Goal: Information Seeking & Learning: Learn about a topic

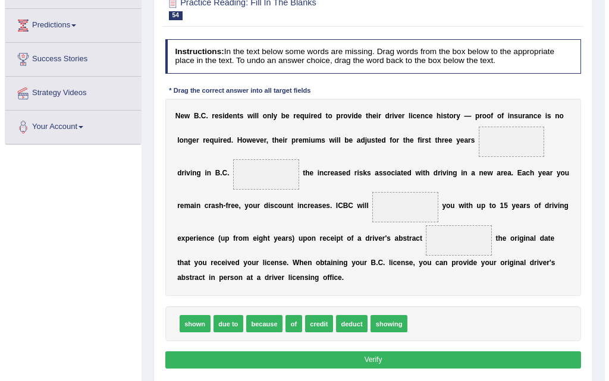
scroll to position [178, 0]
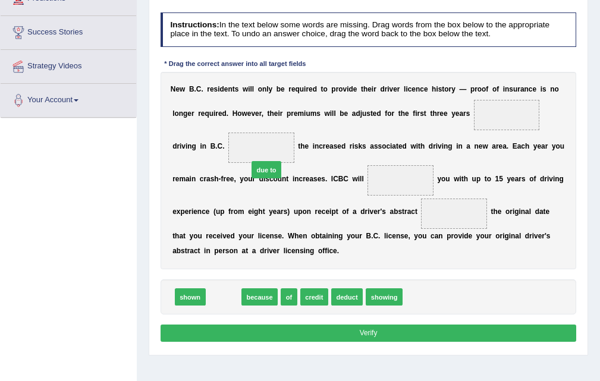
drag, startPoint x: 213, startPoint y: 298, endPoint x: 263, endPoint y: 149, distance: 157.4
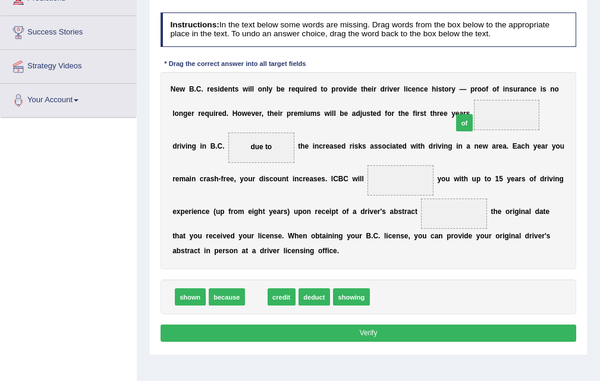
drag, startPoint x: 253, startPoint y: 303, endPoint x: 492, endPoint y: 121, distance: 300.5
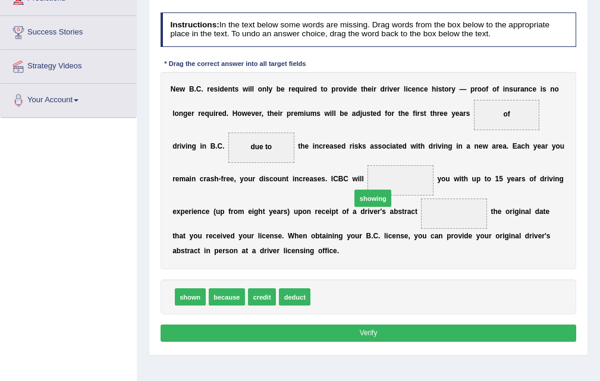
drag, startPoint x: 347, startPoint y: 297, endPoint x: 395, endPoint y: 181, distance: 125.6
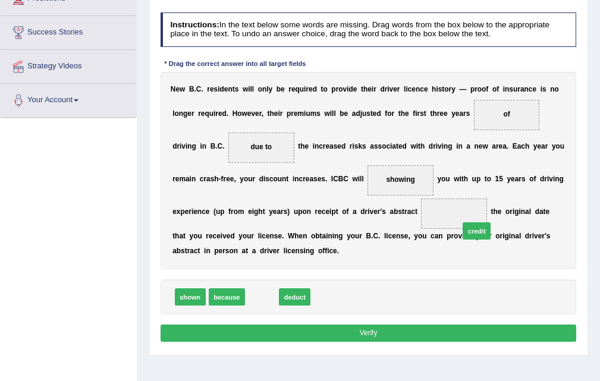
drag, startPoint x: 268, startPoint y: 300, endPoint x: 515, endPoint y: 203, distance: 265.8
click at [365, 326] on button "Verify" at bounding box center [369, 333] width 416 height 17
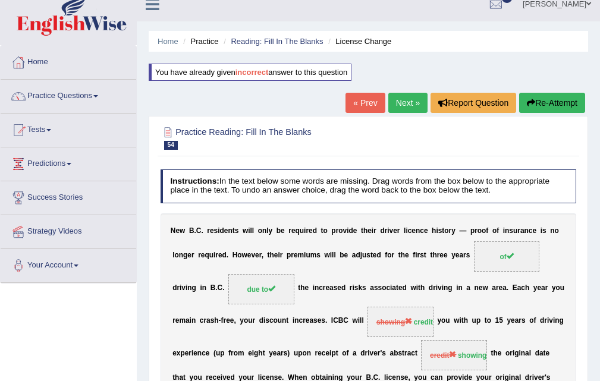
scroll to position [0, 0]
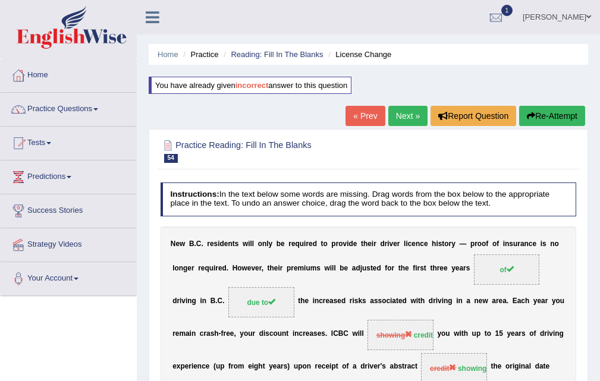
click at [400, 105] on div "Home Practice Reading: Fill In The Blanks License Change You have already given…" at bounding box center [368, 297] width 463 height 595
click at [400, 117] on link "Next »" at bounding box center [407, 116] width 39 height 20
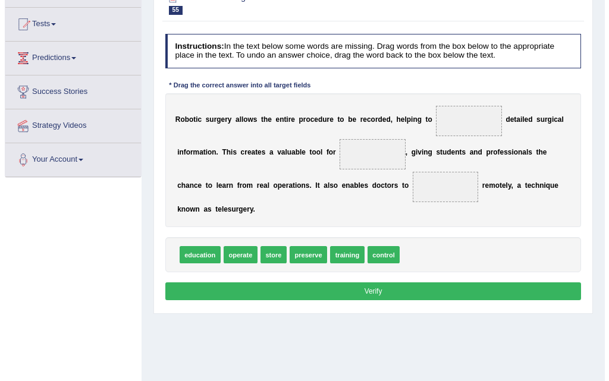
scroll to position [119, 0]
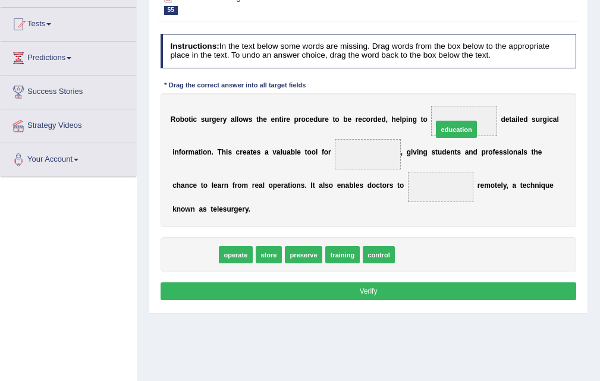
drag, startPoint x: 185, startPoint y: 259, endPoint x: 494, endPoint y: 111, distance: 342.4
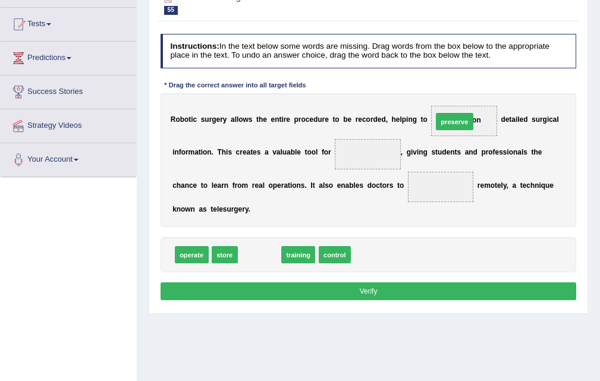
drag, startPoint x: 245, startPoint y: 256, endPoint x: 475, endPoint y: 99, distance: 278.2
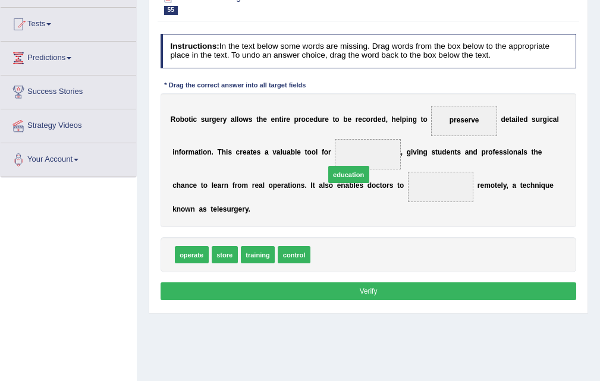
drag, startPoint x: 336, startPoint y: 253, endPoint x: 355, endPoint y: 159, distance: 95.3
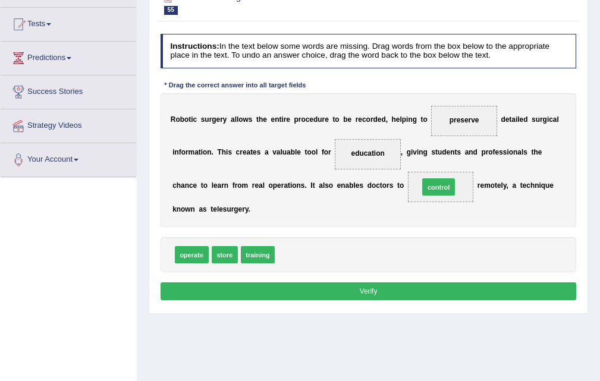
drag, startPoint x: 305, startPoint y: 261, endPoint x: 476, endPoint y: 193, distance: 184.2
drag, startPoint x: 365, startPoint y: 285, endPoint x: 365, endPoint y: 174, distance: 111.2
click at [365, 283] on button "Verify" at bounding box center [369, 291] width 416 height 17
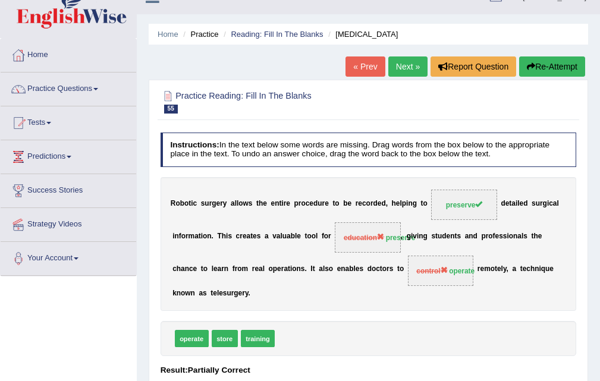
scroll to position [0, 0]
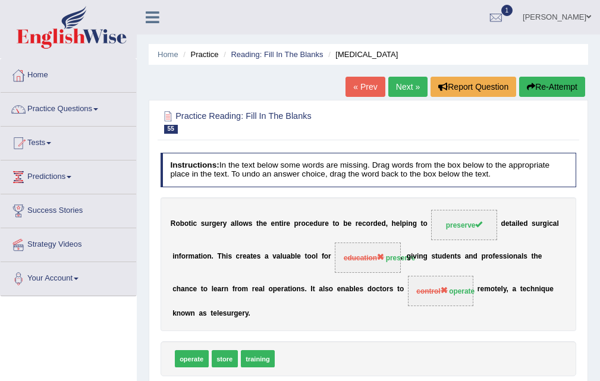
click at [401, 90] on link "Next »" at bounding box center [407, 87] width 39 height 20
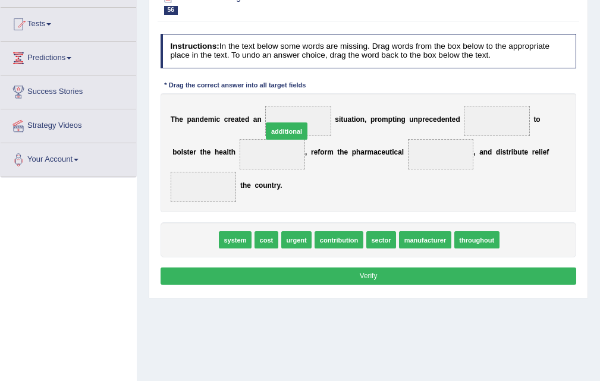
drag, startPoint x: 186, startPoint y: 248, endPoint x: 294, endPoint y: 120, distance: 167.2
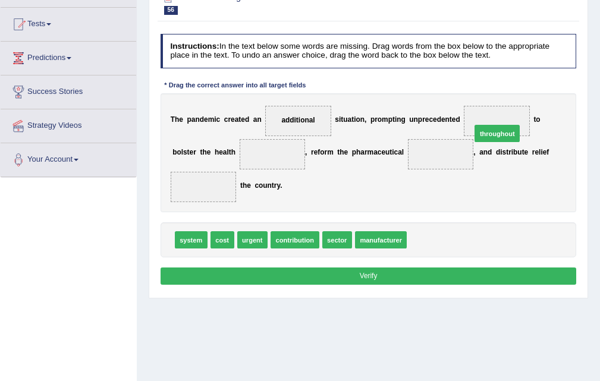
drag, startPoint x: 444, startPoint y: 239, endPoint x: 520, endPoint y: 114, distance: 146.3
drag, startPoint x: 495, startPoint y: 116, endPoint x: 173, endPoint y: 206, distance: 334.8
drag, startPoint x: 427, startPoint y: 239, endPoint x: 153, endPoint y: 182, distance: 279.4
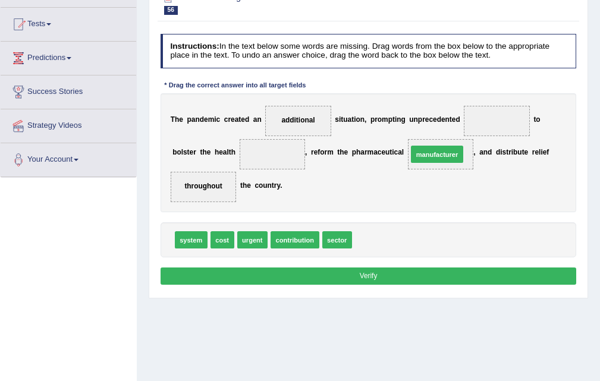
drag, startPoint x: 368, startPoint y: 240, endPoint x: 434, endPoint y: 140, distance: 120.3
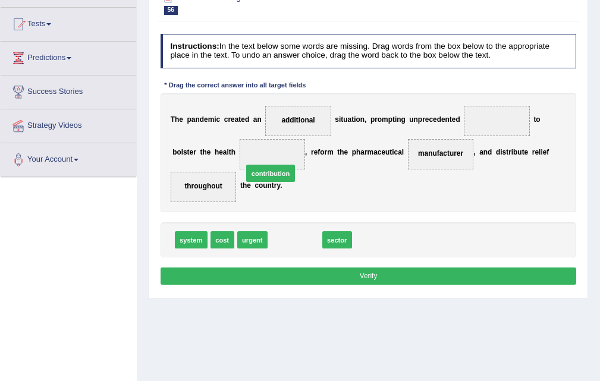
drag, startPoint x: 297, startPoint y: 245, endPoint x: 277, endPoint y: 202, distance: 47.4
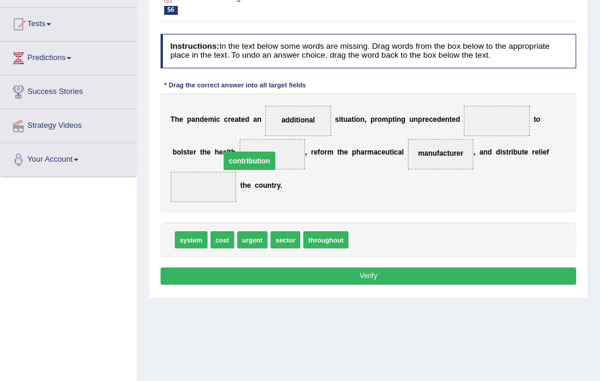
drag, startPoint x: 207, startPoint y: 189, endPoint x: 258, endPoint y: 164, distance: 56.1
drag, startPoint x: 202, startPoint y: 186, endPoint x: 282, endPoint y: 159, distance: 84.6
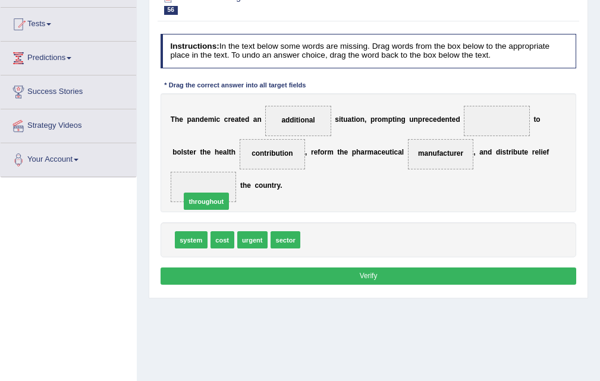
drag, startPoint x: 338, startPoint y: 237, endPoint x: 195, endPoint y: 189, distance: 151.4
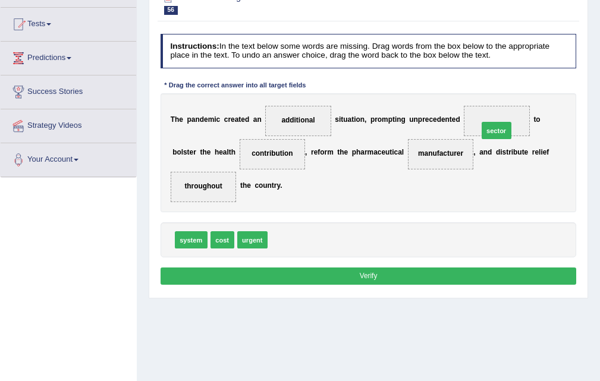
drag, startPoint x: 281, startPoint y: 239, endPoint x: 529, endPoint y: 109, distance: 280.1
click at [366, 272] on button "Verify" at bounding box center [369, 276] width 416 height 17
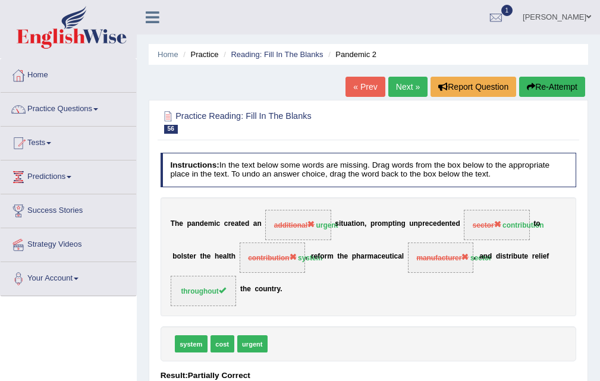
click at [412, 82] on link "Next »" at bounding box center [407, 87] width 39 height 20
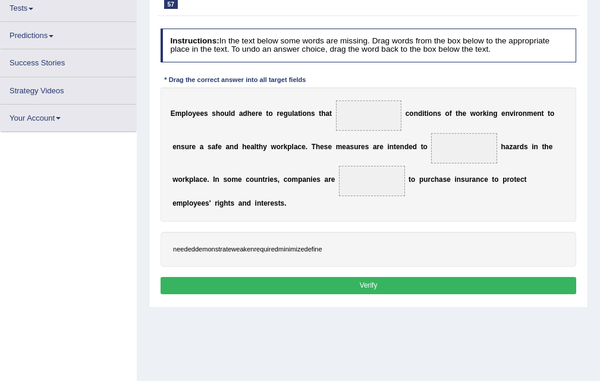
scroll to position [134, 0]
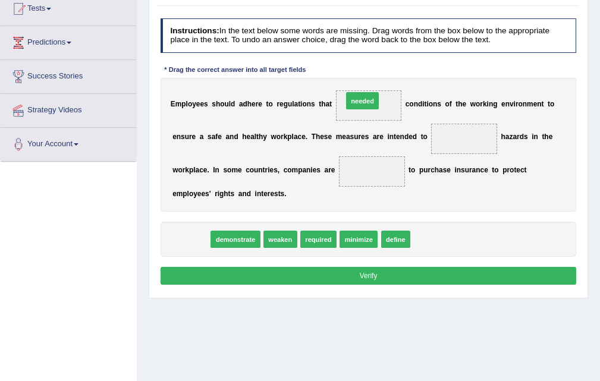
drag, startPoint x: 197, startPoint y: 241, endPoint x: 397, endPoint y: 100, distance: 244.6
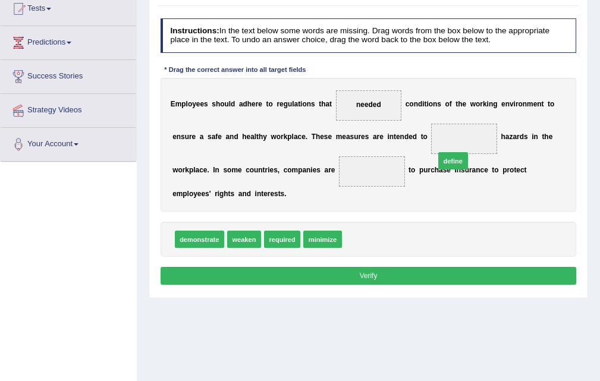
drag, startPoint x: 372, startPoint y: 227, endPoint x: 471, endPoint y: 146, distance: 127.2
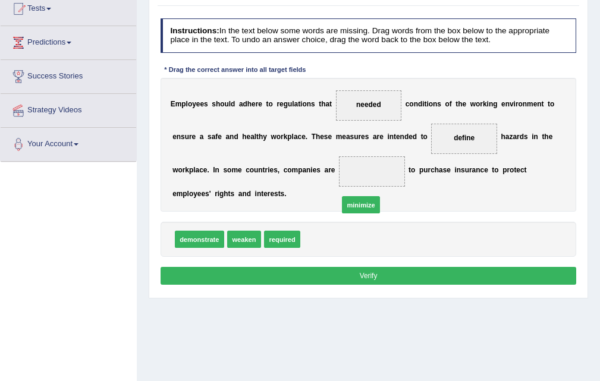
drag, startPoint x: 318, startPoint y: 240, endPoint x: 369, endPoint y: 193, distance: 69.9
click at [364, 276] on button "Verify" at bounding box center [369, 275] width 416 height 17
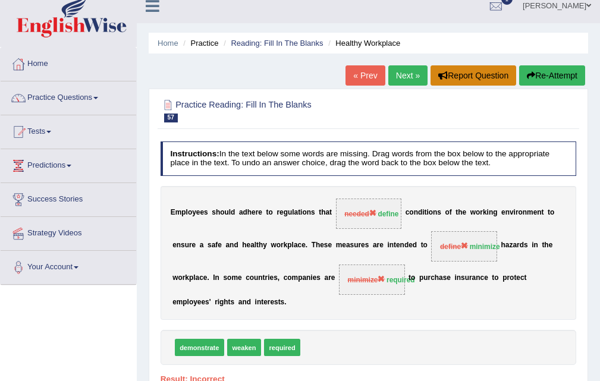
scroll to position [0, 0]
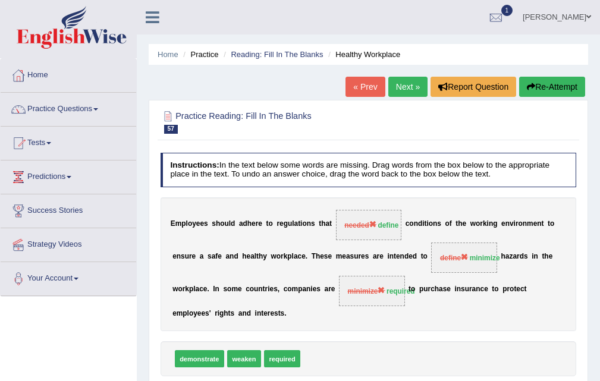
click at [404, 88] on link "Next »" at bounding box center [407, 87] width 39 height 20
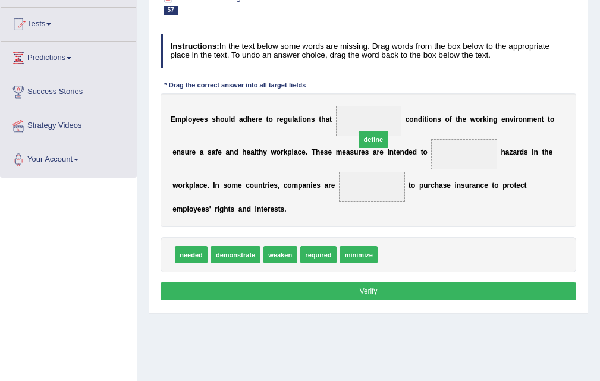
drag, startPoint x: 391, startPoint y: 254, endPoint x: 339, endPoint y: 114, distance: 149.3
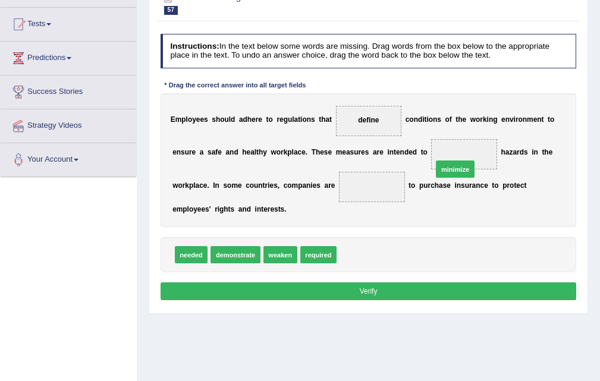
drag, startPoint x: 362, startPoint y: 256, endPoint x: 465, endPoint y: 166, distance: 137.0
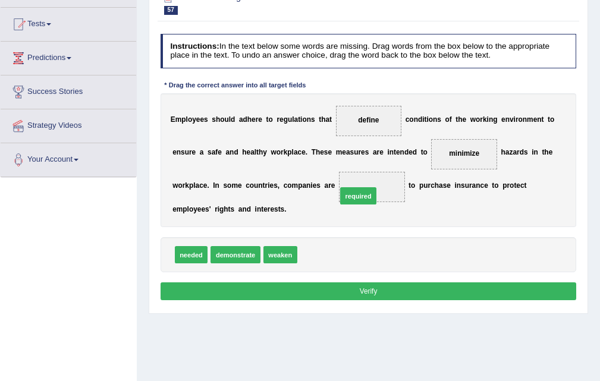
drag, startPoint x: 327, startPoint y: 262, endPoint x: 374, endPoint y: 192, distance: 84.0
click at [380, 286] on button "Verify" at bounding box center [369, 291] width 416 height 17
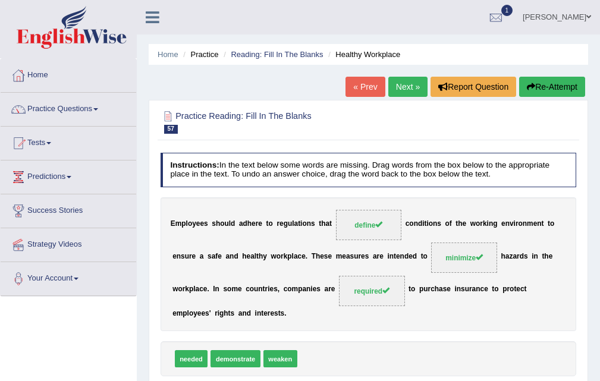
click at [397, 90] on link "Next »" at bounding box center [407, 87] width 39 height 20
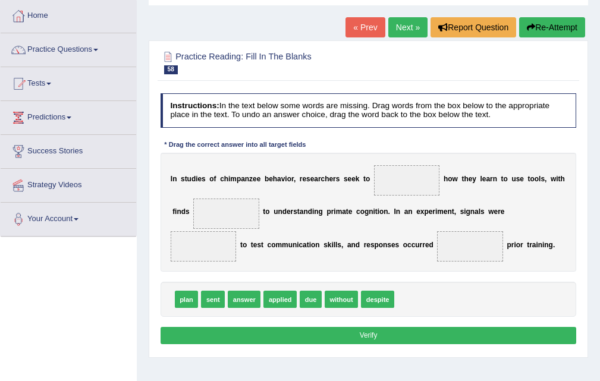
scroll to position [59, 0]
drag, startPoint x: 177, startPoint y: 301, endPoint x: 415, endPoint y: 192, distance: 261.6
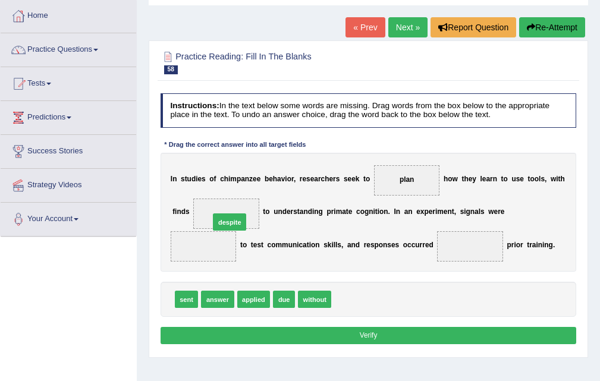
drag, startPoint x: 357, startPoint y: 303, endPoint x: 217, endPoint y: 212, distance: 167.8
drag, startPoint x: 250, startPoint y: 298, endPoint x: 225, endPoint y: 272, distance: 35.8
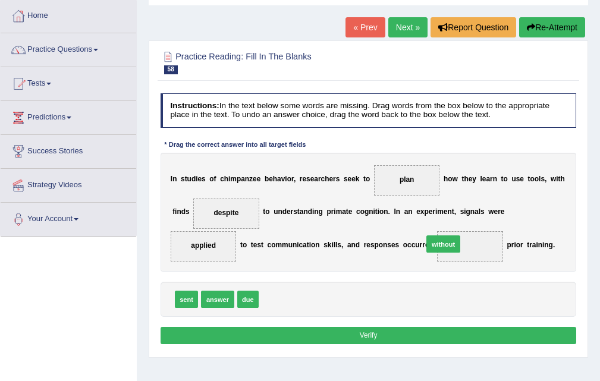
drag, startPoint x: 281, startPoint y: 302, endPoint x: 485, endPoint y: 257, distance: 208.8
drag, startPoint x: 384, startPoint y: 338, endPoint x: 383, endPoint y: 287, distance: 51.2
click at [383, 334] on button "Verify" at bounding box center [369, 335] width 416 height 17
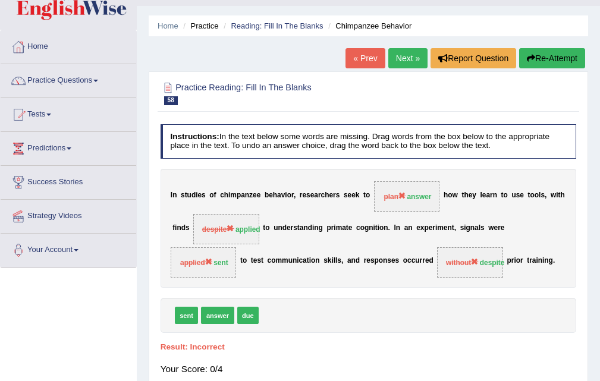
scroll to position [0, 0]
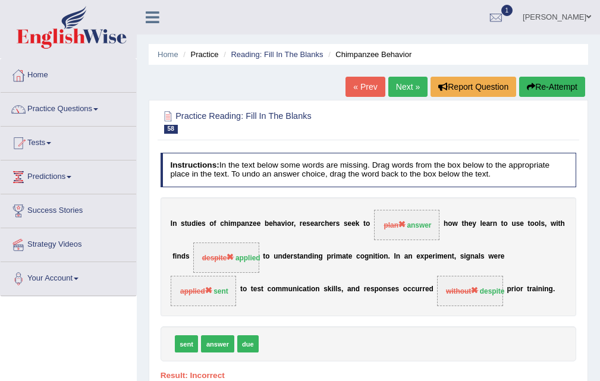
click at [414, 87] on link "Next »" at bounding box center [407, 87] width 39 height 20
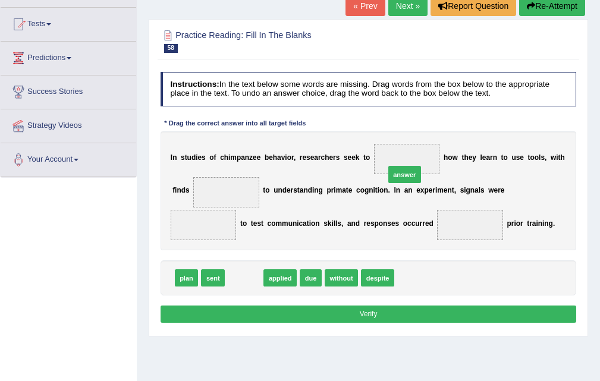
drag, startPoint x: 243, startPoint y: 281, endPoint x: 432, endPoint y: 159, distance: 224.6
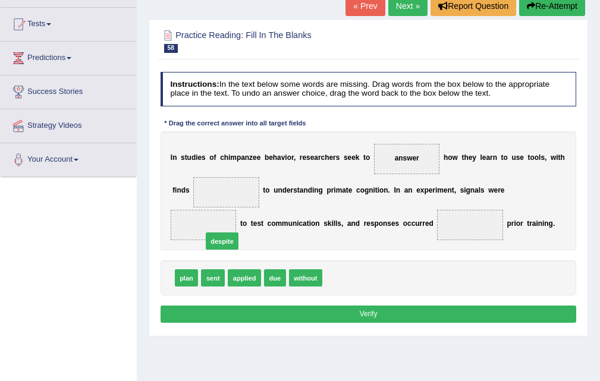
drag, startPoint x: 348, startPoint y: 279, endPoint x: 206, endPoint y: 237, distance: 147.7
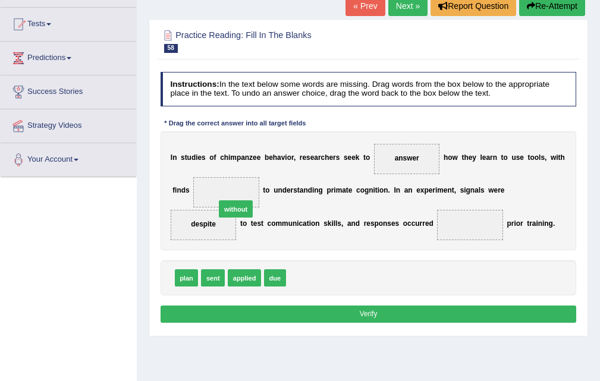
drag, startPoint x: 302, startPoint y: 277, endPoint x: 220, endPoint y: 193, distance: 117.8
drag, startPoint x: 274, startPoint y: 279, endPoint x: 225, endPoint y: 180, distance: 110.4
drag, startPoint x: 284, startPoint y: 281, endPoint x: 488, endPoint y: 212, distance: 215.4
drag, startPoint x: 368, startPoint y: 313, endPoint x: 365, endPoint y: 303, distance: 10.4
click at [368, 312] on button "Verify" at bounding box center [369, 314] width 416 height 17
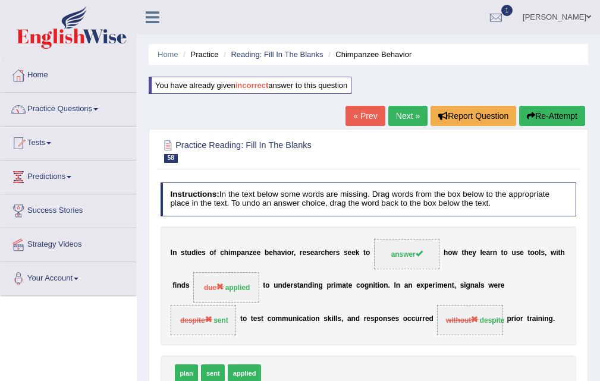
click at [419, 103] on div "Home Practice Reading: Fill In The Blanks Chimpanzee Behavior You have already …" at bounding box center [368, 297] width 463 height 595
click at [409, 113] on link "Next »" at bounding box center [407, 116] width 39 height 20
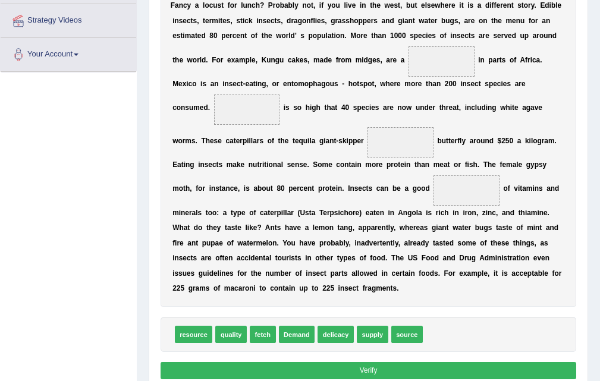
scroll to position [238, 0]
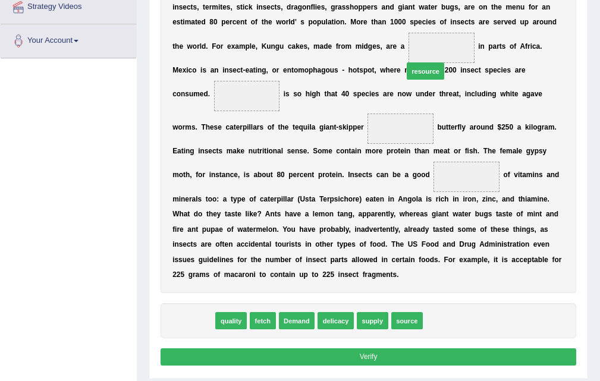
drag, startPoint x: 192, startPoint y: 319, endPoint x: 465, endPoint y: 26, distance: 401.1
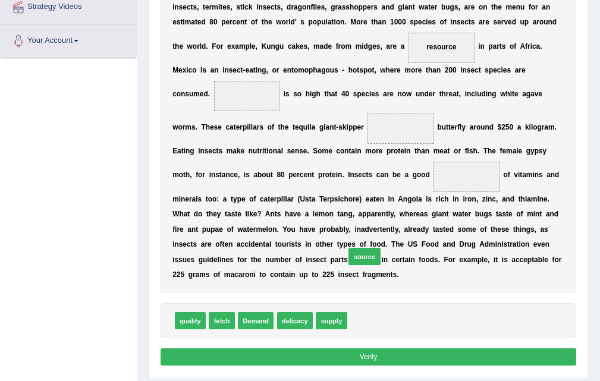
drag, startPoint x: 381, startPoint y: 316, endPoint x: 370, endPoint y: 259, distance: 58.1
click at [379, 244] on div "Instructions: In the text below some words are missing. Drag words from the box…" at bounding box center [368, 142] width 421 height 464
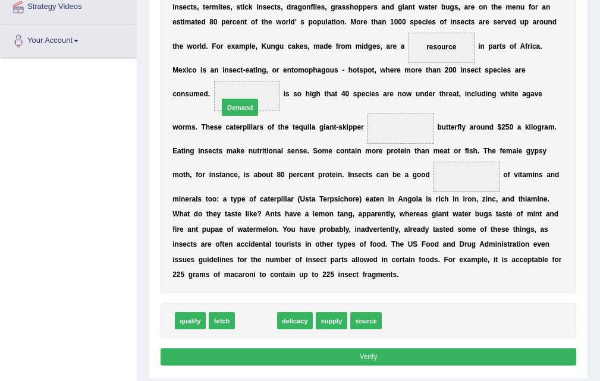
drag, startPoint x: 257, startPoint y: 319, endPoint x: 244, endPoint y: 71, distance: 248.4
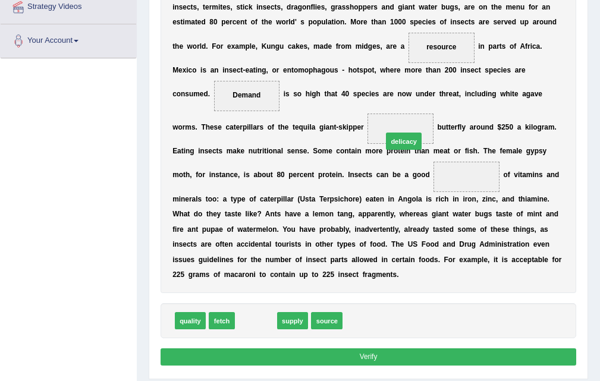
drag, startPoint x: 256, startPoint y: 320, endPoint x: 428, endPoint y: 107, distance: 273.7
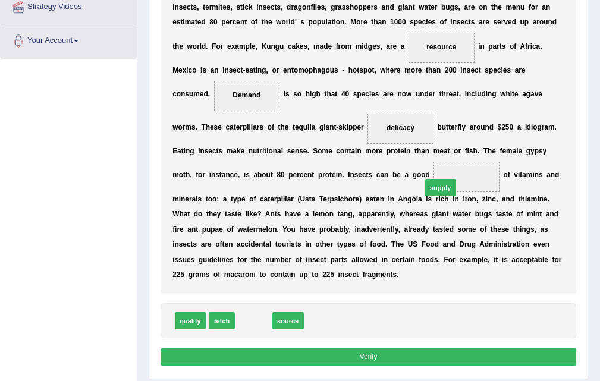
drag, startPoint x: 252, startPoint y: 325, endPoint x: 474, endPoint y: 167, distance: 273.0
click at [366, 352] on button "Verify" at bounding box center [369, 357] width 416 height 17
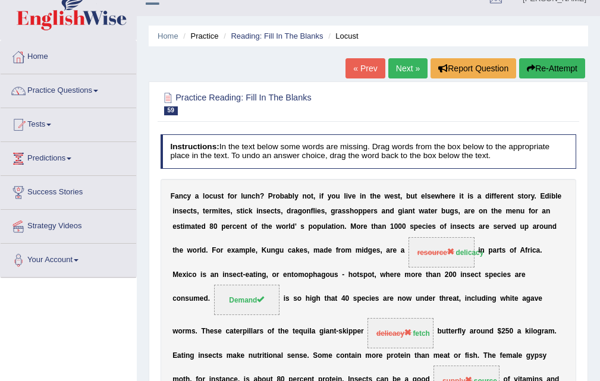
scroll to position [0, 0]
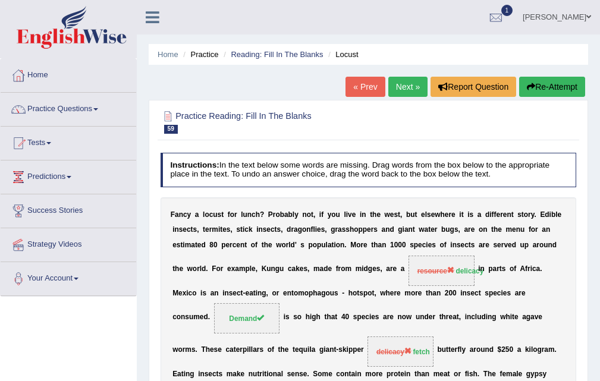
click at [393, 86] on link "Next »" at bounding box center [407, 87] width 39 height 20
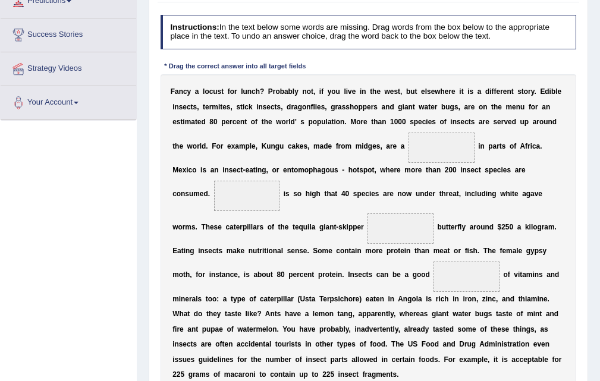
scroll to position [312, 0]
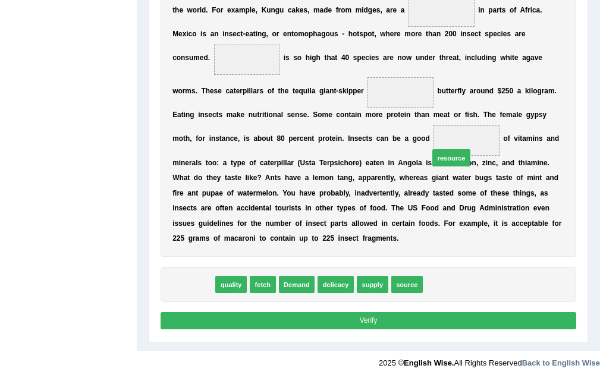
drag, startPoint x: 197, startPoint y: 286, endPoint x: 500, endPoint y: 137, distance: 337.8
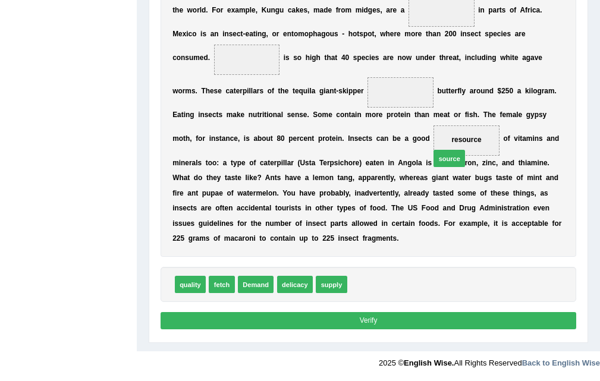
drag, startPoint x: 361, startPoint y: 284, endPoint x: 459, endPoint y: 136, distance: 177.7
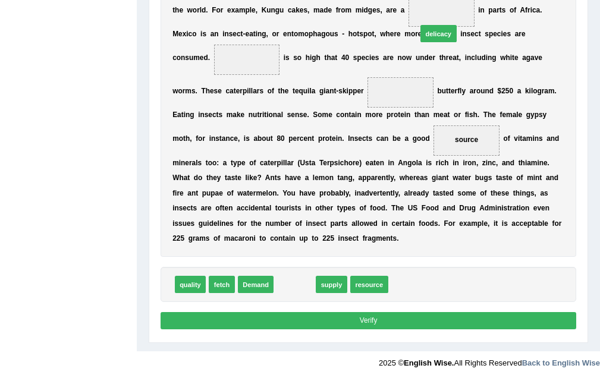
drag, startPoint x: 296, startPoint y: 288, endPoint x: 458, endPoint y: -10, distance: 338.9
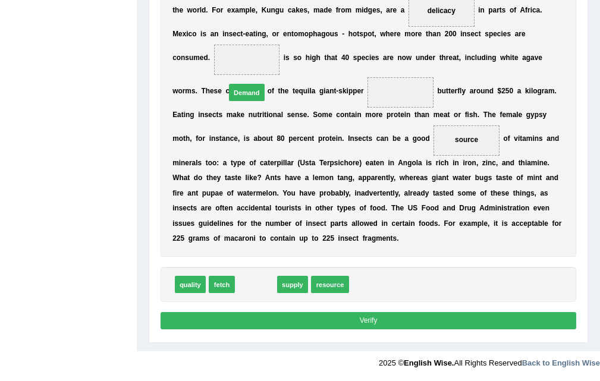
drag, startPoint x: 259, startPoint y: 96, endPoint x: 259, endPoint y: 89, distance: 7.7
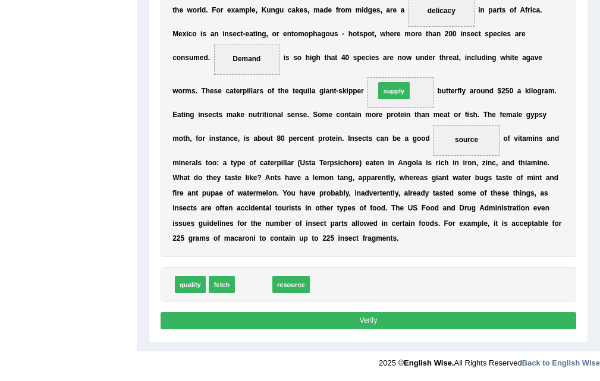
drag, startPoint x: 248, startPoint y: 286, endPoint x: 413, endPoint y: 70, distance: 272.0
click at [374, 329] on button "Verify" at bounding box center [369, 320] width 416 height 17
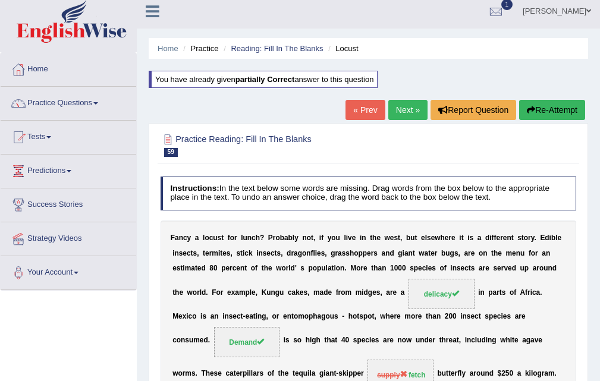
scroll to position [0, 0]
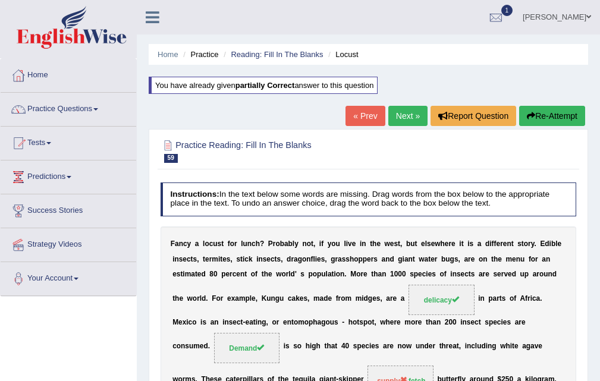
click at [404, 113] on link "Next »" at bounding box center [407, 116] width 39 height 20
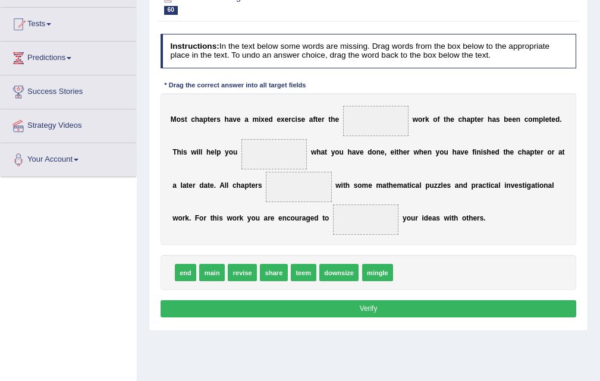
scroll to position [119, 0]
drag, startPoint x: 187, startPoint y: 272, endPoint x: 439, endPoint y: 271, distance: 252.2
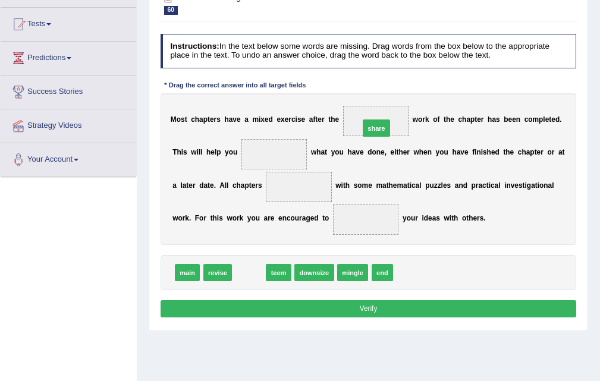
drag, startPoint x: 246, startPoint y: 275, endPoint x: 394, endPoint y: 117, distance: 217.2
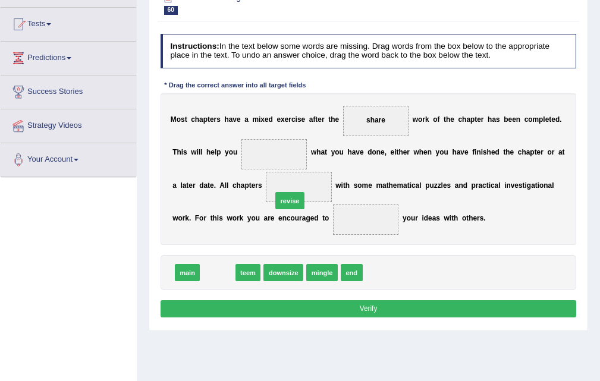
drag, startPoint x: 214, startPoint y: 278, endPoint x: 300, endPoint y: 193, distance: 120.7
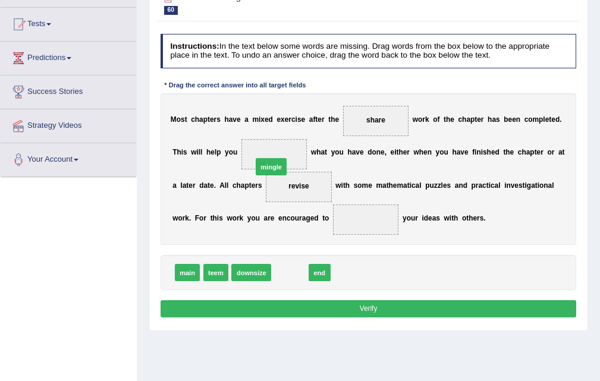
drag, startPoint x: 316, startPoint y: 233, endPoint x: 280, endPoint y: 142, distance: 98.5
drag, startPoint x: 286, startPoint y: 277, endPoint x: 398, endPoint y: 233, distance: 120.2
drag, startPoint x: 371, startPoint y: 310, endPoint x: 369, endPoint y: 303, distance: 7.5
click at [371, 309] on button "Verify" at bounding box center [369, 308] width 416 height 17
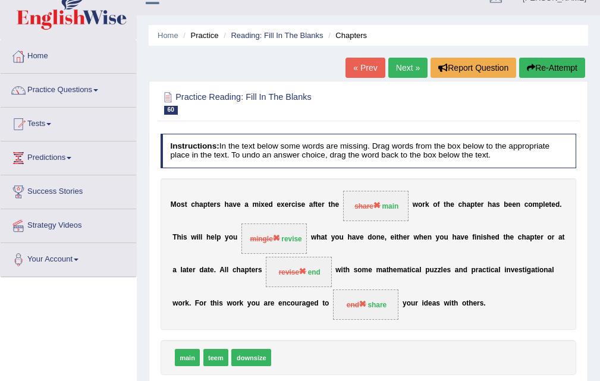
scroll to position [0, 0]
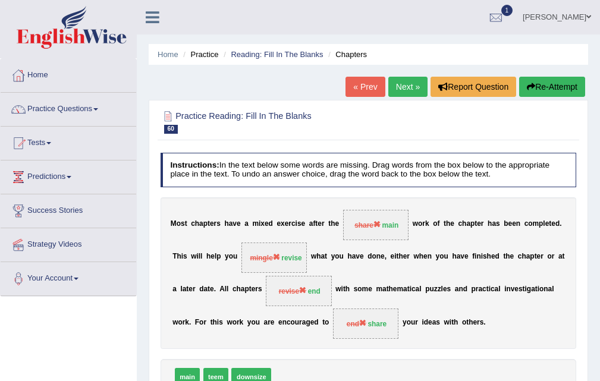
click at [407, 83] on link "Next »" at bounding box center [407, 87] width 39 height 20
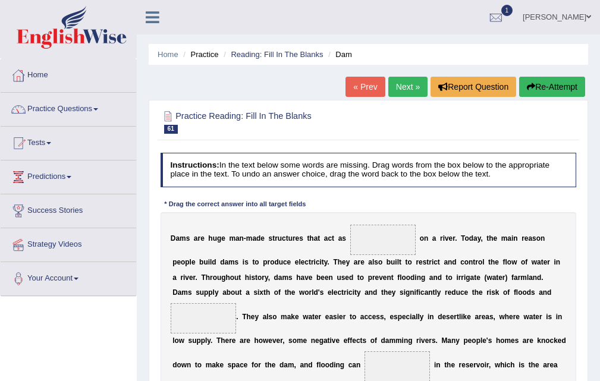
click at [364, 87] on link "« Prev" at bounding box center [365, 87] width 39 height 20
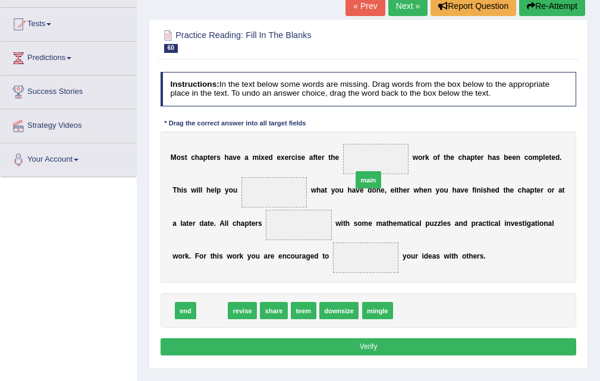
drag, startPoint x: 211, startPoint y: 312, endPoint x: 388, endPoint y: 189, distance: 215.7
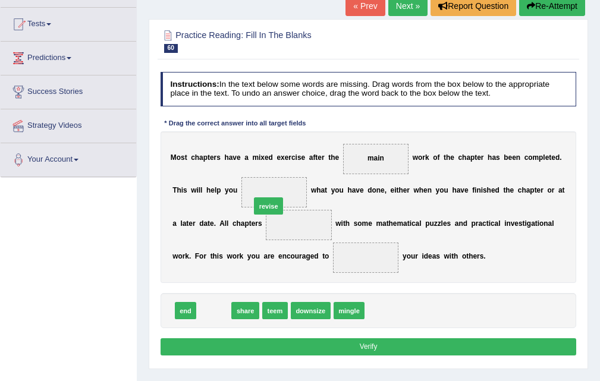
drag, startPoint x: 209, startPoint y: 313, endPoint x: 272, endPoint y: 195, distance: 134.6
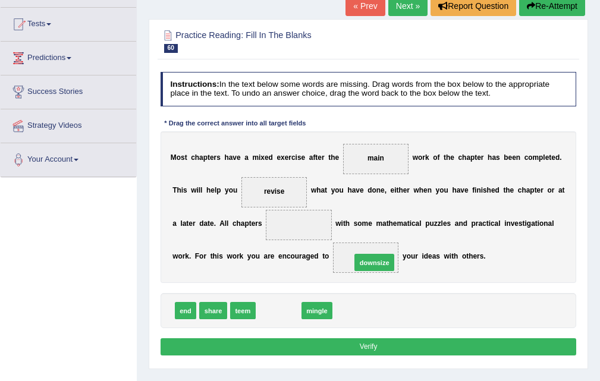
drag, startPoint x: 280, startPoint y: 311, endPoint x: 393, endPoint y: 255, distance: 126.4
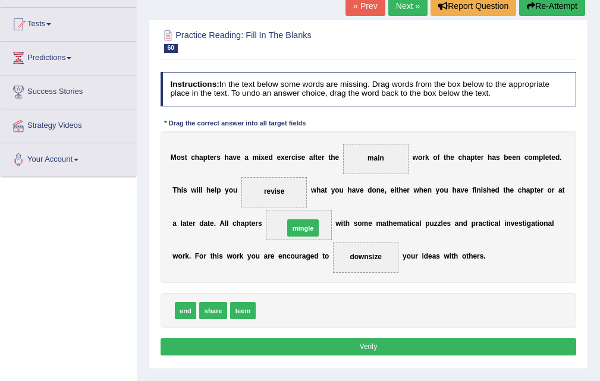
drag, startPoint x: 278, startPoint y: 314, endPoint x: 312, endPoint y: 217, distance: 103.3
drag, startPoint x: 266, startPoint y: 316, endPoint x: 262, endPoint y: 189, distance: 127.4
click at [368, 338] on button "Verify" at bounding box center [369, 346] width 416 height 17
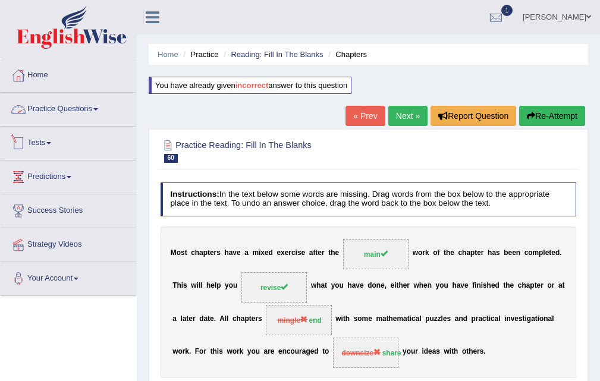
click at [45, 99] on link "Practice Questions" at bounding box center [69, 108] width 136 height 30
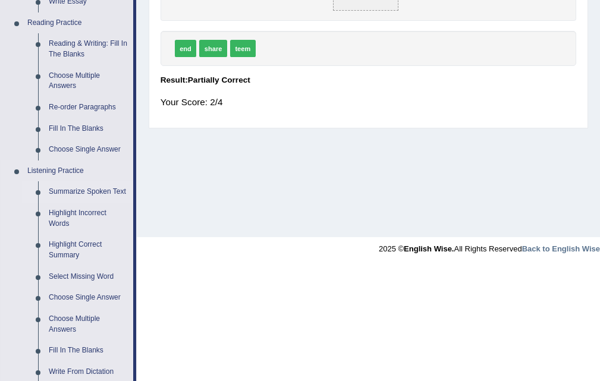
scroll to position [357, 0]
click at [103, 146] on link "Choose Single Answer" at bounding box center [88, 150] width 90 height 21
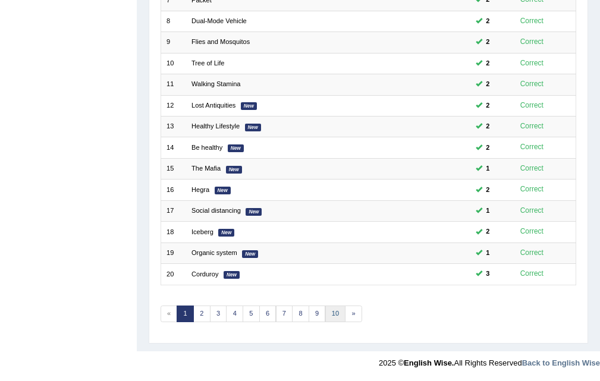
scroll to position [306, 0]
click at [204, 312] on link "2" at bounding box center [201, 314] width 17 height 17
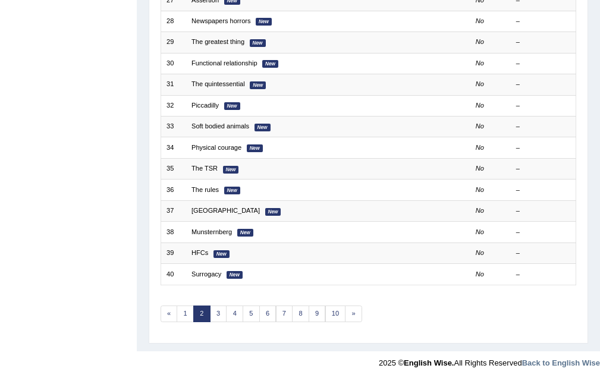
scroll to position [8, 0]
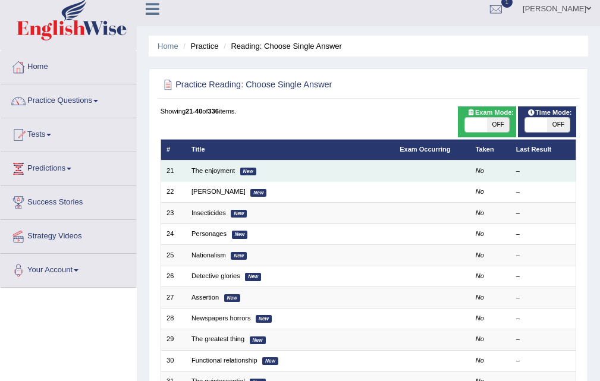
click at [236, 173] on td "The enjoyment New" at bounding box center [290, 171] width 208 height 21
click at [234, 173] on link "The enjoyment" at bounding box center [213, 170] width 43 height 7
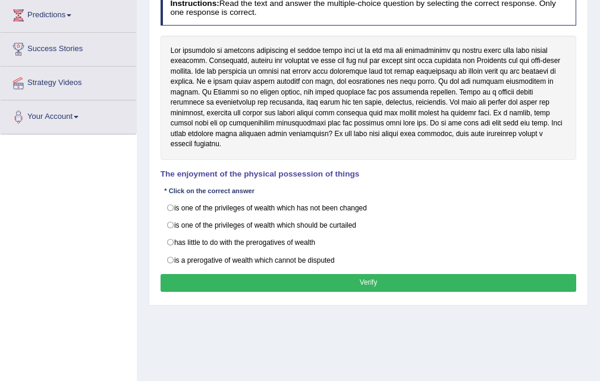
scroll to position [178, 0]
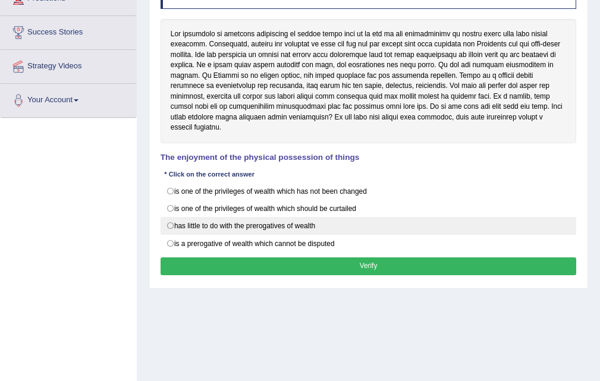
click at [274, 224] on label "has little to do with the prerogatives of wealth" at bounding box center [369, 226] width 416 height 18
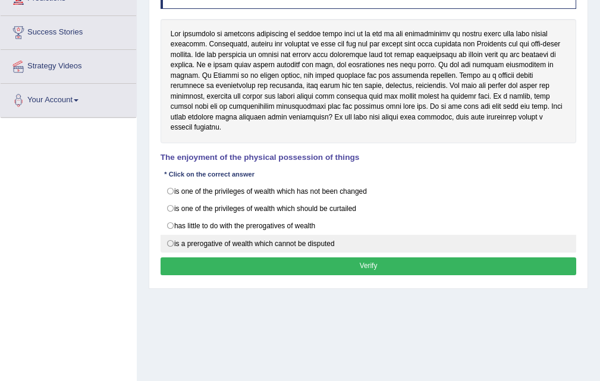
radio input "true"
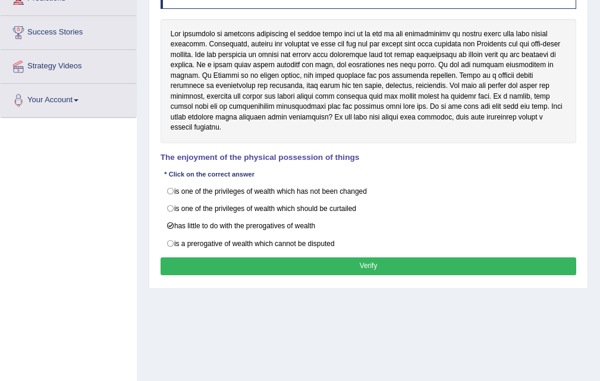
click at [384, 266] on button "Verify" at bounding box center [369, 266] width 416 height 17
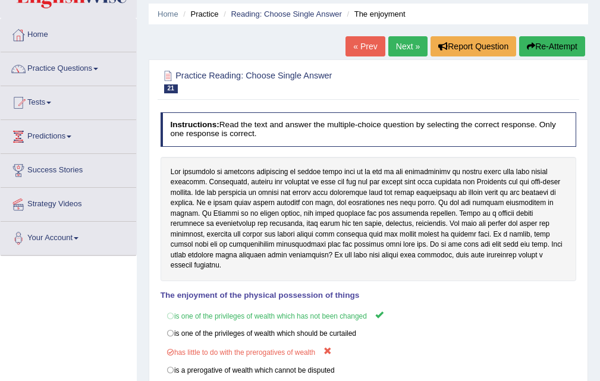
scroll to position [0, 0]
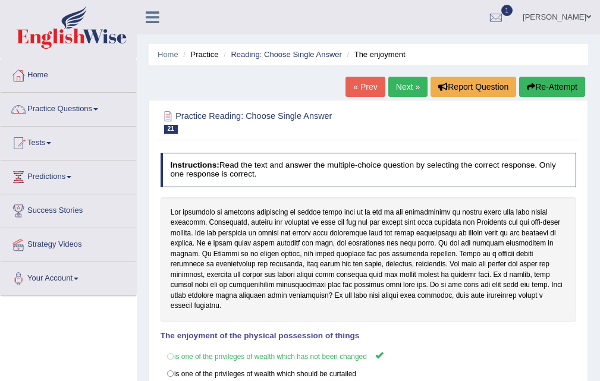
click at [400, 78] on link "Next »" at bounding box center [407, 87] width 39 height 20
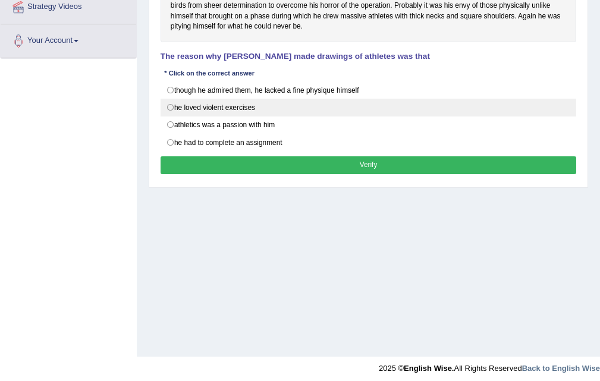
click at [287, 110] on label "he loved violent exercises" at bounding box center [369, 108] width 416 height 18
radio input "true"
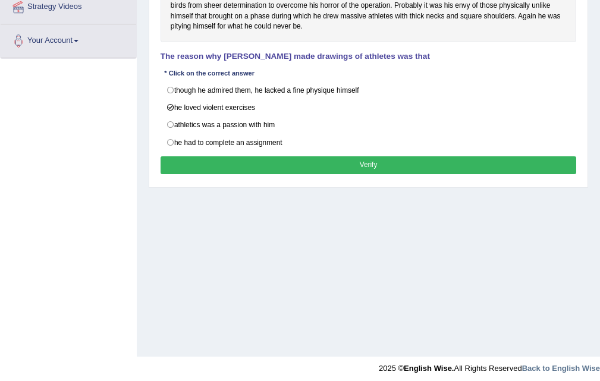
click at [368, 162] on button "Verify" at bounding box center [369, 164] width 416 height 17
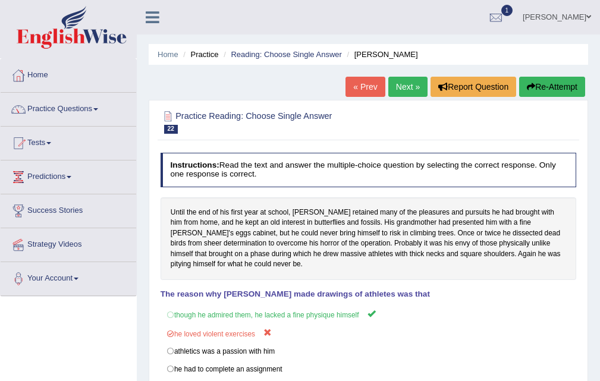
click at [395, 82] on link "Next »" at bounding box center [407, 87] width 39 height 20
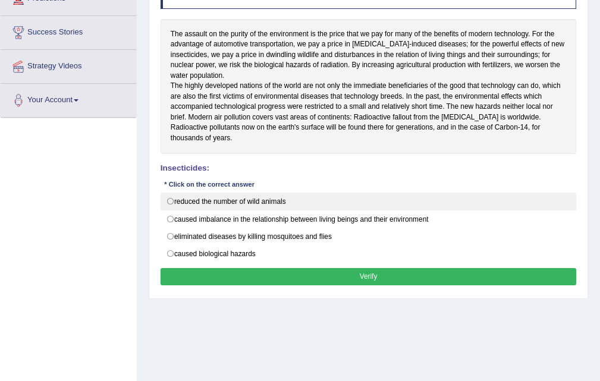
click at [278, 211] on label "reduced the number of wild animals" at bounding box center [369, 202] width 416 height 18
radio input "true"
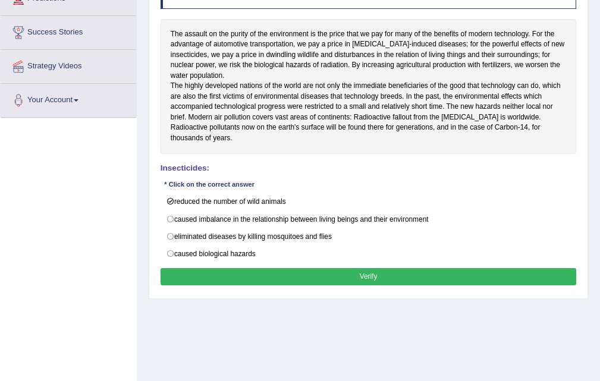
click at [371, 286] on button "Verify" at bounding box center [369, 276] width 416 height 17
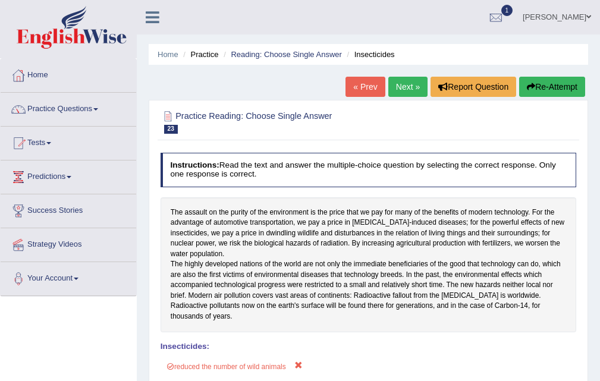
drag, startPoint x: 400, startPoint y: 62, endPoint x: 402, endPoint y: 74, distance: 11.5
click at [399, 66] on div "Home Practice Reading: Choose Single Answer Insecticides « Prev Next » Report Q…" at bounding box center [368, 297] width 463 height 595
click at [404, 77] on link "Next »" at bounding box center [407, 87] width 39 height 20
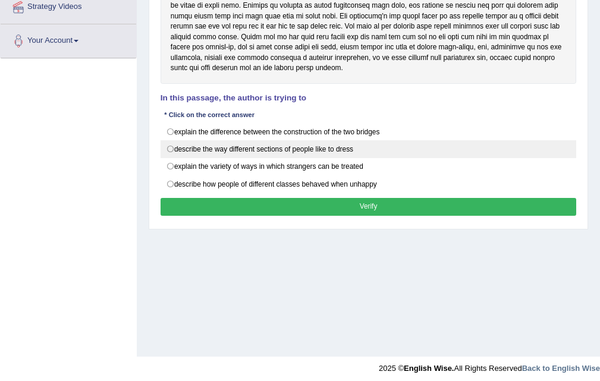
click at [288, 148] on label "describe the way different sections of people like to dress" at bounding box center [369, 149] width 416 height 18
radio input "true"
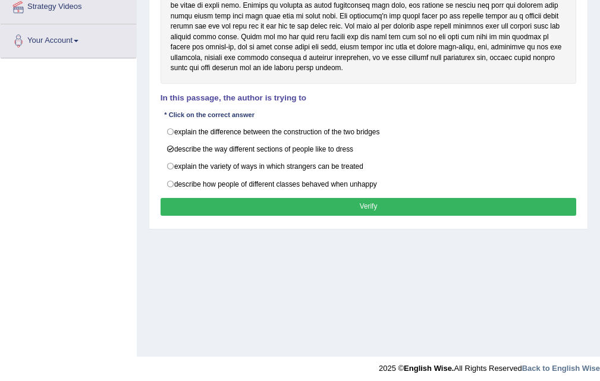
click at [362, 208] on button "Verify" at bounding box center [369, 206] width 416 height 17
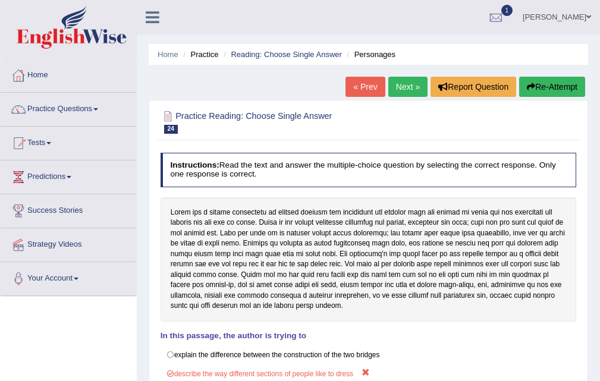
click at [406, 94] on link "Next »" at bounding box center [407, 87] width 39 height 20
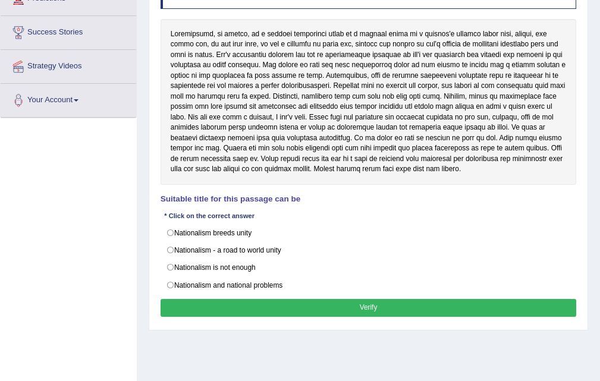
scroll to position [178, 0]
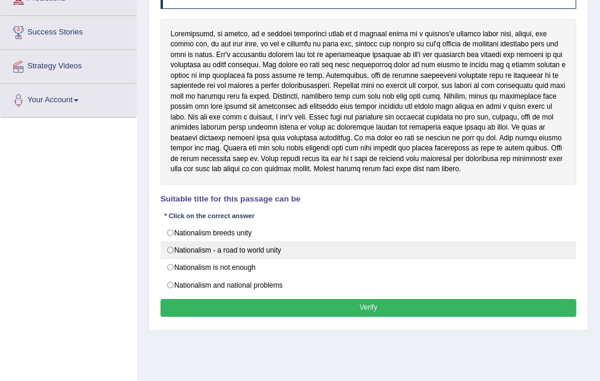
click at [265, 243] on label "Nationalism - a road to world unity" at bounding box center [369, 250] width 416 height 18
radio input "true"
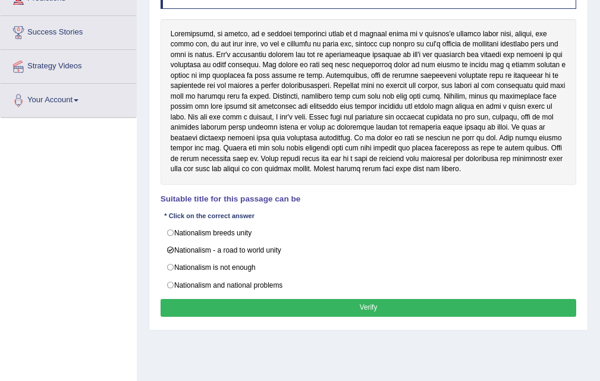
click at [372, 303] on button "Verify" at bounding box center [369, 307] width 416 height 17
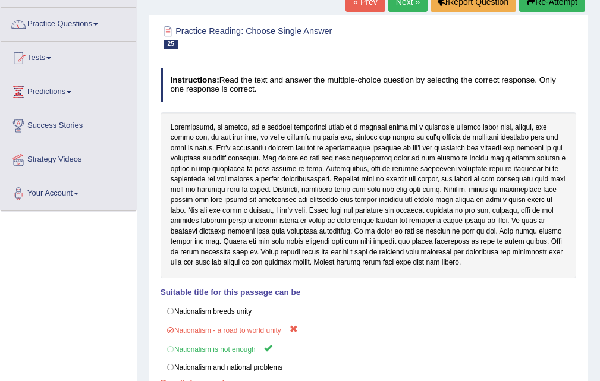
scroll to position [0, 0]
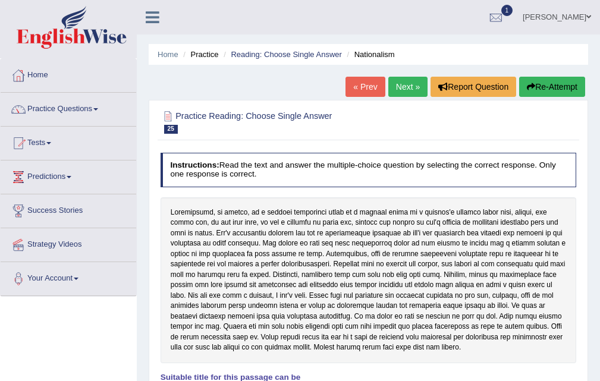
click at [401, 86] on link "Next »" at bounding box center [407, 87] width 39 height 20
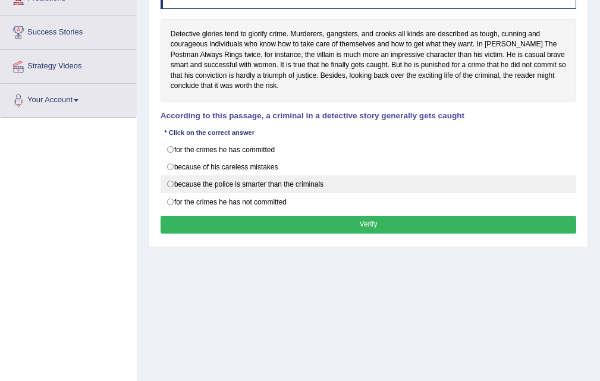
click at [297, 177] on label "because the police is smarter than the criminals" at bounding box center [369, 184] width 416 height 18
radio input "true"
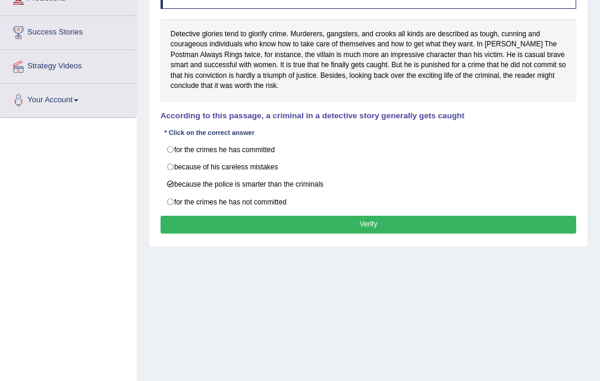
click at [358, 221] on button "Verify" at bounding box center [369, 224] width 416 height 17
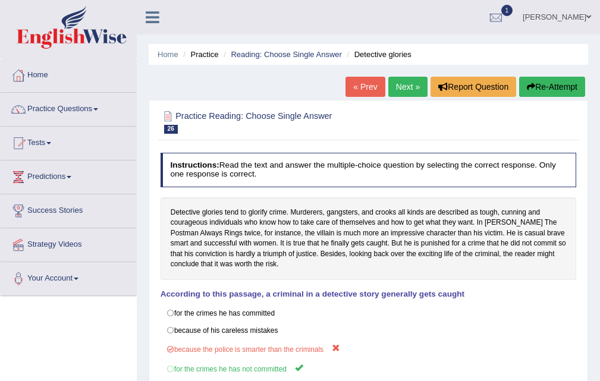
click at [396, 83] on link "Next »" at bounding box center [407, 87] width 39 height 20
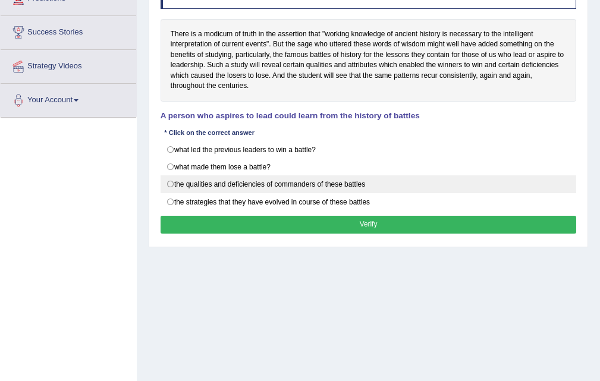
click at [333, 182] on label "the qualities and deficiencies of commanders of these battles" at bounding box center [369, 184] width 416 height 18
radio input "true"
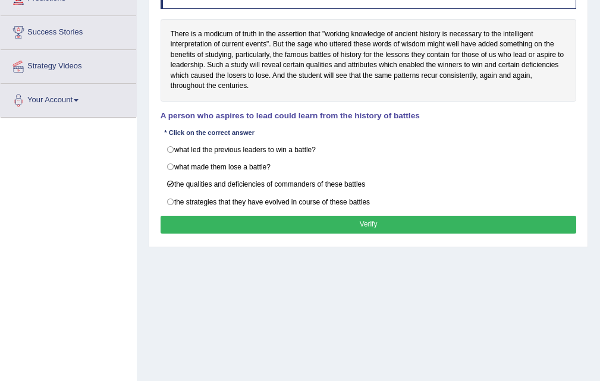
click at [369, 228] on button "Verify" at bounding box center [369, 224] width 416 height 17
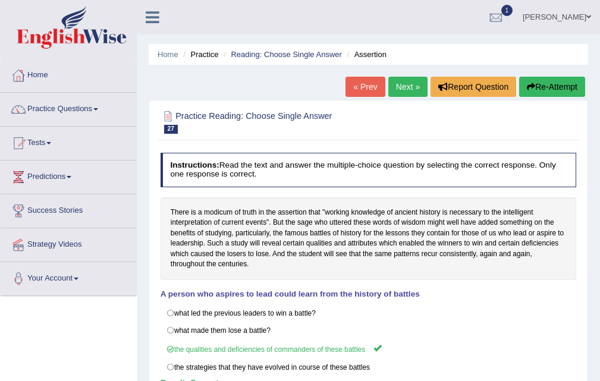
click at [399, 84] on link "Next »" at bounding box center [407, 87] width 39 height 20
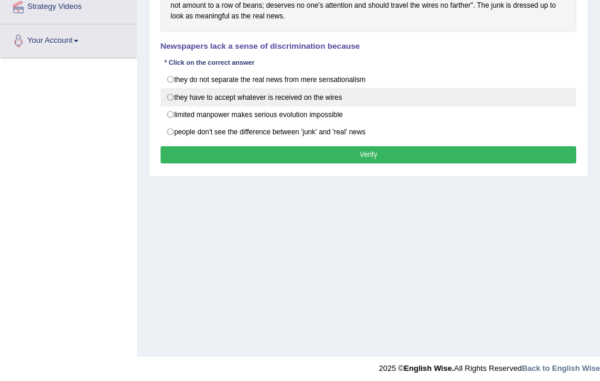
click at [341, 104] on label "they have to accept whatever is received on the wires" at bounding box center [369, 97] width 416 height 18
radio input "true"
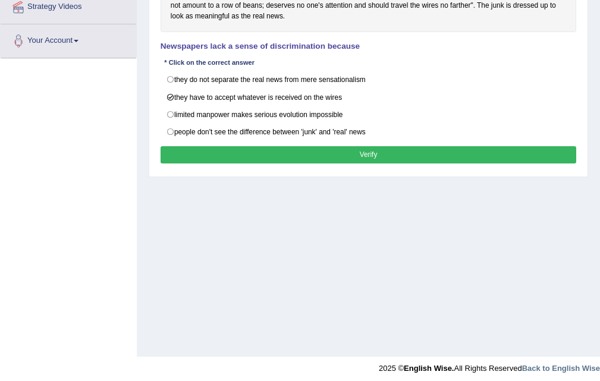
click at [359, 149] on button "Verify" at bounding box center [369, 154] width 416 height 17
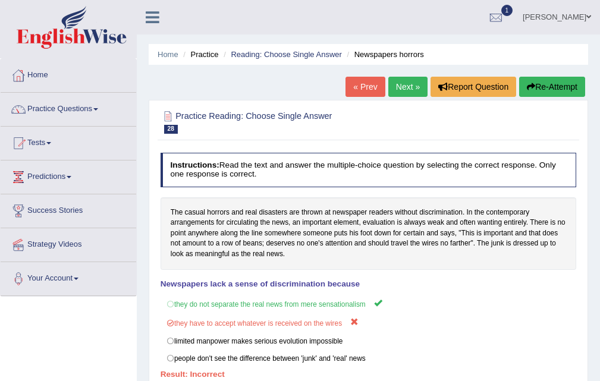
click at [412, 87] on link "Next »" at bounding box center [407, 87] width 39 height 20
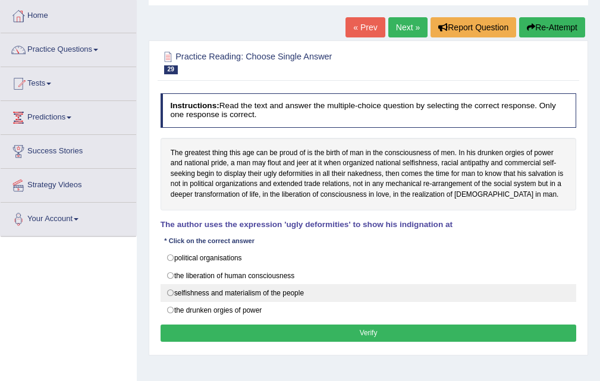
click at [278, 287] on label "selfishness and materialism of the people" at bounding box center [369, 293] width 416 height 18
radio input "true"
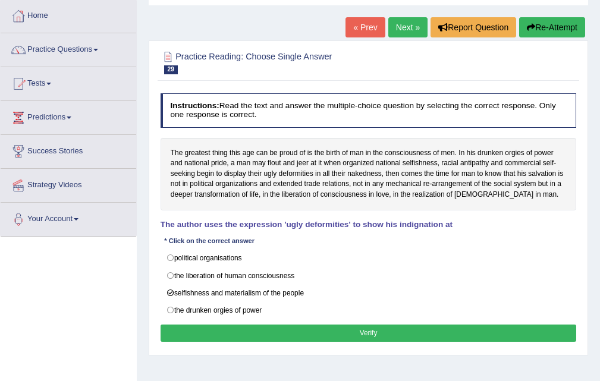
drag, startPoint x: 362, startPoint y: 329, endPoint x: 362, endPoint y: 319, distance: 9.5
click at [362, 328] on button "Verify" at bounding box center [369, 333] width 416 height 17
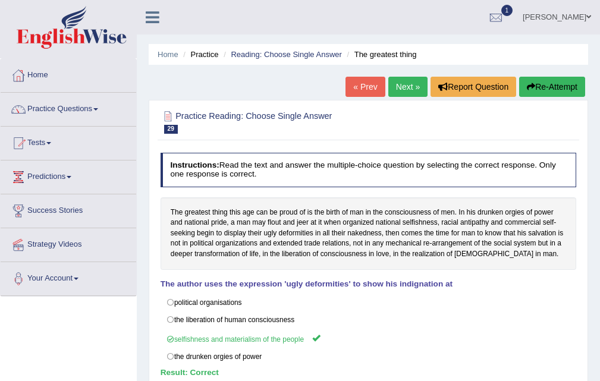
click at [410, 90] on link "Next »" at bounding box center [407, 87] width 39 height 20
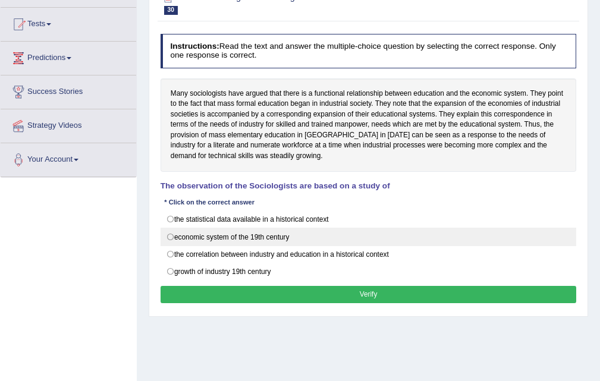
click at [287, 242] on label "economic system of the 19th century" at bounding box center [369, 237] width 416 height 18
radio input "true"
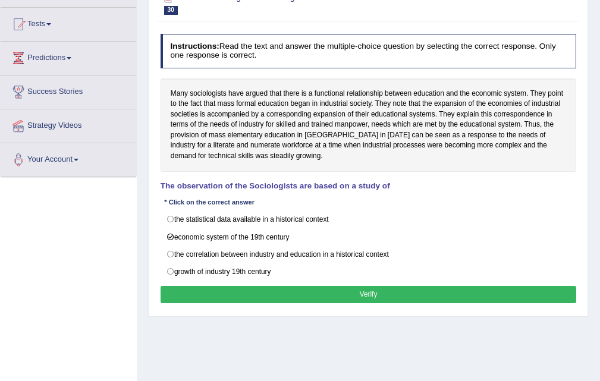
click at [363, 284] on div "Instructions: Read the text and answer the multiple-choice question by selectin…" at bounding box center [368, 170] width 421 height 283
click at [363, 287] on button "Verify" at bounding box center [369, 294] width 416 height 17
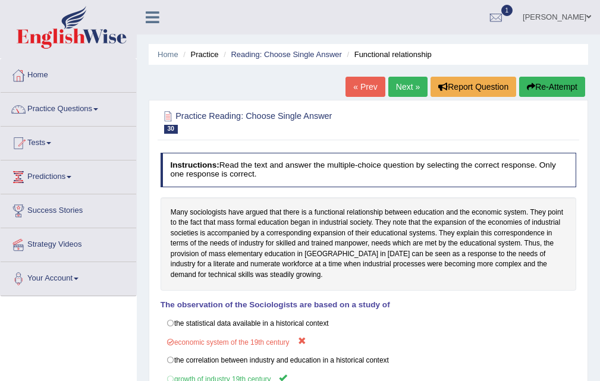
click at [418, 87] on link "Next »" at bounding box center [407, 87] width 39 height 20
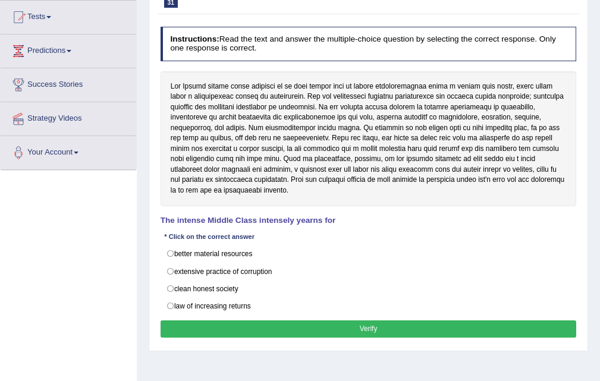
scroll to position [178, 0]
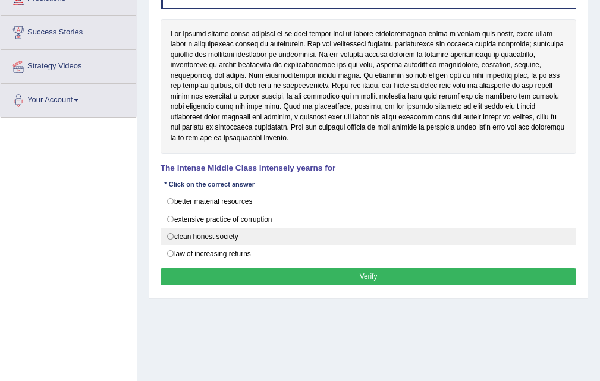
click at [263, 228] on label "clean honest society" at bounding box center [369, 237] width 416 height 18
radio input "true"
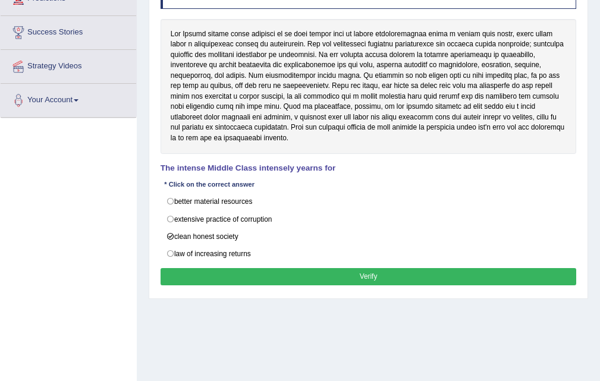
click at [356, 271] on button "Verify" at bounding box center [369, 276] width 416 height 17
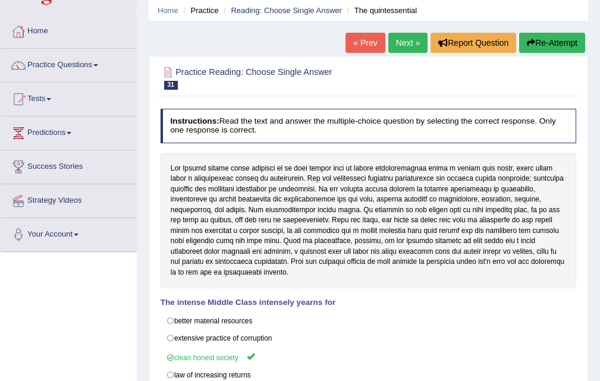
scroll to position [0, 0]
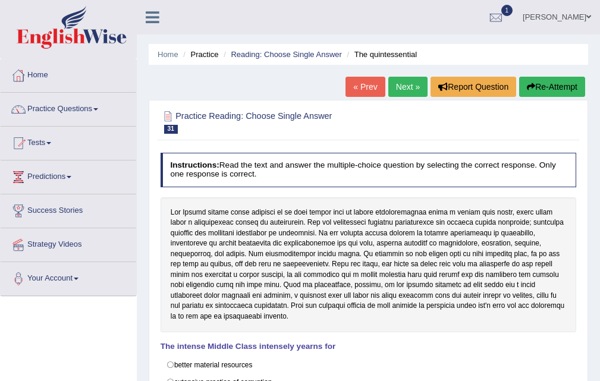
click at [410, 87] on link "Next »" at bounding box center [407, 87] width 39 height 20
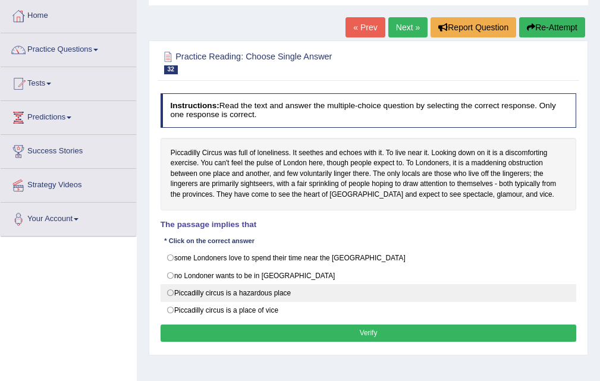
click at [288, 296] on label "Piccadilly circus is a hazardous place" at bounding box center [369, 293] width 416 height 18
radio input "true"
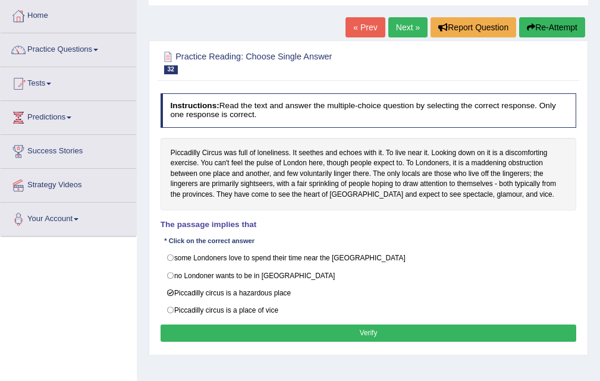
click at [379, 337] on button "Verify" at bounding box center [369, 333] width 416 height 17
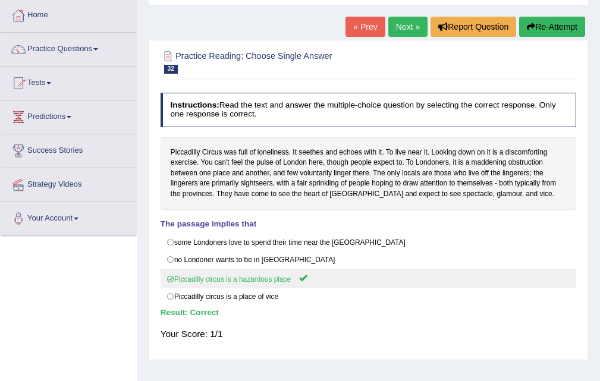
scroll to position [59, 0]
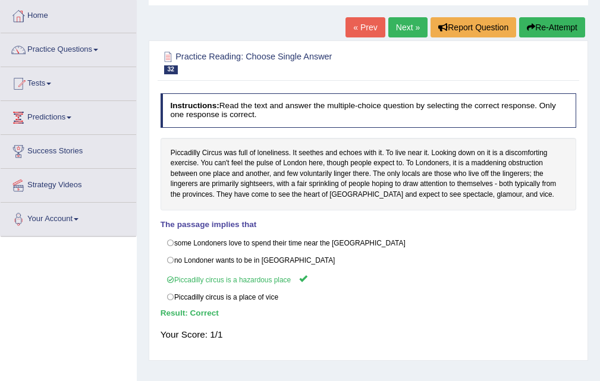
click at [398, 25] on link "Next »" at bounding box center [407, 27] width 39 height 20
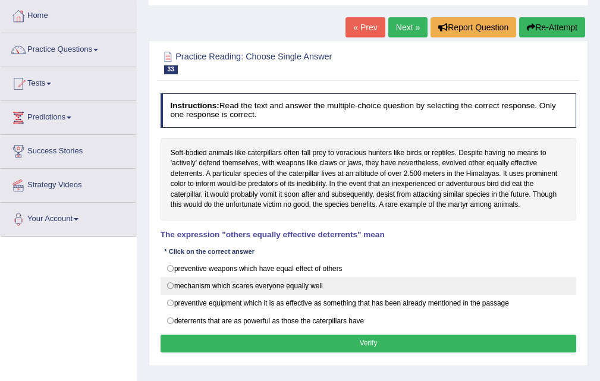
click at [286, 285] on label "mechanism which scares everyone equally well" at bounding box center [369, 286] width 416 height 18
radio input "true"
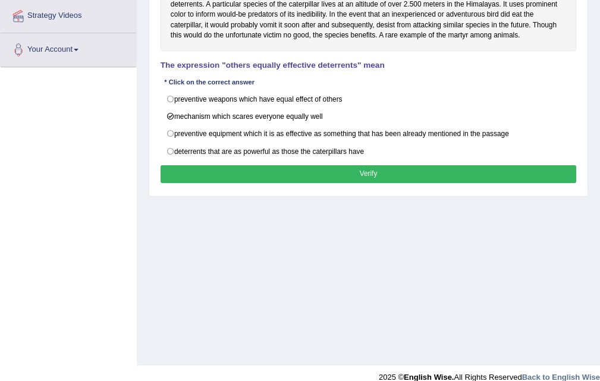
scroll to position [238, 0]
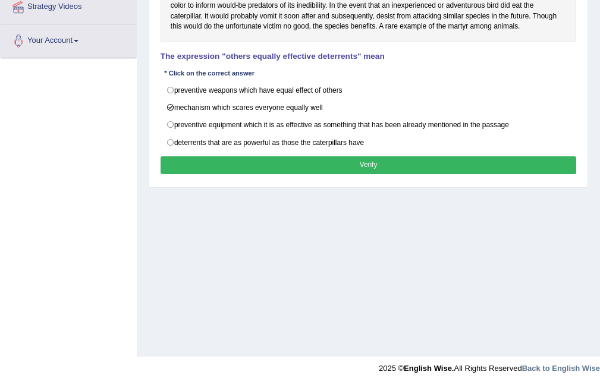
click at [375, 159] on button "Verify" at bounding box center [369, 164] width 416 height 17
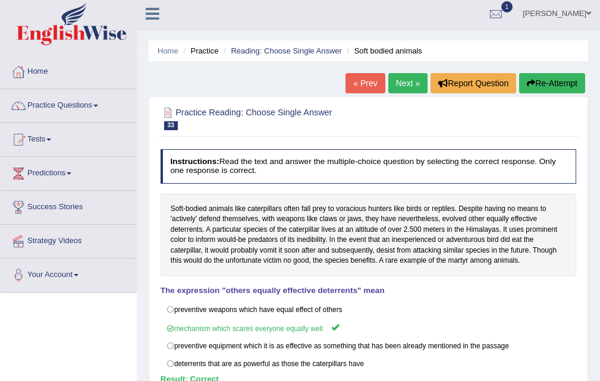
scroll to position [0, 0]
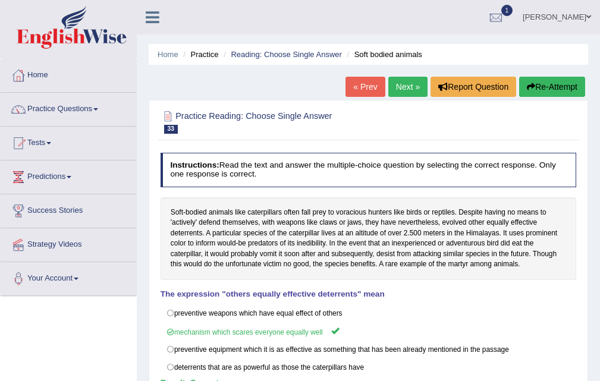
click at [406, 92] on link "Next »" at bounding box center [407, 87] width 39 height 20
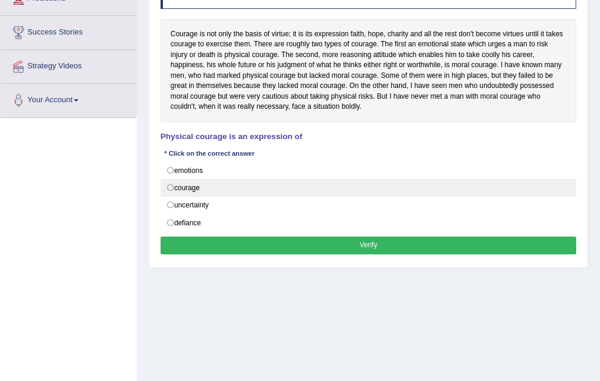
click at [232, 184] on label "courage" at bounding box center [369, 188] width 416 height 18
radio input "true"
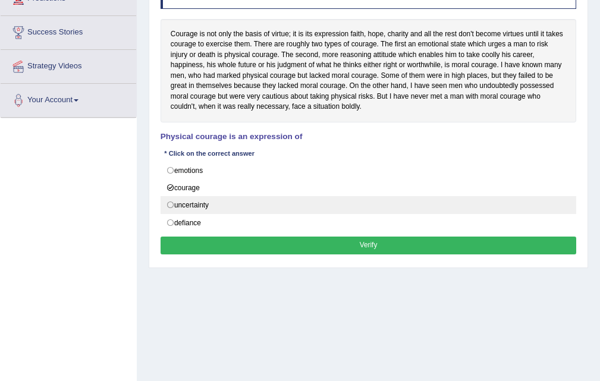
click at [230, 198] on label "uncertainty" at bounding box center [369, 205] width 416 height 18
radio input "true"
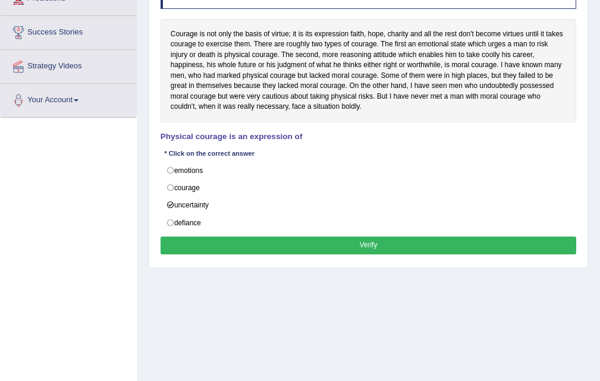
click at [370, 241] on button "Verify" at bounding box center [369, 245] width 416 height 17
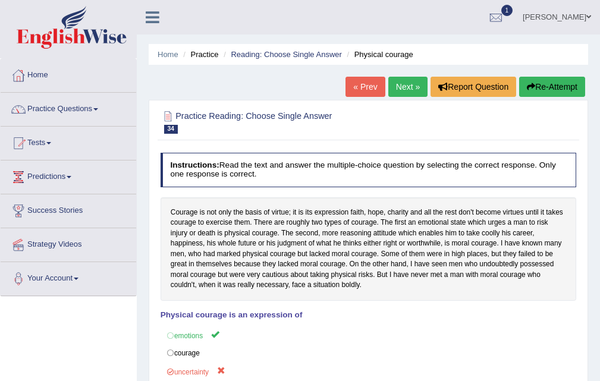
click at [410, 81] on link "Next »" at bounding box center [407, 87] width 39 height 20
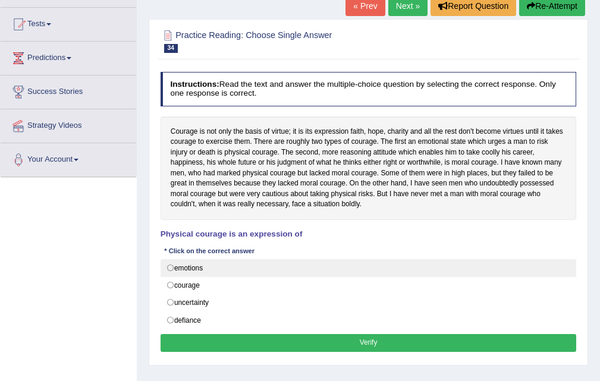
click at [245, 269] on label "emotions" at bounding box center [369, 268] width 416 height 18
radio input "true"
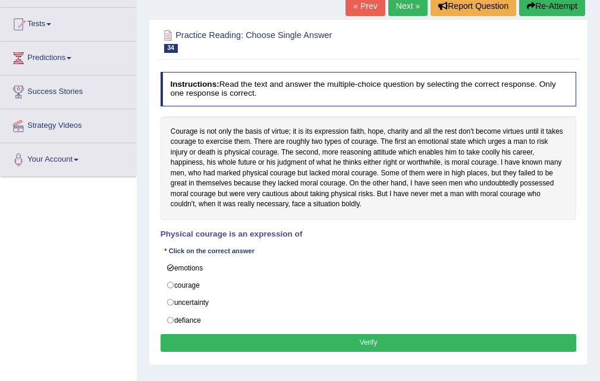
click at [364, 340] on button "Verify" at bounding box center [369, 342] width 416 height 17
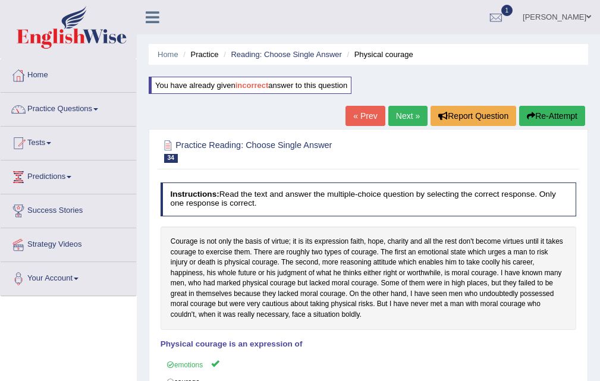
click at [403, 121] on link "Next »" at bounding box center [407, 116] width 39 height 20
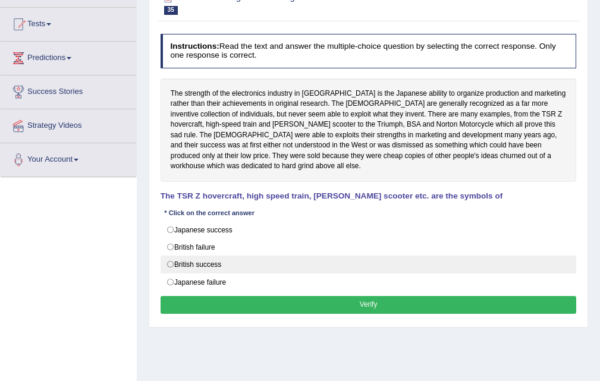
click at [267, 256] on label "British success" at bounding box center [369, 265] width 416 height 18
radio input "true"
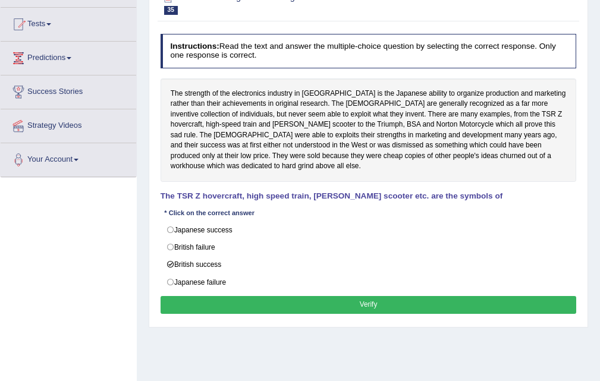
click at [355, 296] on button "Verify" at bounding box center [369, 304] width 416 height 17
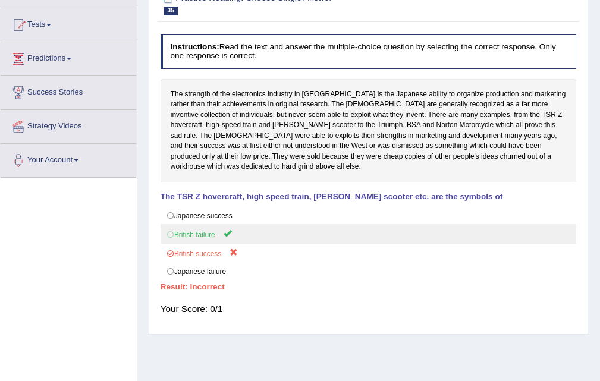
scroll to position [59, 0]
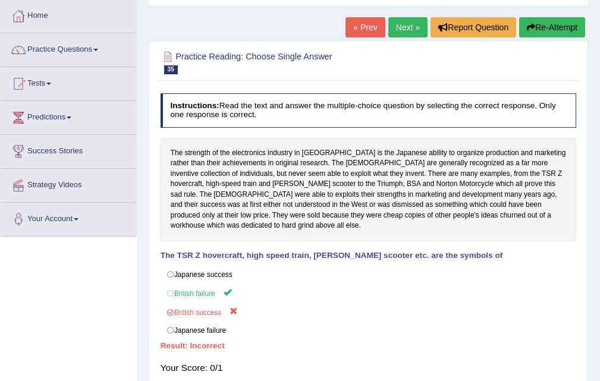
click at [400, 23] on link "Next »" at bounding box center [407, 27] width 39 height 20
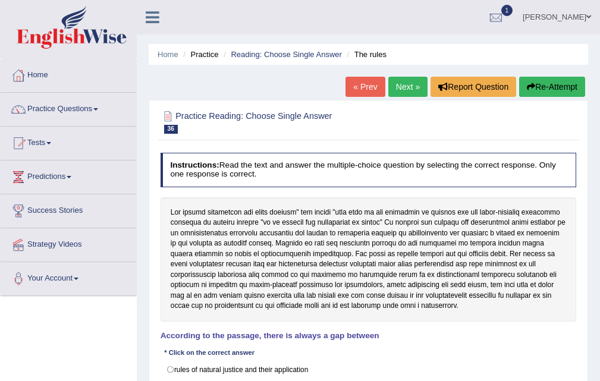
click at [360, 80] on link "« Prev" at bounding box center [365, 87] width 39 height 20
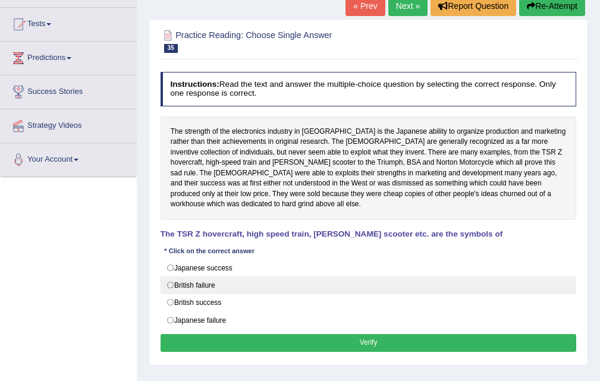
click at [234, 280] on label "British failure" at bounding box center [369, 286] width 416 height 18
radio input "true"
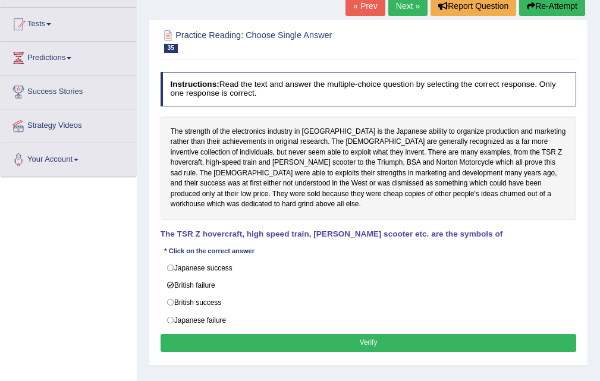
click at [391, 334] on button "Verify" at bounding box center [369, 342] width 416 height 17
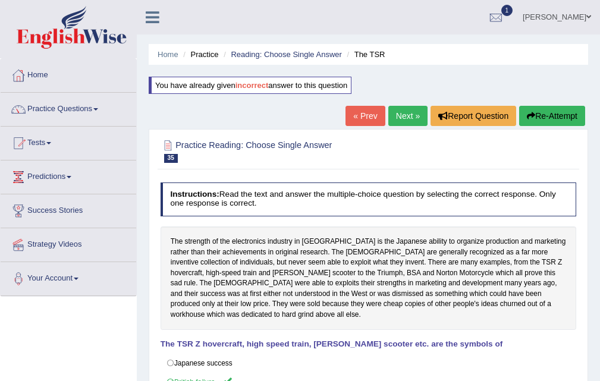
click at [417, 114] on link "Next »" at bounding box center [407, 116] width 39 height 20
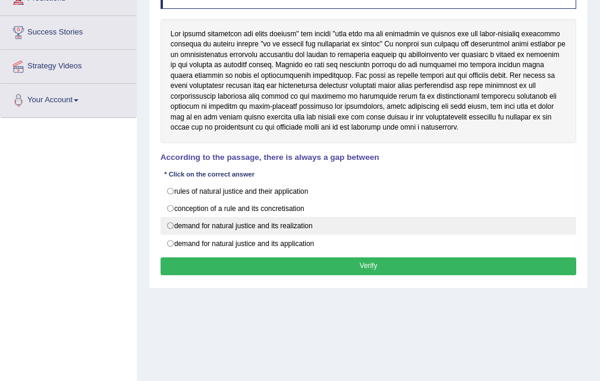
click at [319, 217] on label "demand for natural justice and its realization" at bounding box center [369, 226] width 416 height 18
radio input "true"
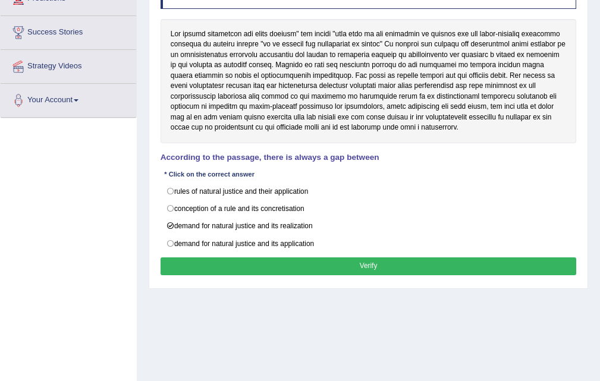
click at [377, 260] on button "Verify" at bounding box center [369, 266] width 416 height 17
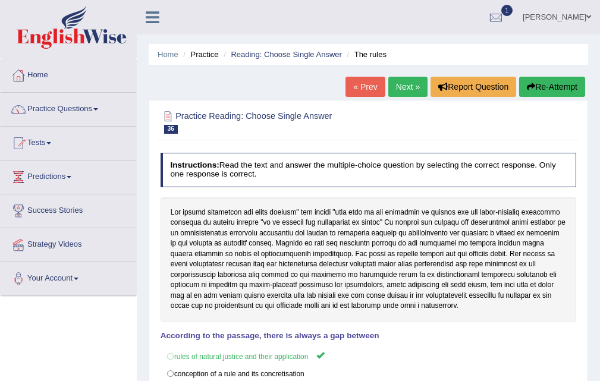
click at [406, 92] on link "Next »" at bounding box center [407, 87] width 39 height 20
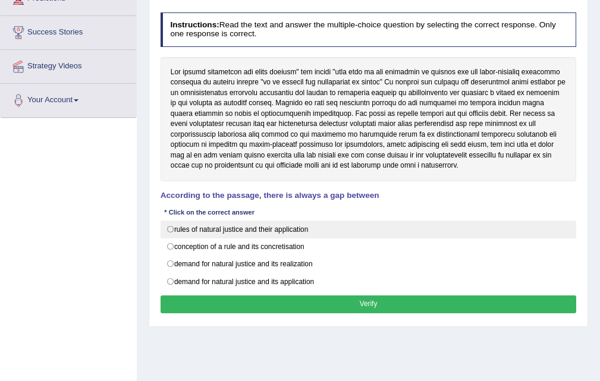
click at [320, 234] on label "rules of natural justice and their application" at bounding box center [369, 230] width 416 height 18
radio input "true"
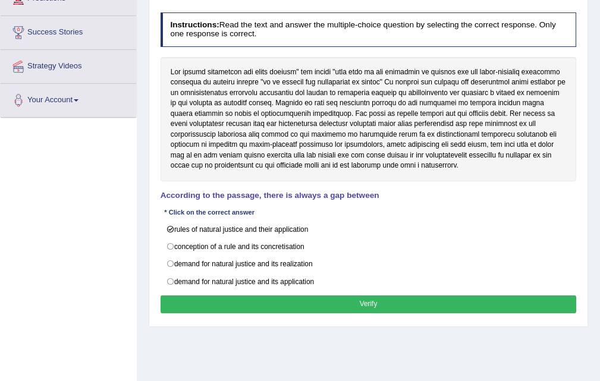
click at [360, 304] on button "Verify" at bounding box center [369, 304] width 416 height 17
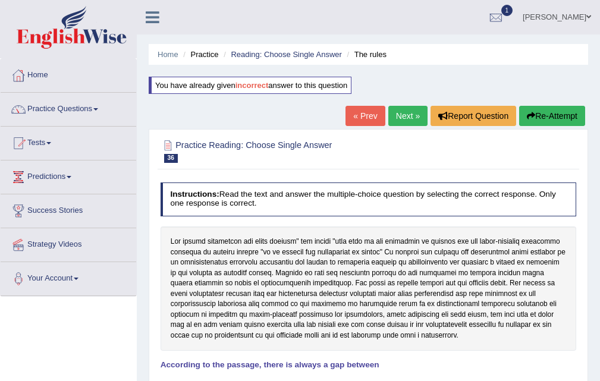
click at [406, 120] on link "Next »" at bounding box center [407, 116] width 39 height 20
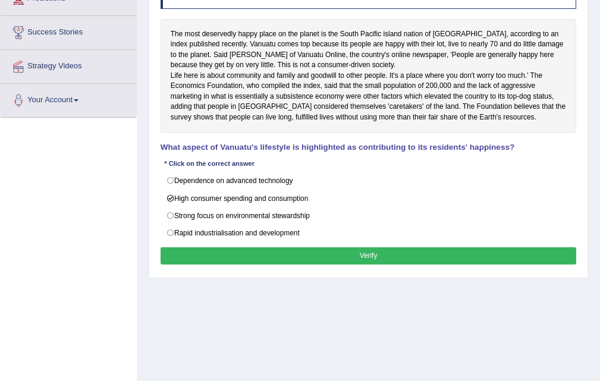
click at [367, 260] on button "Verify" at bounding box center [369, 255] width 416 height 17
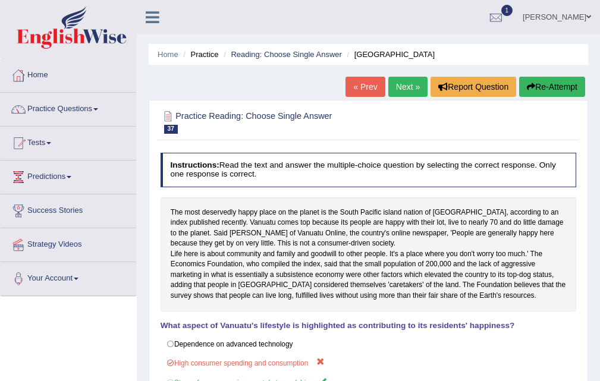
click at [419, 79] on link "Next »" at bounding box center [407, 87] width 39 height 20
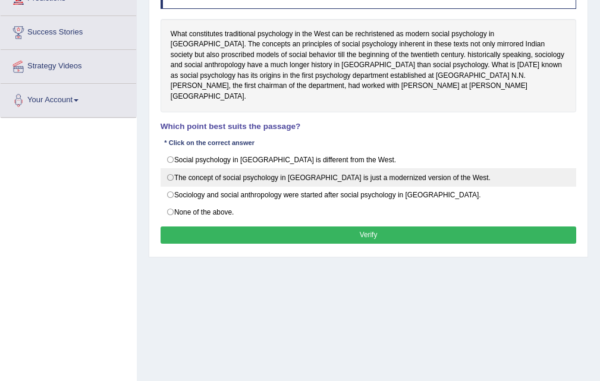
click at [284, 168] on label "The concept of social psychology in [GEOGRAPHIC_DATA] is just a modernized vers…" at bounding box center [369, 177] width 416 height 18
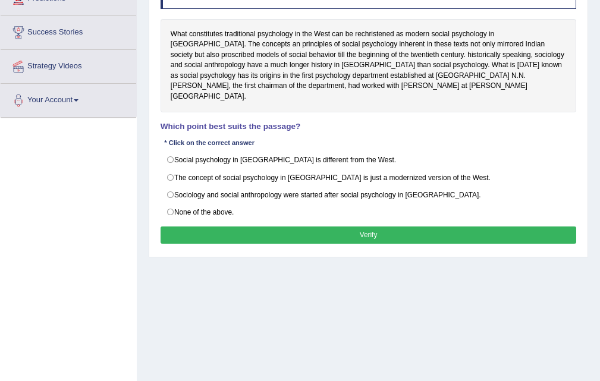
radio input "true"
click at [362, 227] on button "Verify" at bounding box center [369, 235] width 416 height 17
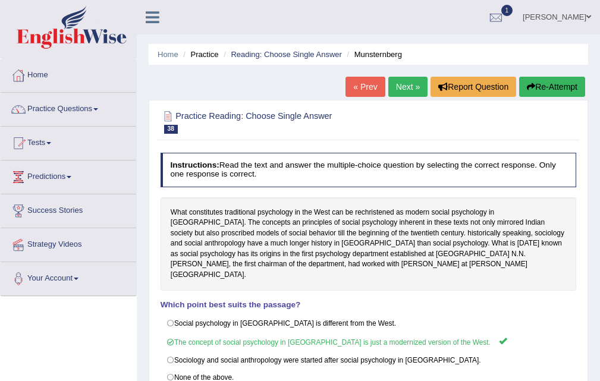
click at [404, 90] on link "Next »" at bounding box center [407, 87] width 39 height 20
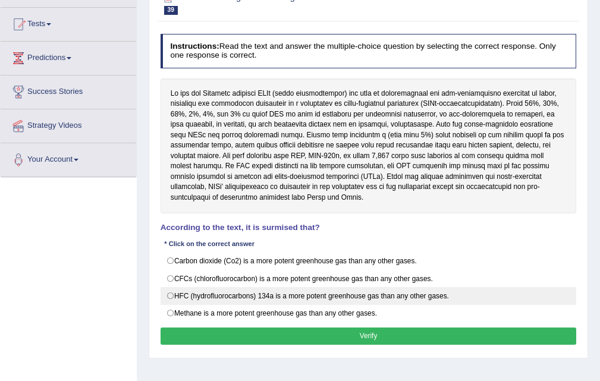
scroll to position [119, 0]
click at [339, 298] on label "HFC (hydrofluorocarbons) 134a is a more potent greenhouse gas than any other ga…" at bounding box center [369, 296] width 416 height 18
radio input "true"
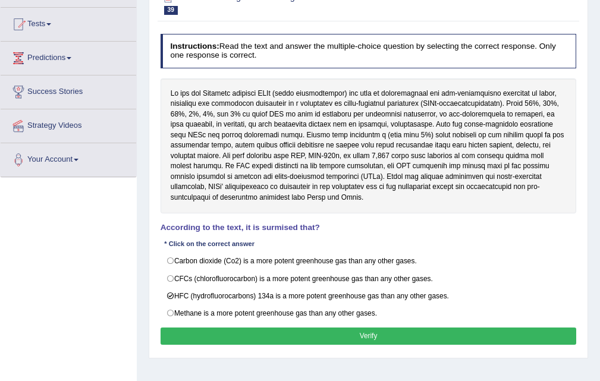
click at [366, 331] on button "Verify" at bounding box center [369, 336] width 416 height 17
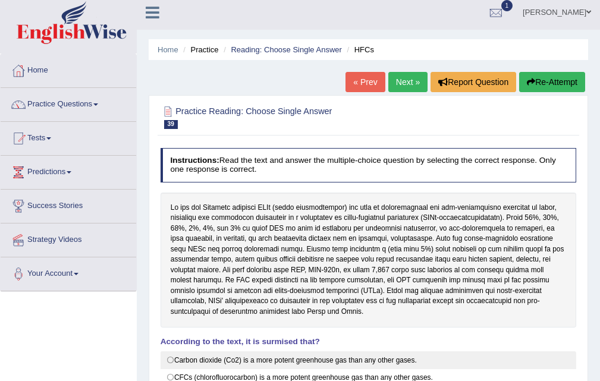
scroll to position [0, 0]
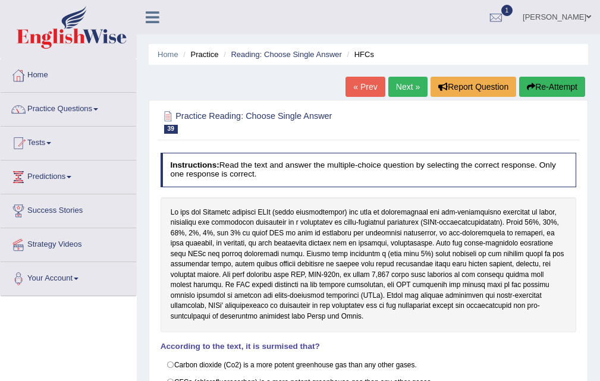
click at [390, 95] on link "Next »" at bounding box center [407, 87] width 39 height 20
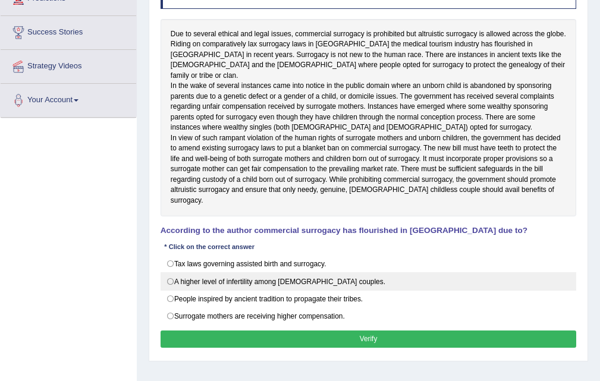
click at [316, 286] on label "A higher level of infertility among Indian couples." at bounding box center [369, 281] width 416 height 18
radio input "true"
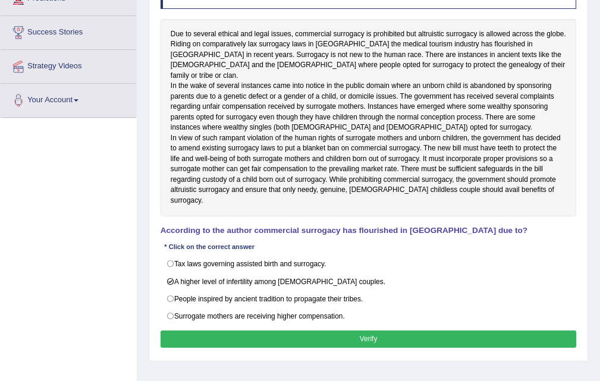
click at [362, 344] on button "Verify" at bounding box center [369, 339] width 416 height 17
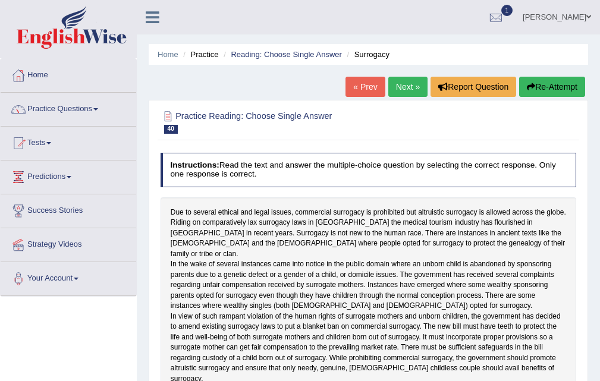
click at [407, 89] on link "Next »" at bounding box center [407, 87] width 39 height 20
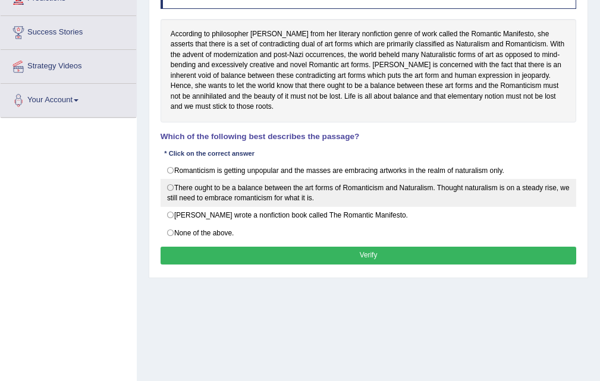
click at [310, 195] on label "There ought to be a balance between the art forms of Romanticism and Naturalism…" at bounding box center [369, 193] width 416 height 28
radio input "true"
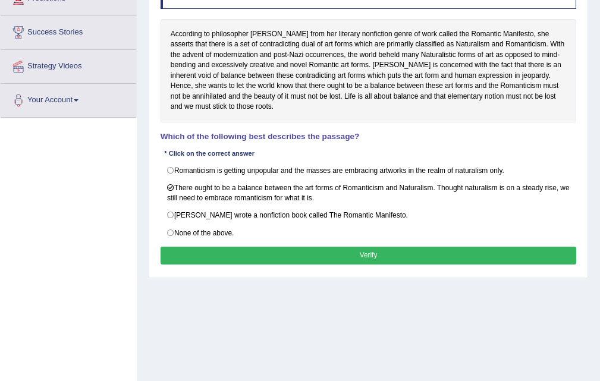
click at [355, 255] on button "Verify" at bounding box center [369, 255] width 416 height 17
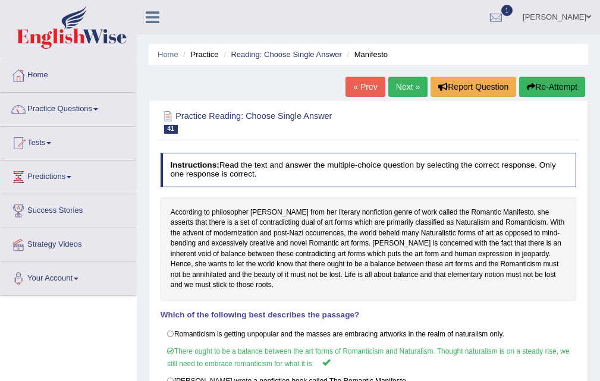
click at [410, 85] on link "Next »" at bounding box center [407, 87] width 39 height 20
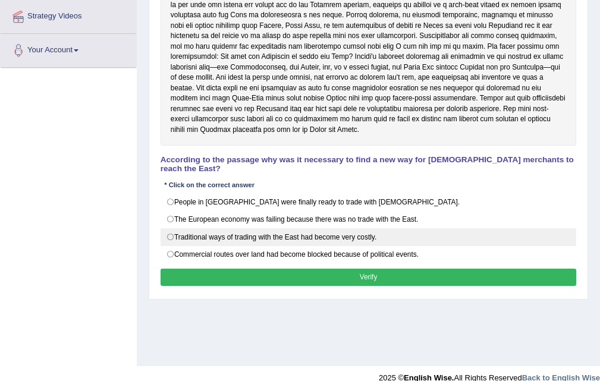
scroll to position [238, 0]
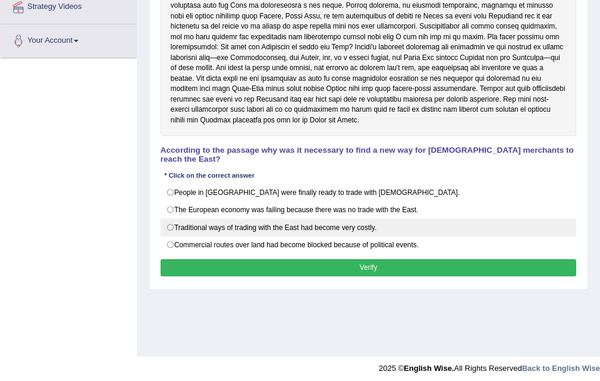
click at [388, 222] on label "Traditional ways of trading with the East had become very costly." at bounding box center [369, 228] width 416 height 18
radio input "true"
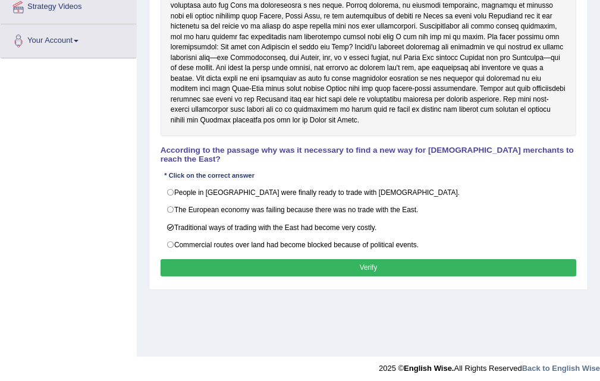
click at [381, 265] on button "Verify" at bounding box center [369, 267] width 416 height 17
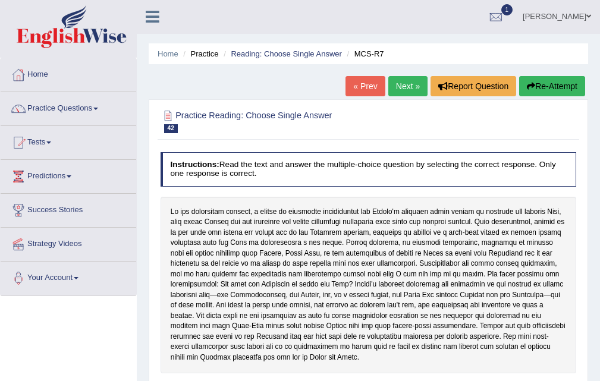
scroll to position [0, 0]
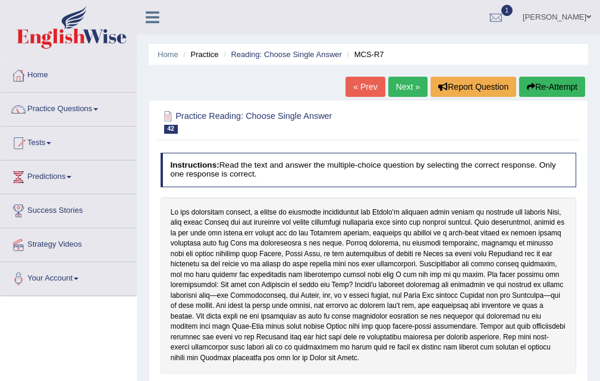
click at [407, 90] on link "Next »" at bounding box center [407, 87] width 39 height 20
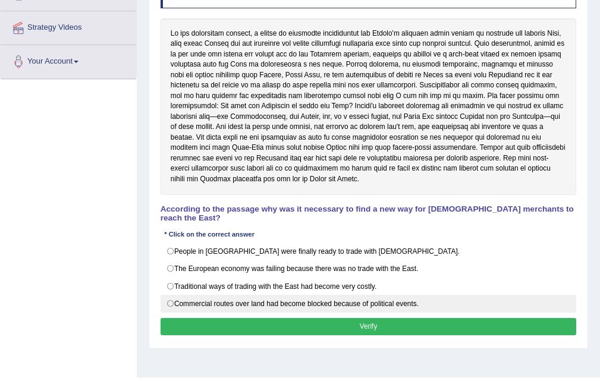
scroll to position [238, 0]
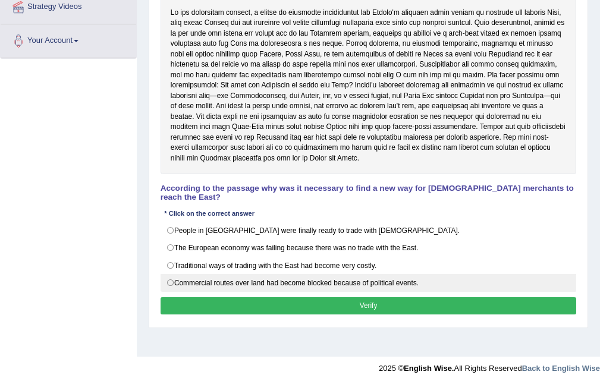
click at [392, 286] on label "Commercial routes over land had become blocked because of political events." at bounding box center [369, 283] width 416 height 18
radio input "true"
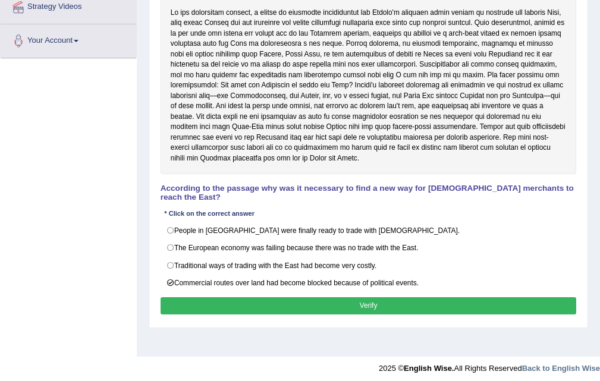
click at [371, 302] on button "Verify" at bounding box center [369, 305] width 416 height 17
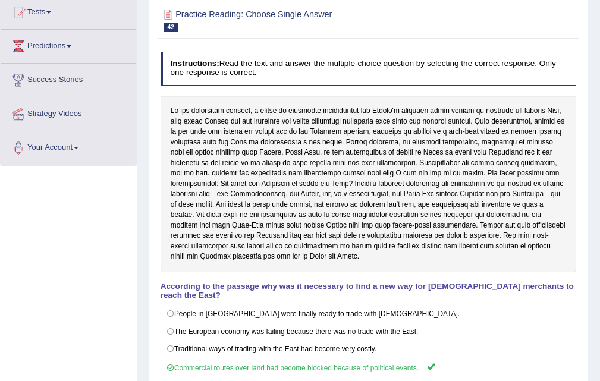
scroll to position [0, 0]
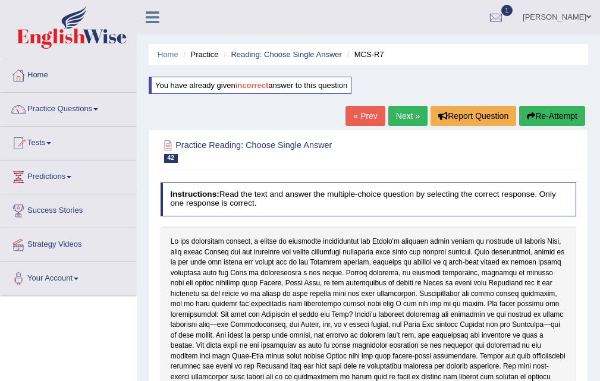
click at [399, 117] on link "Next »" at bounding box center [407, 116] width 39 height 20
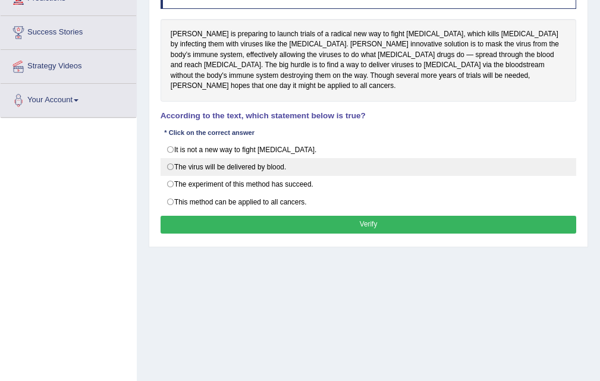
click at [321, 161] on label "The virus will be delivered by blood." at bounding box center [369, 167] width 416 height 18
radio input "true"
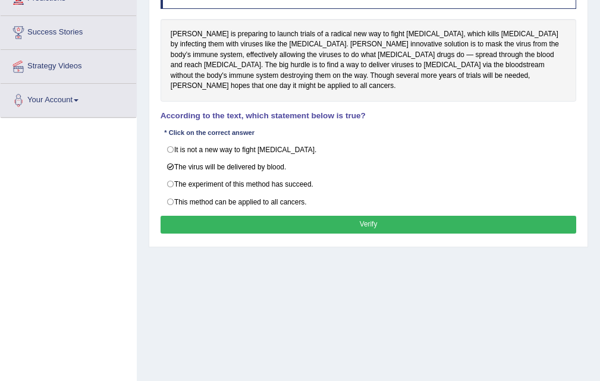
click at [367, 219] on button "Verify" at bounding box center [369, 224] width 416 height 17
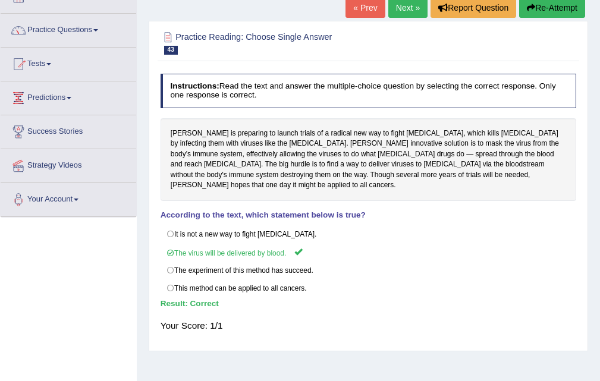
scroll to position [59, 0]
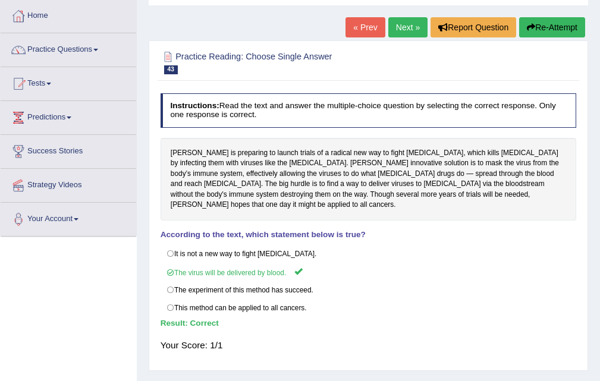
click at [403, 34] on link "Next »" at bounding box center [407, 27] width 39 height 20
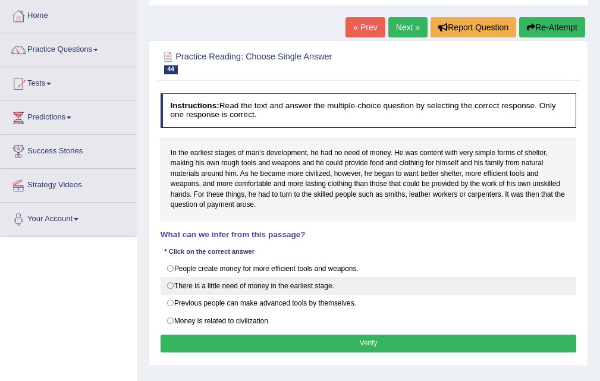
click at [308, 293] on label "There is a little need of money in the earliest stage." at bounding box center [369, 286] width 416 height 18
radio input "true"
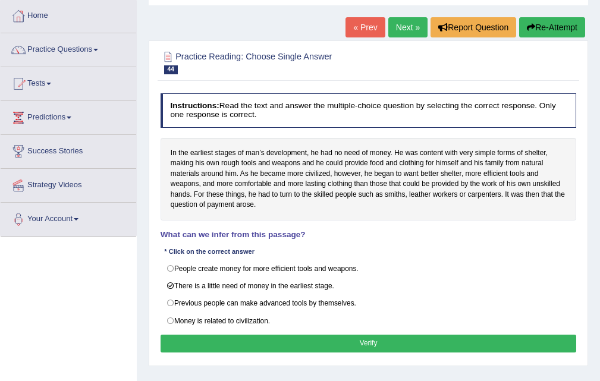
click at [363, 342] on button "Verify" at bounding box center [369, 343] width 416 height 17
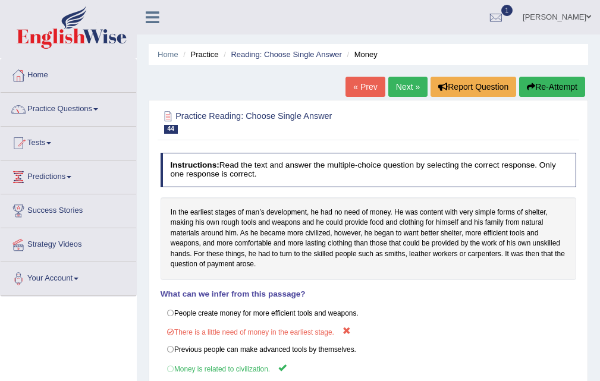
click at [406, 86] on link "Next »" at bounding box center [407, 87] width 39 height 20
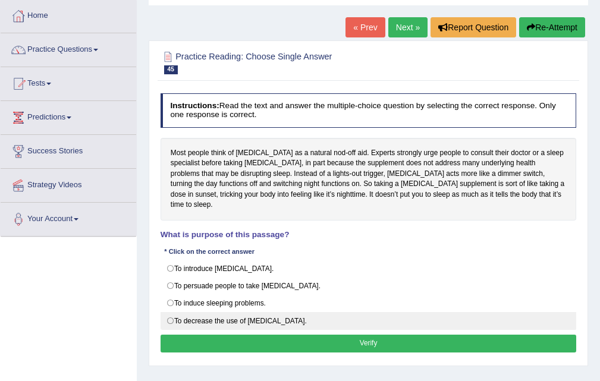
drag, startPoint x: 275, startPoint y: 294, endPoint x: 313, endPoint y: 310, distance: 41.6
click at [275, 294] on label "To induce sleeping problems." at bounding box center [369, 303] width 416 height 18
radio input "true"
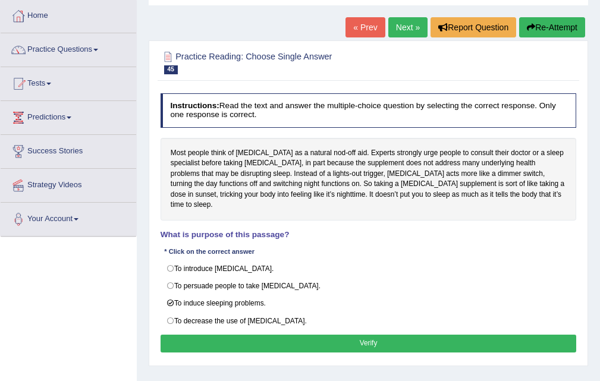
click at [367, 335] on button "Verify" at bounding box center [369, 343] width 416 height 17
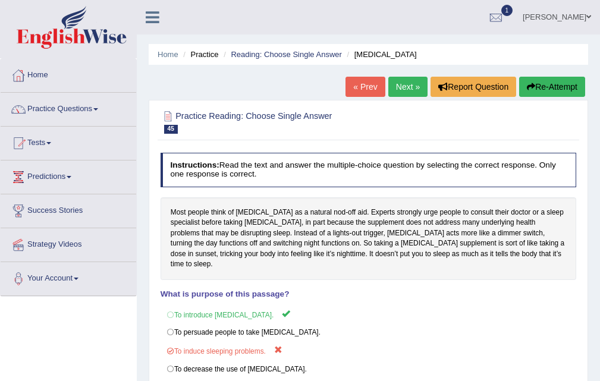
click at [400, 80] on link "Next »" at bounding box center [407, 87] width 39 height 20
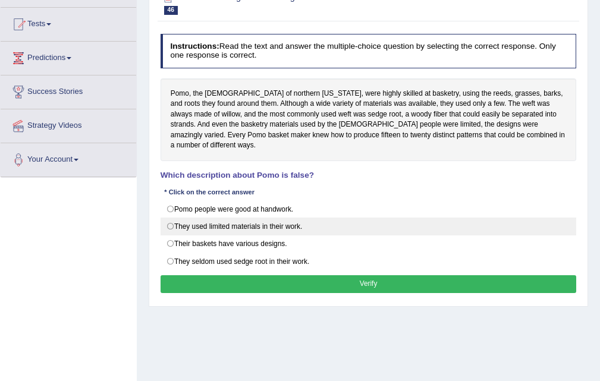
click at [322, 218] on label "They used limited materials in their work." at bounding box center [369, 227] width 416 height 18
radio input "true"
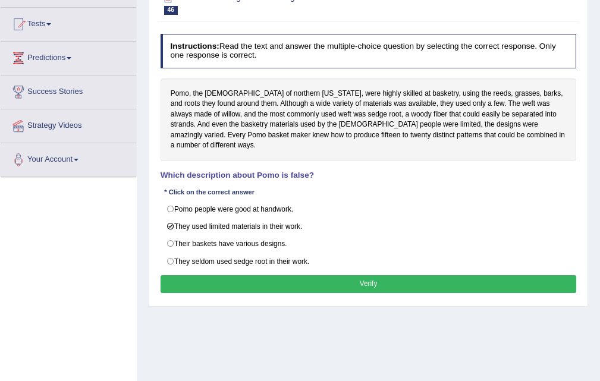
click at [369, 281] on button "Verify" at bounding box center [369, 283] width 416 height 17
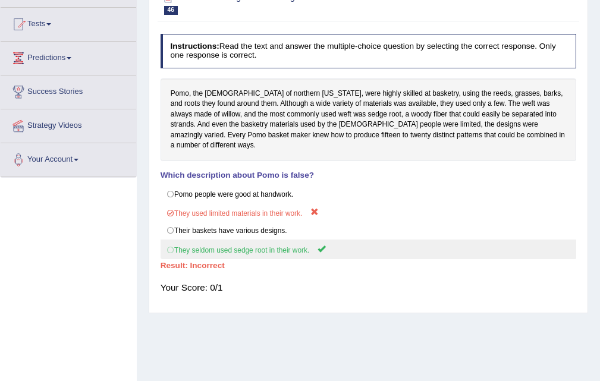
click at [280, 241] on label "They seldom used sedge root in their work." at bounding box center [369, 250] width 416 height 20
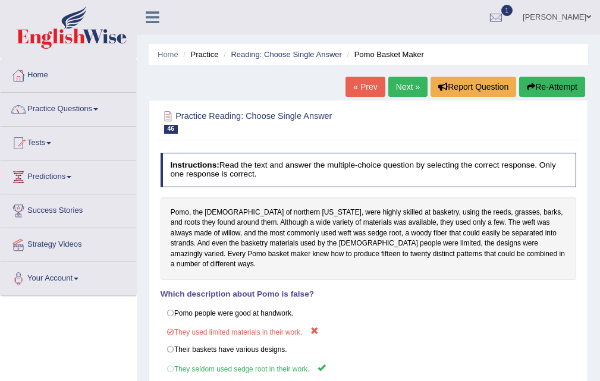
click at [407, 83] on link "Next »" at bounding box center [407, 87] width 39 height 20
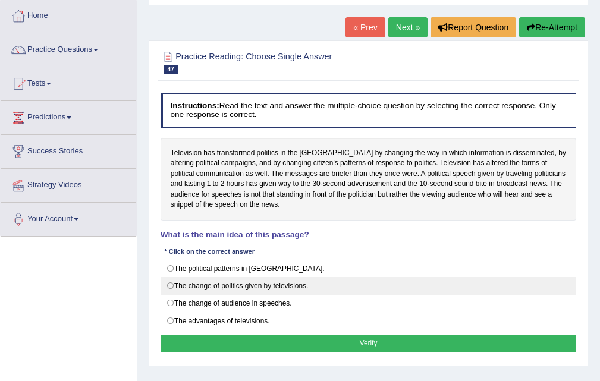
scroll to position [59, 0]
click at [306, 282] on label "The change of politics given by televisions." at bounding box center [369, 286] width 416 height 18
radio input "true"
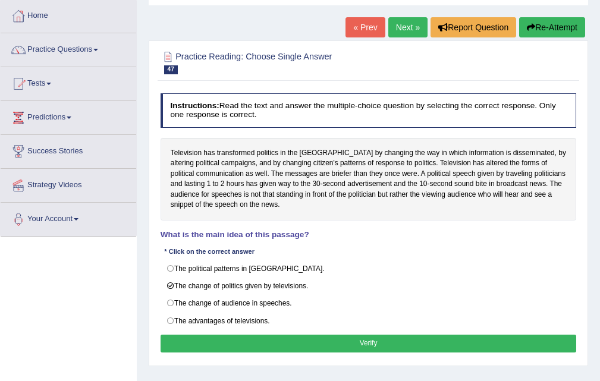
click at [367, 339] on button "Verify" at bounding box center [369, 343] width 416 height 17
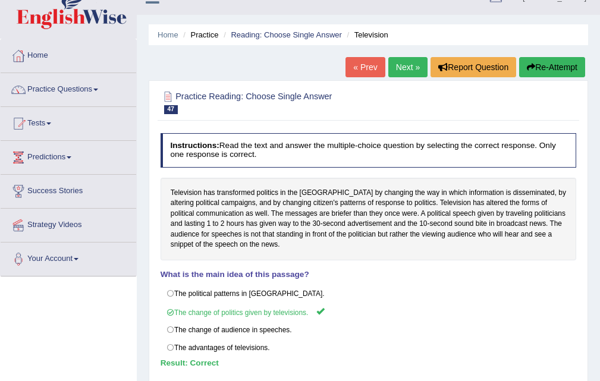
scroll to position [0, 0]
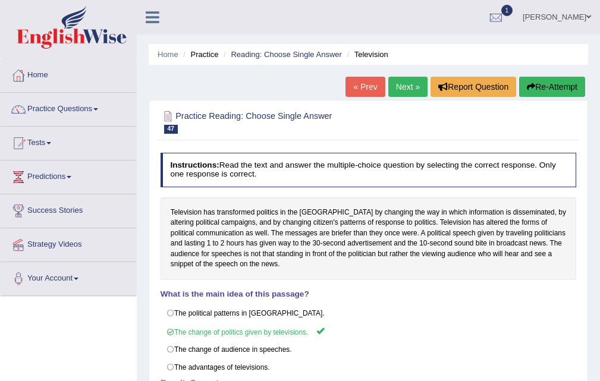
click at [400, 77] on link "Next »" at bounding box center [407, 87] width 39 height 20
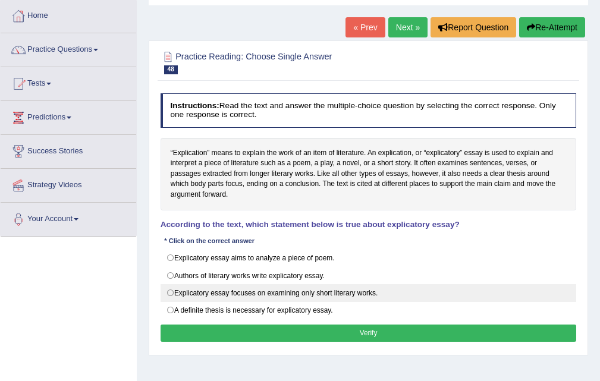
click at [313, 291] on label "Explicatory essay focuses on examining only short literary works." at bounding box center [369, 293] width 416 height 18
radio input "true"
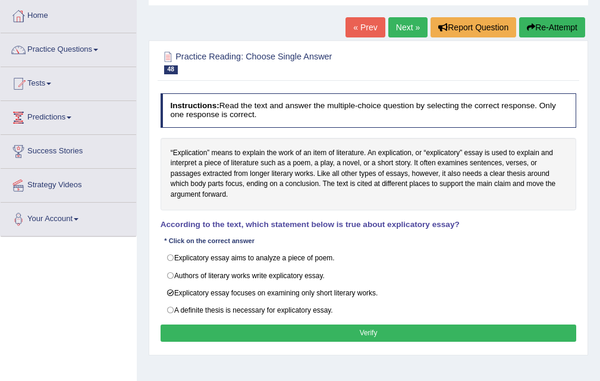
click at [385, 331] on button "Verify" at bounding box center [369, 333] width 416 height 17
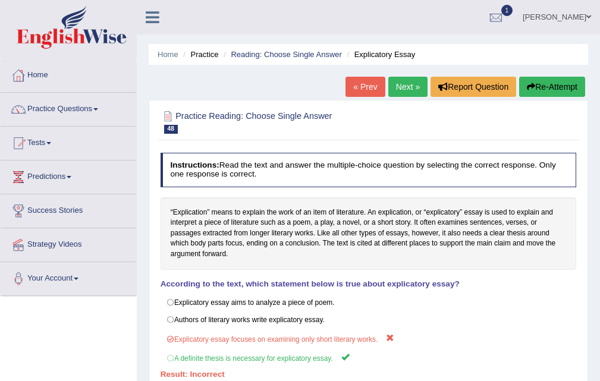
click at [394, 86] on link "Next »" at bounding box center [407, 87] width 39 height 20
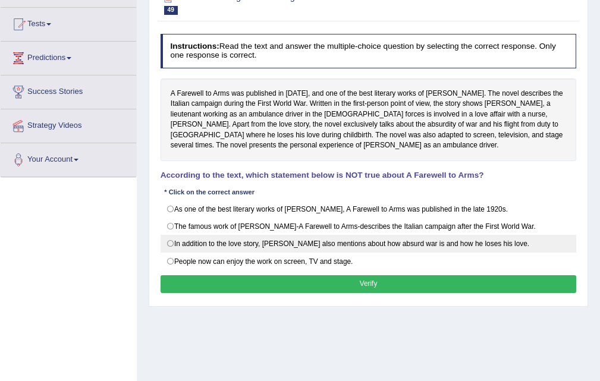
click at [330, 243] on label "In addition to the love story, Hemingway also mentions about how absurd war is …" at bounding box center [369, 244] width 416 height 18
radio input "true"
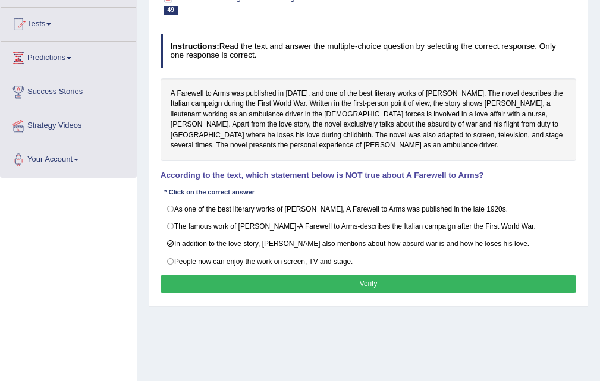
click at [367, 277] on button "Verify" at bounding box center [369, 283] width 416 height 17
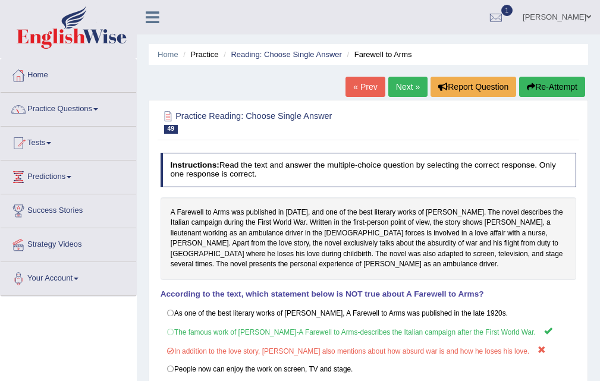
click at [399, 90] on link "Next »" at bounding box center [407, 87] width 39 height 20
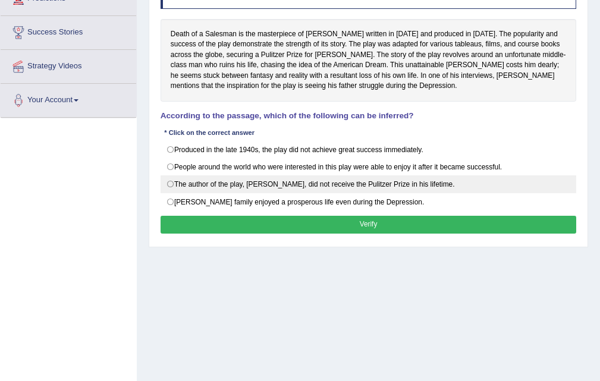
click at [324, 181] on label "The author of the play, [PERSON_NAME], did not receive the Pulitzer Prize in hi…" at bounding box center [369, 184] width 416 height 18
radio input "true"
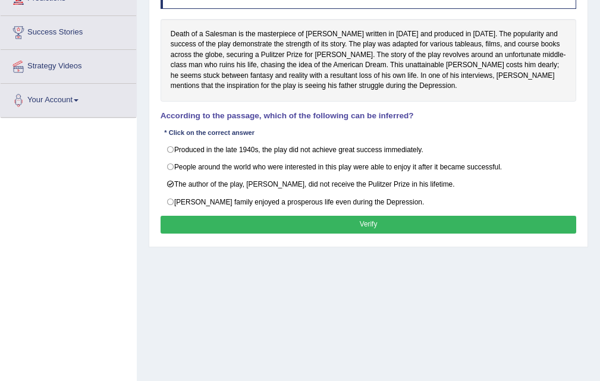
click at [349, 225] on button "Verify" at bounding box center [369, 224] width 416 height 17
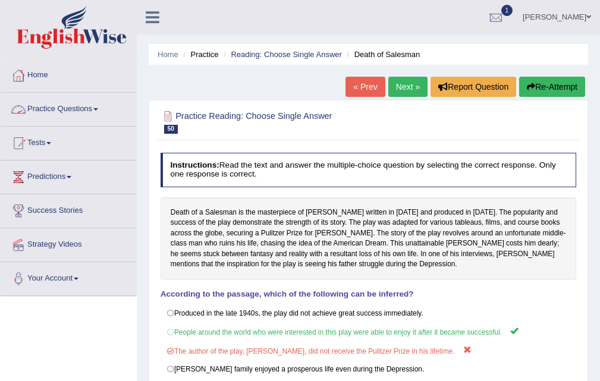
click at [65, 107] on link "Practice Questions" at bounding box center [69, 108] width 136 height 30
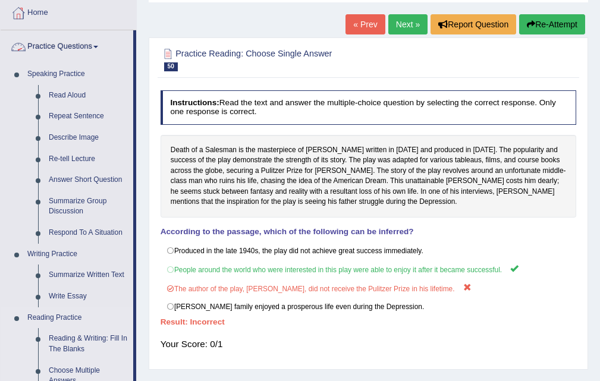
scroll to position [178, 0]
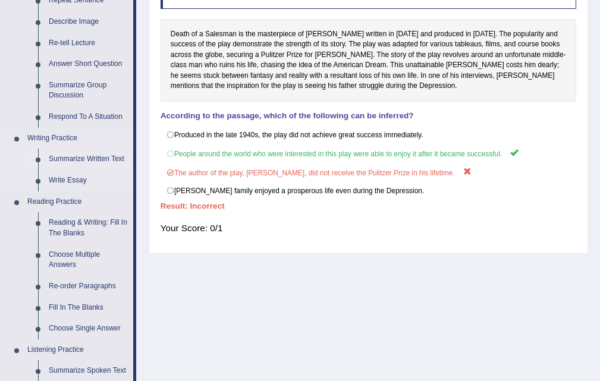
click at [90, 155] on link "Summarize Written Text" at bounding box center [88, 159] width 90 height 21
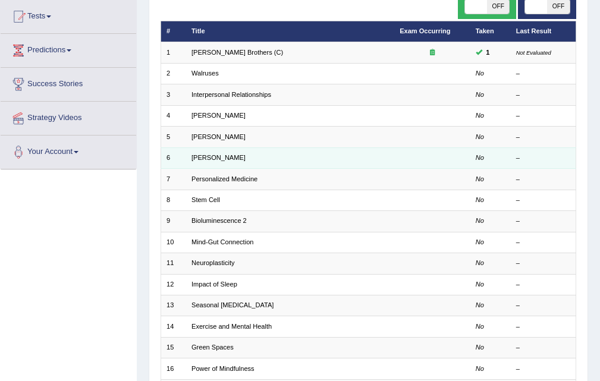
scroll to position [59, 0]
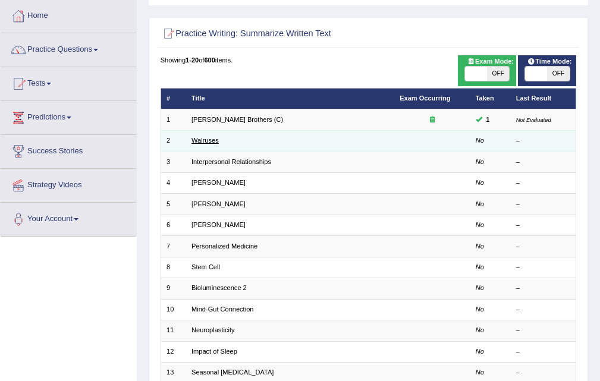
click at [212, 143] on link "Walruses" at bounding box center [205, 140] width 27 height 7
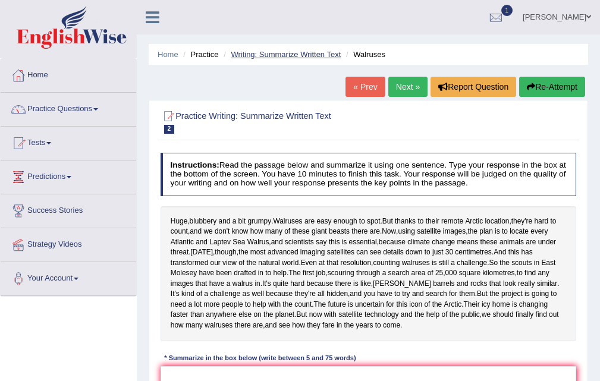
click at [301, 54] on link "Writing: Summarize Written Text" at bounding box center [286, 54] width 110 height 9
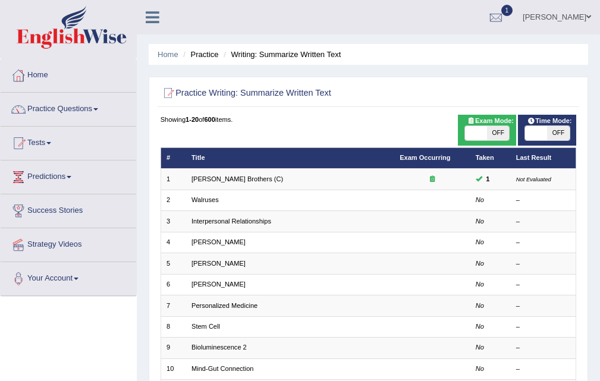
click at [488, 127] on span "OFF" at bounding box center [498, 133] width 22 height 14
checkbox input "true"
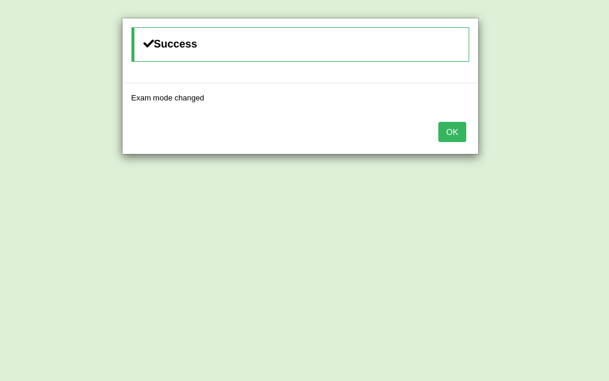
click at [462, 129] on button "OK" at bounding box center [451, 132] width 27 height 20
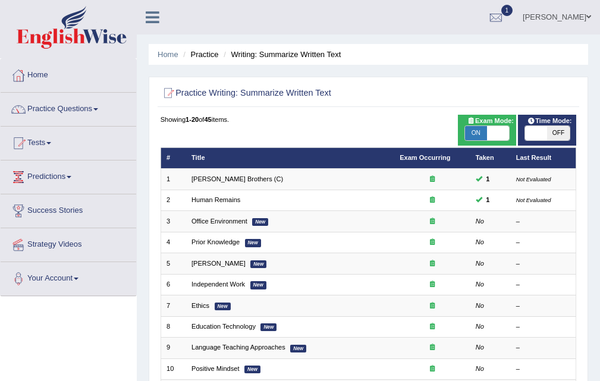
click at [551, 130] on span "OFF" at bounding box center [558, 133] width 22 height 14
checkbox input "true"
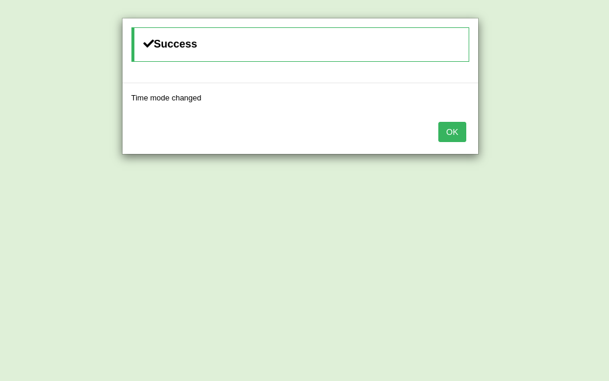
click at [457, 141] on button "OK" at bounding box center [451, 132] width 27 height 20
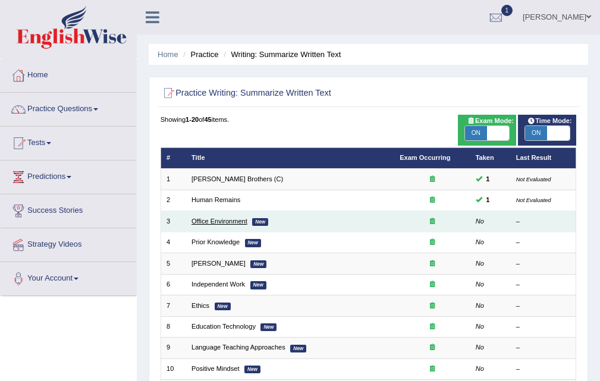
click at [208, 222] on link "Office Environment" at bounding box center [220, 221] width 56 height 7
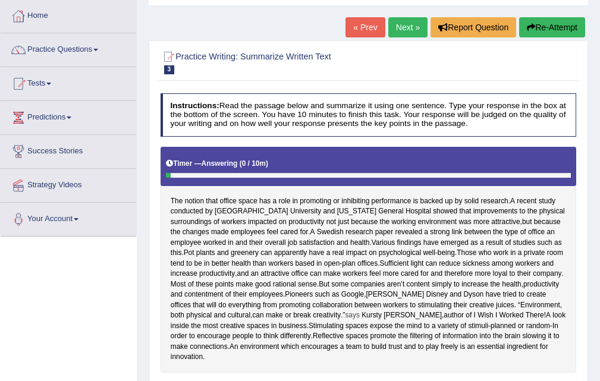
scroll to position [178, 0]
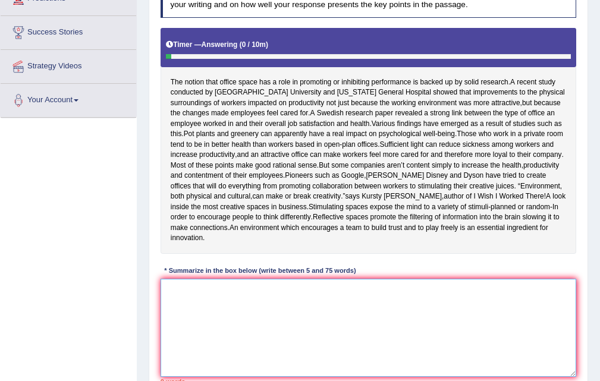
click at [211, 335] on textarea at bounding box center [369, 328] width 416 height 98
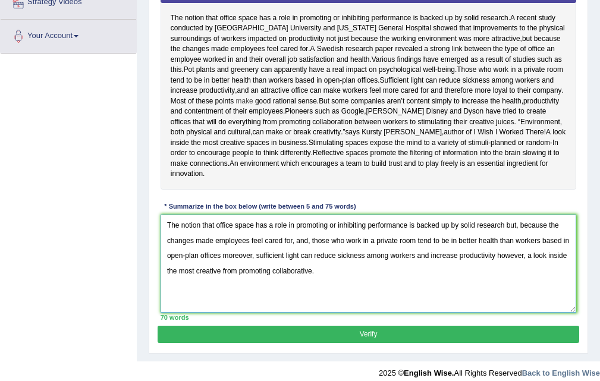
scroll to position [264, 0]
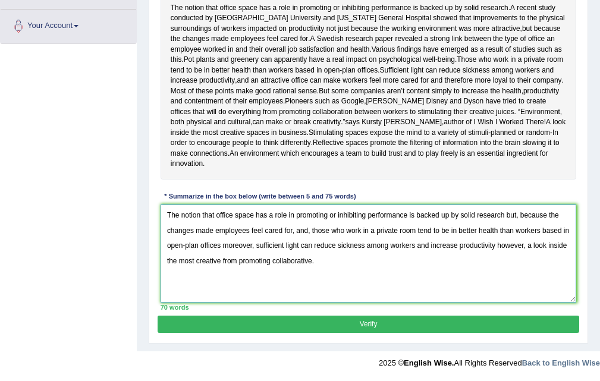
type textarea "The notion that office space has a role in promoting or inhibiting performance …"
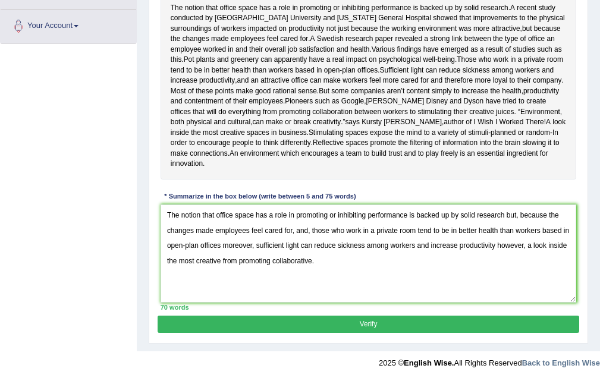
click at [356, 326] on button "Verify" at bounding box center [368, 324] width 421 height 17
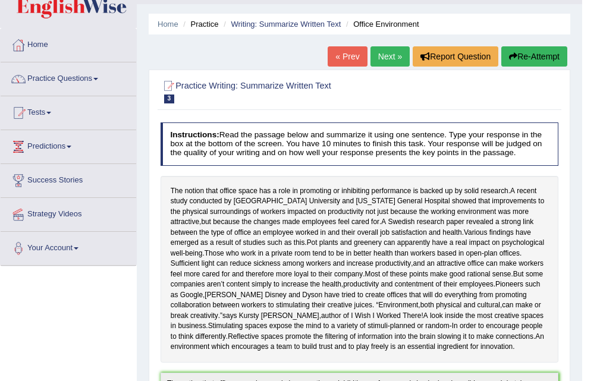
scroll to position [0, 0]
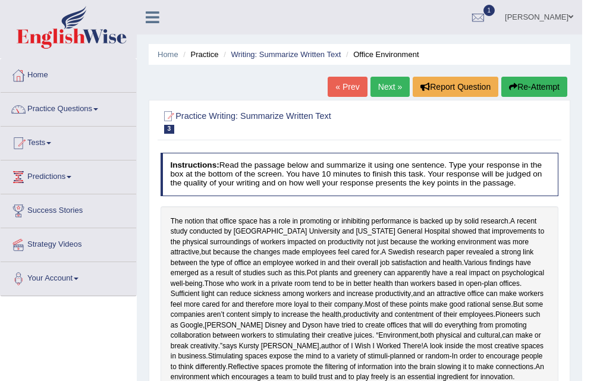
click at [391, 90] on link "Next »" at bounding box center [390, 87] width 39 height 20
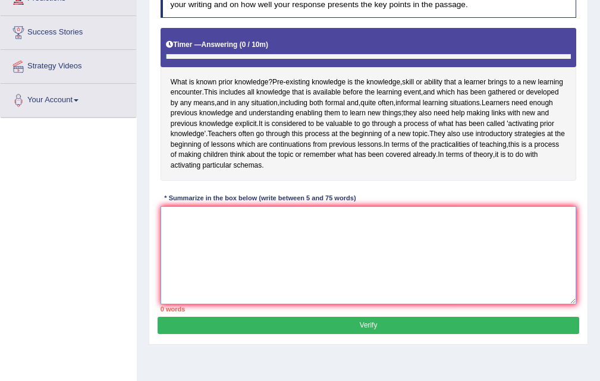
click at [217, 233] on textarea at bounding box center [369, 255] width 416 height 98
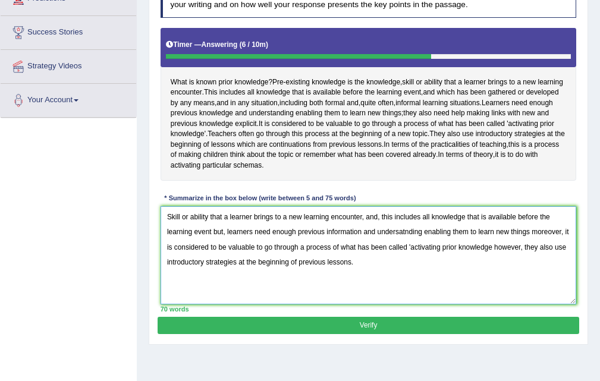
type textarea "Skill or ability that a learner brings to a new learning encounter, and, this i…"
click at [370, 331] on button "Verify" at bounding box center [368, 325] width 421 height 17
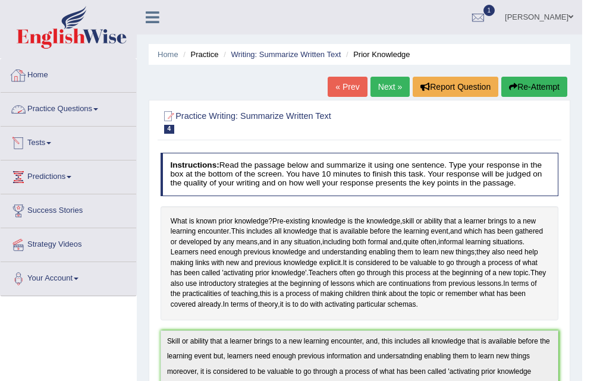
click at [74, 114] on link "Practice Questions" at bounding box center [69, 108] width 136 height 30
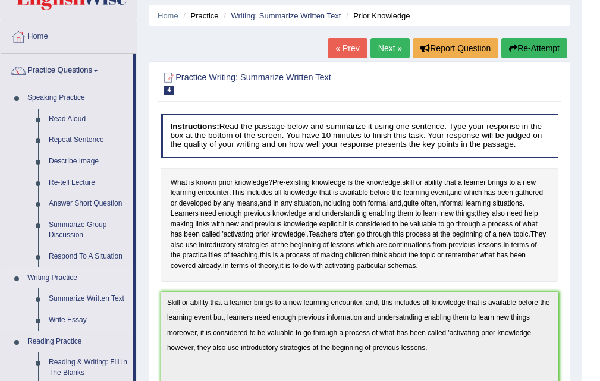
scroll to position [59, 0]
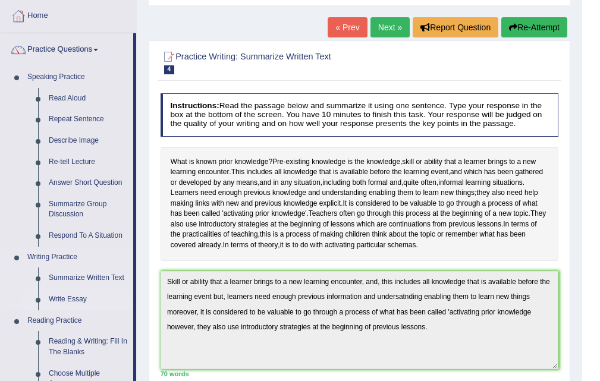
click at [80, 300] on link "Write Essay" at bounding box center [88, 299] width 90 height 21
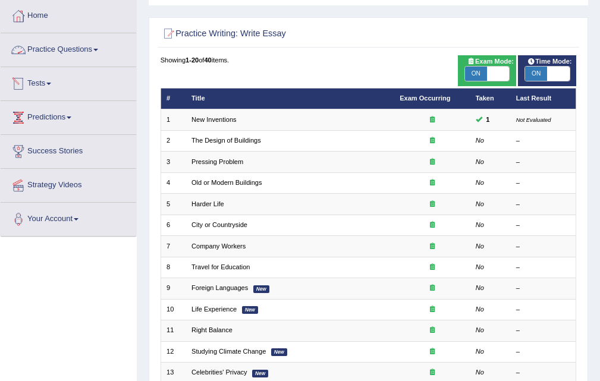
click at [59, 56] on link "Practice Questions" at bounding box center [69, 48] width 136 height 30
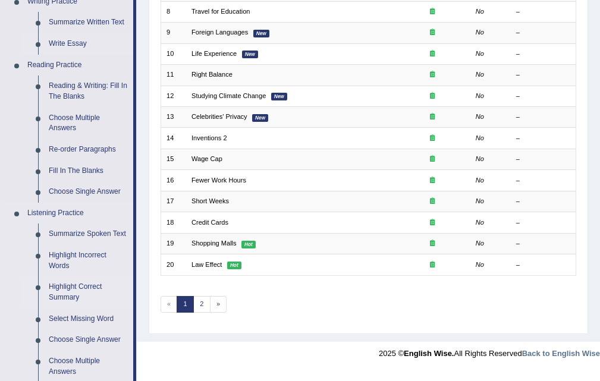
scroll to position [416, 0]
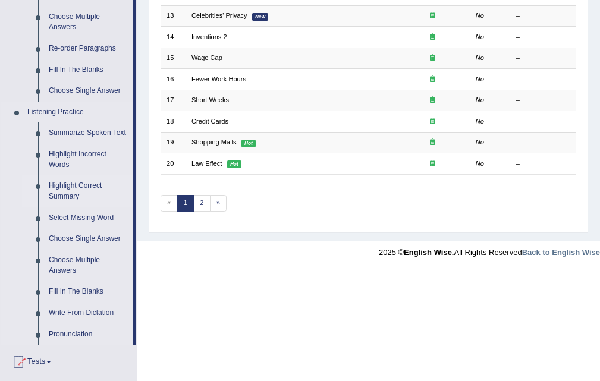
click at [79, 190] on link "Highlight Correct Summary" at bounding box center [88, 191] width 90 height 32
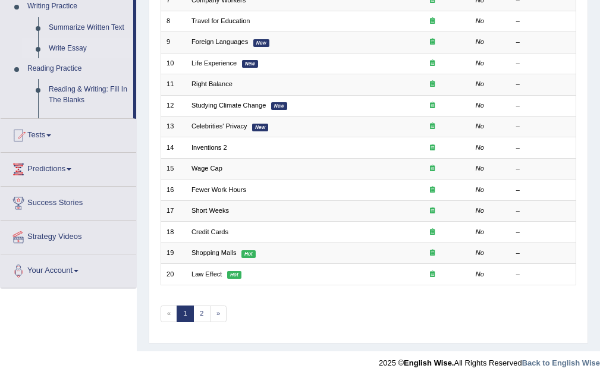
scroll to position [551, 0]
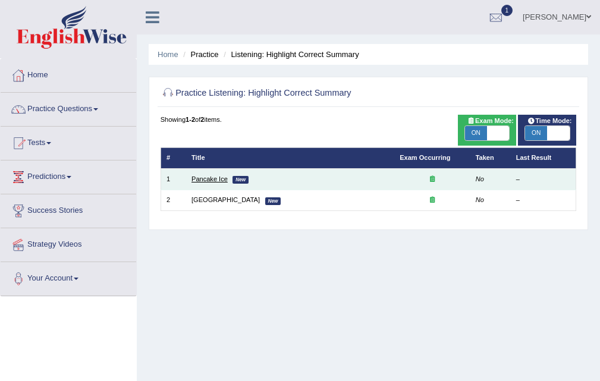
click at [215, 181] on link "Pancake Ice" at bounding box center [210, 178] width 36 height 7
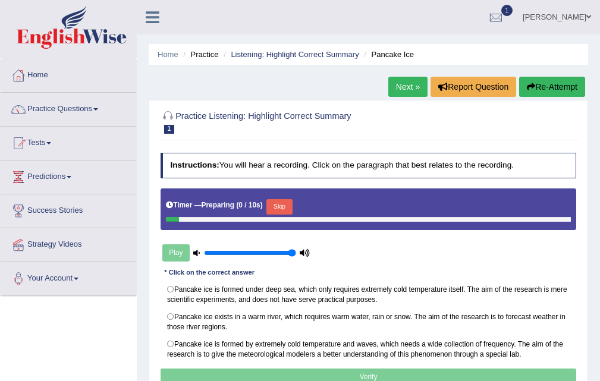
click at [300, 317] on label "Pancake ice exists in a warm river, which requires warm water, rain or snow. Th…" at bounding box center [369, 322] width 416 height 28
radio input "true"
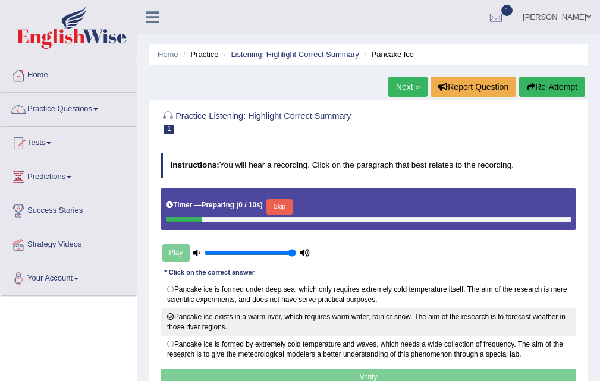
scroll to position [178, 0]
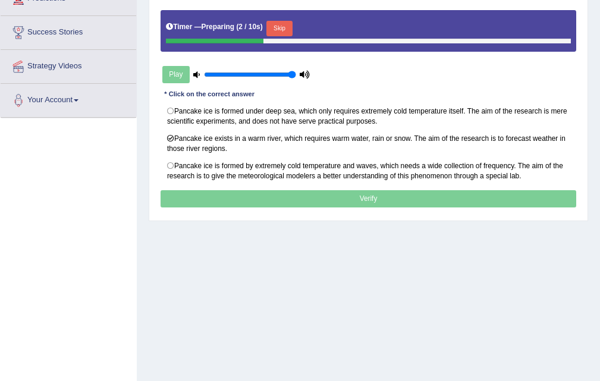
click at [277, 29] on button "Skip" at bounding box center [279, 28] width 26 height 15
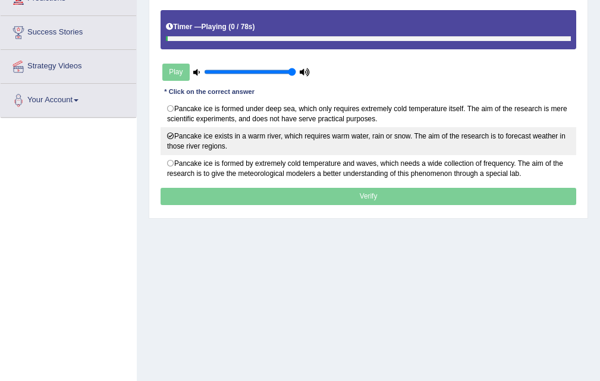
click at [270, 141] on label "Pancake ice exists in a warm river, which requires warm water, rain or snow. Th…" at bounding box center [369, 141] width 416 height 28
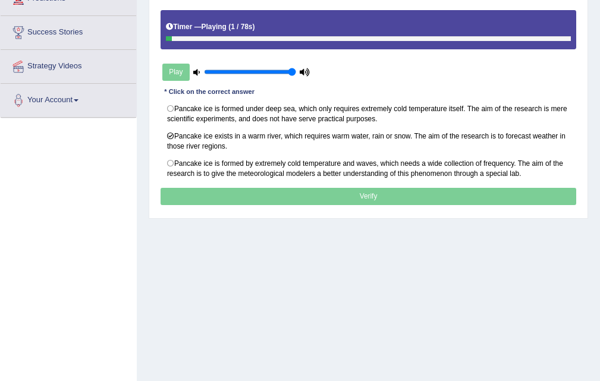
click at [366, 196] on p "Verify" at bounding box center [369, 196] width 416 height 17
click at [368, 196] on p "Verify" at bounding box center [369, 196] width 416 height 17
drag, startPoint x: 369, startPoint y: 197, endPoint x: 382, endPoint y: 192, distance: 14.4
click at [369, 198] on p "Verify" at bounding box center [369, 196] width 416 height 17
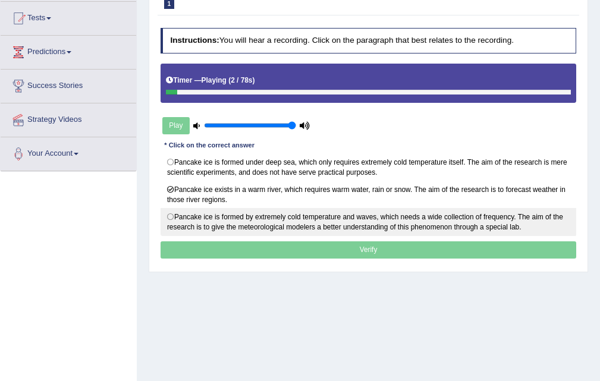
scroll to position [0, 0]
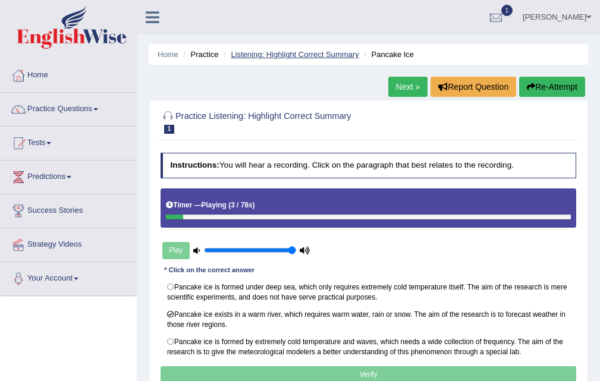
click at [299, 54] on link "Listening: Highlight Correct Summary" at bounding box center [295, 54] width 128 height 9
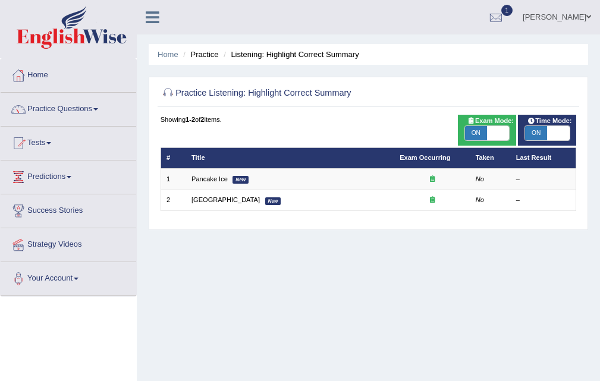
click at [471, 128] on span "ON" at bounding box center [476, 133] width 22 height 14
checkbox input "false"
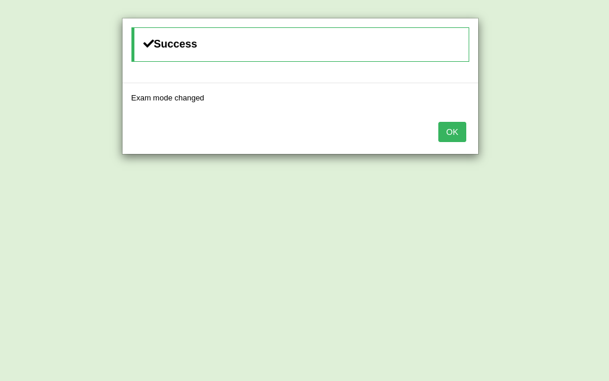
click at [441, 128] on button "OK" at bounding box center [451, 132] width 27 height 20
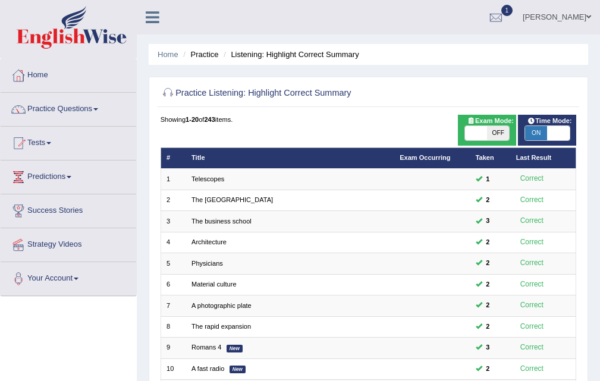
click at [537, 130] on span "ON" at bounding box center [536, 133] width 22 height 14
checkbox input "false"
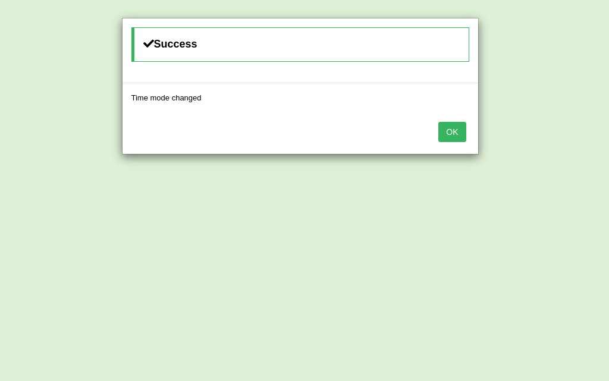
click at [455, 136] on button "OK" at bounding box center [451, 132] width 27 height 20
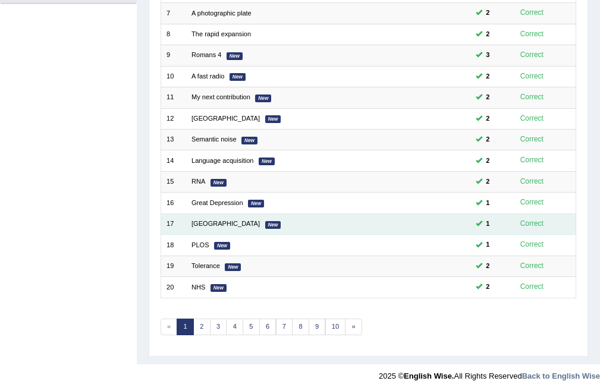
scroll to position [306, 0]
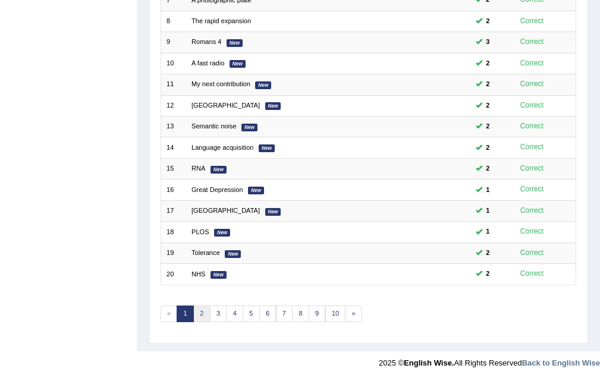
click at [200, 318] on link "2" at bounding box center [201, 314] width 17 height 17
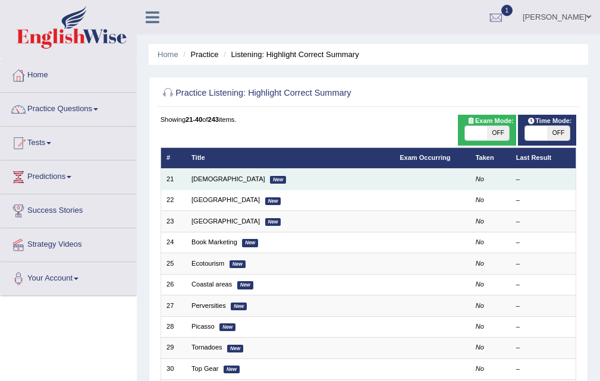
click at [213, 184] on td "Syrian New" at bounding box center [290, 179] width 208 height 21
click at [200, 184] on td "Syrian New" at bounding box center [290, 179] width 208 height 21
click at [202, 180] on link "[DEMOGRAPHIC_DATA]" at bounding box center [229, 178] width 74 height 7
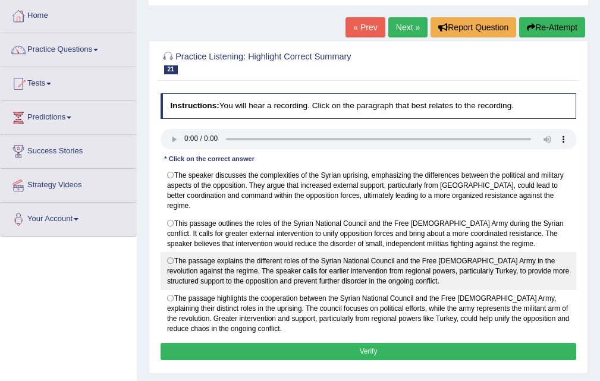
click at [277, 261] on label "The passage explains the different roles of the Syrian National Council and the…" at bounding box center [369, 271] width 416 height 38
radio input "true"
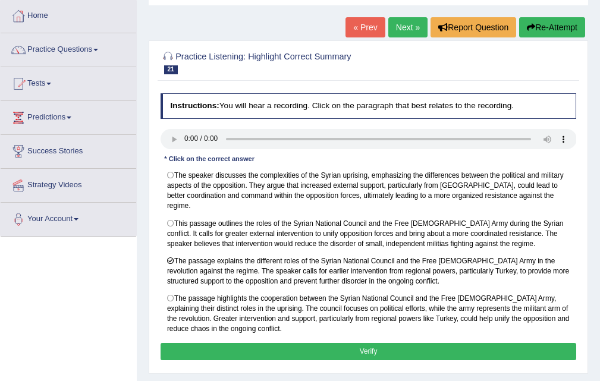
click at [356, 343] on button "Verify" at bounding box center [369, 351] width 416 height 17
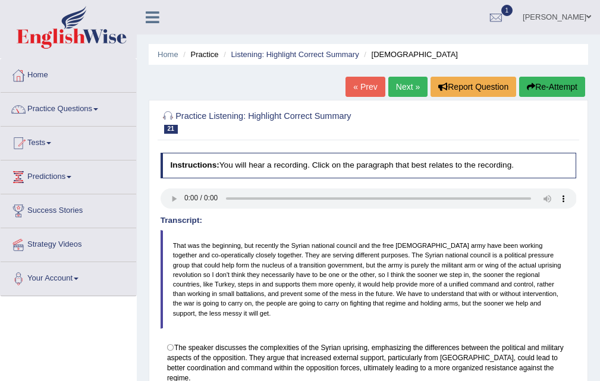
click at [404, 88] on link "Next »" at bounding box center [407, 87] width 39 height 20
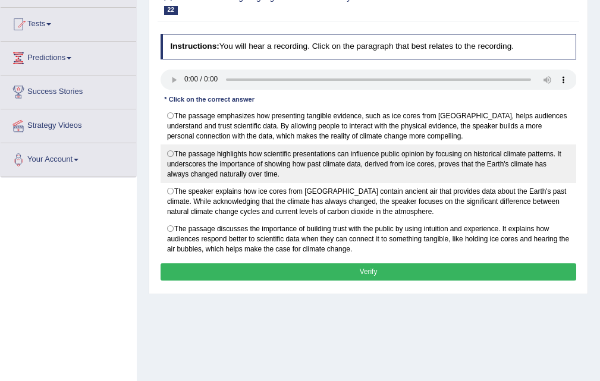
click at [269, 174] on label "The passage highlights how scientific presentations can influence public opinio…" at bounding box center [369, 164] width 416 height 38
radio input "true"
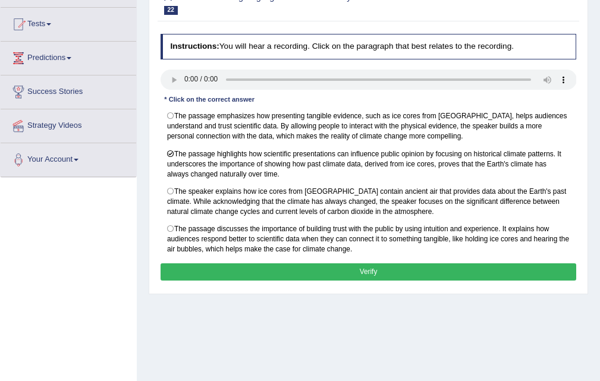
click at [367, 275] on button "Verify" at bounding box center [369, 272] width 416 height 17
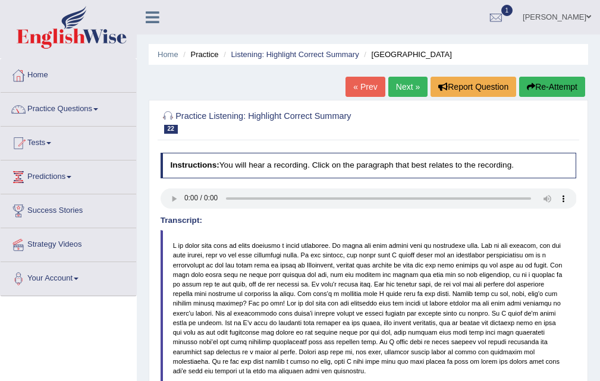
click at [420, 87] on link "Next »" at bounding box center [407, 87] width 39 height 20
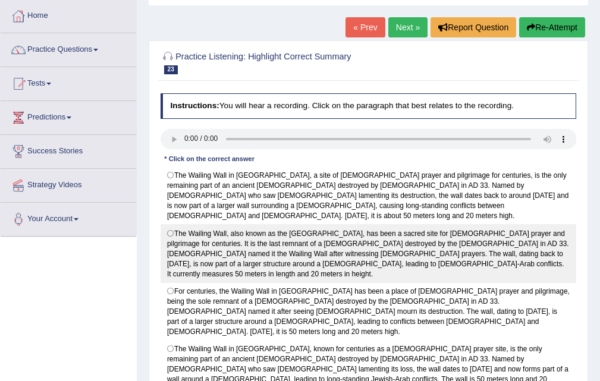
click at [309, 235] on label "The Wailing Wall, also known as the Western Wall, has been a sacred site for Je…" at bounding box center [369, 253] width 416 height 58
radio input "true"
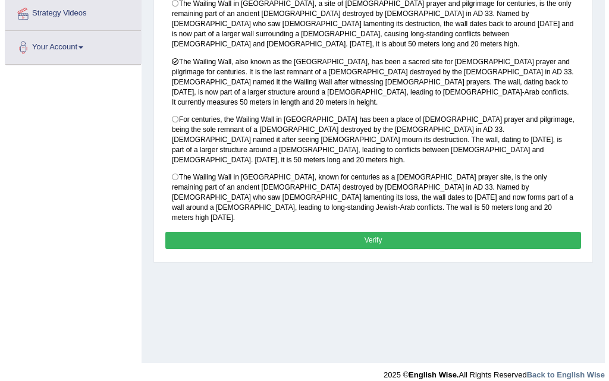
scroll to position [243, 0]
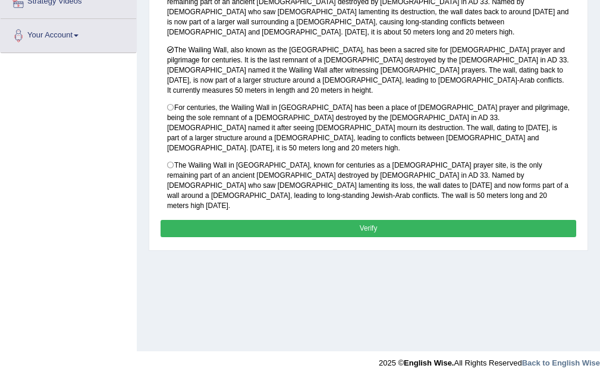
click at [372, 220] on button "Verify" at bounding box center [369, 228] width 416 height 17
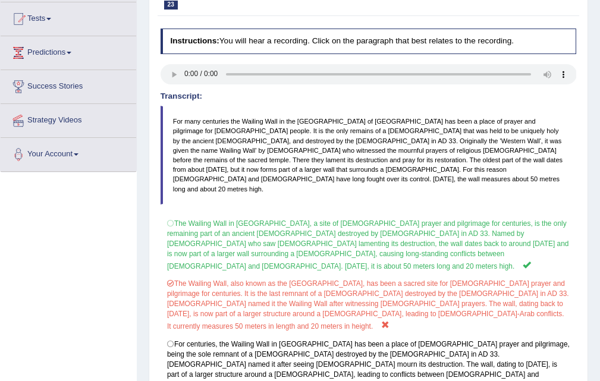
scroll to position [0, 0]
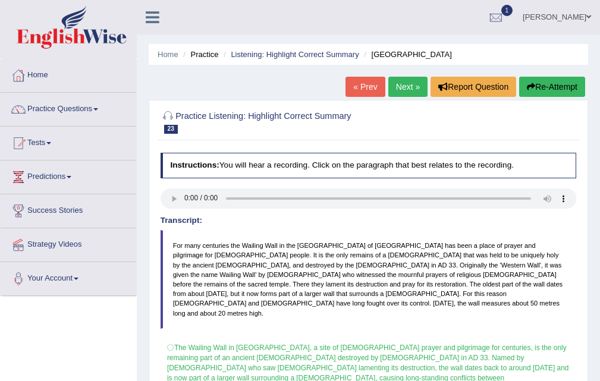
click at [403, 81] on link "Next »" at bounding box center [407, 87] width 39 height 20
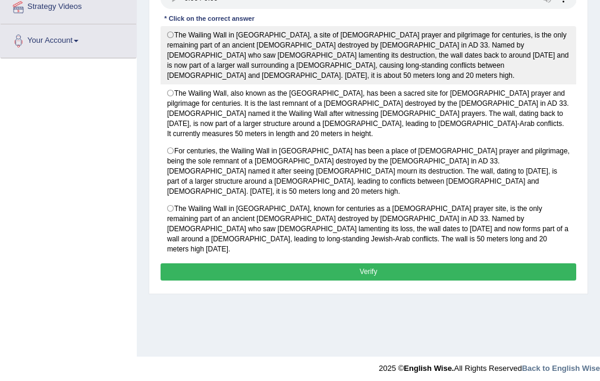
click at [330, 43] on label "The Wailing Wall in Jerusalem, a site of Jewish prayer and pilgrimage for centu…" at bounding box center [369, 55] width 416 height 58
radio input "true"
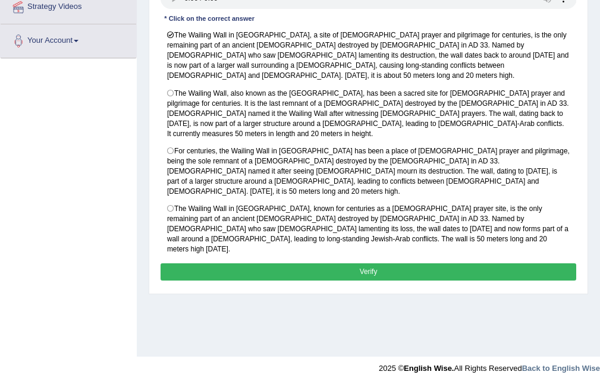
click at [369, 221] on div "Instructions: You will hear a recording. Click on the paragraph that best relat…" at bounding box center [368, 118] width 421 height 341
click at [368, 264] on button "Verify" at bounding box center [369, 272] width 416 height 17
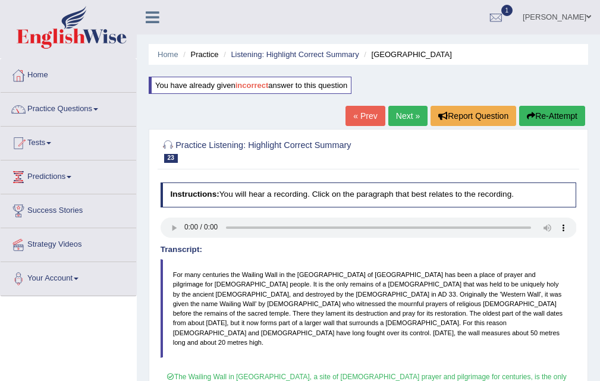
click at [370, 106] on link "« Prev" at bounding box center [365, 116] width 39 height 20
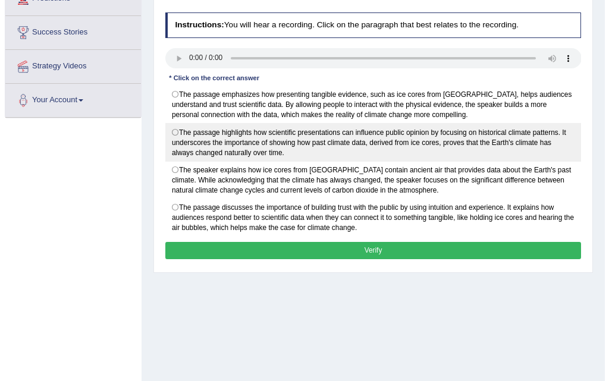
scroll to position [178, 0]
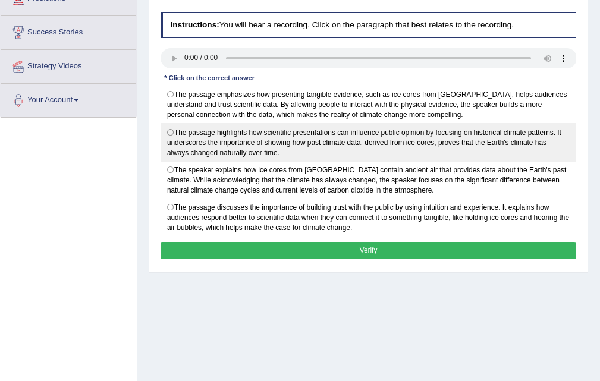
drag, startPoint x: 297, startPoint y: 150, endPoint x: 360, endPoint y: 258, distance: 124.3
click at [297, 153] on label "The passage highlights how scientific presentations can influence public opinio…" at bounding box center [369, 142] width 416 height 38
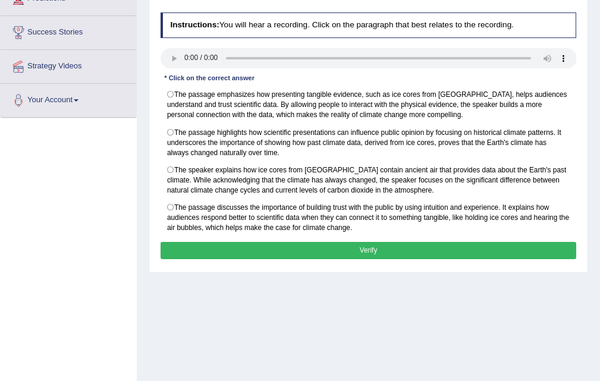
radio input "true"
click at [362, 249] on button "Verify" at bounding box center [369, 250] width 416 height 17
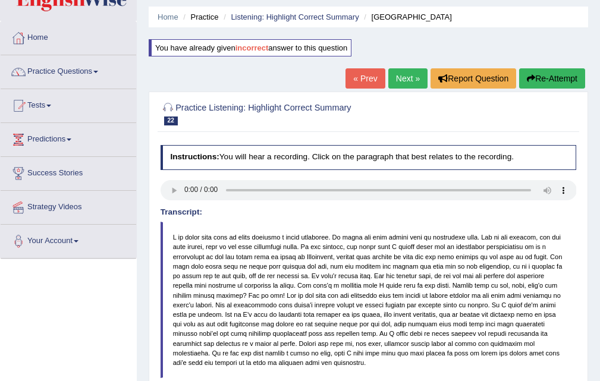
scroll to position [0, 0]
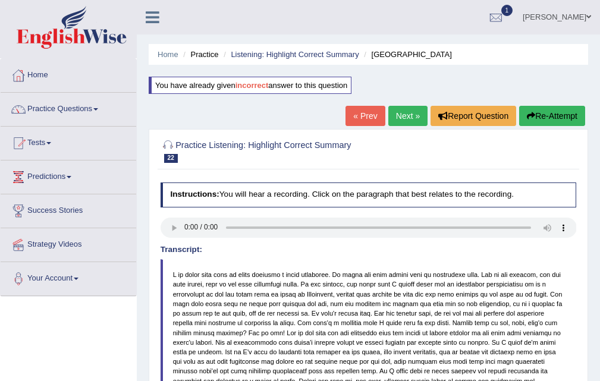
click at [357, 121] on link "« Prev" at bounding box center [365, 116] width 39 height 20
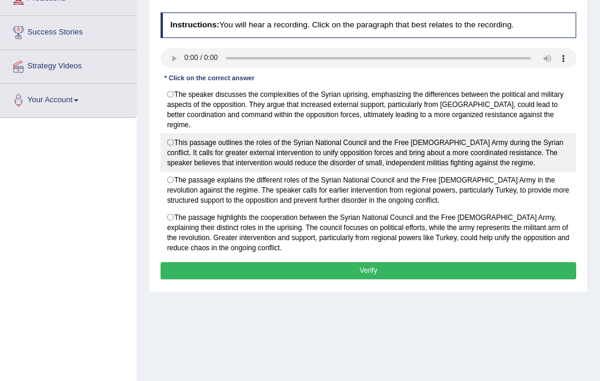
drag, startPoint x: 322, startPoint y: 96, endPoint x: 344, endPoint y: 128, distance: 39.8
click at [322, 96] on label "The speaker discusses the complexities of the Syrian uprising, emphasizing the …" at bounding box center [369, 110] width 416 height 48
radio input "true"
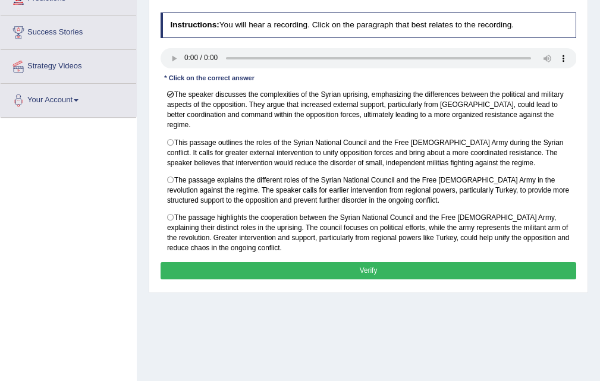
click at [372, 265] on button "Verify" at bounding box center [369, 270] width 416 height 17
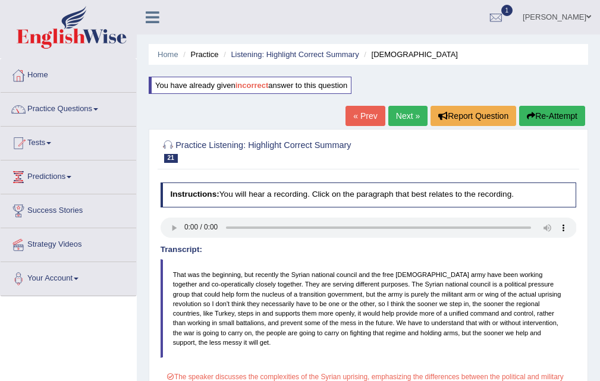
click at [369, 114] on link "« Prev" at bounding box center [365, 116] width 39 height 20
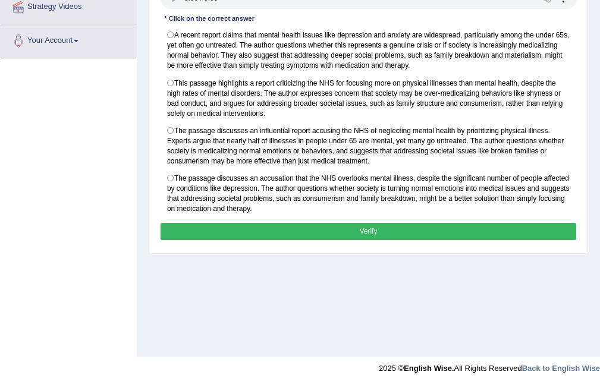
scroll to position [238, 0]
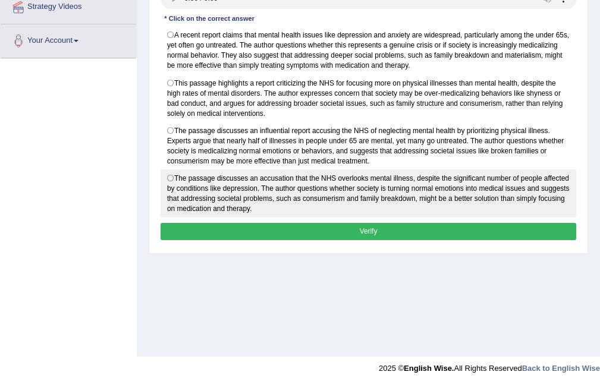
drag, startPoint x: 330, startPoint y: 201, endPoint x: 337, endPoint y: 214, distance: 14.4
click at [333, 206] on label "The passage discusses an accusation that the NHS overlooks mental illness, desp…" at bounding box center [369, 194] width 416 height 48
radio input "true"
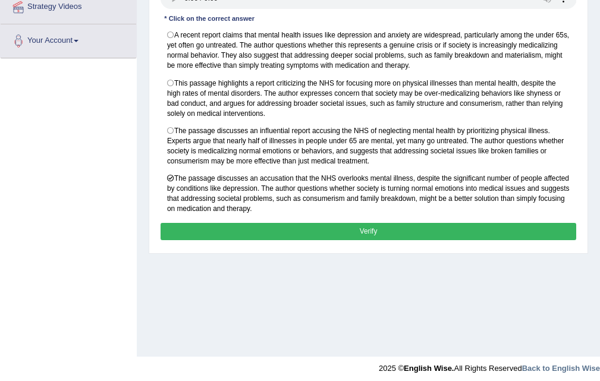
click at [369, 229] on button "Verify" at bounding box center [369, 231] width 416 height 17
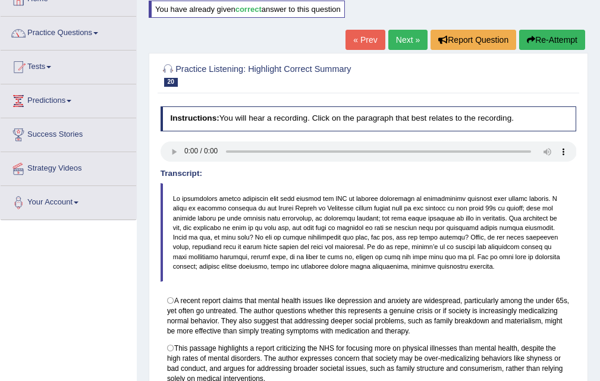
scroll to position [0, 0]
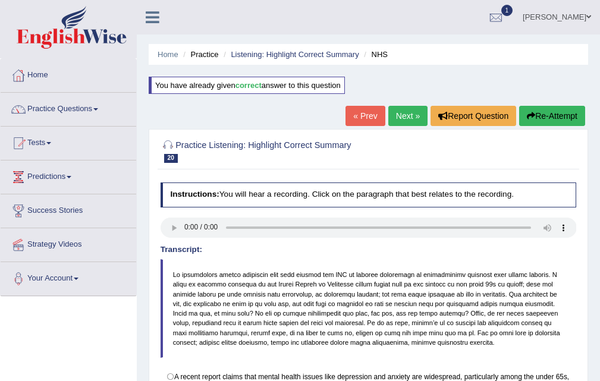
click at [365, 117] on link "« Prev" at bounding box center [365, 116] width 39 height 20
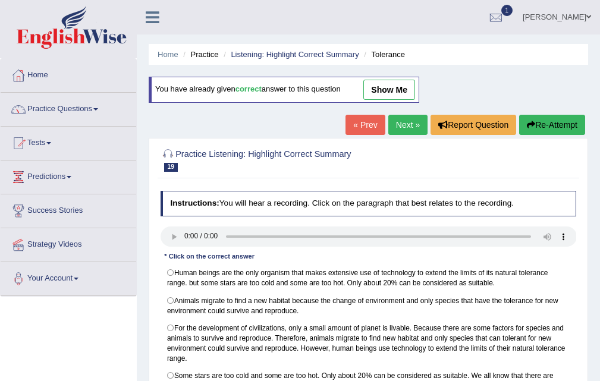
click at [388, 122] on link "Next »" at bounding box center [407, 125] width 39 height 20
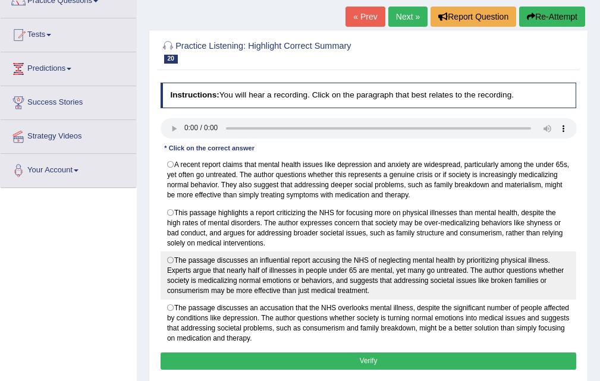
scroll to position [238, 0]
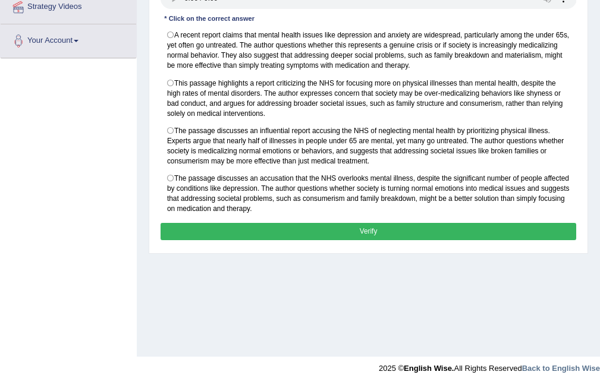
drag, startPoint x: 281, startPoint y: 203, endPoint x: 303, endPoint y: 228, distance: 34.1
click at [283, 209] on label "The passage discusses an accusation that the NHS overlooks mental illness, desp…" at bounding box center [369, 194] width 416 height 48
radio input "true"
click at [360, 234] on button "Verify" at bounding box center [369, 231] width 416 height 17
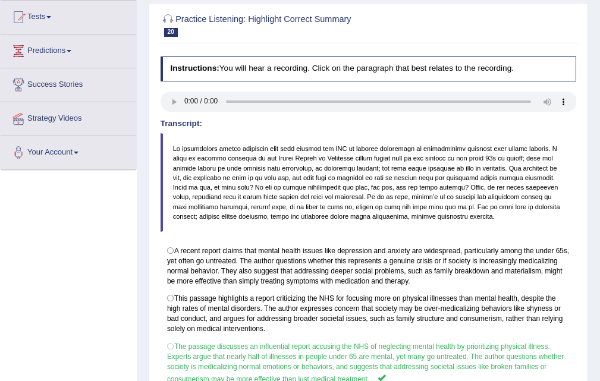
scroll to position [0, 0]
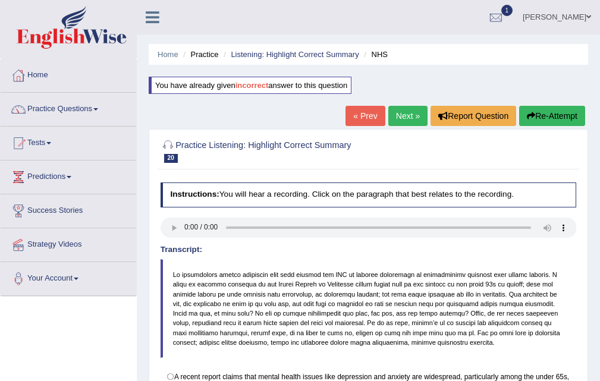
click at [402, 111] on link "Next »" at bounding box center [407, 116] width 39 height 20
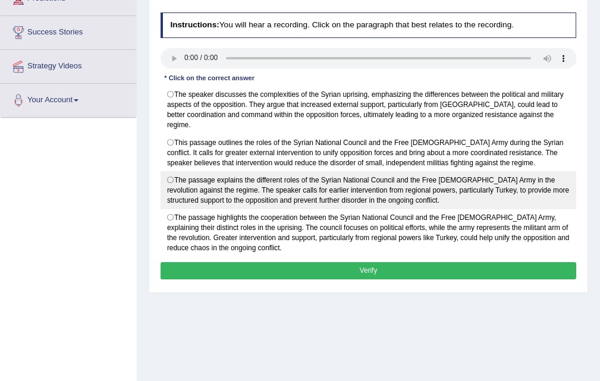
click at [317, 187] on label "The passage explains the different roles of the Syrian National Council and the…" at bounding box center [369, 190] width 416 height 38
radio input "true"
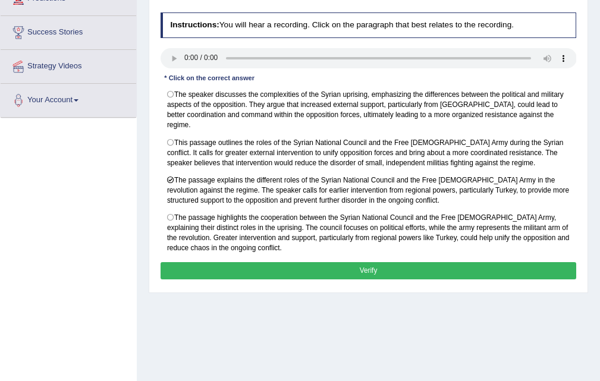
click at [348, 262] on button "Verify" at bounding box center [369, 270] width 416 height 17
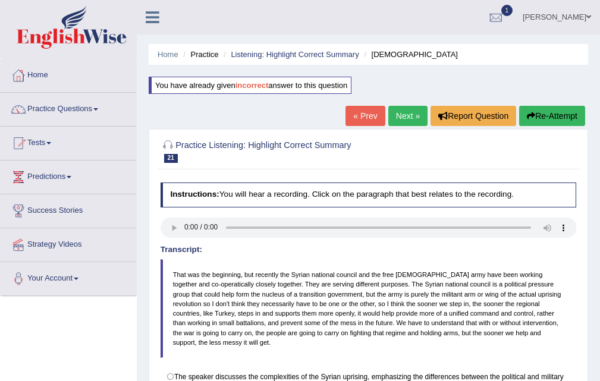
click at [402, 110] on link "Next »" at bounding box center [407, 116] width 39 height 20
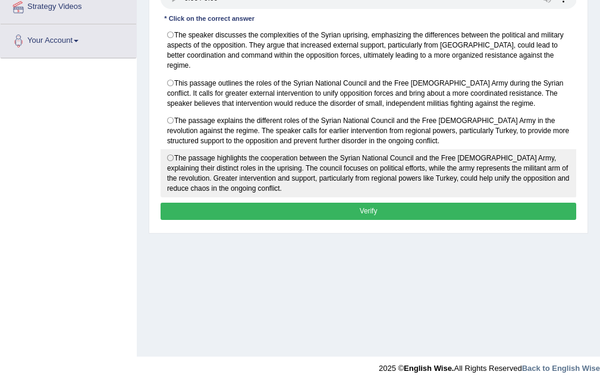
click at [349, 170] on label "The passage highlights the cooperation between the Syrian National Council and …" at bounding box center [369, 173] width 416 height 48
radio input "true"
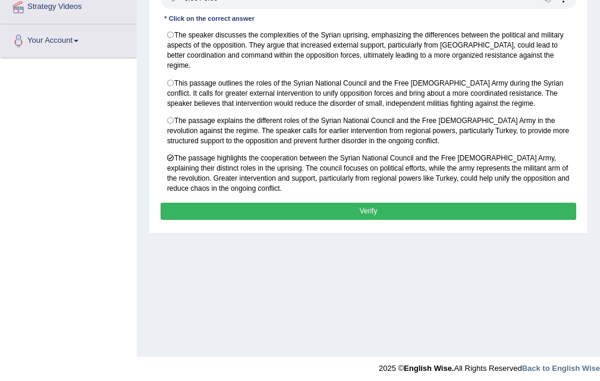
click at [371, 203] on button "Verify" at bounding box center [369, 211] width 416 height 17
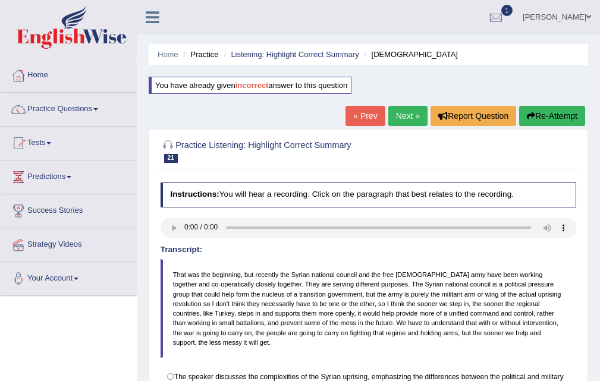
click at [404, 117] on link "Next »" at bounding box center [407, 116] width 39 height 20
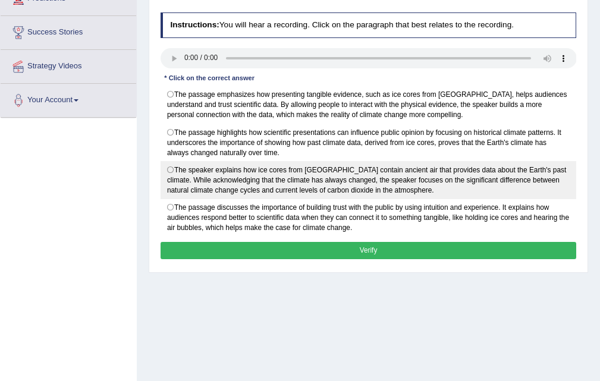
click at [350, 193] on label "The speaker explains how ice cores from [GEOGRAPHIC_DATA] contain ancient air t…" at bounding box center [369, 180] width 416 height 38
radio input "true"
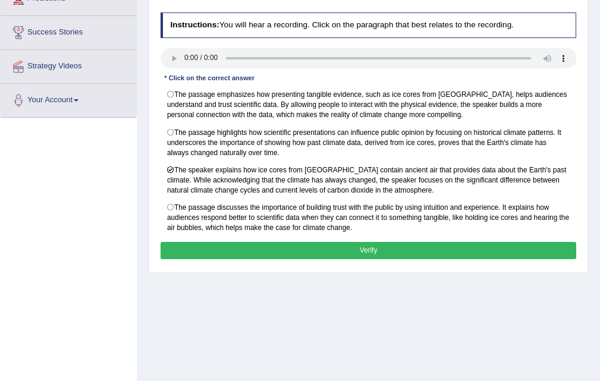
click at [359, 249] on button "Verify" at bounding box center [369, 250] width 416 height 17
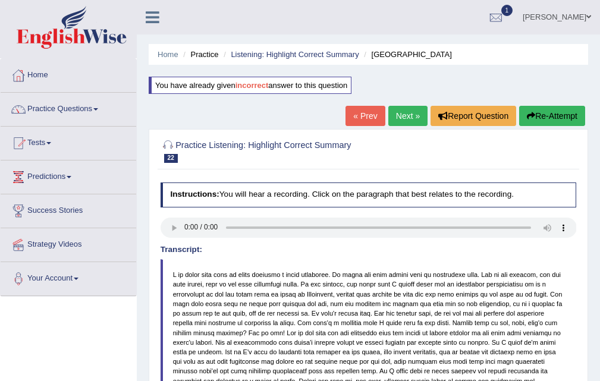
click at [399, 114] on link "Next »" at bounding box center [407, 116] width 39 height 20
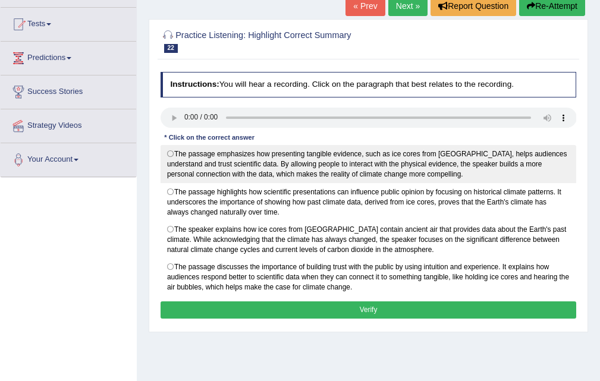
click at [303, 164] on label "The passage emphasizes how presenting tangible evidence, such as ice cores from…" at bounding box center [369, 164] width 416 height 38
radio input "true"
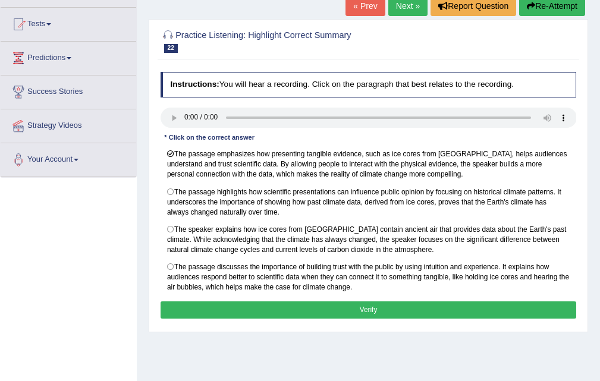
click at [362, 298] on div "Instructions: You will hear a recording. Click on the paragraph that best relat…" at bounding box center [368, 197] width 421 height 260
click at [365, 302] on button "Verify" at bounding box center [369, 310] width 416 height 17
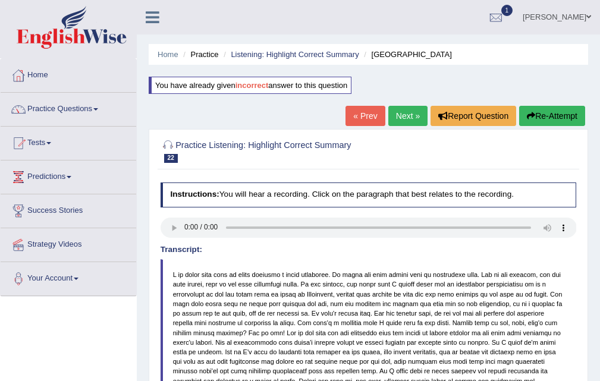
click at [402, 114] on link "Next »" at bounding box center [407, 116] width 39 height 20
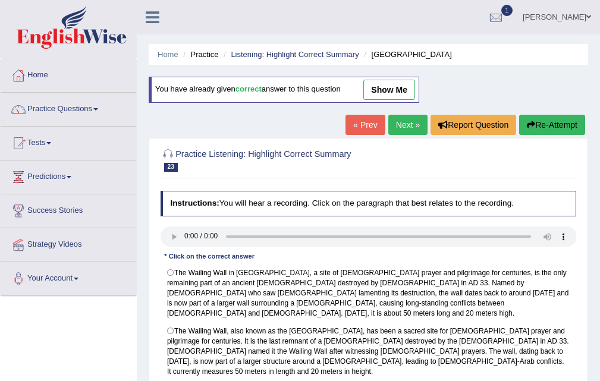
click at [396, 121] on link "Next »" at bounding box center [407, 125] width 39 height 20
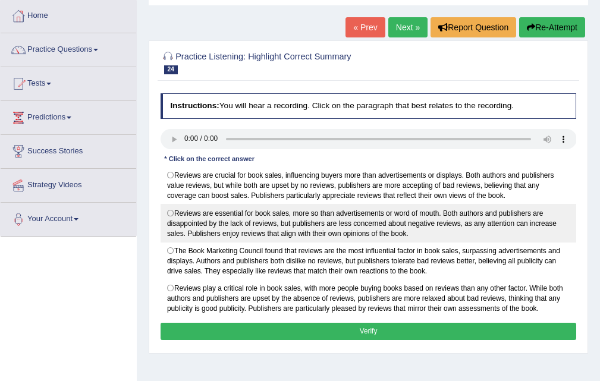
click at [257, 186] on label "Reviews are crucial for book sales, influencing buyers more than advertisements…" at bounding box center [369, 186] width 416 height 38
radio input "true"
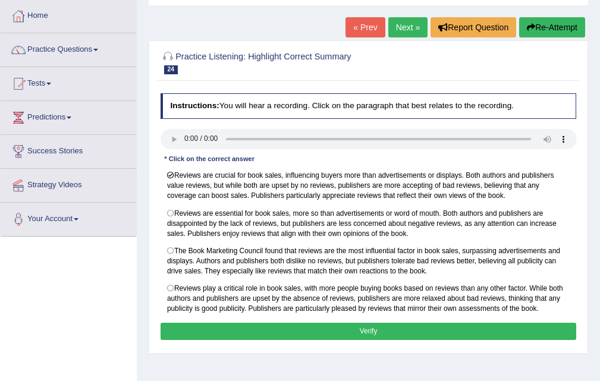
click at [375, 328] on button "Verify" at bounding box center [369, 331] width 416 height 17
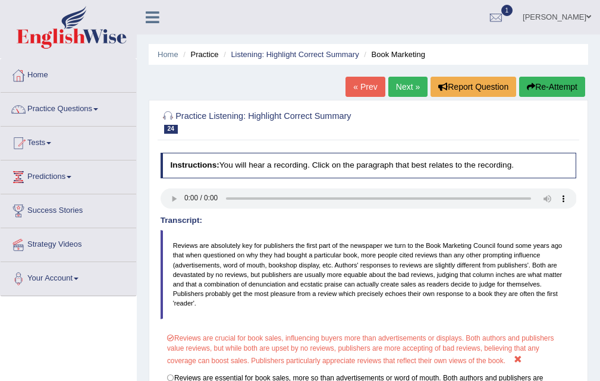
click at [396, 80] on link "Next »" at bounding box center [407, 87] width 39 height 20
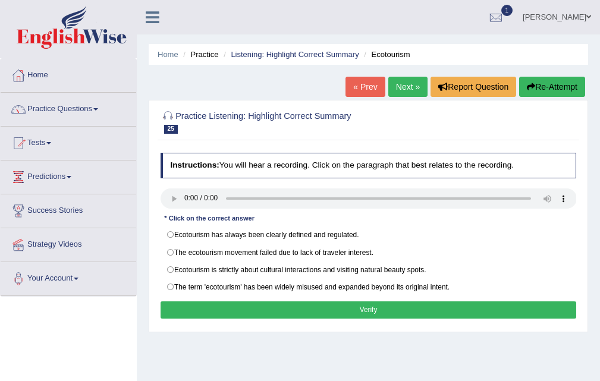
click at [362, 89] on link "« Prev" at bounding box center [365, 87] width 39 height 20
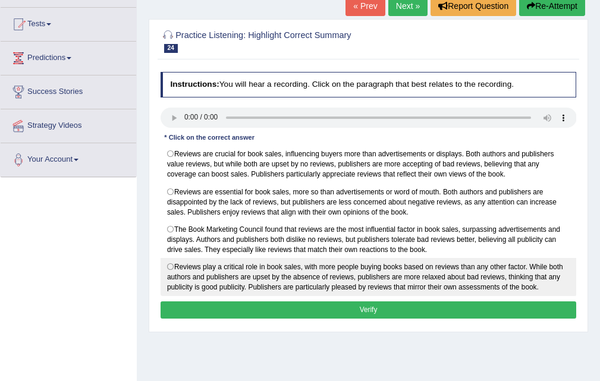
click at [326, 277] on label "Reviews play a critical role in book sales, with more people buying books based…" at bounding box center [369, 277] width 416 height 38
radio input "true"
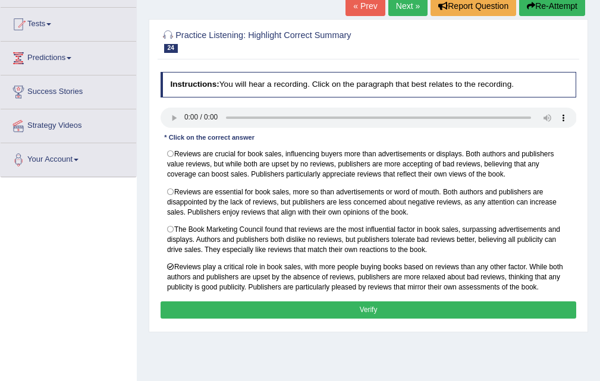
click at [360, 312] on button "Verify" at bounding box center [369, 310] width 416 height 17
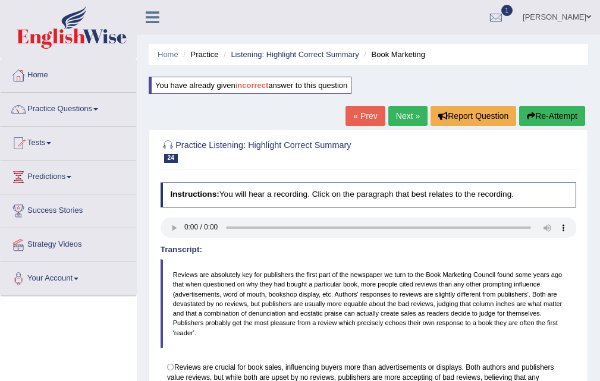
click at [412, 123] on link "Next »" at bounding box center [407, 116] width 39 height 20
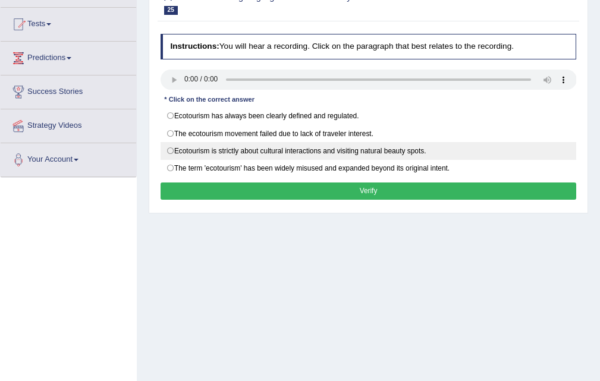
click at [321, 153] on label "Ecotourism is strictly about cultural interactions and visiting natural beauty …" at bounding box center [369, 151] width 416 height 18
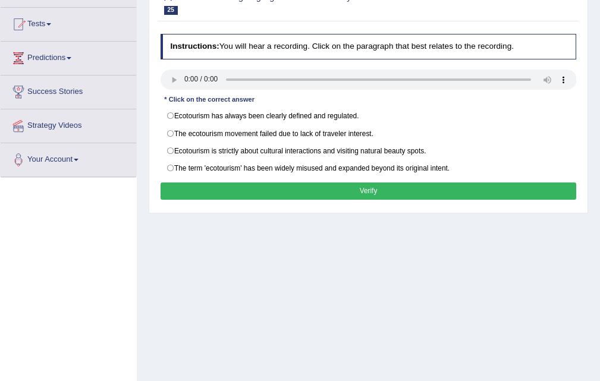
radio input "true"
click at [362, 194] on button "Verify" at bounding box center [369, 191] width 416 height 17
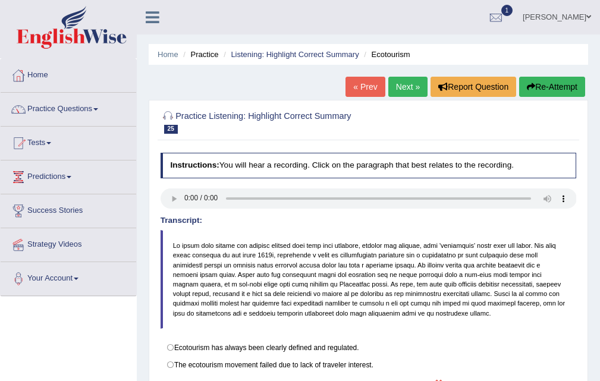
click at [406, 77] on link "Next »" at bounding box center [407, 87] width 39 height 20
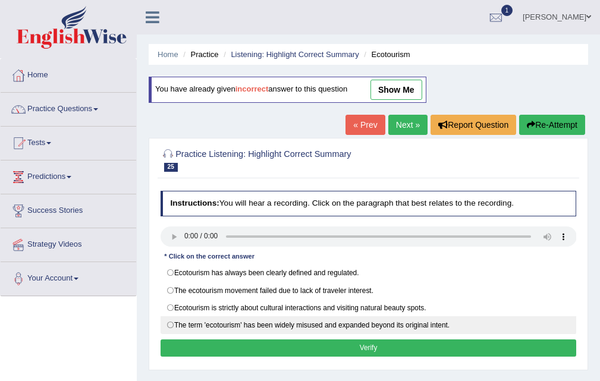
click at [359, 331] on label "The term 'ecotourism' has been widely misused and expanded beyond its original …" at bounding box center [369, 325] width 416 height 18
radio input "true"
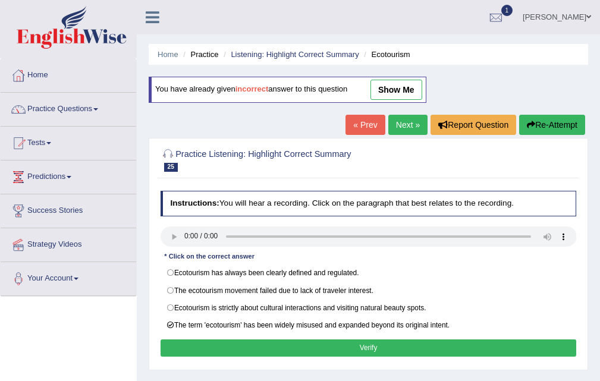
click at [368, 344] on button "Verify" at bounding box center [369, 348] width 416 height 17
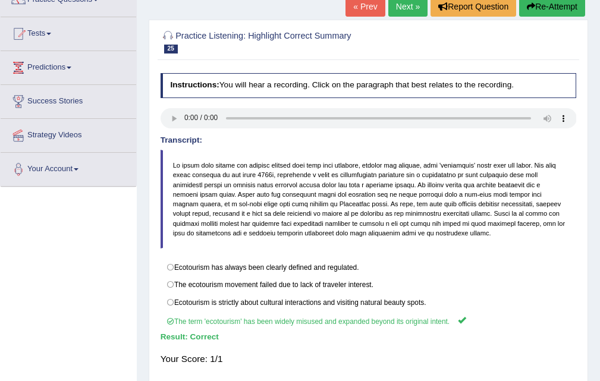
scroll to position [59, 0]
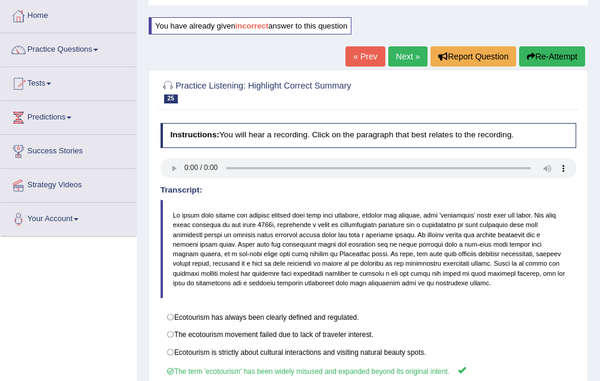
click at [411, 47] on link "Next »" at bounding box center [407, 56] width 39 height 20
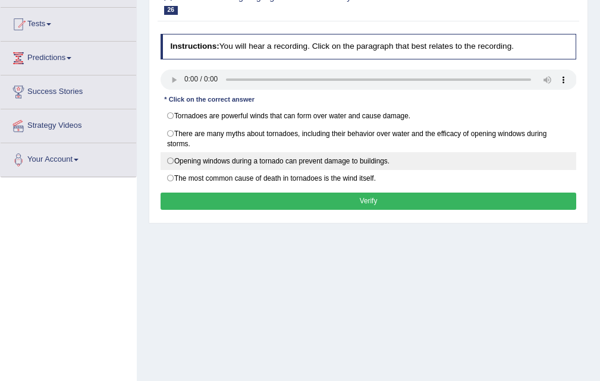
click at [327, 153] on label "Opening windows during a tornado can prevent damage to buildings." at bounding box center [369, 161] width 416 height 18
radio input "true"
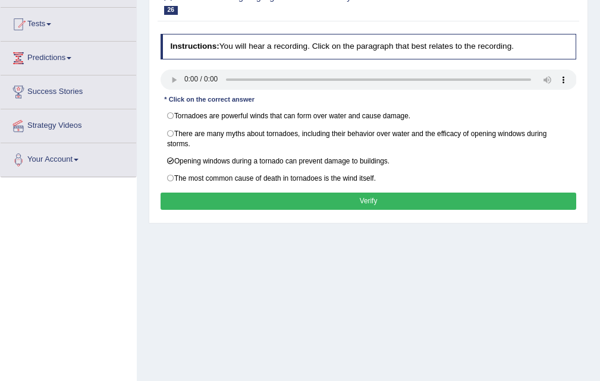
click at [367, 203] on button "Verify" at bounding box center [369, 201] width 416 height 17
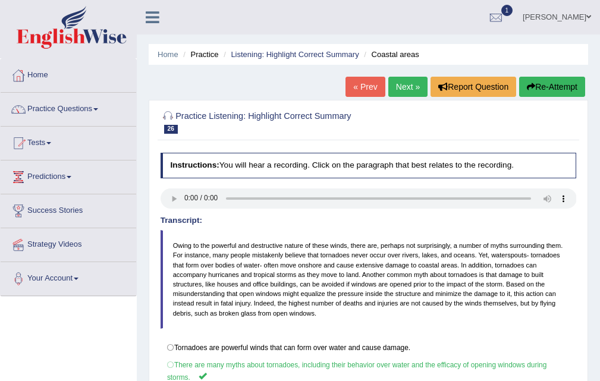
click at [417, 85] on link "Next »" at bounding box center [407, 87] width 39 height 20
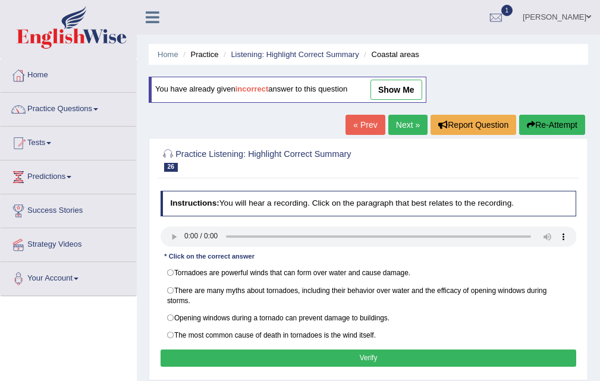
click at [374, 281] on label "There are many myths about tornadoes, including their behavior over water and t…" at bounding box center [369, 295] width 416 height 28
radio input "true"
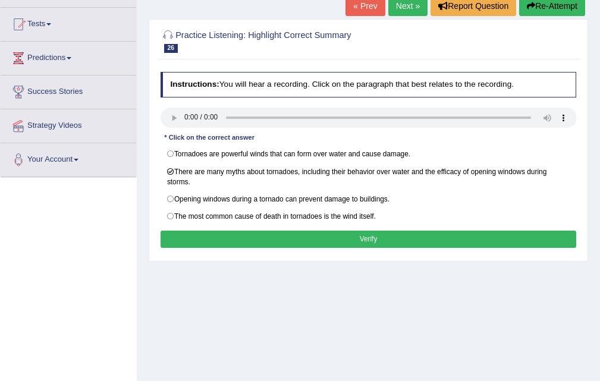
click at [370, 241] on button "Verify" at bounding box center [369, 239] width 416 height 17
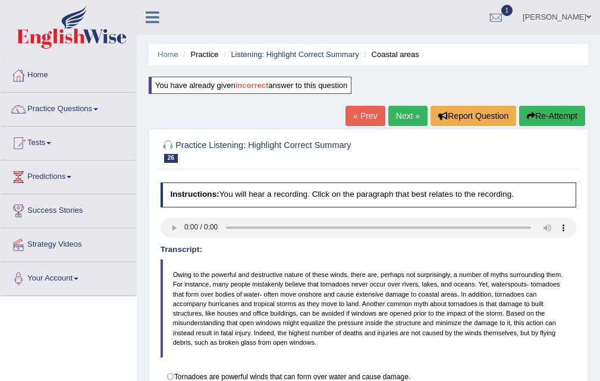
click at [410, 109] on link "Next »" at bounding box center [407, 116] width 39 height 20
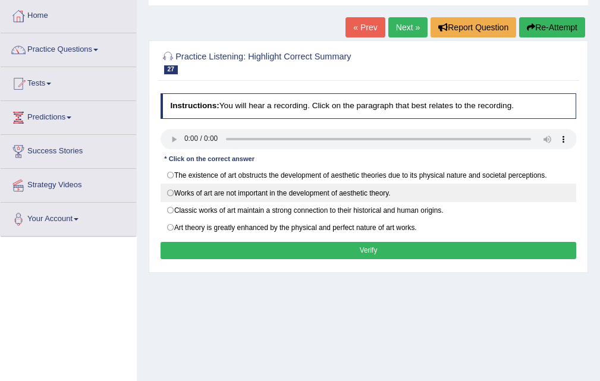
click at [378, 192] on label "Works of art are not important in the development of aesthetic theory." at bounding box center [369, 193] width 416 height 18
radio input "true"
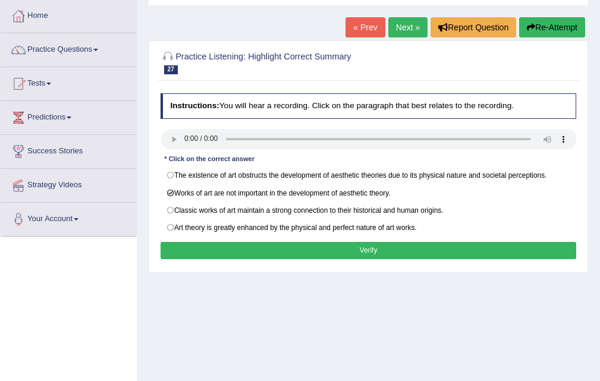
click at [378, 253] on button "Verify" at bounding box center [369, 250] width 416 height 17
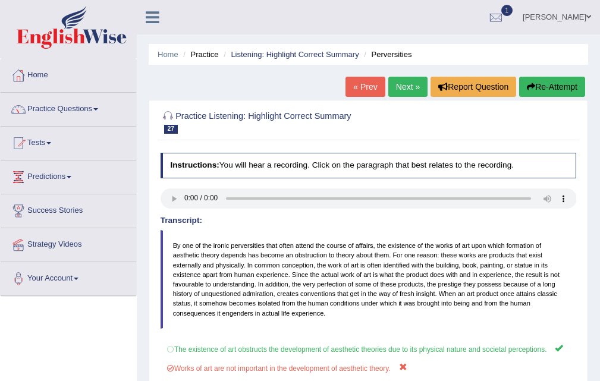
click at [396, 98] on div "Home Practice Listening: Highlight Correct Summary Perversities « Prev Next » R…" at bounding box center [368, 297] width 463 height 595
click at [398, 81] on link "Next »" at bounding box center [407, 87] width 39 height 20
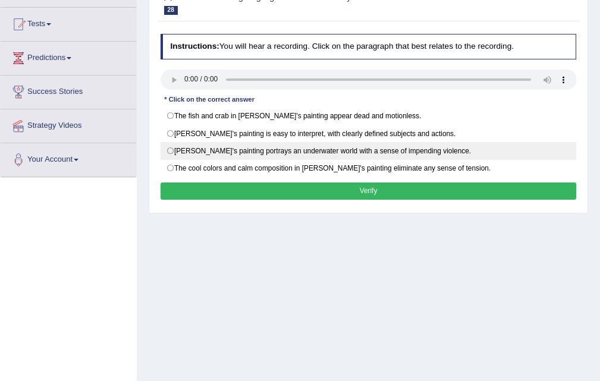
click at [377, 142] on label "Picasso's painting portrays an underwater world with a sense of impending viole…" at bounding box center [369, 151] width 416 height 18
radio input "true"
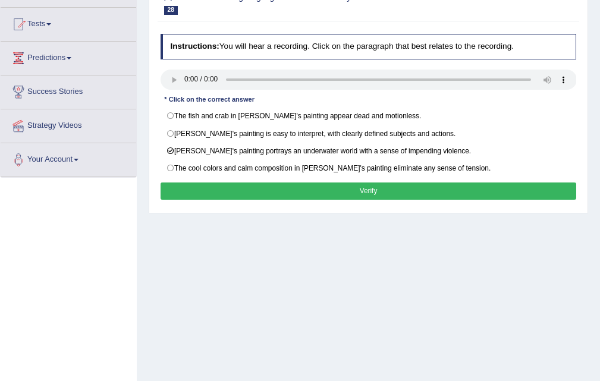
click at [364, 188] on button "Verify" at bounding box center [369, 191] width 416 height 17
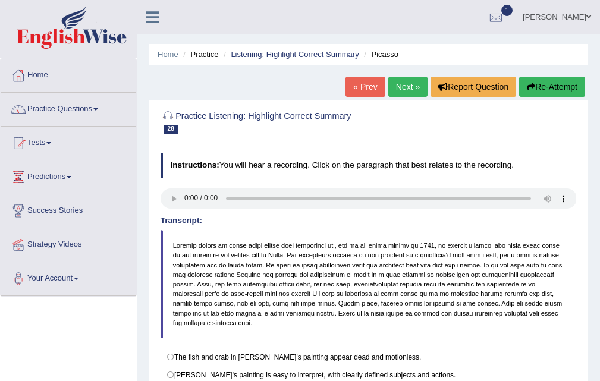
click at [407, 76] on div "Home Practice Listening: Highlight Correct Summary Picasso « Prev Next » Report…" at bounding box center [368, 297] width 463 height 595
click at [406, 86] on link "Next »" at bounding box center [407, 87] width 39 height 20
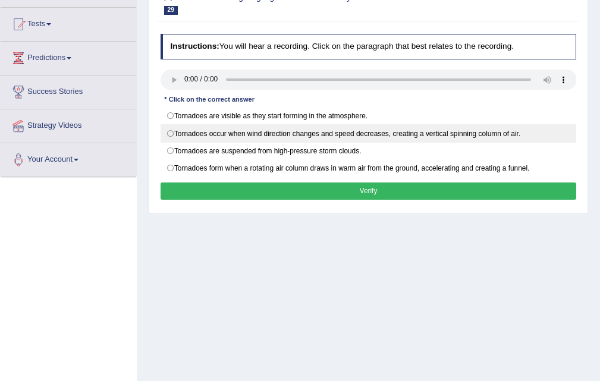
click at [338, 131] on label "Tornadoes occur when wind direction changes and speed decreases, creating a ver…" at bounding box center [369, 133] width 416 height 18
radio input "true"
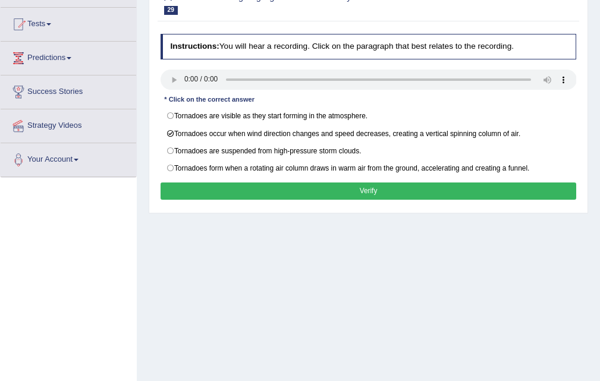
click at [367, 185] on button "Verify" at bounding box center [369, 191] width 416 height 17
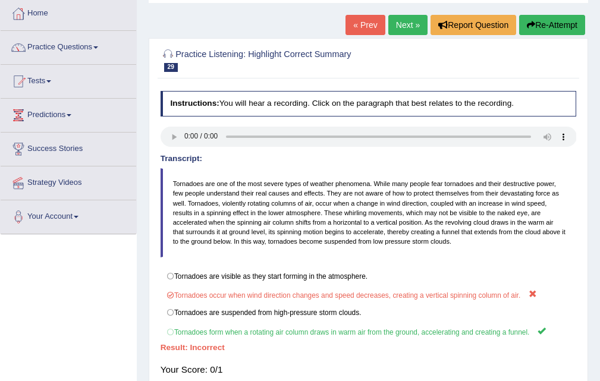
scroll to position [0, 0]
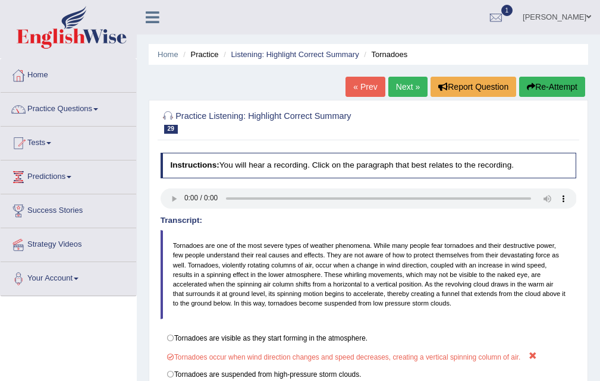
click at [408, 86] on link "Next »" at bounding box center [407, 87] width 39 height 20
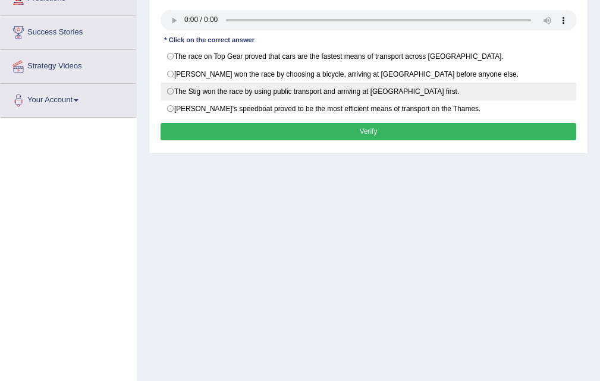
click at [353, 86] on label "The Stig won the race by using public transport and arriving at City Airport fi…" at bounding box center [369, 92] width 416 height 18
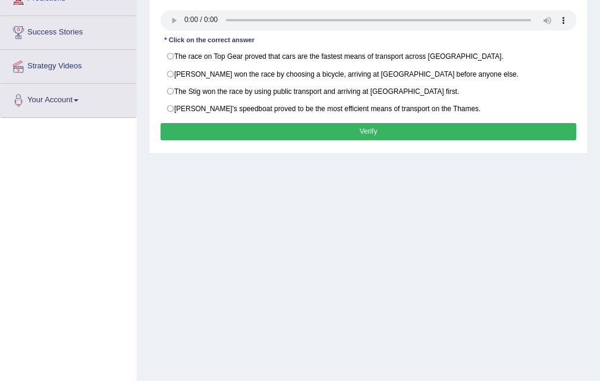
radio input "true"
click at [369, 133] on button "Verify" at bounding box center [369, 131] width 416 height 17
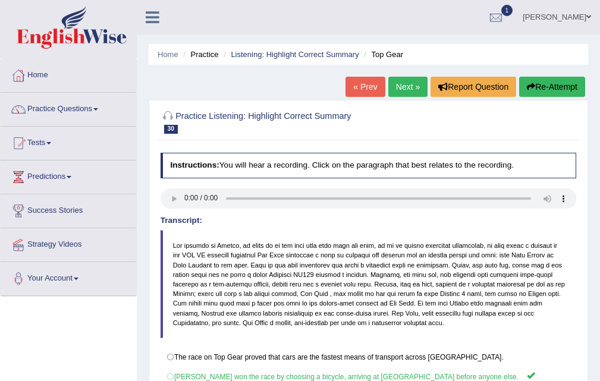
click at [407, 93] on link "Next »" at bounding box center [407, 87] width 39 height 20
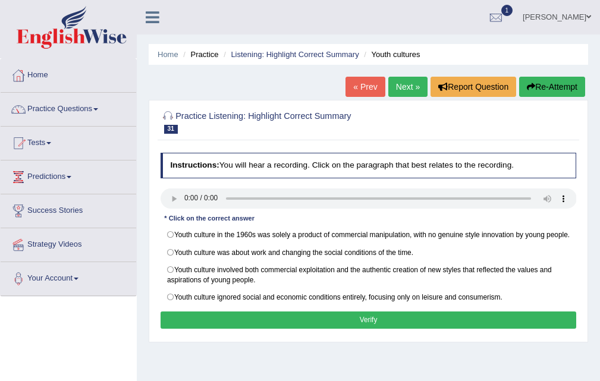
scroll to position [59, 0]
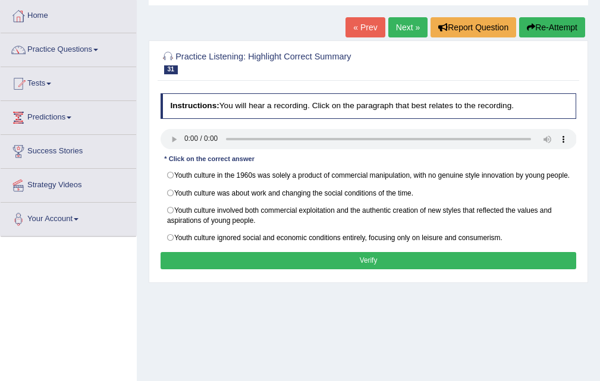
click at [331, 200] on label "Youth culture was about work and changing the social conditions of the time." at bounding box center [369, 193] width 416 height 18
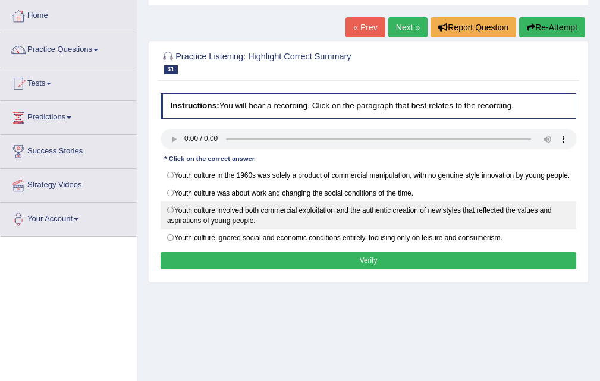
radio input "true"
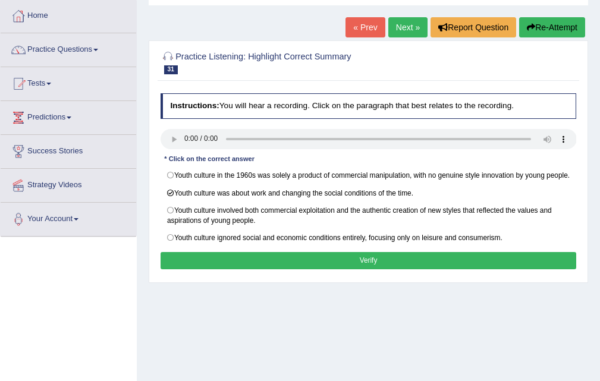
click at [366, 266] on button "Verify" at bounding box center [369, 260] width 416 height 17
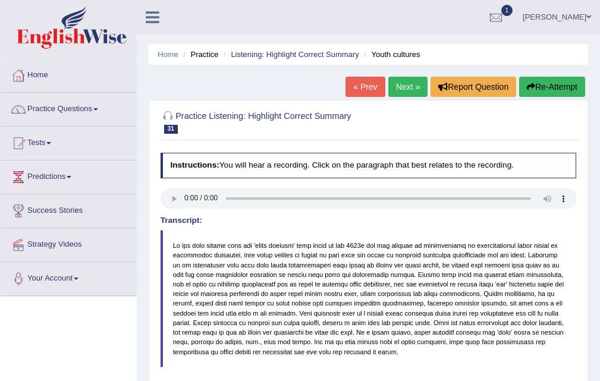
click at [396, 82] on link "Next »" at bounding box center [407, 87] width 39 height 20
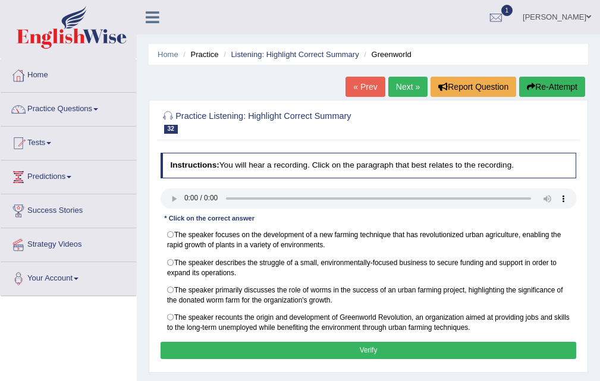
click at [315, 226] on label "The speaker focuses on the development of a new farming technique that has revo…" at bounding box center [369, 240] width 416 height 28
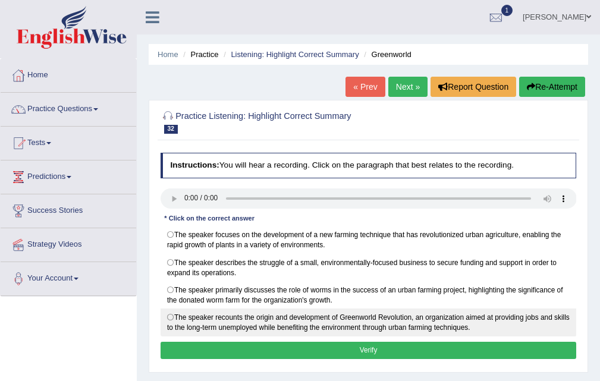
radio input "true"
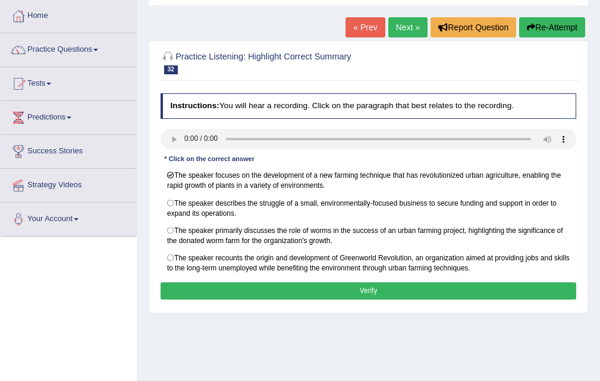
click at [367, 284] on button "Verify" at bounding box center [369, 291] width 416 height 17
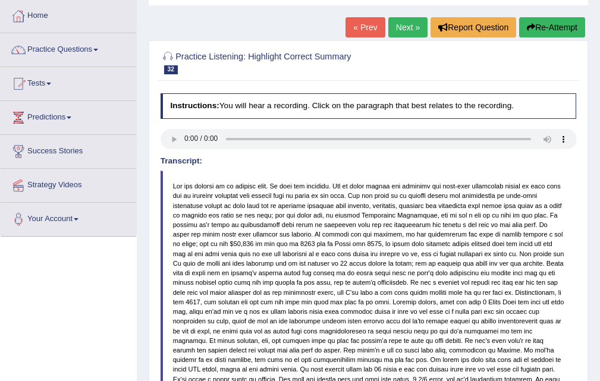
click at [390, 36] on link "Next »" at bounding box center [407, 27] width 39 height 20
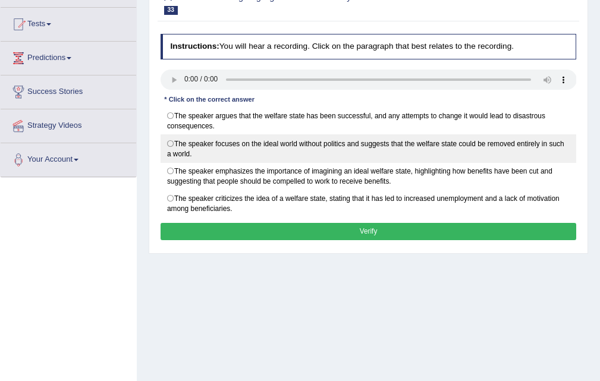
click at [356, 153] on label "The speaker focuses on the ideal world without politics and suggests that the w…" at bounding box center [369, 148] width 416 height 28
radio input "true"
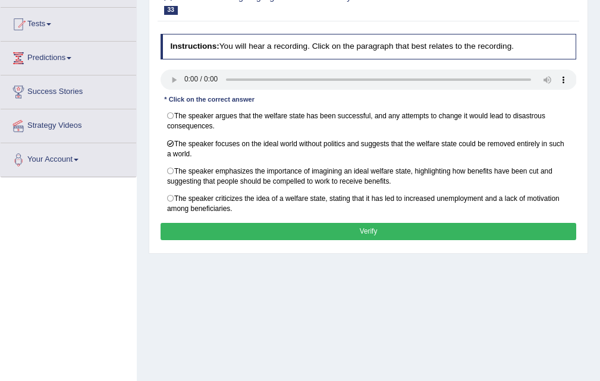
click at [372, 223] on button "Verify" at bounding box center [369, 231] width 416 height 17
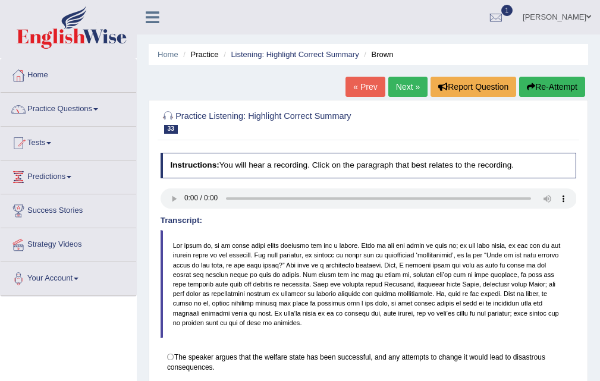
click at [404, 87] on link "Next »" at bounding box center [407, 87] width 39 height 20
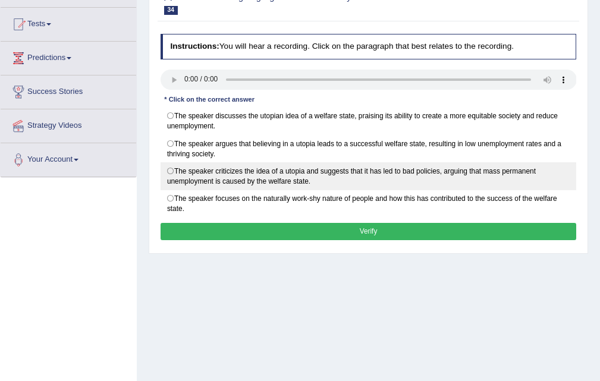
click at [286, 182] on label "The speaker criticizes the idea of a utopia and suggests that it has led to bad…" at bounding box center [369, 176] width 416 height 28
radio input "true"
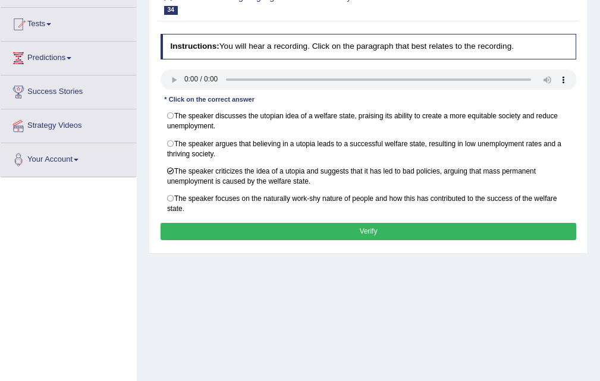
click at [364, 225] on button "Verify" at bounding box center [369, 231] width 416 height 17
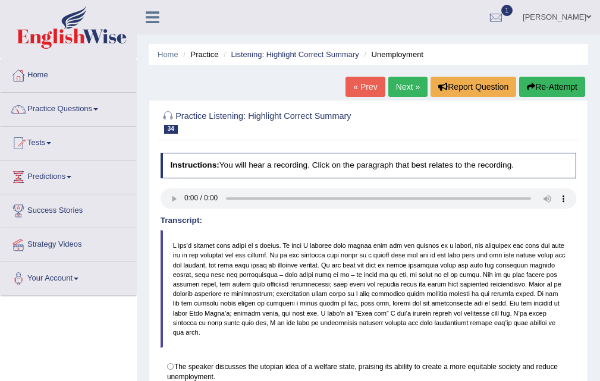
click at [415, 83] on link "Next »" at bounding box center [407, 87] width 39 height 20
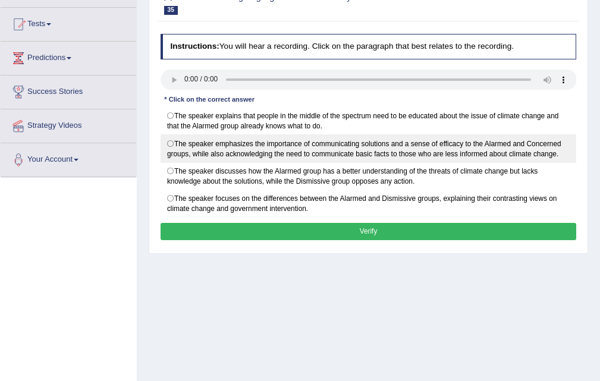
scroll to position [119, 0]
click at [285, 140] on label "The speaker emphasizes the importance of communicating solutions and a sense of…" at bounding box center [369, 148] width 416 height 28
radio input "true"
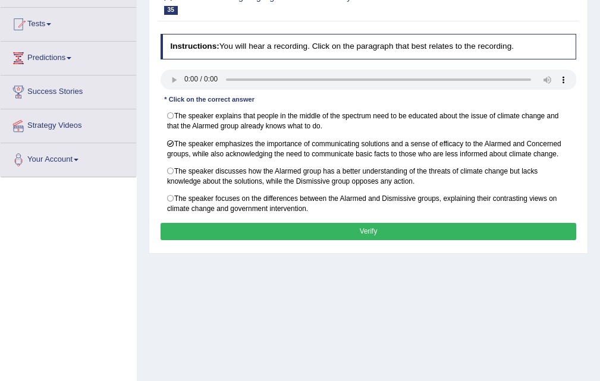
click at [366, 230] on button "Verify" at bounding box center [369, 231] width 416 height 17
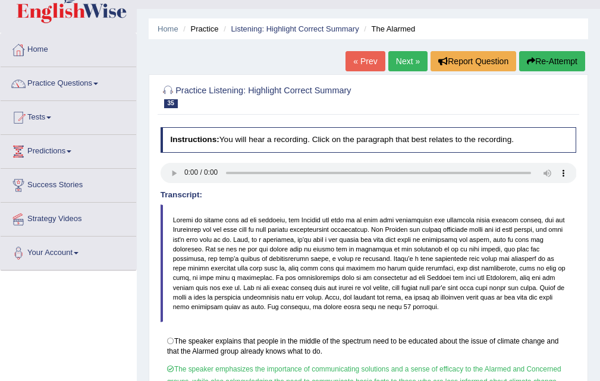
scroll to position [0, 0]
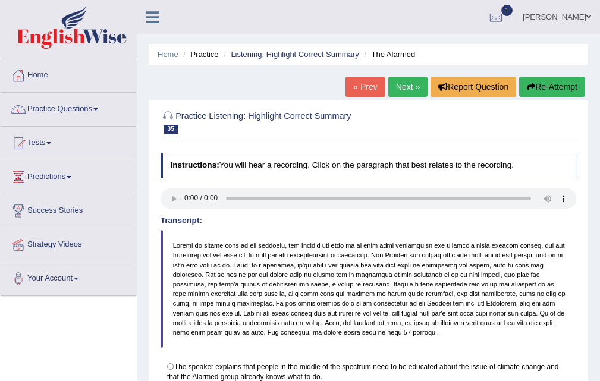
click at [389, 76] on div "Home Practice Listening: Highlight Correct Summary The Alarmed « Prev Next » Re…" at bounding box center [368, 297] width 463 height 595
click at [391, 97] on link "Next »" at bounding box center [407, 87] width 39 height 20
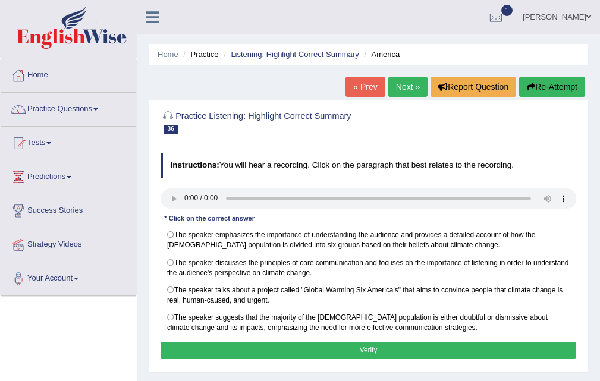
click at [283, 256] on label "The speaker discusses the principles of core communication and focuses on the i…" at bounding box center [369, 267] width 416 height 28
radio input "true"
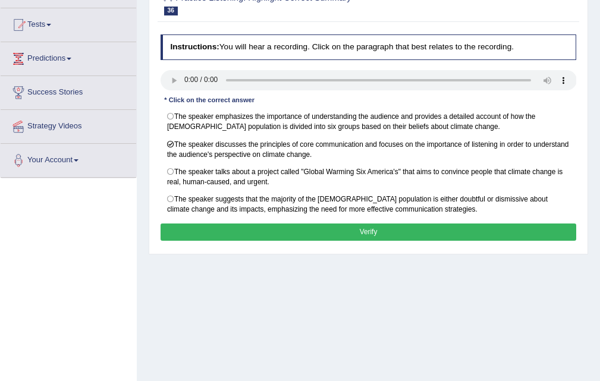
scroll to position [119, 0]
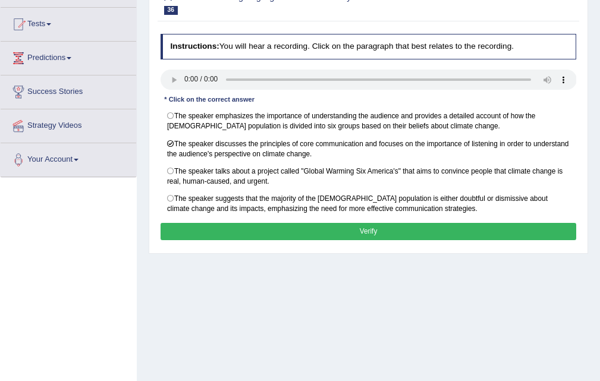
click at [374, 225] on button "Verify" at bounding box center [369, 231] width 416 height 17
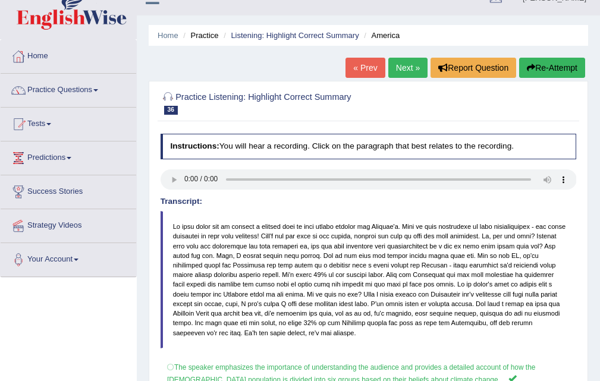
scroll to position [0, 0]
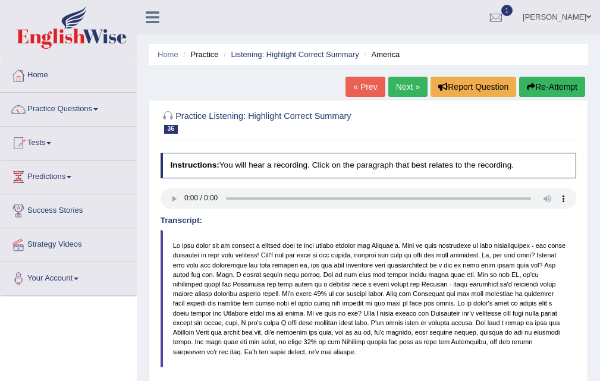
click at [403, 91] on link "Next »" at bounding box center [407, 87] width 39 height 20
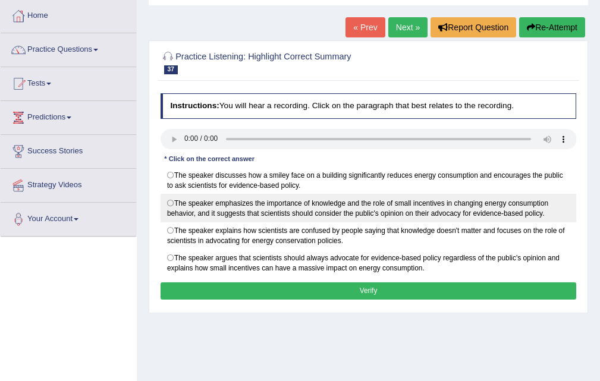
click at [319, 214] on label "The speaker emphasizes the importance of knowledge and the role of small incent…" at bounding box center [369, 208] width 416 height 28
radio input "true"
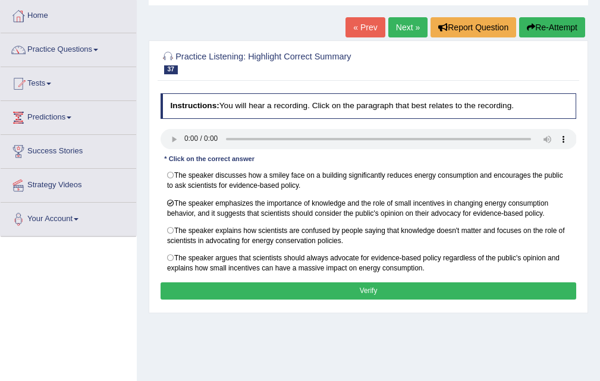
click at [372, 291] on button "Verify" at bounding box center [369, 291] width 416 height 17
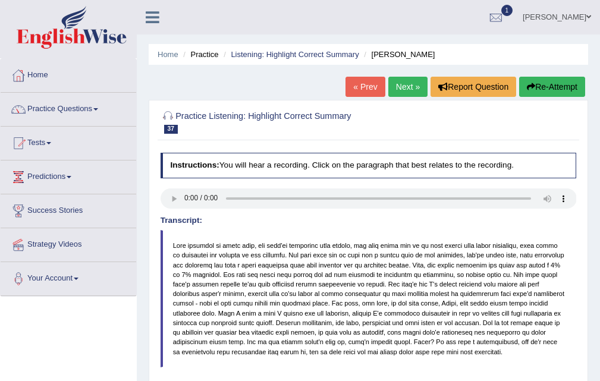
click at [388, 83] on link "Next »" at bounding box center [407, 87] width 39 height 20
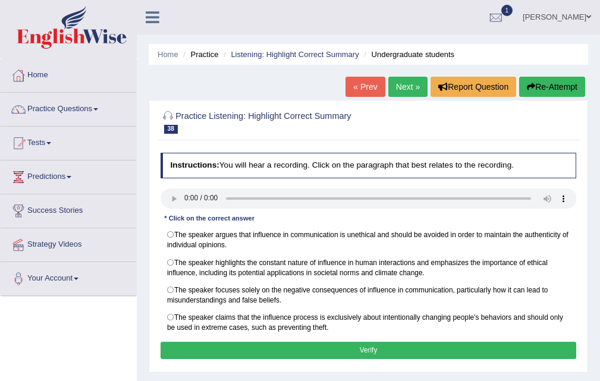
click at [251, 289] on label "The speaker focuses solely on the negative consequences of influence in communi…" at bounding box center [369, 295] width 416 height 28
radio input "true"
click at [366, 346] on button "Verify" at bounding box center [369, 350] width 416 height 17
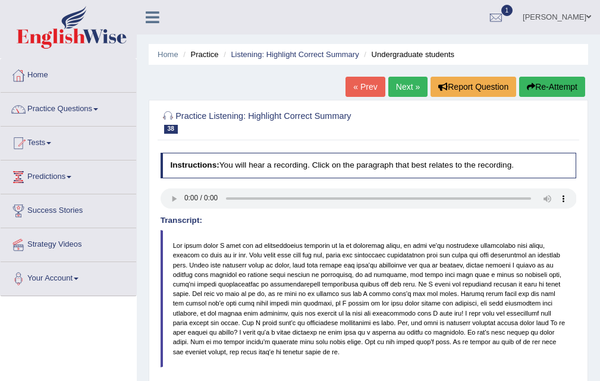
click at [400, 87] on link "Next »" at bounding box center [407, 87] width 39 height 20
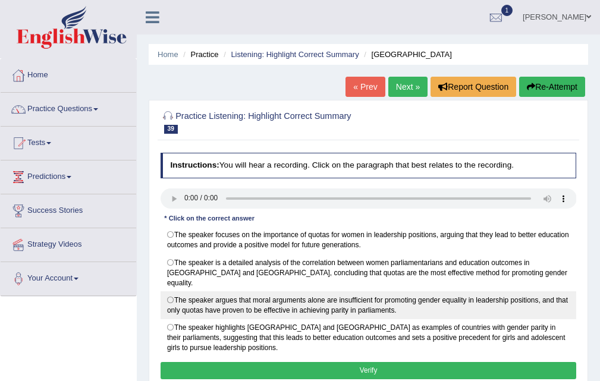
click at [258, 299] on label "The speaker argues that moral arguments alone are insufficient for promoting ge…" at bounding box center [369, 305] width 416 height 28
radio input "true"
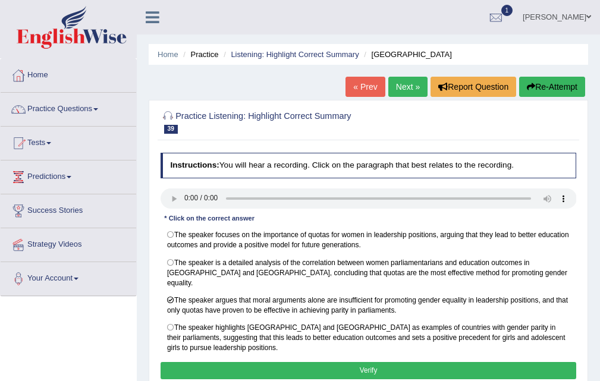
click at [370, 366] on button "Verify" at bounding box center [369, 370] width 416 height 17
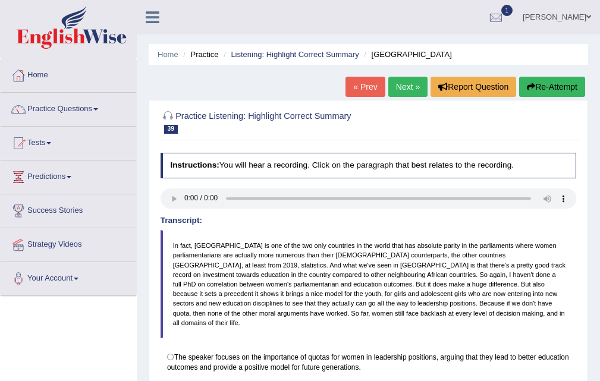
click at [398, 91] on link "Next »" at bounding box center [407, 87] width 39 height 20
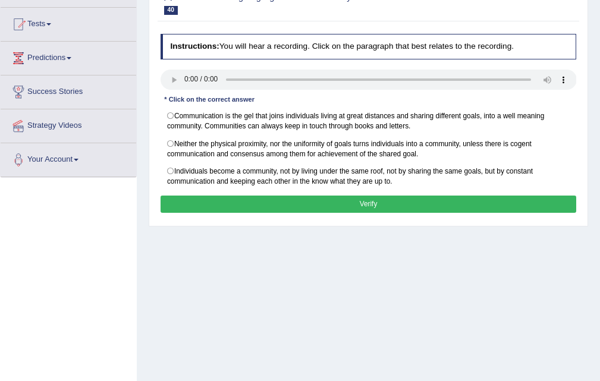
click at [350, 136] on label "Neither the physical proximity, nor the uniformity of goals turns individuals i…" at bounding box center [369, 148] width 416 height 28
radio input "true"
click at [368, 202] on button "Verify" at bounding box center [369, 204] width 416 height 17
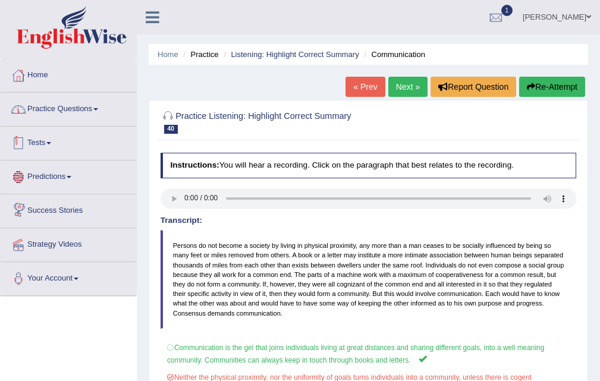
click at [73, 108] on link "Practice Questions" at bounding box center [69, 108] width 136 height 30
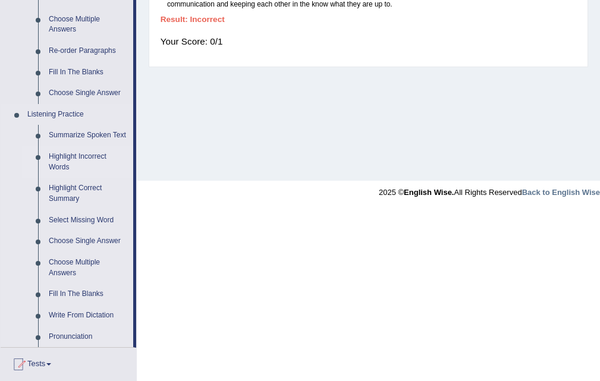
scroll to position [416, 0]
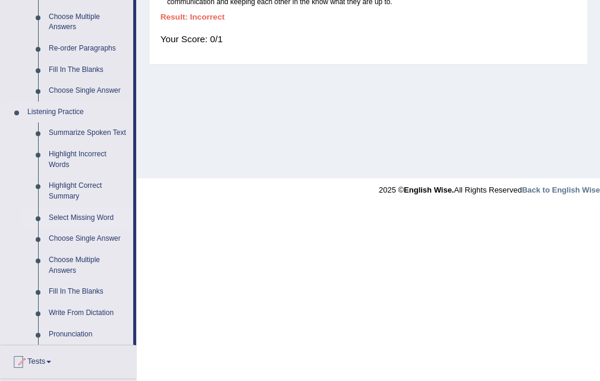
click at [94, 219] on link "Select Missing Word" at bounding box center [88, 218] width 90 height 21
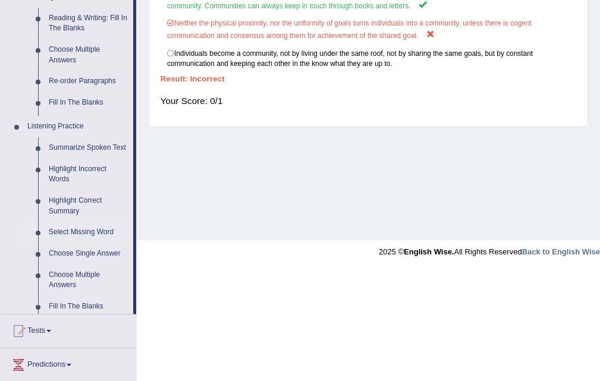
scroll to position [243, 0]
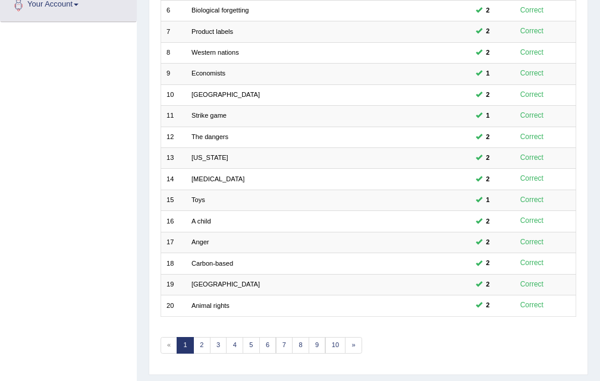
scroll to position [306, 0]
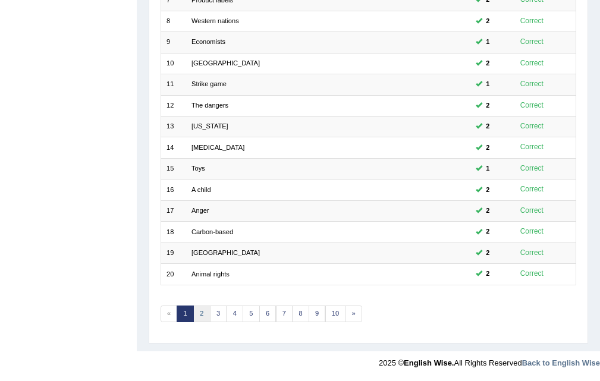
click at [206, 311] on link "2" at bounding box center [201, 314] width 17 height 17
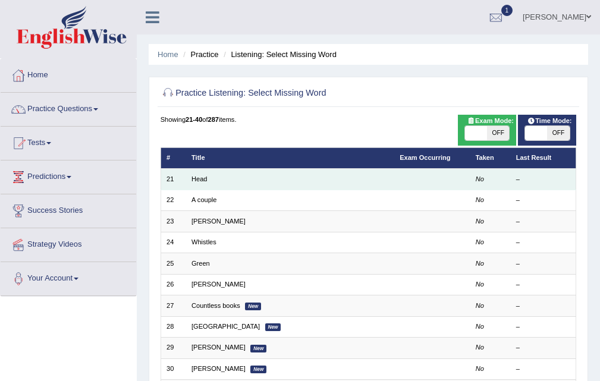
click at [210, 179] on td "Head" at bounding box center [290, 179] width 208 height 21
click at [203, 179] on link "Head" at bounding box center [199, 178] width 15 height 7
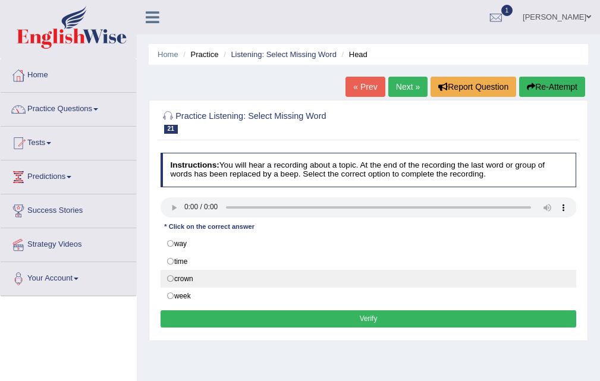
click at [204, 275] on label "crown" at bounding box center [369, 279] width 416 height 18
radio input "true"
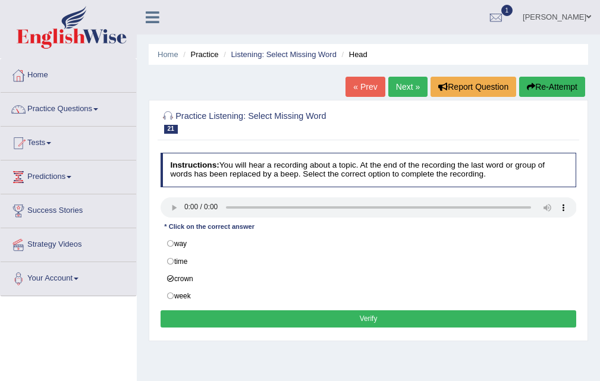
click at [375, 316] on button "Verify" at bounding box center [369, 318] width 416 height 17
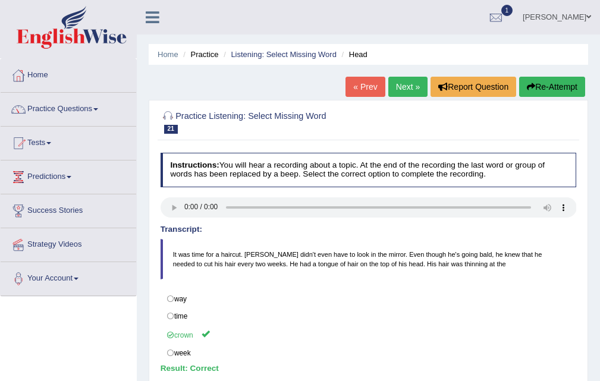
click at [401, 87] on link "Next »" at bounding box center [407, 87] width 39 height 20
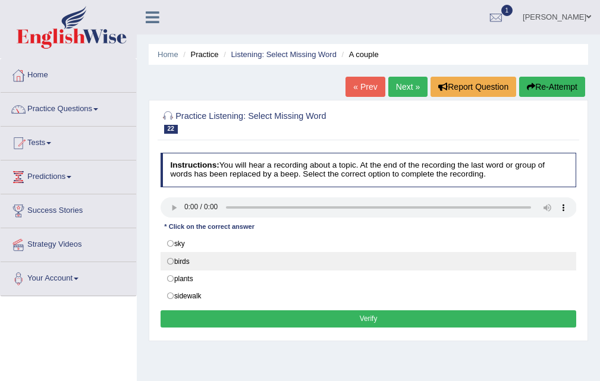
click at [245, 266] on label "birds" at bounding box center [369, 261] width 416 height 18
radio input "true"
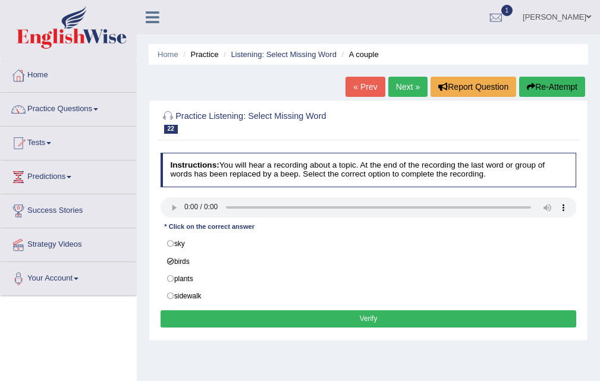
click at [368, 318] on button "Verify" at bounding box center [369, 318] width 416 height 17
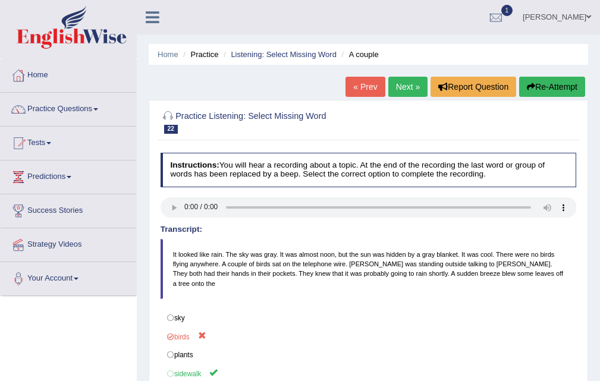
click at [407, 84] on link "Next »" at bounding box center [407, 87] width 39 height 20
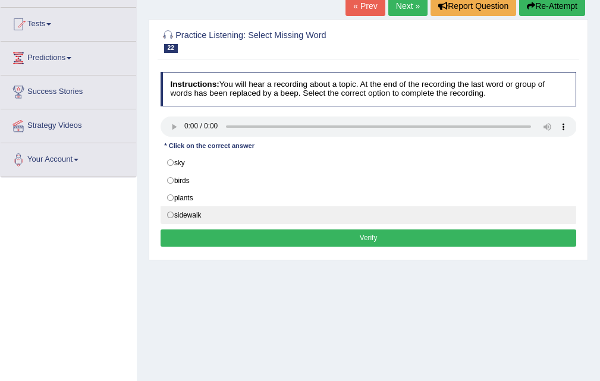
click at [240, 217] on label "sidewalk" at bounding box center [369, 215] width 416 height 18
radio input "true"
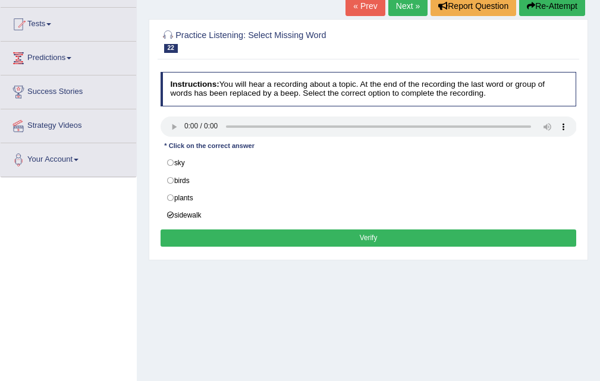
click at [371, 240] on button "Verify" at bounding box center [369, 238] width 416 height 17
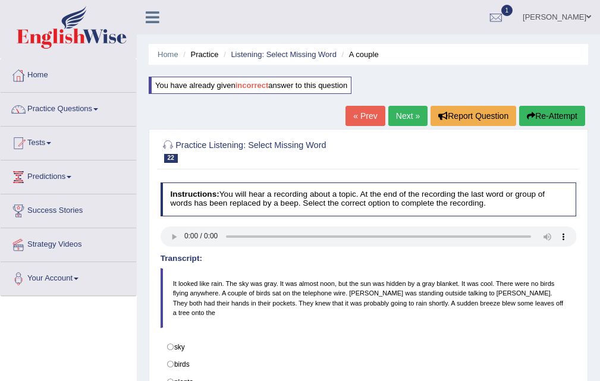
click at [416, 108] on link "Next »" at bounding box center [407, 116] width 39 height 20
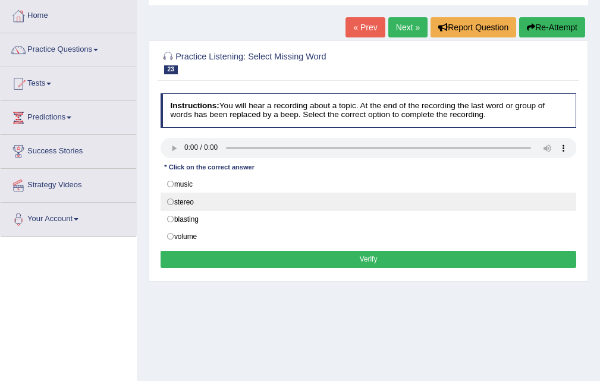
click at [261, 197] on label "stereo" at bounding box center [369, 202] width 416 height 18
radio input "true"
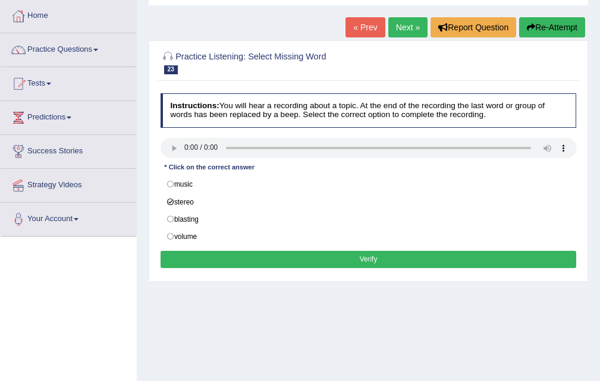
click at [357, 252] on button "Verify" at bounding box center [369, 259] width 416 height 17
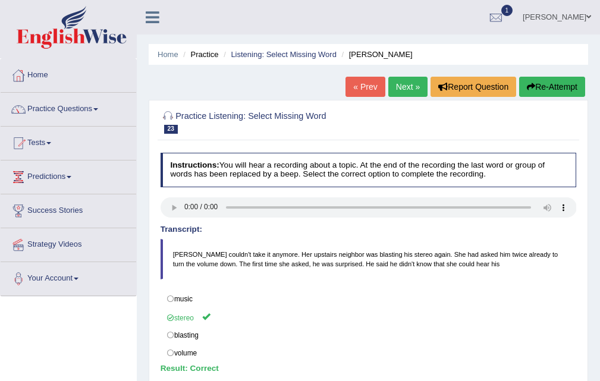
click at [399, 87] on link "Next »" at bounding box center [407, 87] width 39 height 20
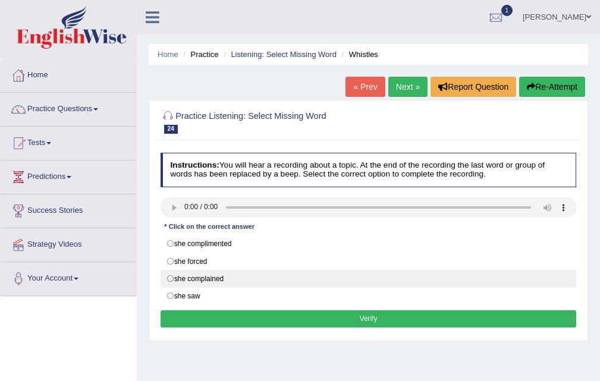
click at [246, 277] on label "she complained" at bounding box center [369, 279] width 416 height 18
radio input "true"
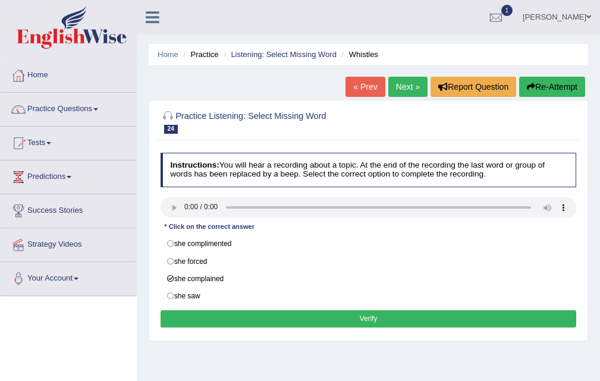
click at [362, 324] on button "Verify" at bounding box center [369, 318] width 416 height 17
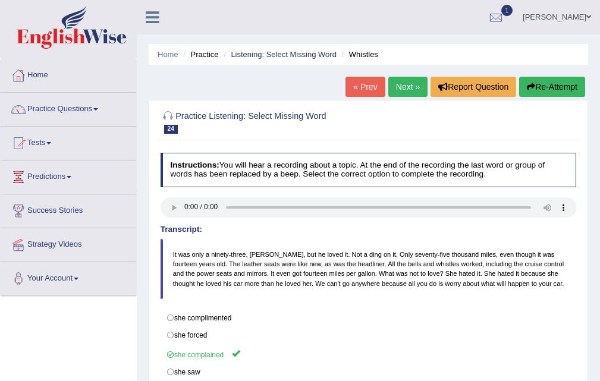
click at [404, 87] on link "Next »" at bounding box center [407, 87] width 39 height 20
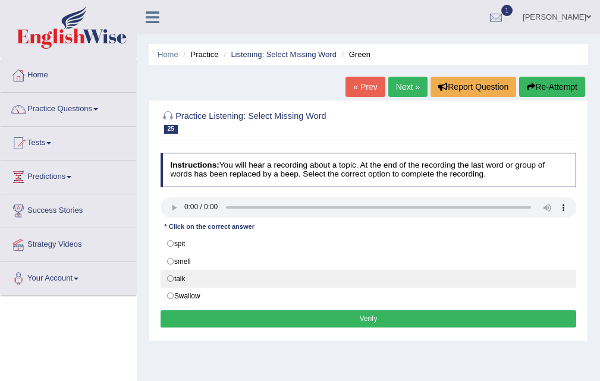
click at [205, 284] on label "talk" at bounding box center [369, 279] width 416 height 18
radio input "true"
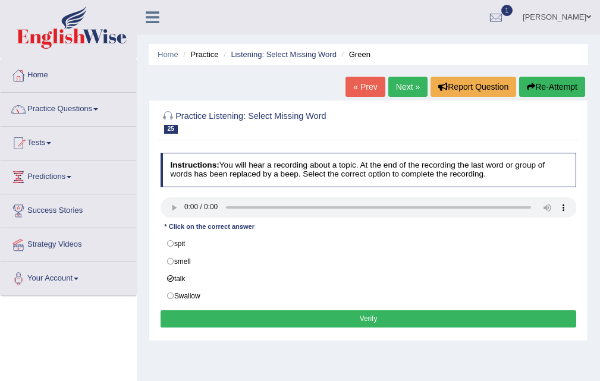
click at [372, 318] on button "Verify" at bounding box center [369, 318] width 416 height 17
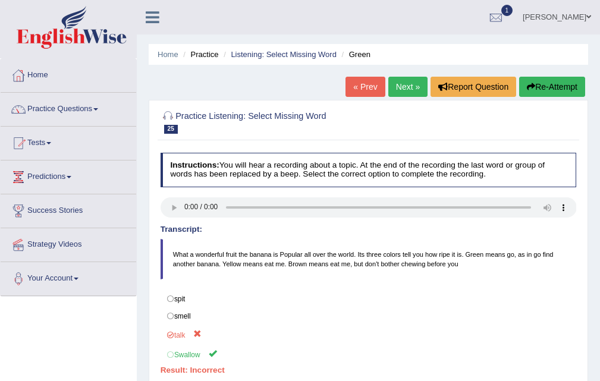
click at [368, 101] on div "Practice Listening: Select Missing Word 25 Green Instructions: You will hear a …" at bounding box center [369, 259] width 440 height 318
click at [366, 90] on link "« Prev" at bounding box center [365, 87] width 39 height 20
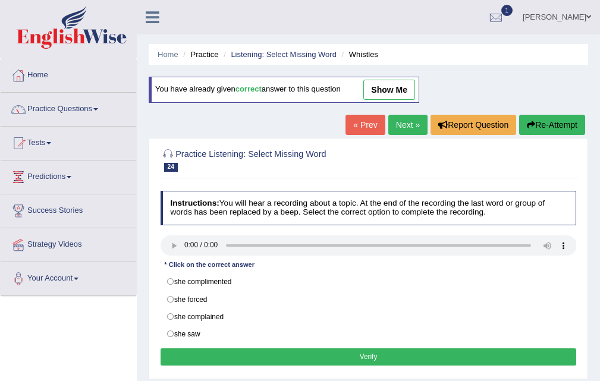
click at [398, 131] on link "Next »" at bounding box center [407, 125] width 39 height 20
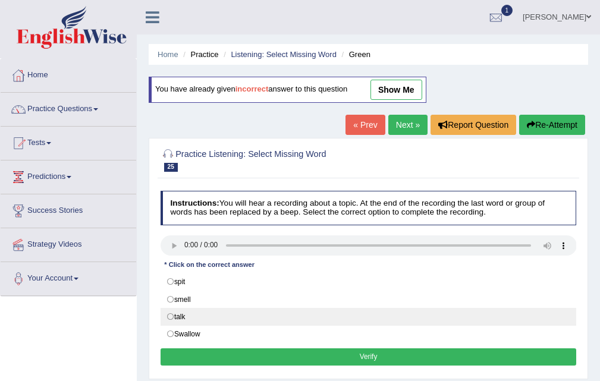
click at [213, 317] on label "talk" at bounding box center [369, 317] width 416 height 18
radio input "true"
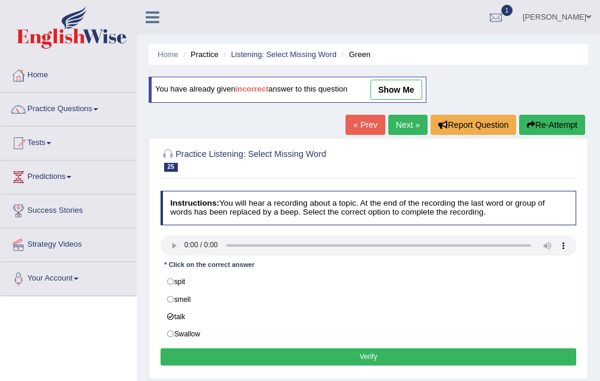
drag, startPoint x: 384, startPoint y: 357, endPoint x: 324, endPoint y: 223, distance: 147.0
click at [383, 357] on button "Verify" at bounding box center [369, 357] width 416 height 17
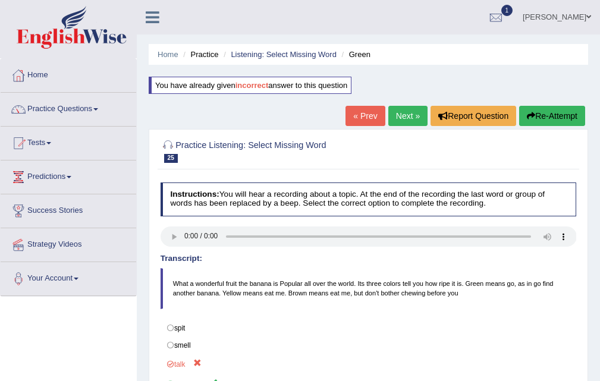
click at [365, 111] on link "« Prev" at bounding box center [365, 116] width 39 height 20
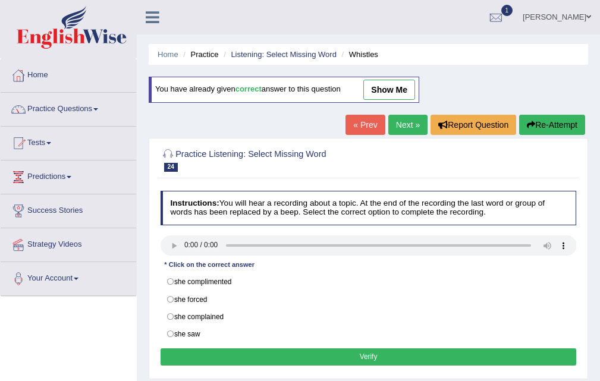
click at [406, 124] on link "Next »" at bounding box center [407, 125] width 39 height 20
click at [244, 332] on label "Swallow" at bounding box center [369, 334] width 416 height 18
radio input "true"
click at [374, 357] on button "Verify" at bounding box center [369, 357] width 416 height 17
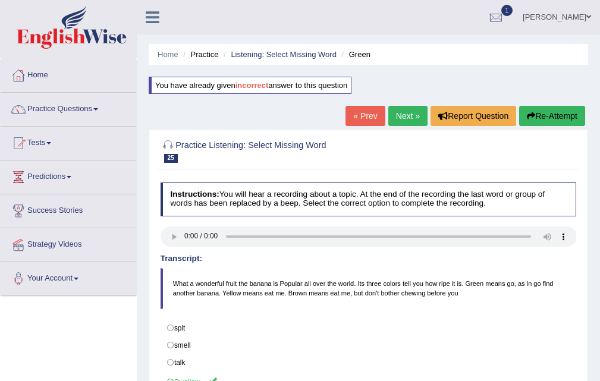
click at [397, 101] on div "Home Practice Listening: Select Missing Word Green You have already given incor…" at bounding box center [368, 297] width 463 height 595
click at [397, 120] on link "Next »" at bounding box center [407, 116] width 39 height 20
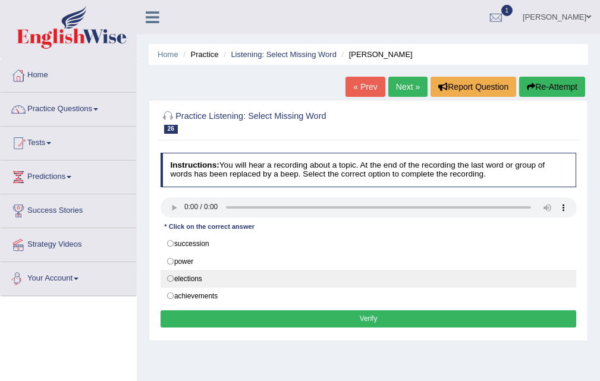
click at [200, 270] on label "elections" at bounding box center [369, 279] width 416 height 18
radio input "true"
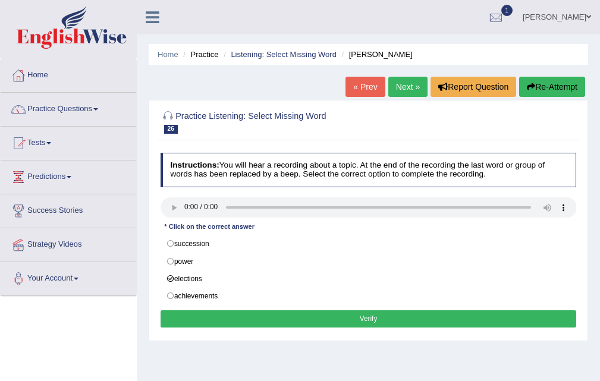
click at [355, 315] on button "Verify" at bounding box center [369, 318] width 416 height 17
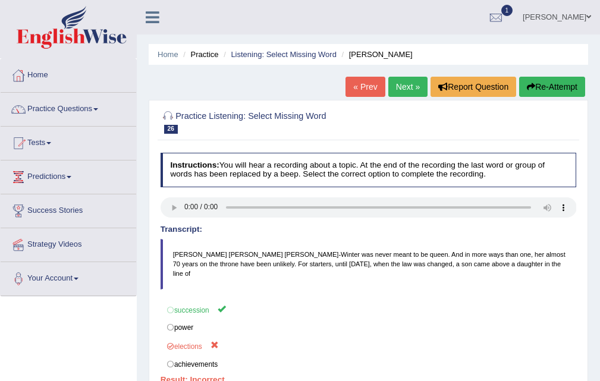
click at [404, 88] on link "Next »" at bounding box center [407, 87] width 39 height 20
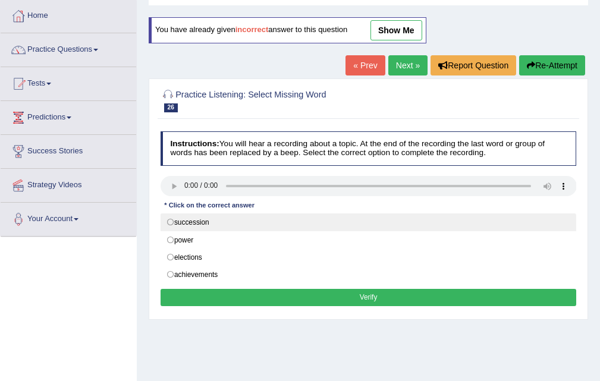
scroll to position [59, 0]
click at [243, 222] on label "succession" at bounding box center [369, 223] width 416 height 18
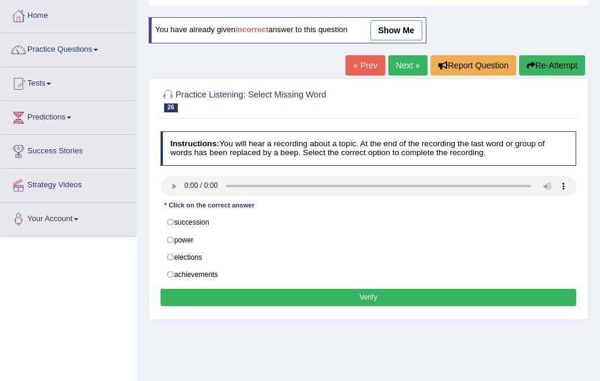
radio input "true"
click at [363, 298] on button "Verify" at bounding box center [369, 297] width 416 height 17
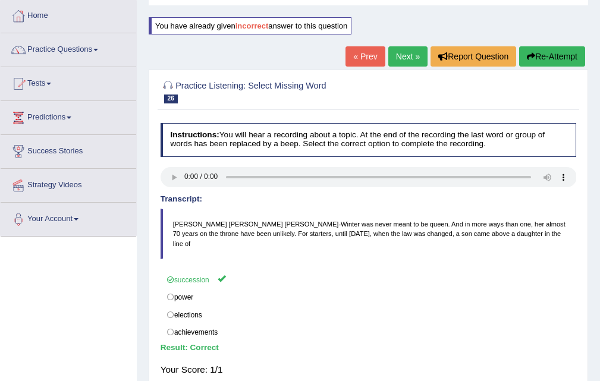
click at [412, 45] on div "Home Practice Listening: Select Missing Word Alexandra You have already given i…" at bounding box center [368, 238] width 463 height 595
click at [405, 54] on link "Next »" at bounding box center [407, 56] width 39 height 20
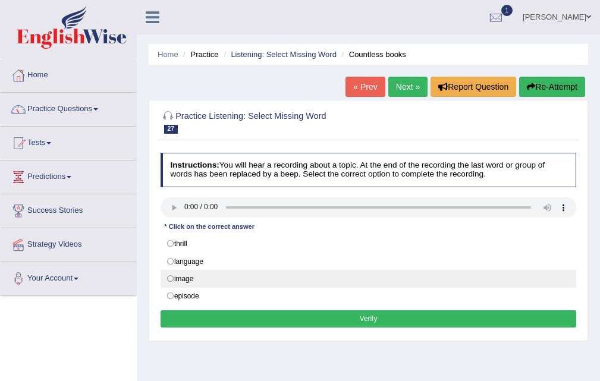
click at [219, 274] on label "image" at bounding box center [369, 279] width 416 height 18
radio input "true"
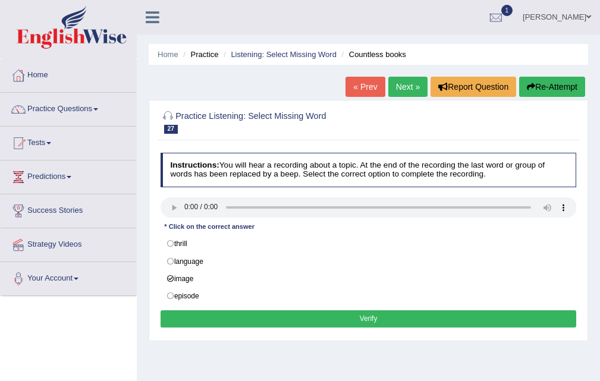
click at [353, 309] on div "Instructions: You will hear a recording about a topic. At the end of the record…" at bounding box center [368, 242] width 421 height 188
click at [365, 313] on button "Verify" at bounding box center [369, 318] width 416 height 17
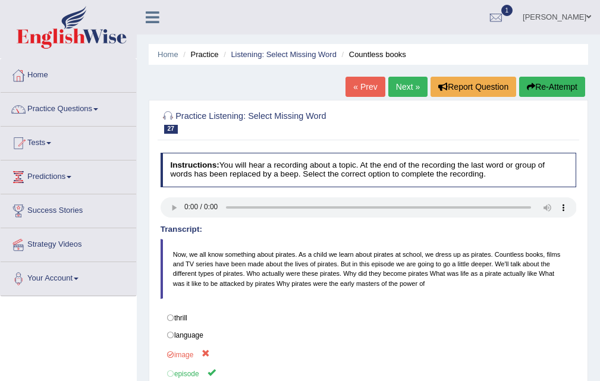
click at [366, 93] on link "« Prev" at bounding box center [365, 87] width 39 height 20
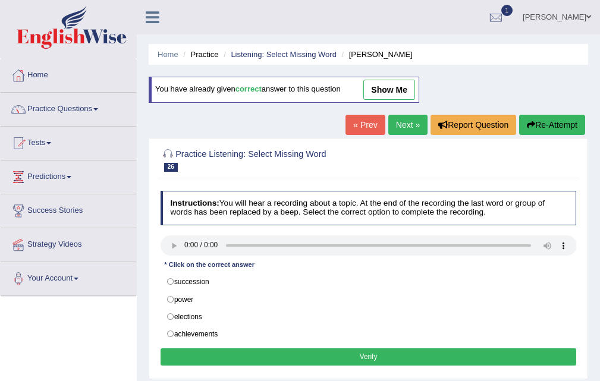
click at [402, 120] on link "Next »" at bounding box center [407, 125] width 39 height 20
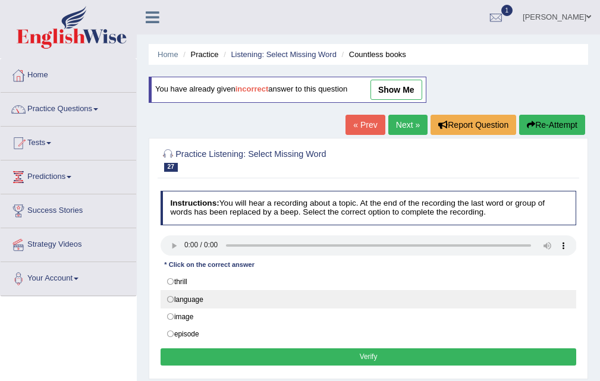
click at [230, 301] on label "language" at bounding box center [369, 299] width 416 height 18
radio input "true"
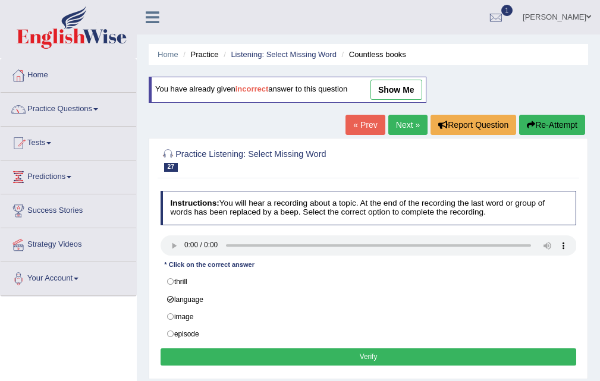
click at [372, 353] on button "Verify" at bounding box center [369, 357] width 416 height 17
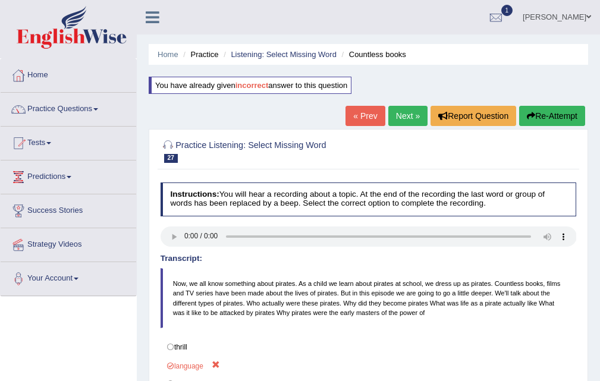
click at [404, 113] on link "Next »" at bounding box center [407, 116] width 39 height 20
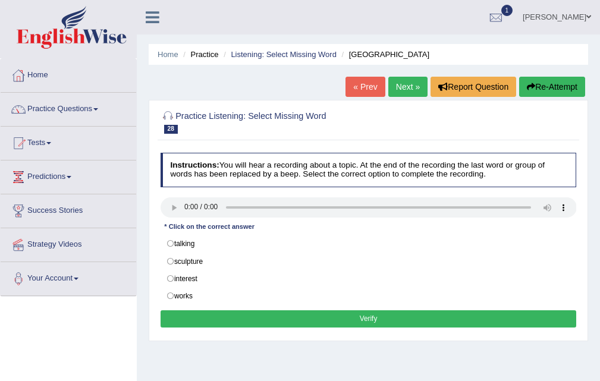
click at [365, 90] on link "« Prev" at bounding box center [365, 87] width 39 height 20
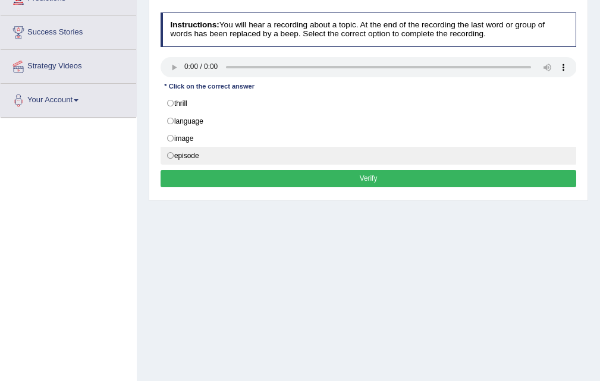
drag, startPoint x: 203, startPoint y: 149, endPoint x: 368, endPoint y: 162, distance: 165.9
click at [211, 149] on label "episode" at bounding box center [369, 156] width 416 height 18
radio input "true"
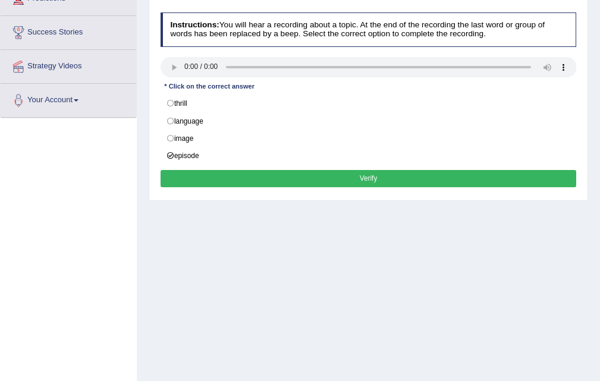
click at [370, 172] on button "Verify" at bounding box center [369, 178] width 416 height 17
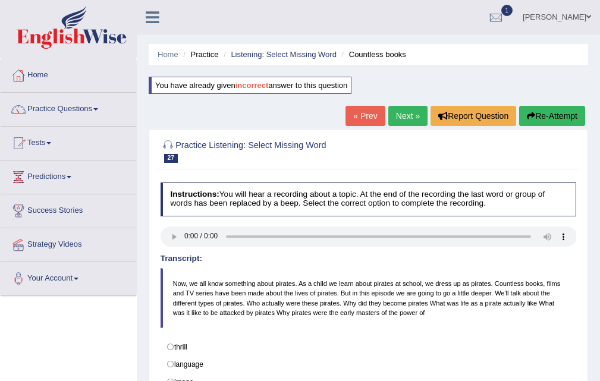
click at [402, 118] on link "Next »" at bounding box center [407, 116] width 39 height 20
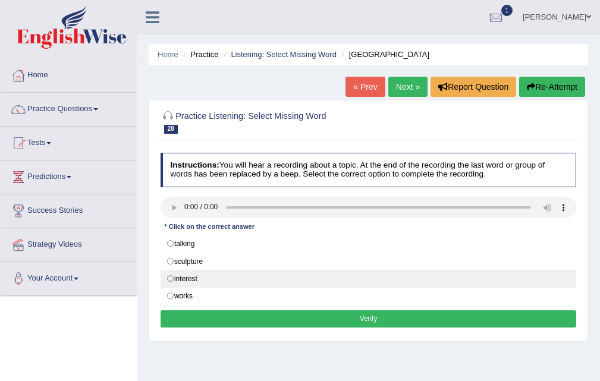
click at [258, 276] on label "interest" at bounding box center [369, 279] width 416 height 18
radio input "true"
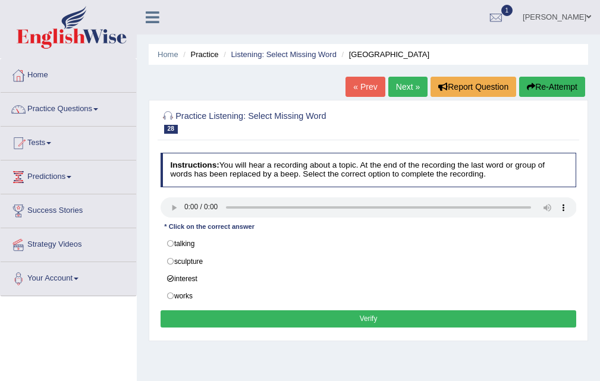
click at [360, 321] on button "Verify" at bounding box center [369, 318] width 416 height 17
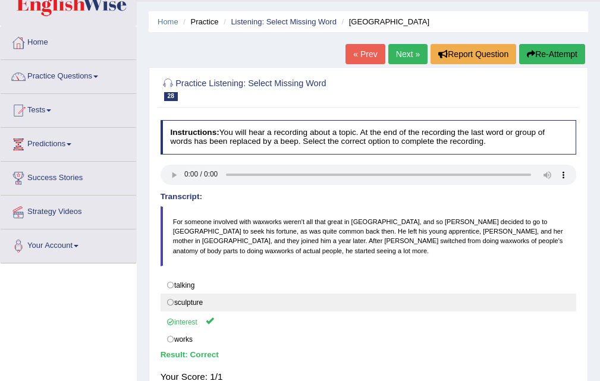
scroll to position [59, 0]
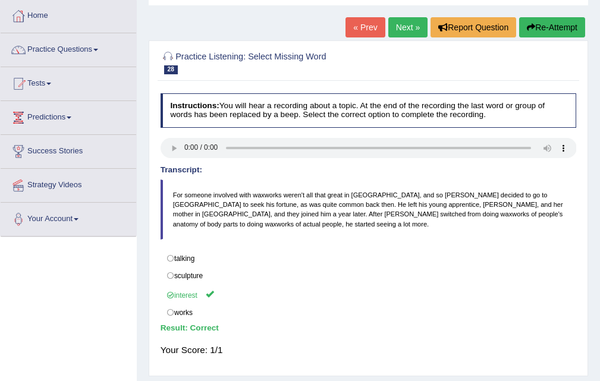
click at [407, 23] on link "Next »" at bounding box center [407, 27] width 39 height 20
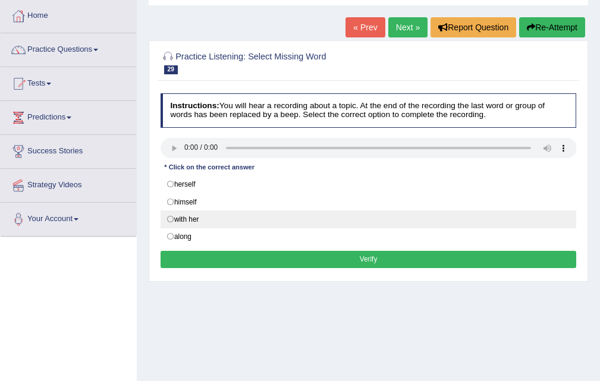
click at [233, 211] on label "with her" at bounding box center [369, 220] width 416 height 18
radio input "true"
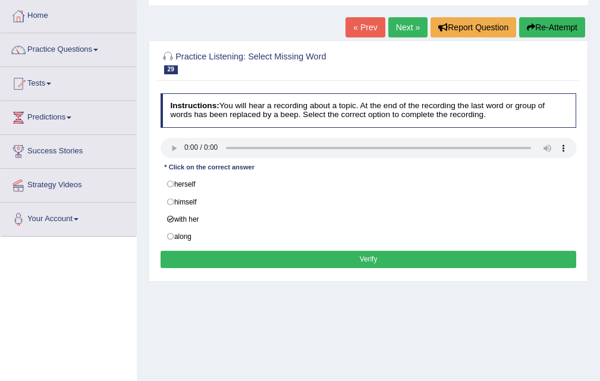
click at [381, 261] on button "Verify" at bounding box center [369, 259] width 416 height 17
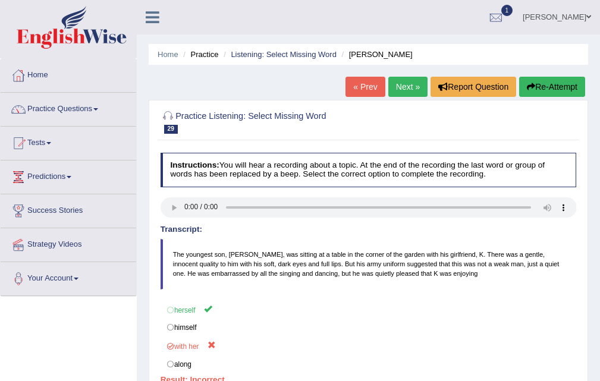
click at [399, 96] on link "Next »" at bounding box center [407, 87] width 39 height 20
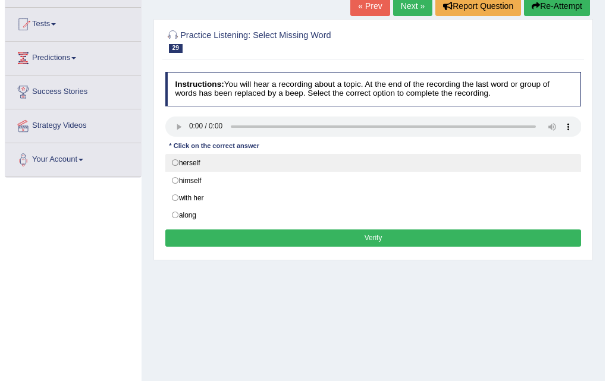
scroll to position [119, 0]
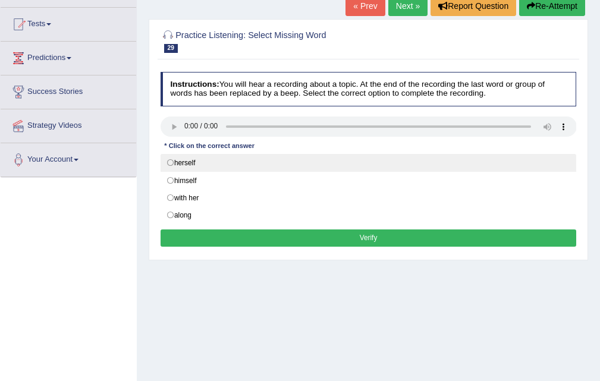
click at [272, 169] on label "herself" at bounding box center [369, 163] width 416 height 18
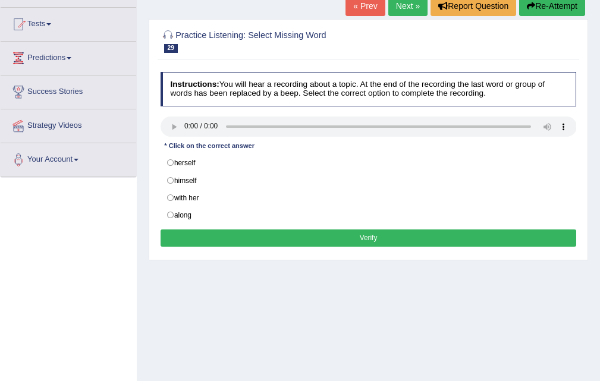
radio input "true"
click at [369, 241] on button "Verify" at bounding box center [369, 238] width 416 height 17
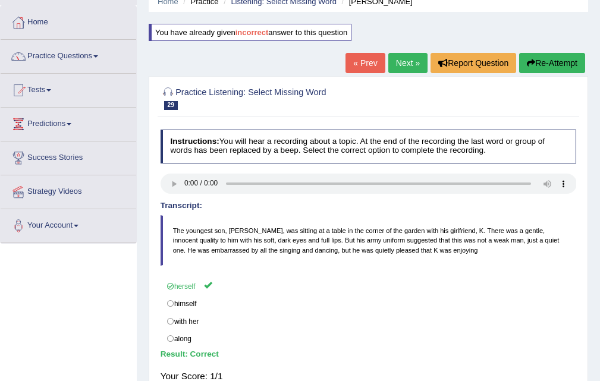
scroll to position [0, 0]
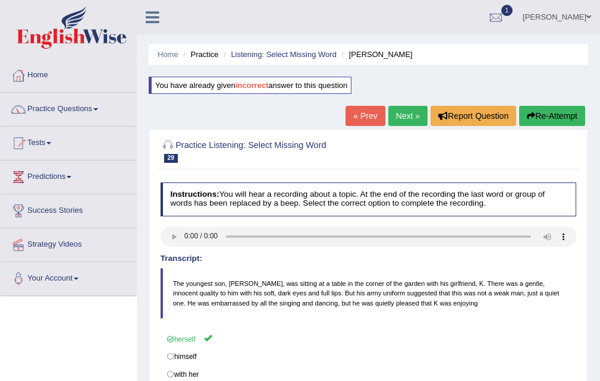
click at [390, 113] on link "Next »" at bounding box center [407, 116] width 39 height 20
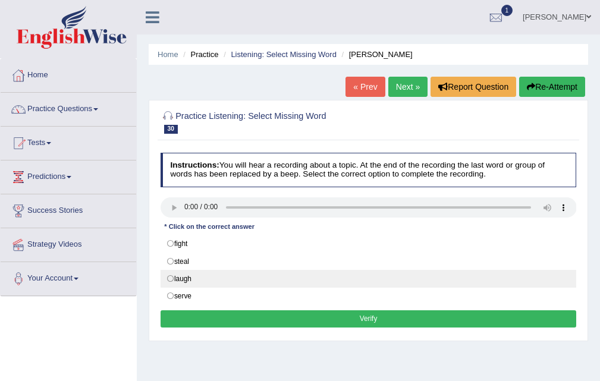
click at [196, 277] on label "laugh" at bounding box center [369, 279] width 416 height 18
radio input "true"
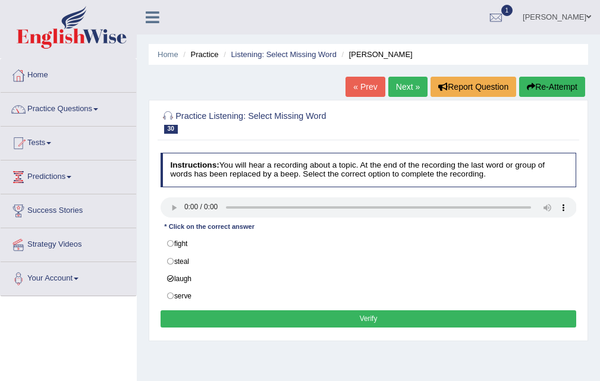
click at [365, 315] on button "Verify" at bounding box center [369, 318] width 416 height 17
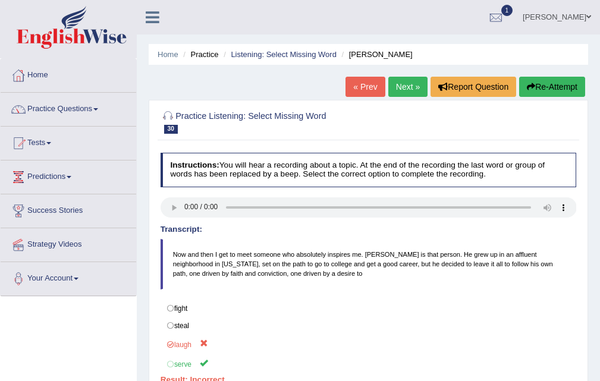
click at [361, 92] on link "« Prev" at bounding box center [365, 87] width 39 height 20
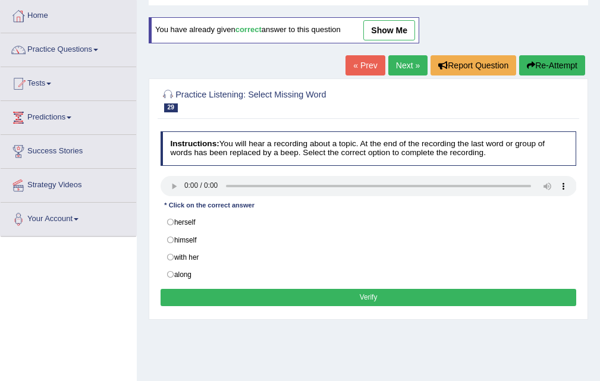
click at [396, 68] on link "Next »" at bounding box center [407, 65] width 39 height 20
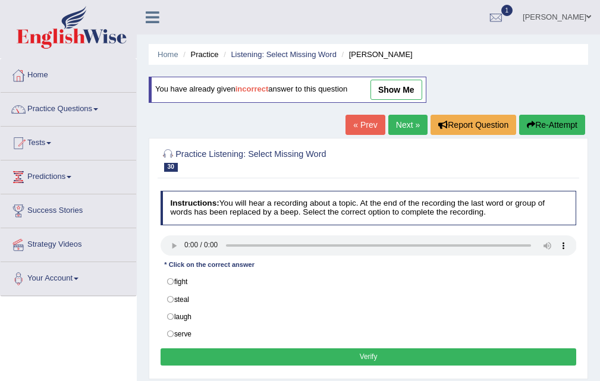
drag, startPoint x: 0, startPoint y: 0, endPoint x: 313, endPoint y: 362, distance: 478.2
click at [203, 334] on label "serve" at bounding box center [369, 334] width 416 height 18
radio input "true"
click at [367, 350] on button "Verify" at bounding box center [369, 357] width 416 height 17
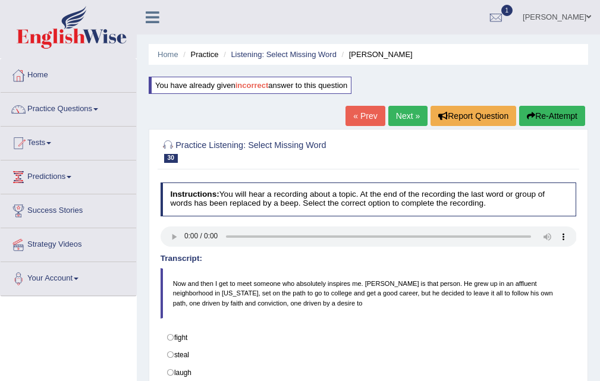
click at [399, 120] on link "Next »" at bounding box center [407, 116] width 39 height 20
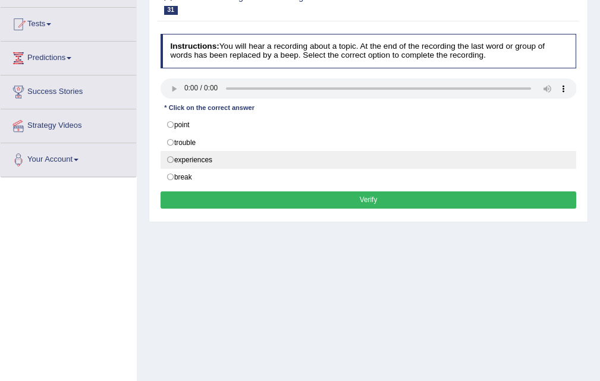
click at [258, 163] on label "experiences" at bounding box center [369, 160] width 416 height 18
radio input "true"
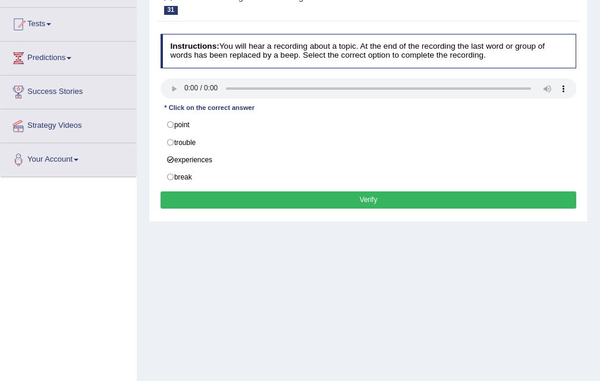
click at [363, 202] on button "Verify" at bounding box center [369, 200] width 416 height 17
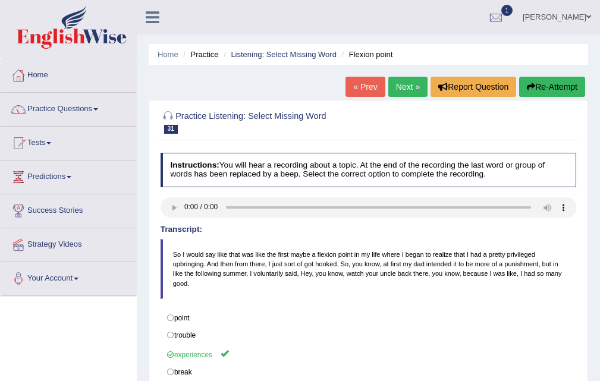
click at [403, 91] on link "Next »" at bounding box center [407, 87] width 39 height 20
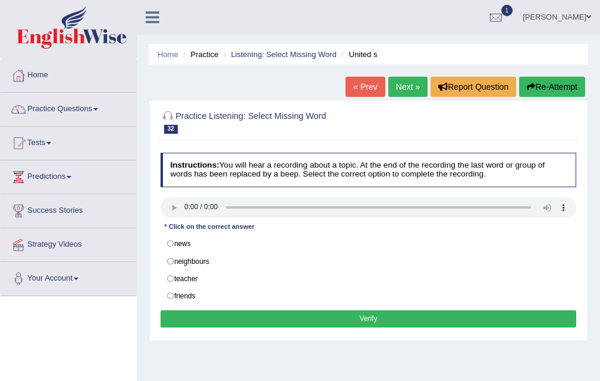
click at [227, 281] on label "teacher" at bounding box center [369, 279] width 416 height 18
radio input "true"
click at [367, 319] on button "Verify" at bounding box center [369, 318] width 416 height 17
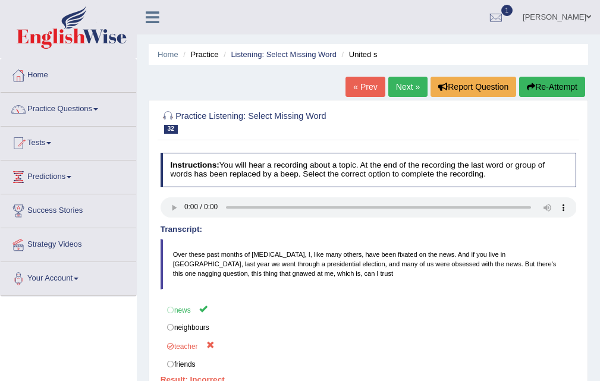
click at [421, 90] on link "Next »" at bounding box center [407, 87] width 39 height 20
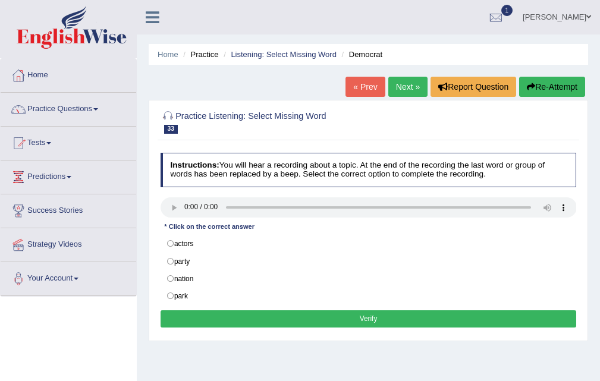
click at [374, 94] on link "« Prev" at bounding box center [365, 87] width 39 height 20
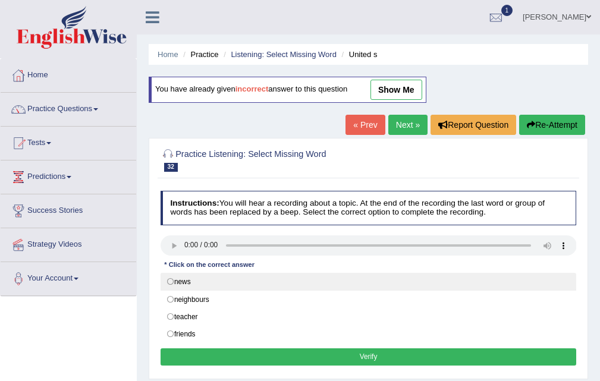
drag, startPoint x: 221, startPoint y: 274, endPoint x: 246, endPoint y: 287, distance: 28.5
click at [224, 274] on label "news" at bounding box center [369, 282] width 416 height 18
radio input "true"
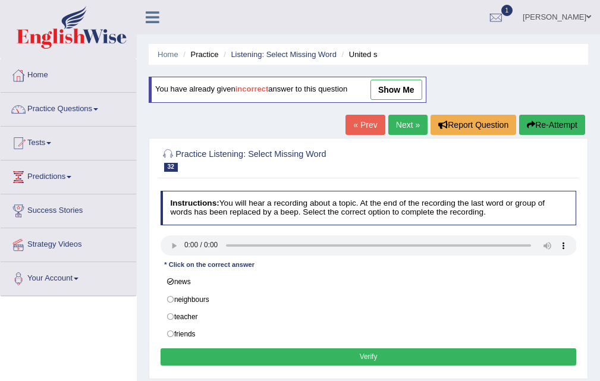
click at [353, 352] on button "Verify" at bounding box center [369, 357] width 416 height 17
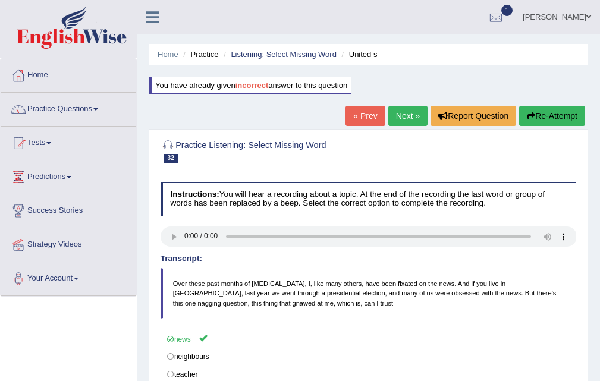
click at [399, 120] on link "Next »" at bounding box center [407, 116] width 39 height 20
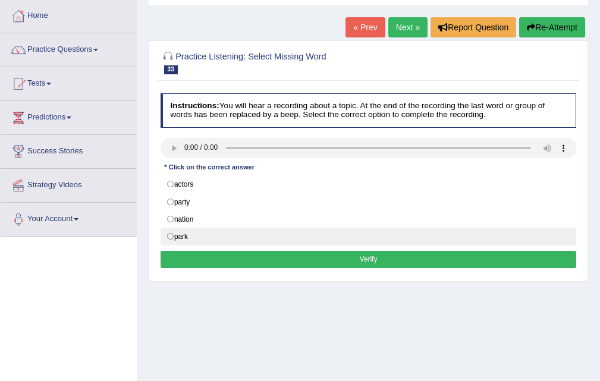
click at [203, 228] on div "actors party nation park" at bounding box center [369, 210] width 416 height 70
click at [203, 240] on label "park" at bounding box center [369, 237] width 416 height 18
radio input "true"
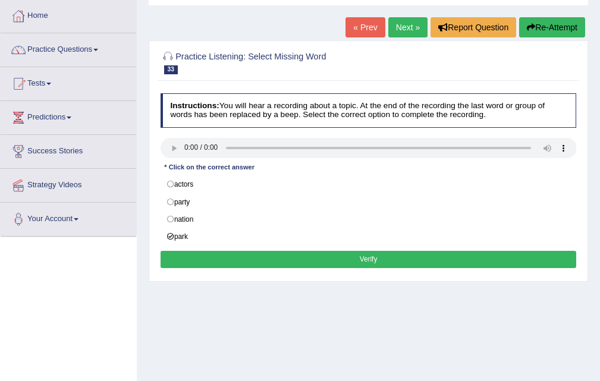
click at [361, 262] on button "Verify" at bounding box center [369, 259] width 416 height 17
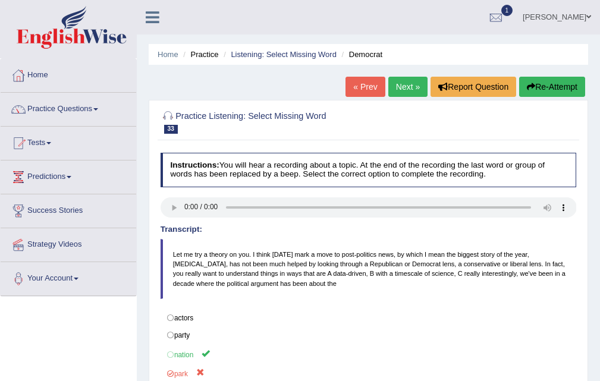
click at [407, 89] on link "Next »" at bounding box center [407, 87] width 39 height 20
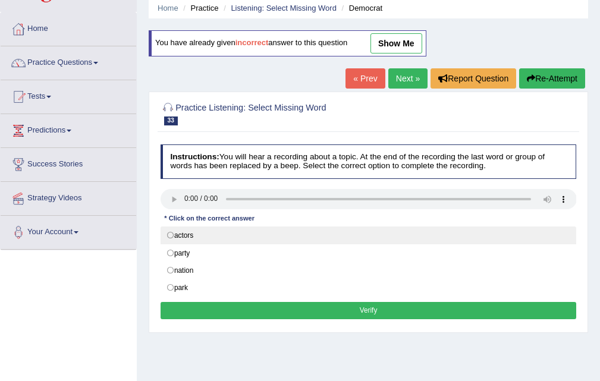
scroll to position [59, 0]
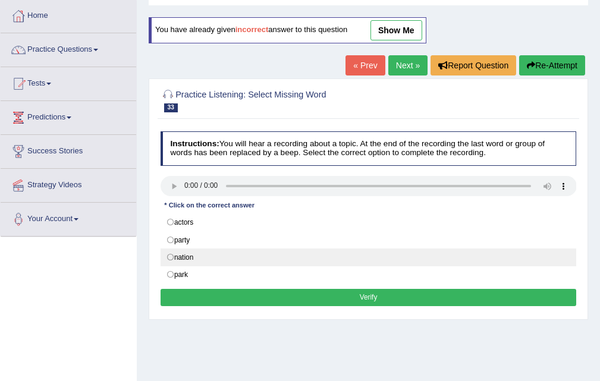
click at [240, 252] on label "nation" at bounding box center [369, 258] width 416 height 18
radio input "true"
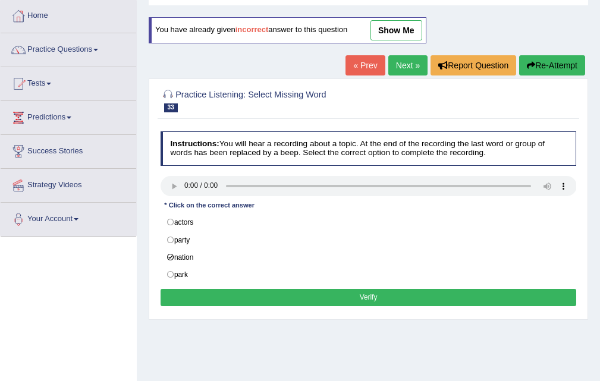
click at [374, 297] on button "Verify" at bounding box center [369, 297] width 416 height 17
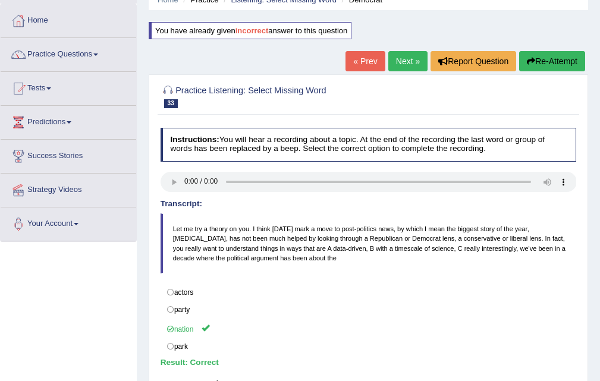
scroll to position [0, 0]
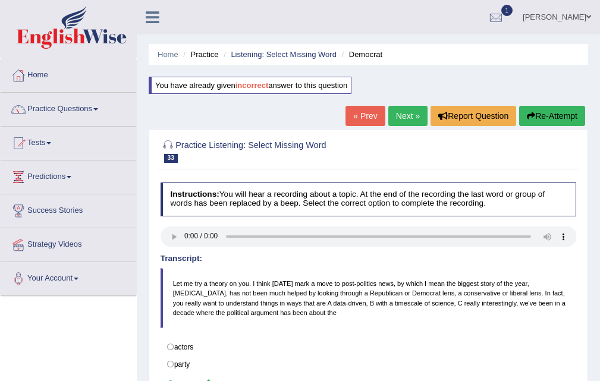
click at [409, 114] on link "Next »" at bounding box center [407, 116] width 39 height 20
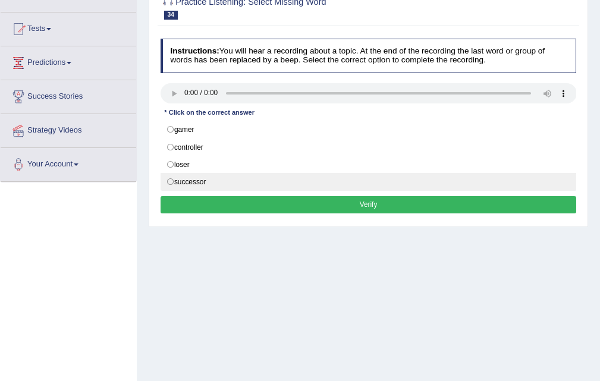
scroll to position [119, 0]
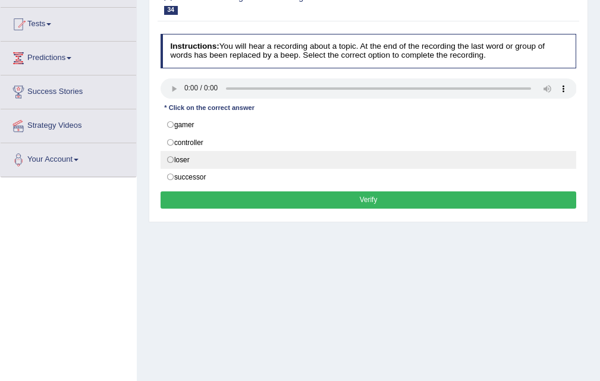
click at [218, 156] on label "loser" at bounding box center [369, 160] width 416 height 18
radio input "true"
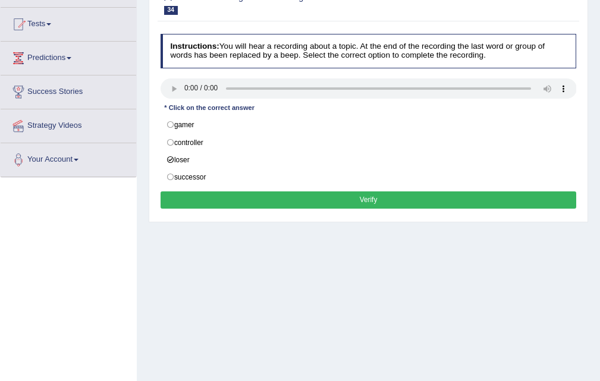
click at [364, 199] on button "Verify" at bounding box center [369, 200] width 416 height 17
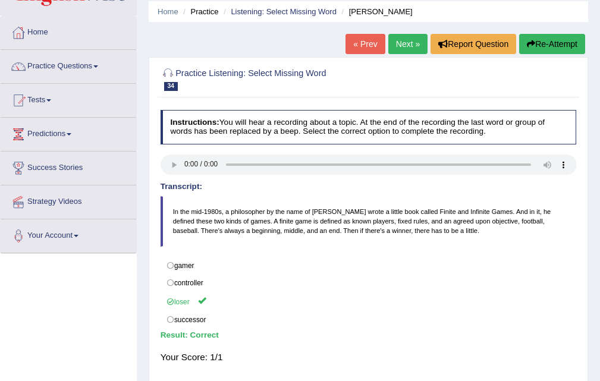
scroll to position [0, 0]
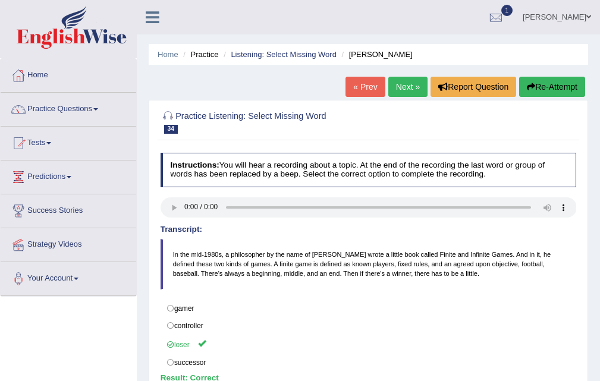
drag, startPoint x: 402, startPoint y: 70, endPoint x: 399, endPoint y: 85, distance: 15.2
click at [400, 78] on div "Home Practice Listening: Select Missing Word [PERSON_NAME] « Prev Next » Report…" at bounding box center [368, 297] width 463 height 595
click at [400, 86] on link "Next »" at bounding box center [407, 87] width 39 height 20
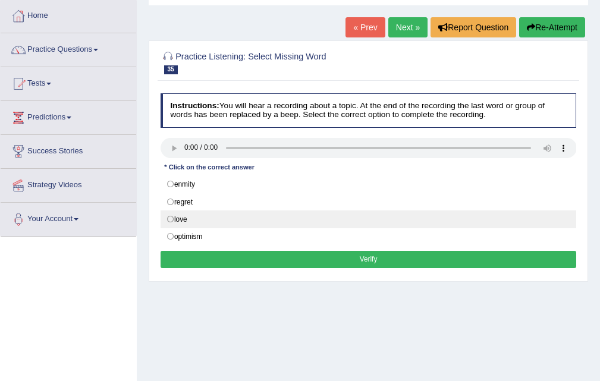
click at [217, 224] on label "love" at bounding box center [369, 220] width 416 height 18
radio input "true"
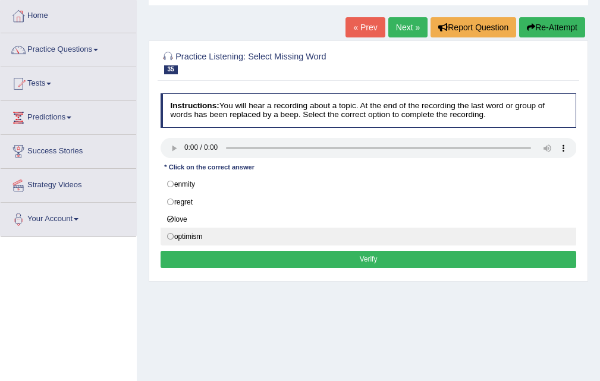
click at [215, 246] on label "optimism" at bounding box center [369, 237] width 416 height 18
radio input "true"
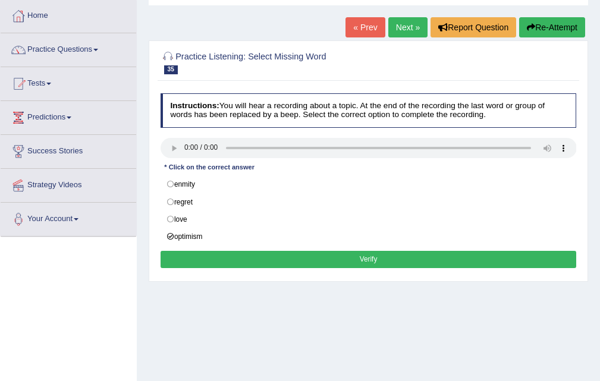
click at [372, 247] on div "Instructions: You will hear a recording about a topic. At the end of the record…" at bounding box center [368, 183] width 421 height 188
click at [372, 258] on button "Verify" at bounding box center [369, 259] width 416 height 17
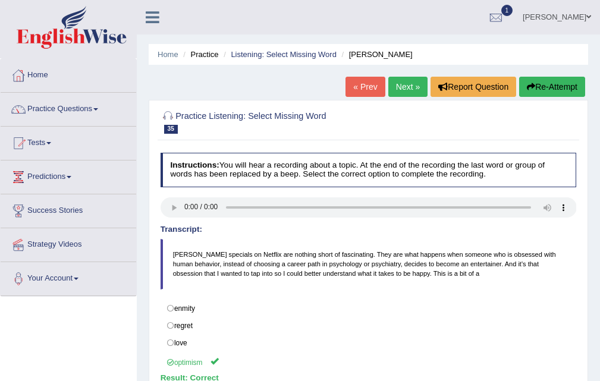
click at [410, 87] on link "Next »" at bounding box center [407, 87] width 39 height 20
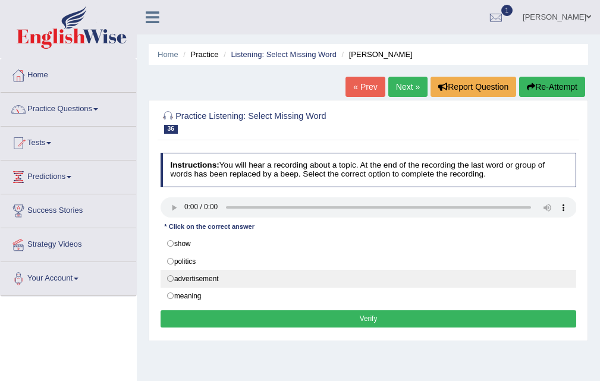
click at [231, 277] on label "advertisement" at bounding box center [369, 279] width 416 height 18
radio input "true"
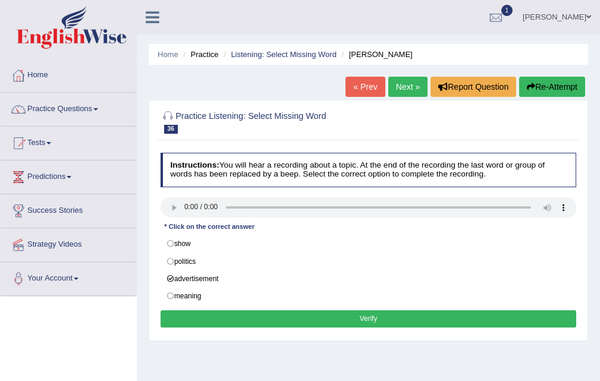
click at [368, 321] on button "Verify" at bounding box center [369, 318] width 416 height 17
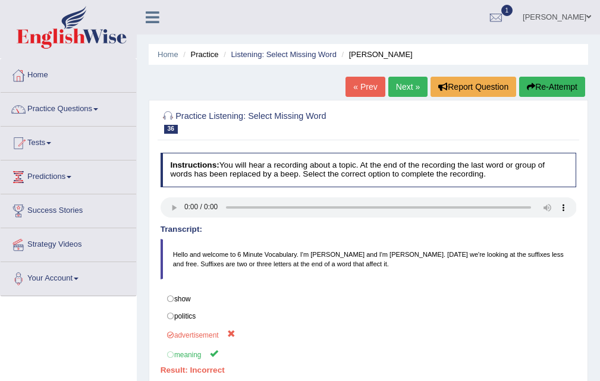
click at [406, 87] on link "Next »" at bounding box center [407, 87] width 39 height 20
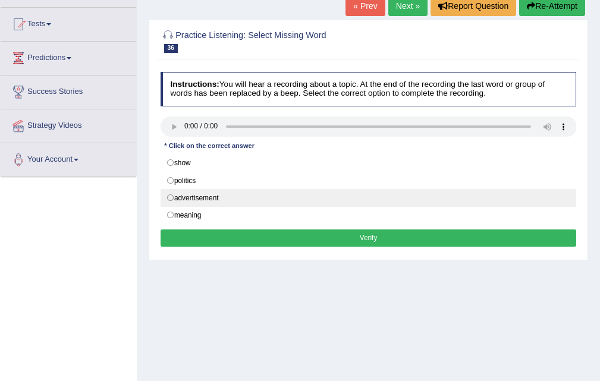
click at [201, 200] on label "advertisement" at bounding box center [369, 198] width 416 height 18
radio input "true"
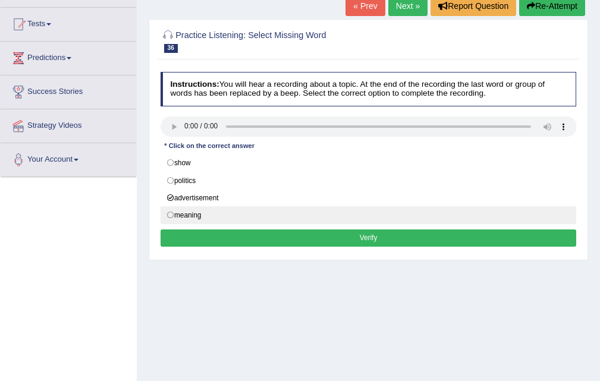
click at [194, 219] on label "meaning" at bounding box center [369, 215] width 416 height 18
radio input "true"
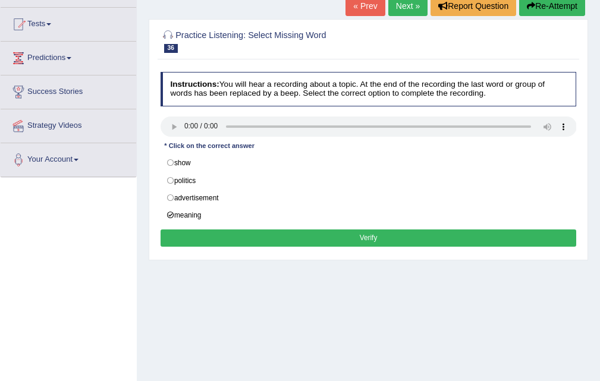
click at [366, 244] on button "Verify" at bounding box center [369, 238] width 416 height 17
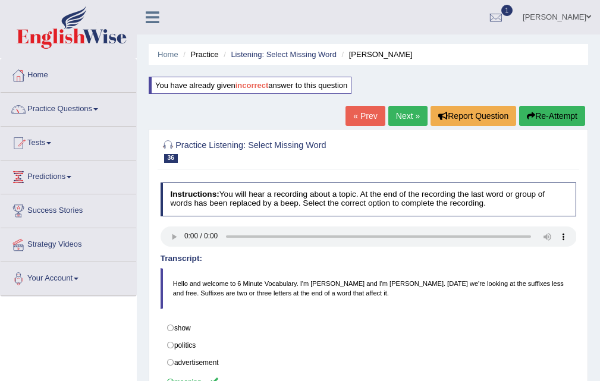
click at [401, 116] on link "Next »" at bounding box center [407, 116] width 39 height 20
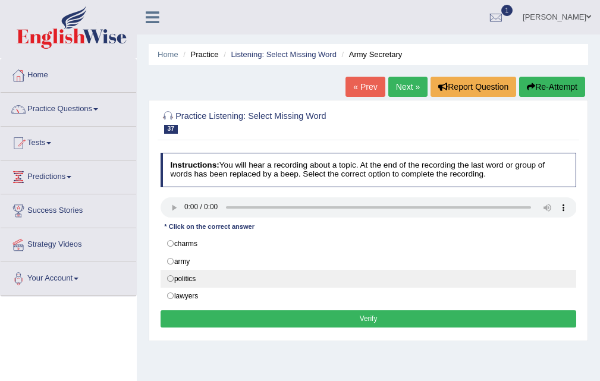
click at [223, 281] on label "politics" at bounding box center [369, 279] width 416 height 18
radio input "true"
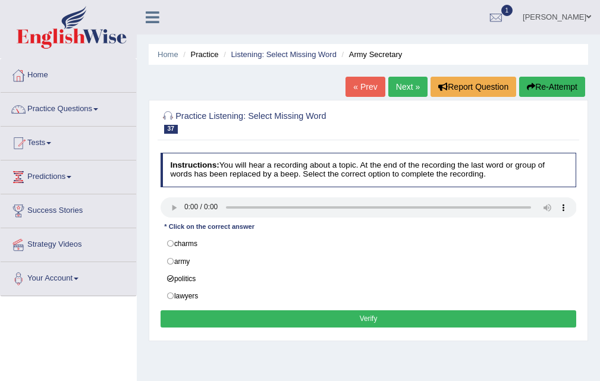
click at [363, 322] on button "Verify" at bounding box center [369, 318] width 416 height 17
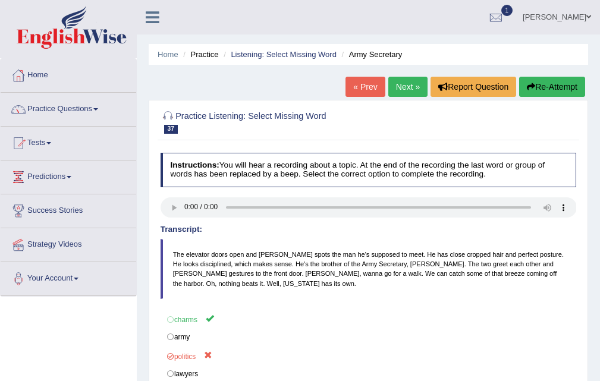
click at [393, 82] on link "Next »" at bounding box center [407, 87] width 39 height 20
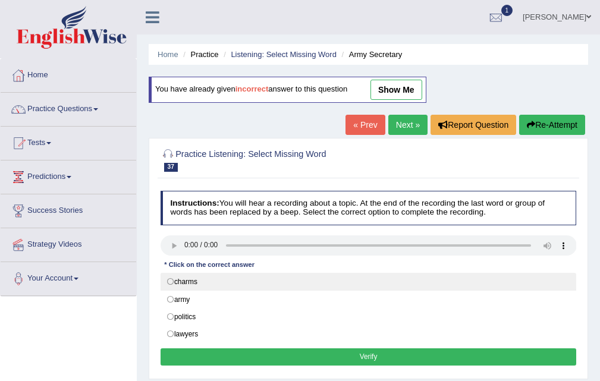
click at [205, 284] on label "charms" at bounding box center [369, 282] width 416 height 18
radio input "true"
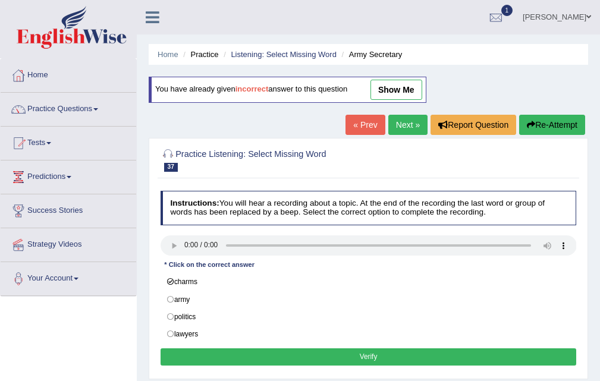
click at [359, 355] on button "Verify" at bounding box center [369, 357] width 416 height 17
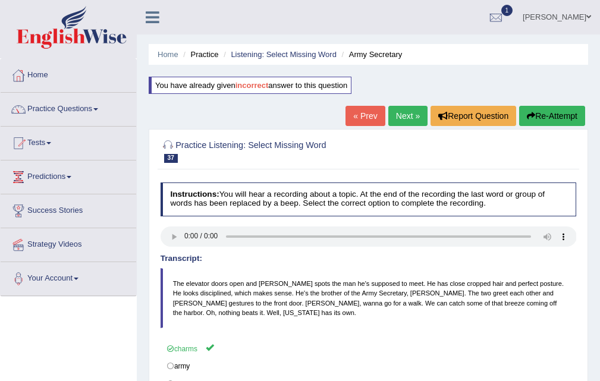
click at [406, 115] on link "Next »" at bounding box center [407, 116] width 39 height 20
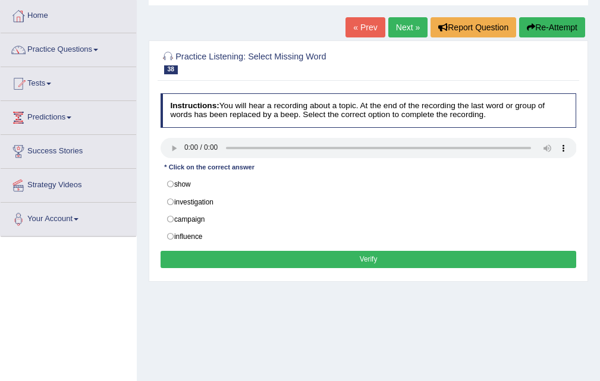
click at [388, 33] on link "Next »" at bounding box center [407, 27] width 39 height 20
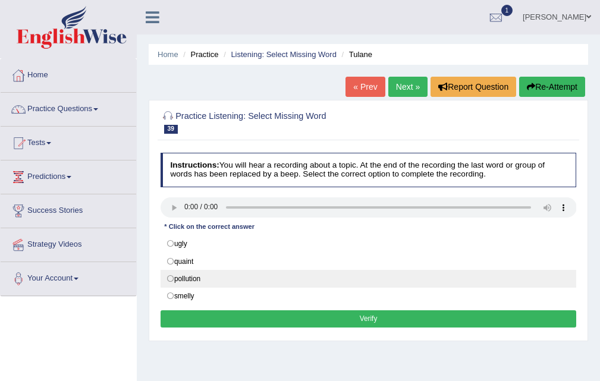
click at [208, 284] on label "pollution" at bounding box center [369, 279] width 416 height 18
radio input "true"
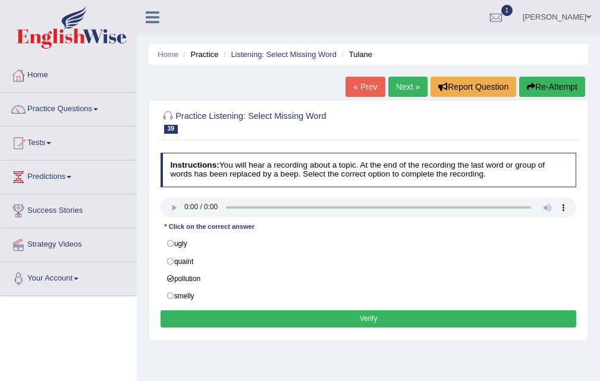
click at [352, 312] on button "Verify" at bounding box center [369, 318] width 416 height 17
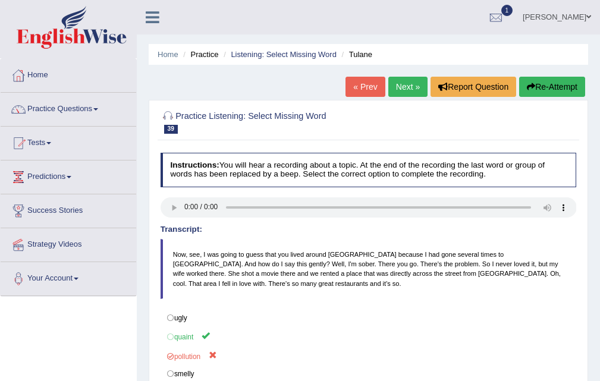
click at [400, 99] on div "« Prev Next » Report Question Re-Attempt" at bounding box center [467, 88] width 243 height 23
click at [406, 86] on link "Next »" at bounding box center [407, 87] width 39 height 20
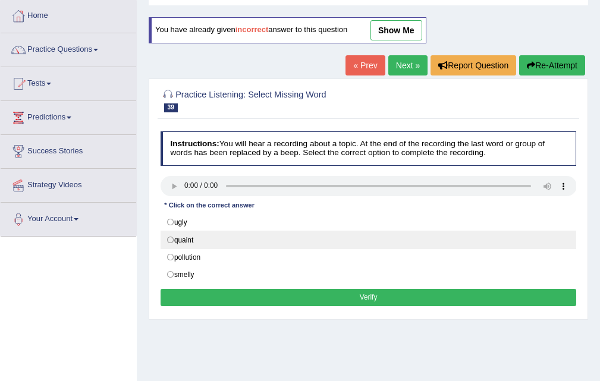
click at [215, 234] on label "quaint" at bounding box center [369, 240] width 416 height 18
radio input "true"
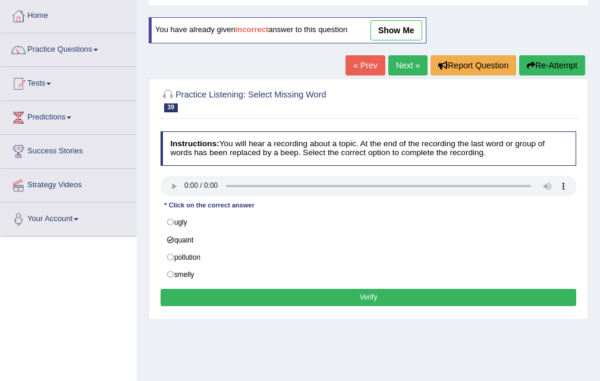
click at [371, 291] on button "Verify" at bounding box center [369, 297] width 416 height 17
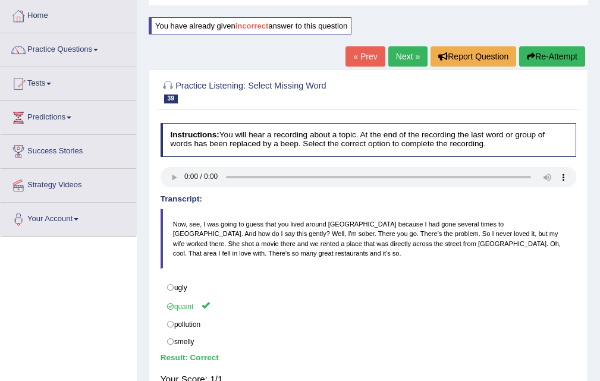
click at [402, 43] on div "Home Practice Listening: Select Missing Word Tulane You have already given inco…" at bounding box center [368, 238] width 463 height 595
click at [401, 56] on link "Next »" at bounding box center [407, 56] width 39 height 20
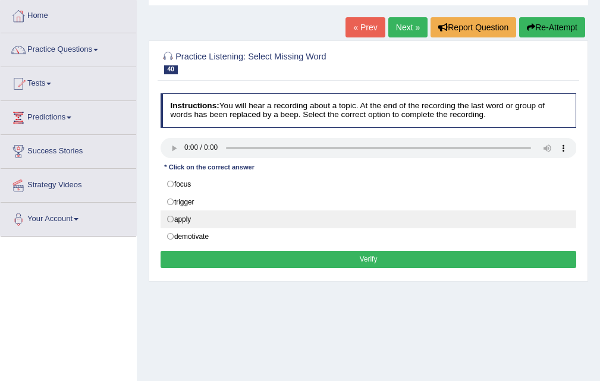
click at [231, 224] on label "apply" at bounding box center [369, 220] width 416 height 18
radio input "true"
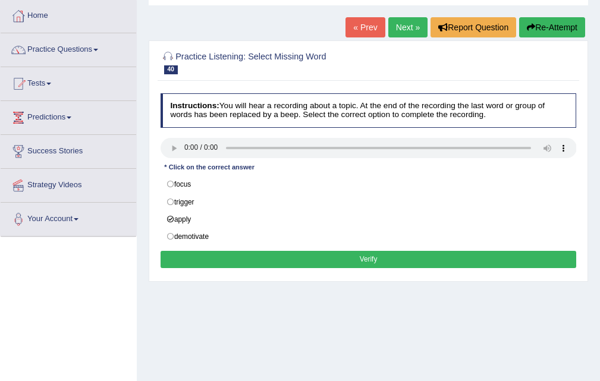
click at [372, 259] on button "Verify" at bounding box center [369, 259] width 416 height 17
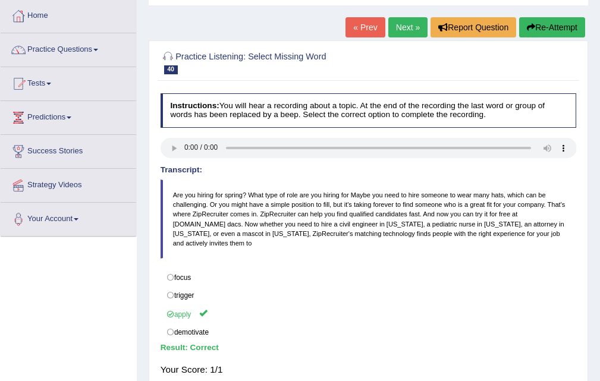
click at [399, 26] on link "Next »" at bounding box center [407, 27] width 39 height 20
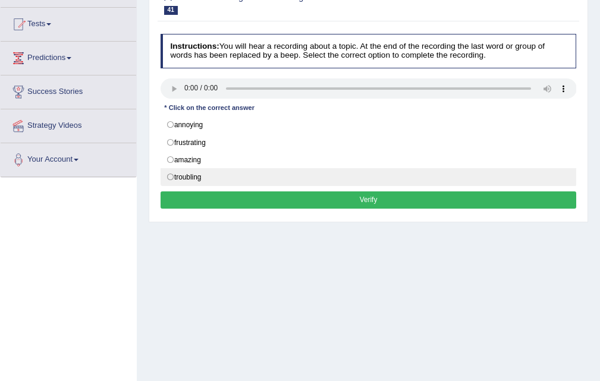
drag, startPoint x: 0, startPoint y: 0, endPoint x: 285, endPoint y: 177, distance: 335.2
click at [252, 165] on label "amazing" at bounding box center [369, 160] width 416 height 18
radio input "true"
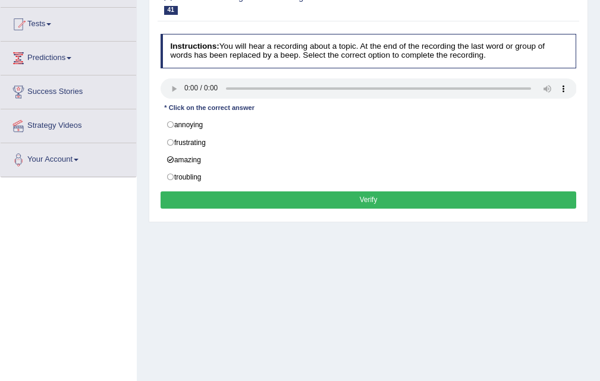
click at [350, 195] on button "Verify" at bounding box center [369, 200] width 416 height 17
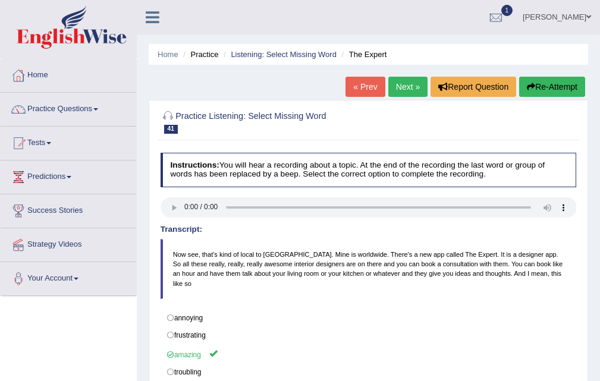
click at [406, 90] on link "Next »" at bounding box center [407, 87] width 39 height 20
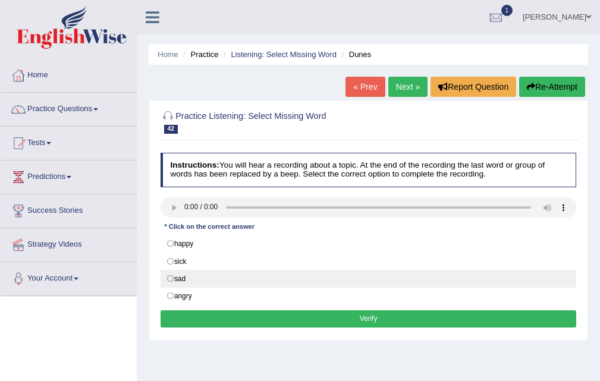
click at [259, 281] on label "sad" at bounding box center [369, 279] width 416 height 18
radio input "true"
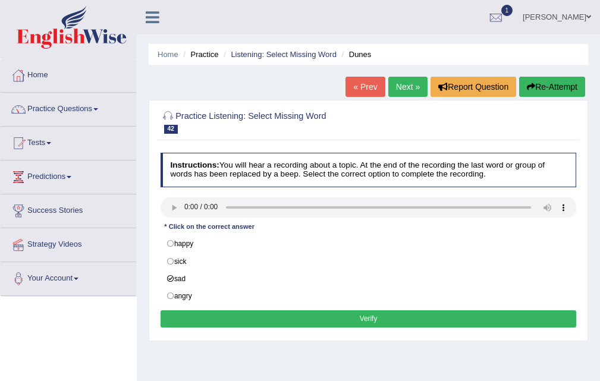
click at [366, 316] on button "Verify" at bounding box center [369, 318] width 416 height 17
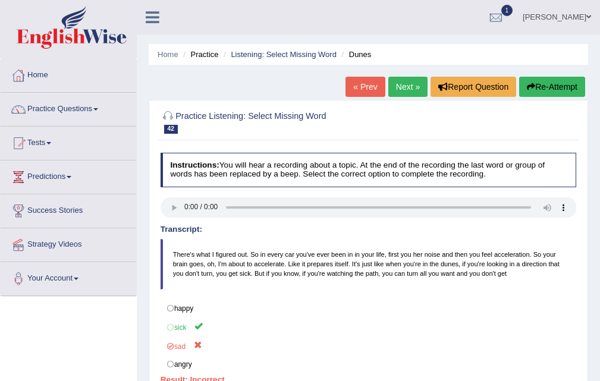
click at [363, 81] on link "« Prev" at bounding box center [365, 87] width 39 height 20
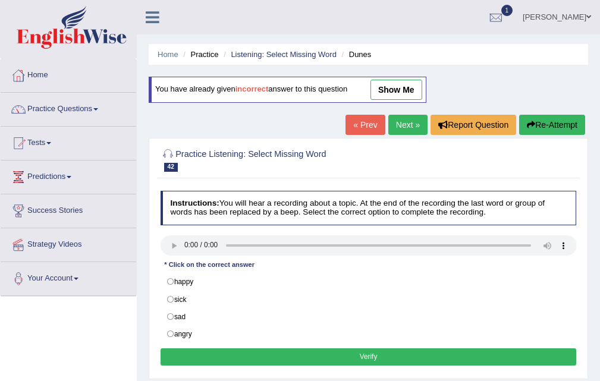
click at [228, 300] on label "sick" at bounding box center [369, 299] width 416 height 18
radio input "true"
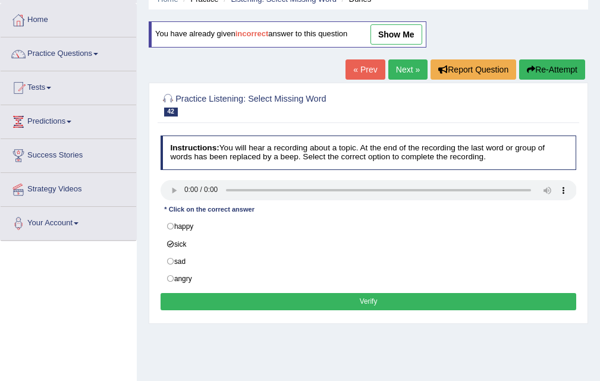
scroll to position [119, 0]
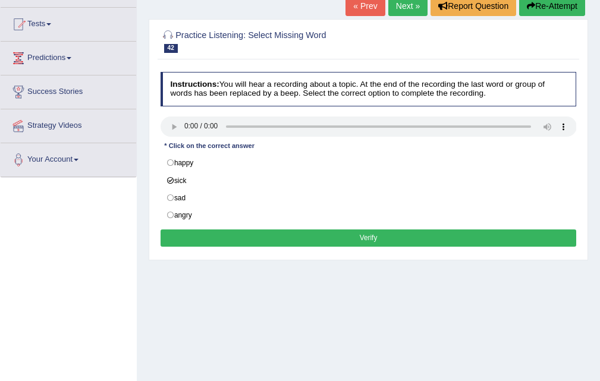
click at [370, 241] on button "Verify" at bounding box center [369, 238] width 416 height 17
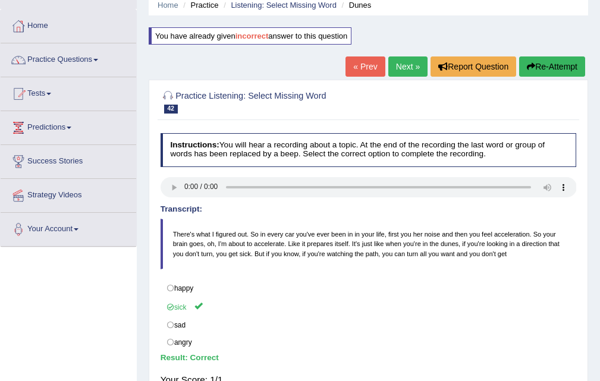
scroll to position [0, 0]
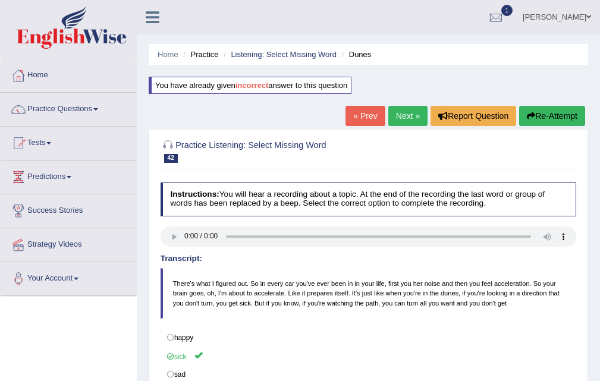
click at [396, 115] on link "Next »" at bounding box center [407, 116] width 39 height 20
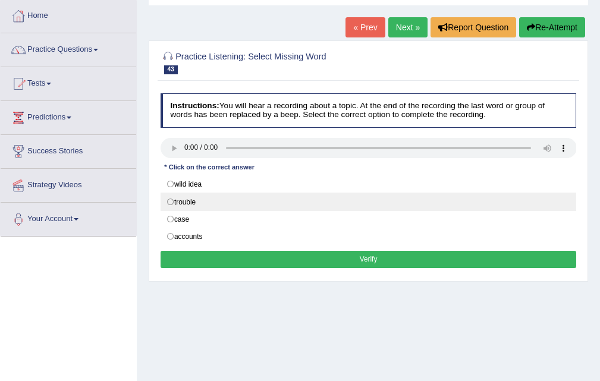
click at [219, 209] on label "trouble" at bounding box center [369, 202] width 416 height 18
radio input "true"
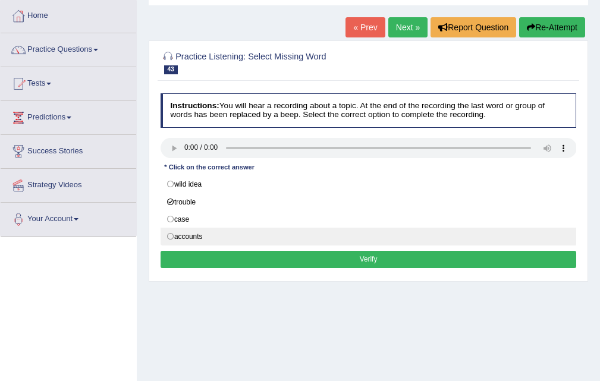
click at [362, 252] on button "Verify" at bounding box center [369, 259] width 416 height 17
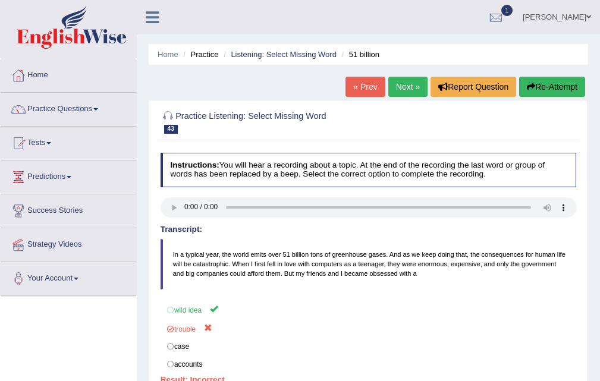
click at [397, 80] on link "Next »" at bounding box center [407, 87] width 39 height 20
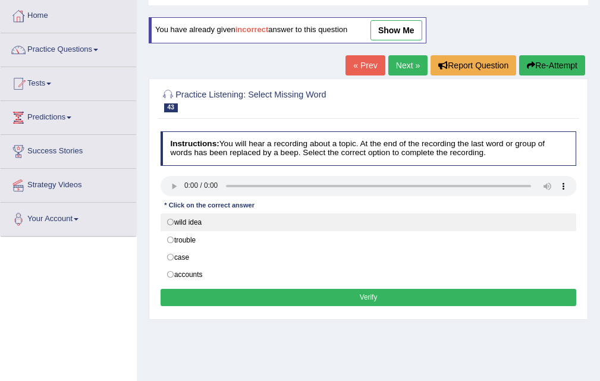
click at [213, 223] on label "wild idea" at bounding box center [369, 223] width 416 height 18
radio input "true"
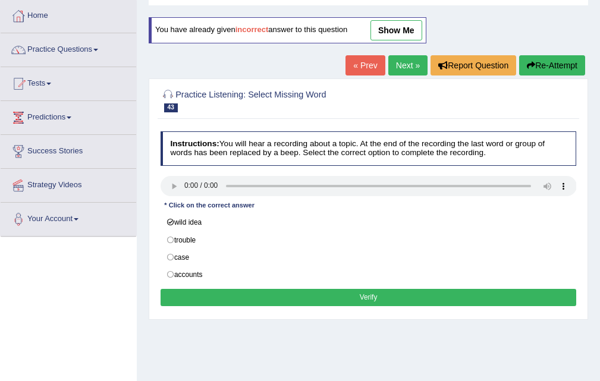
click at [358, 299] on button "Verify" at bounding box center [369, 297] width 416 height 17
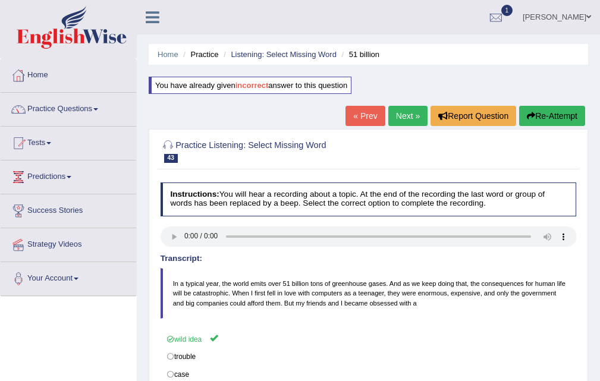
click at [394, 126] on link "Next »" at bounding box center [407, 116] width 39 height 20
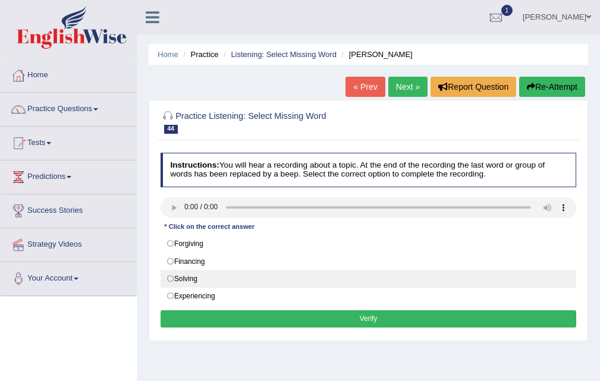
click at [231, 274] on label "Solving" at bounding box center [369, 279] width 416 height 18
radio input "true"
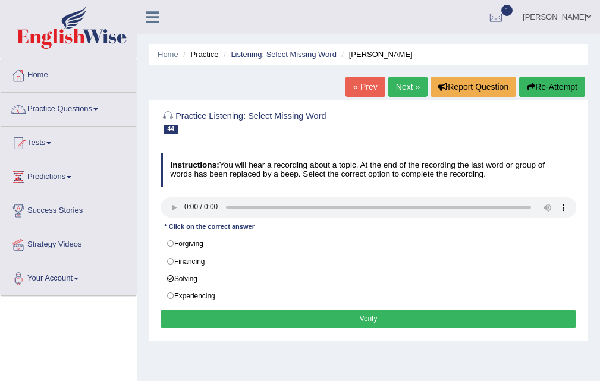
click at [371, 316] on button "Verify" at bounding box center [369, 318] width 416 height 17
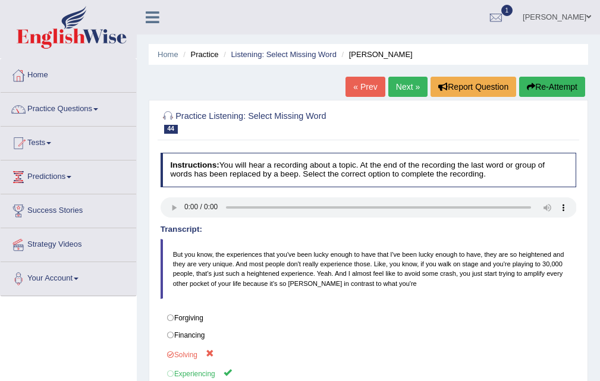
click at [425, 86] on div "« Prev Next » Report Question Re-Attempt" at bounding box center [467, 88] width 243 height 23
click at [399, 86] on link "Next »" at bounding box center [407, 87] width 39 height 20
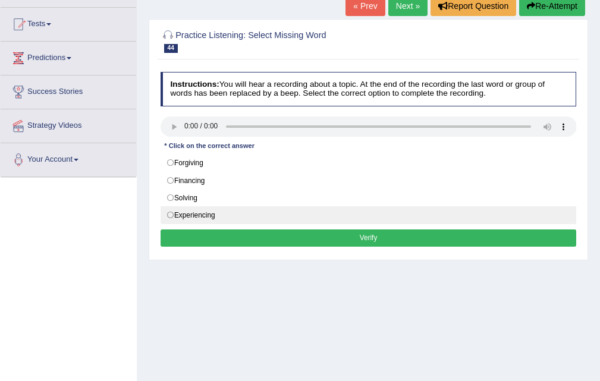
click at [245, 215] on label "Experiencing" at bounding box center [369, 215] width 416 height 18
radio input "true"
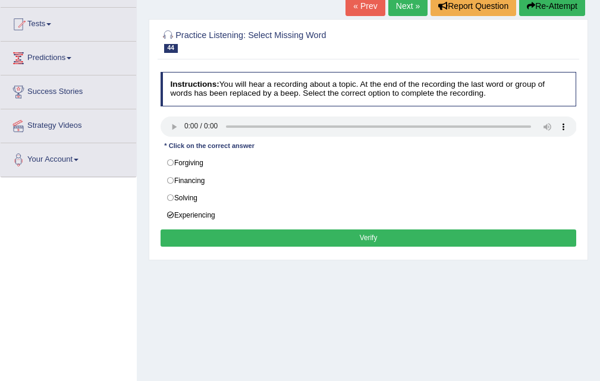
click at [374, 234] on button "Verify" at bounding box center [369, 238] width 416 height 17
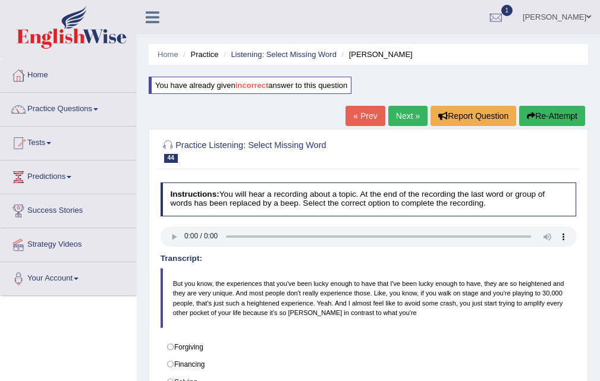
click at [396, 116] on link "Next »" at bounding box center [407, 116] width 39 height 20
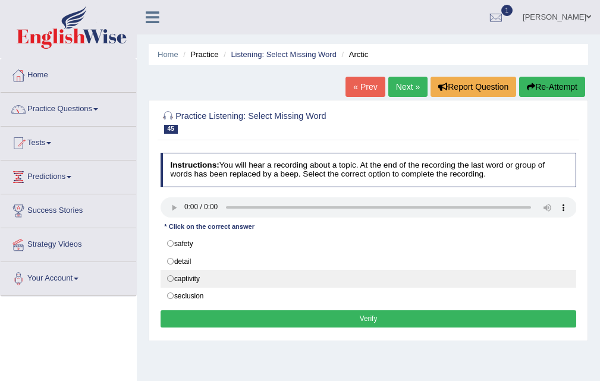
click at [199, 279] on label "captivity" at bounding box center [369, 279] width 416 height 18
radio input "true"
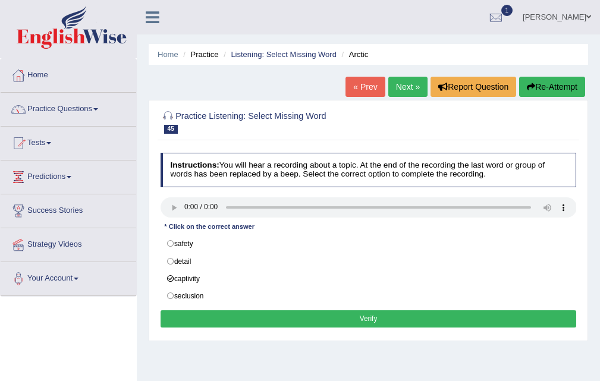
click at [373, 316] on button "Verify" at bounding box center [369, 318] width 416 height 17
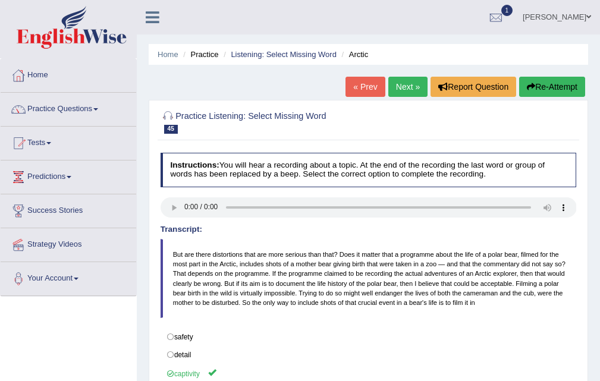
click at [406, 87] on link "Next »" at bounding box center [407, 87] width 39 height 20
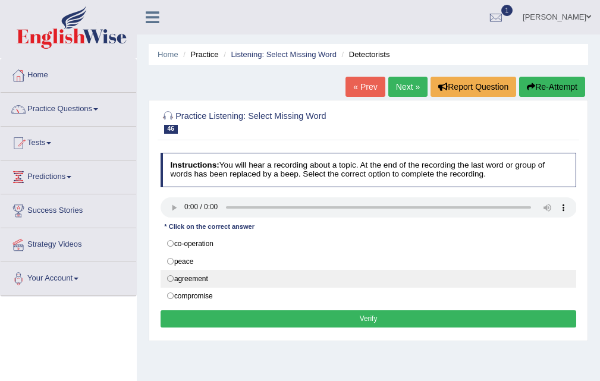
drag, startPoint x: 262, startPoint y: 281, endPoint x: 299, endPoint y: 291, distance: 38.8
click at [263, 281] on label "agreement" at bounding box center [369, 279] width 416 height 18
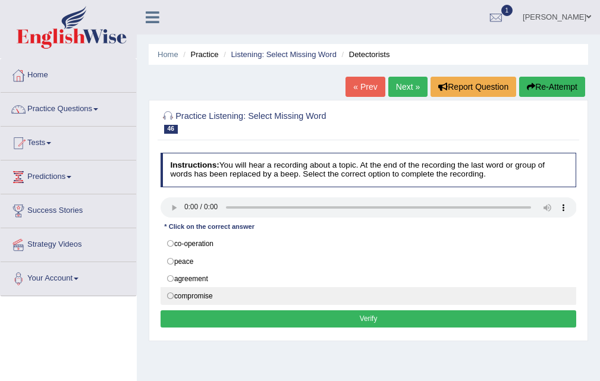
radio input "true"
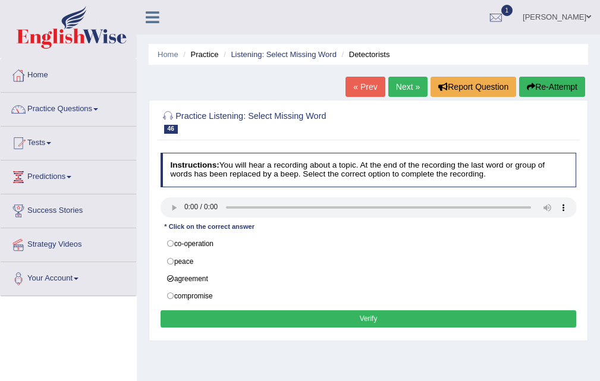
click at [369, 322] on button "Verify" at bounding box center [369, 318] width 416 height 17
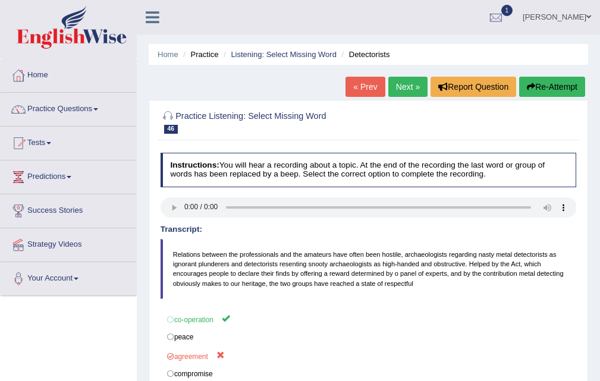
click at [362, 86] on link "« Prev" at bounding box center [365, 87] width 39 height 20
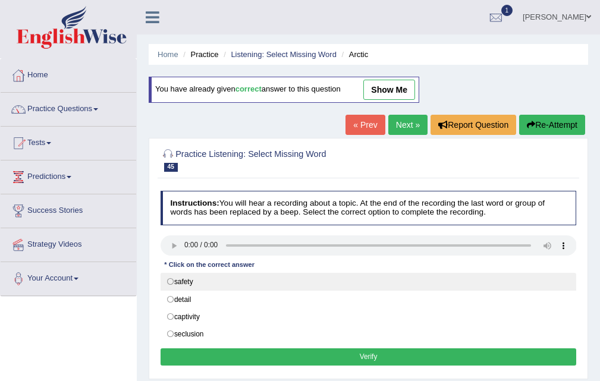
click at [193, 282] on label "safety" at bounding box center [369, 282] width 416 height 18
radio input "true"
drag, startPoint x: 193, startPoint y: 282, endPoint x: 202, endPoint y: 286, distance: 9.1
click at [196, 285] on label "safety" at bounding box center [369, 282] width 416 height 18
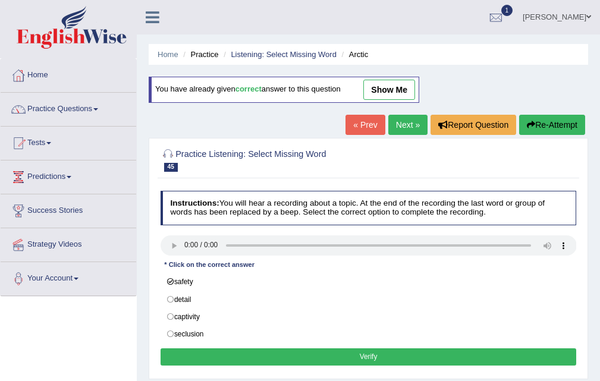
click at [390, 128] on link "Next »" at bounding box center [407, 125] width 39 height 20
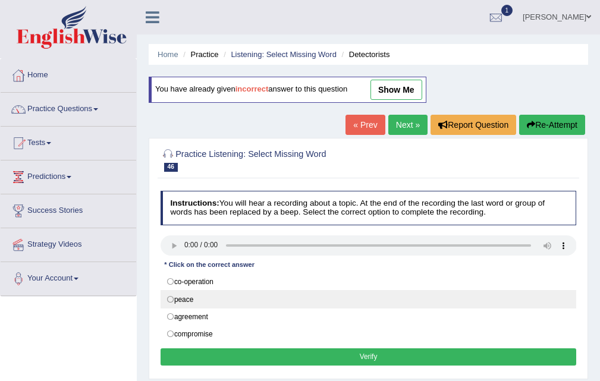
drag, startPoint x: 220, startPoint y: 282, endPoint x: 236, endPoint y: 302, distance: 25.0
click at [222, 284] on label "co-operation" at bounding box center [369, 282] width 416 height 18
radio input "true"
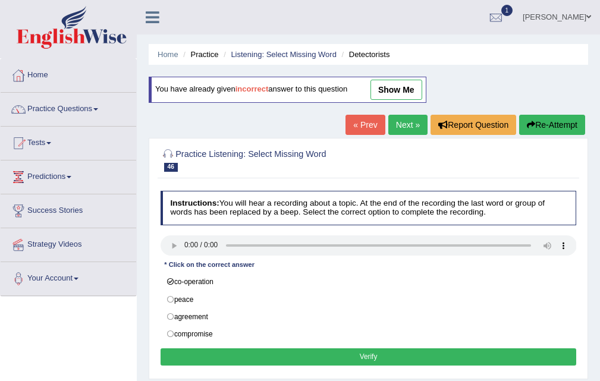
click at [363, 359] on button "Verify" at bounding box center [369, 357] width 416 height 17
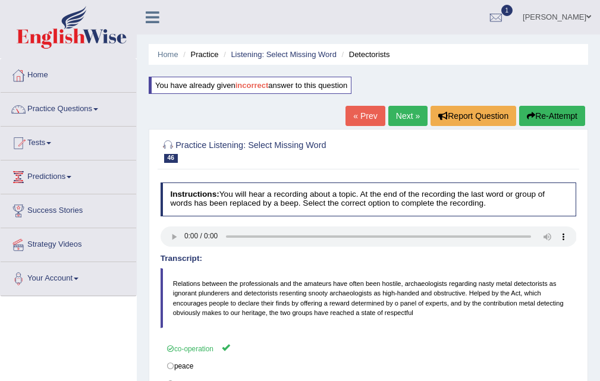
click at [406, 114] on link "Next »" at bounding box center [407, 116] width 39 height 20
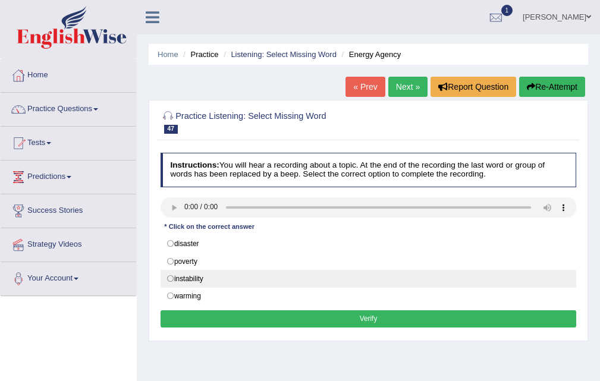
click at [209, 275] on label "instability" at bounding box center [369, 279] width 416 height 18
radio input "true"
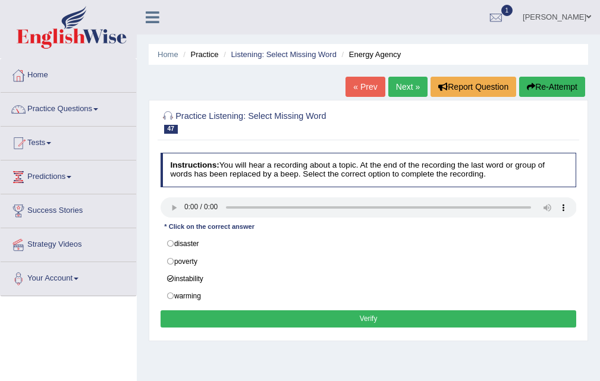
click at [367, 316] on button "Verify" at bounding box center [369, 318] width 416 height 17
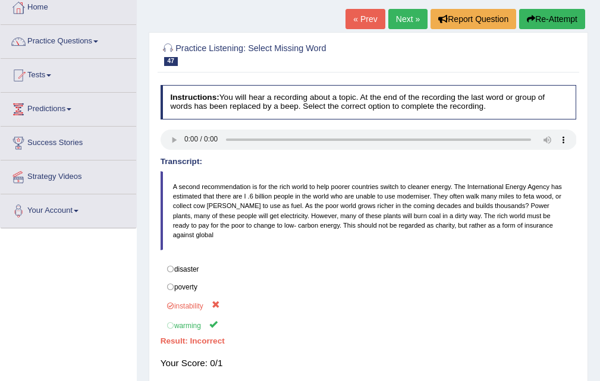
scroll to position [59, 0]
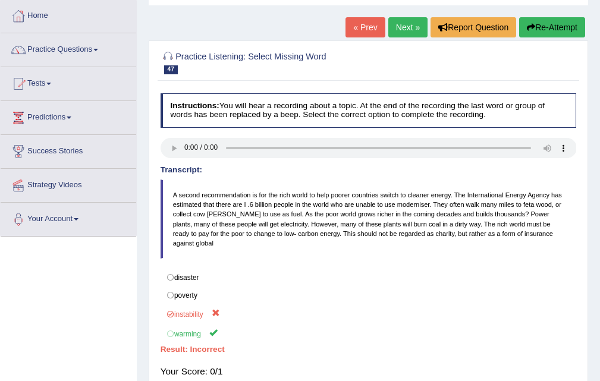
click at [362, 27] on link "« Prev" at bounding box center [365, 27] width 39 height 20
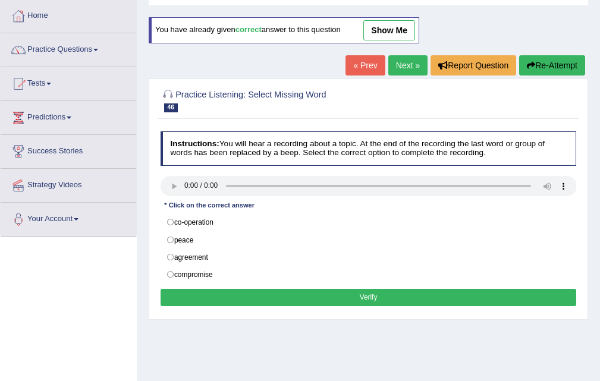
click at [405, 67] on link "Next »" at bounding box center [407, 65] width 39 height 20
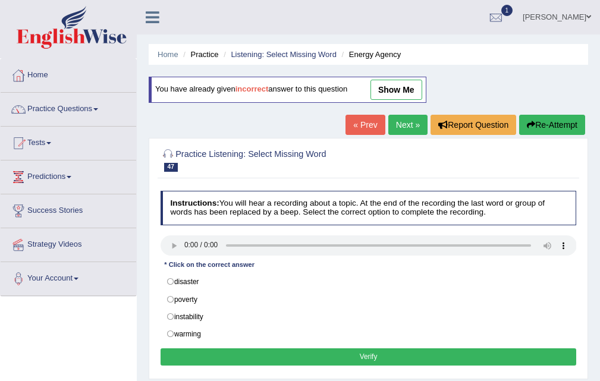
scroll to position [59, 0]
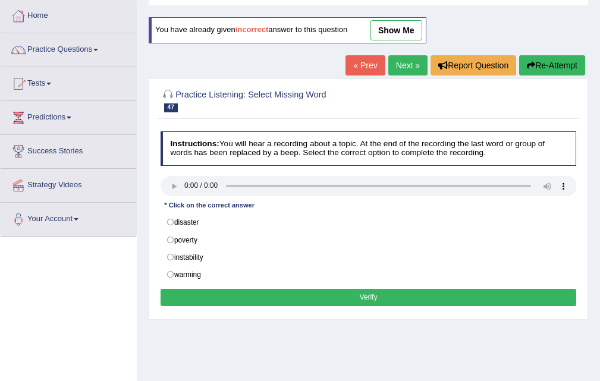
click at [233, 271] on label "warming" at bounding box center [369, 275] width 416 height 18
radio input "true"
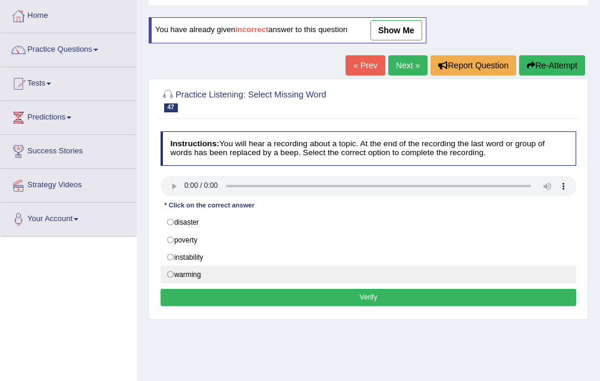
scroll to position [0, 0]
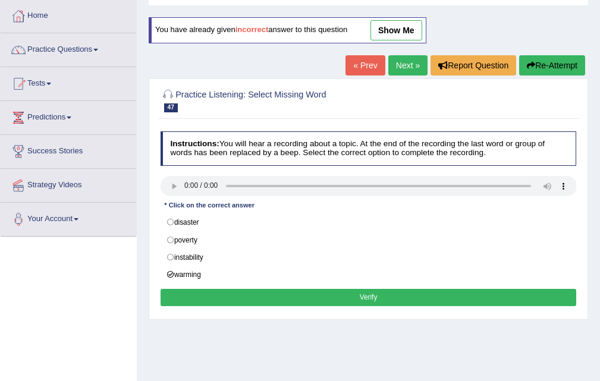
click at [351, 296] on button "Verify" at bounding box center [369, 297] width 416 height 17
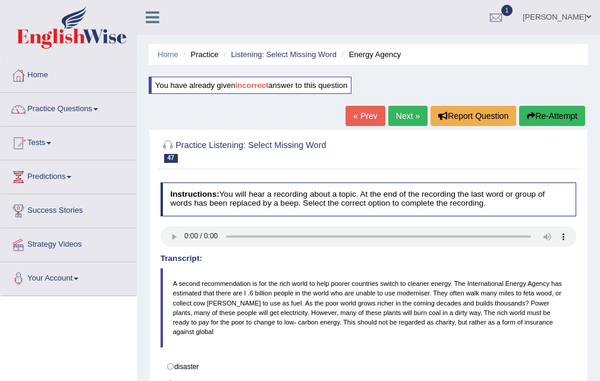
click at [418, 116] on link "Next »" at bounding box center [407, 116] width 39 height 20
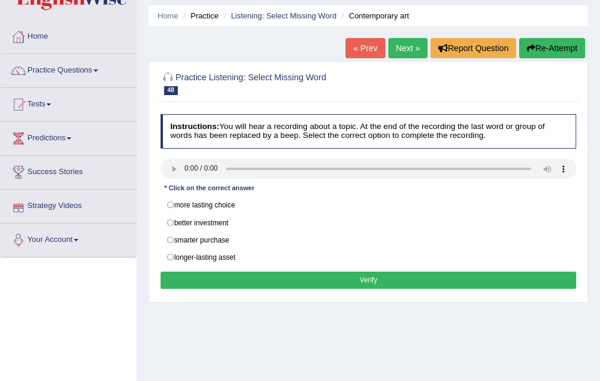
scroll to position [59, 0]
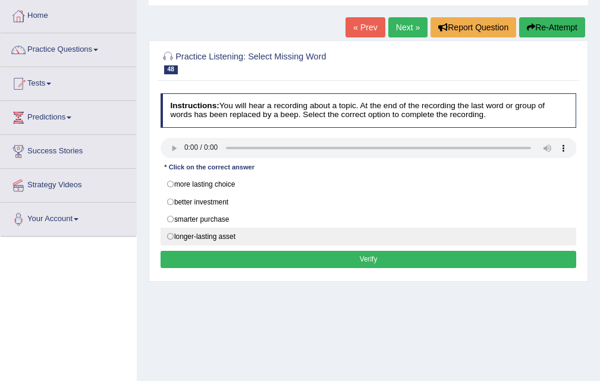
drag, startPoint x: 233, startPoint y: 220, endPoint x: 381, endPoint y: 236, distance: 148.3
click at [234, 220] on label "smarter purchase" at bounding box center [369, 220] width 416 height 18
radio input "true"
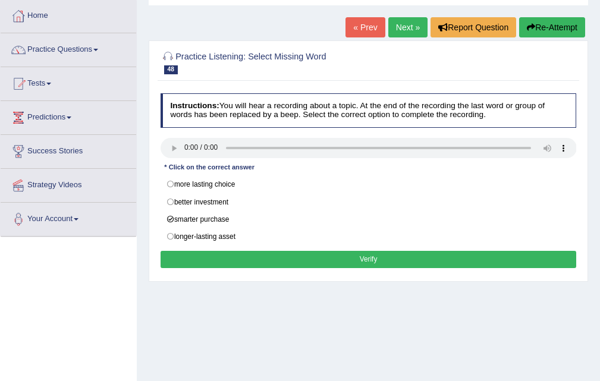
click at [349, 264] on button "Verify" at bounding box center [369, 259] width 416 height 17
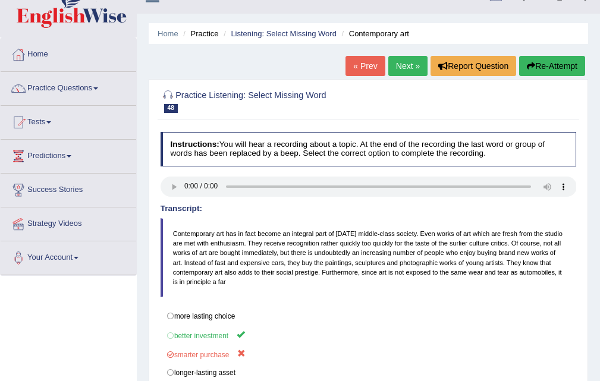
scroll to position [0, 0]
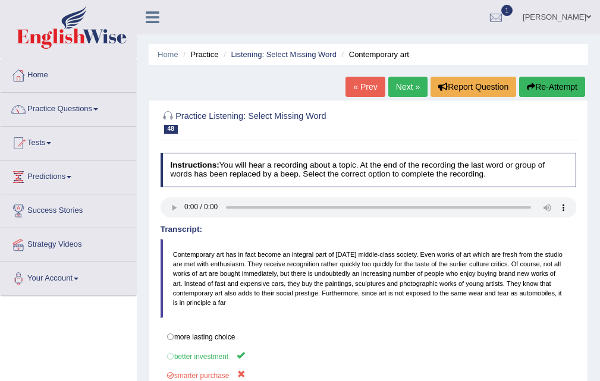
click at [390, 83] on link "Next »" at bounding box center [407, 87] width 39 height 20
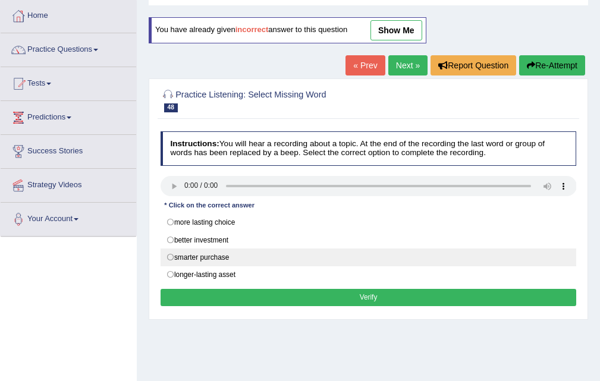
drag, startPoint x: 239, startPoint y: 247, endPoint x: 239, endPoint y: 257, distance: 10.1
click at [239, 257] on div "more lasting choice better investment smarter purchase longer-lasting asset" at bounding box center [369, 249] width 416 height 70
click at [240, 256] on label "smarter purchase" at bounding box center [369, 258] width 416 height 18
radio input "true"
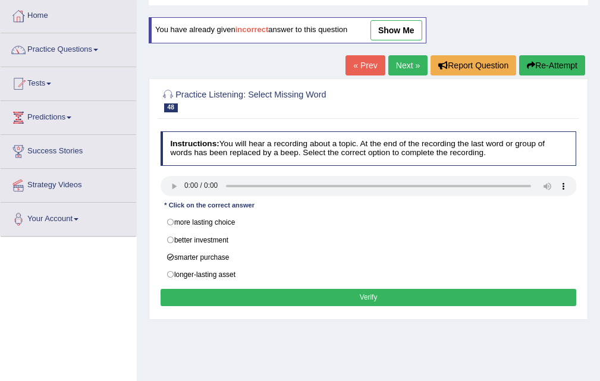
click at [356, 294] on button "Verify" at bounding box center [369, 297] width 416 height 17
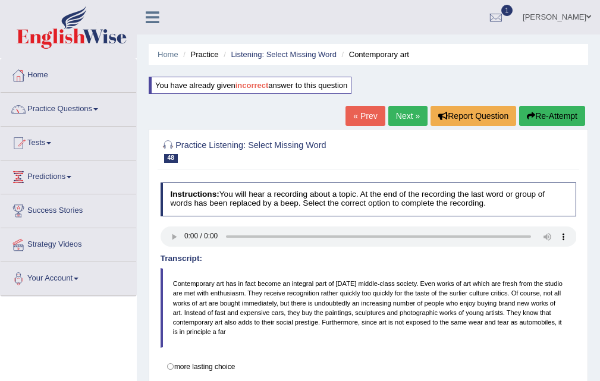
click at [365, 110] on link "« Prev" at bounding box center [365, 116] width 39 height 20
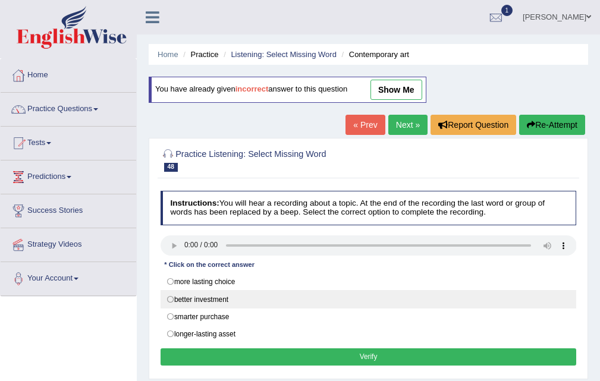
click at [241, 304] on label "better investment" at bounding box center [369, 299] width 416 height 18
radio input "true"
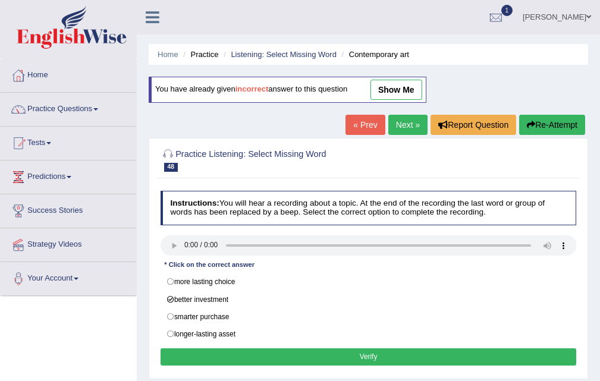
click at [378, 355] on button "Verify" at bounding box center [369, 357] width 416 height 17
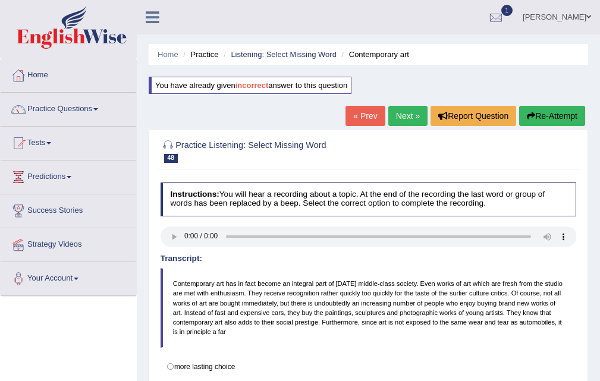
click at [398, 114] on link "Next »" at bounding box center [407, 116] width 39 height 20
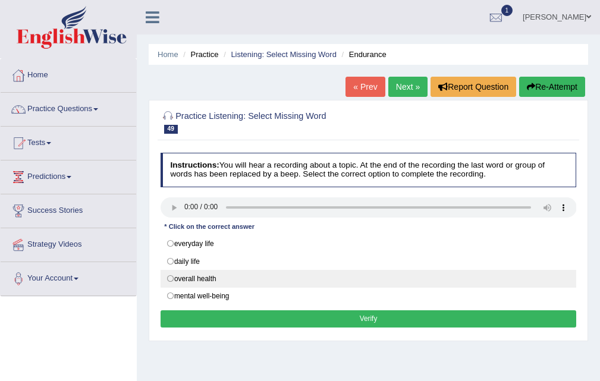
click at [229, 278] on label "overall health" at bounding box center [369, 279] width 416 height 18
radio input "true"
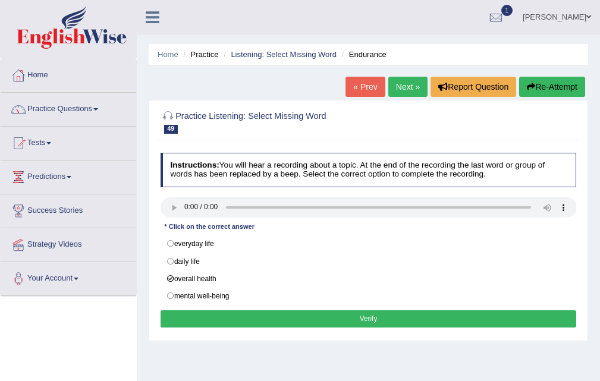
click at [361, 315] on button "Verify" at bounding box center [369, 318] width 416 height 17
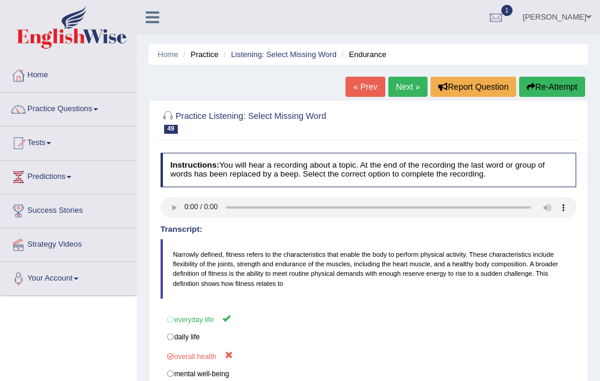
click at [394, 86] on link "Next »" at bounding box center [407, 87] width 39 height 20
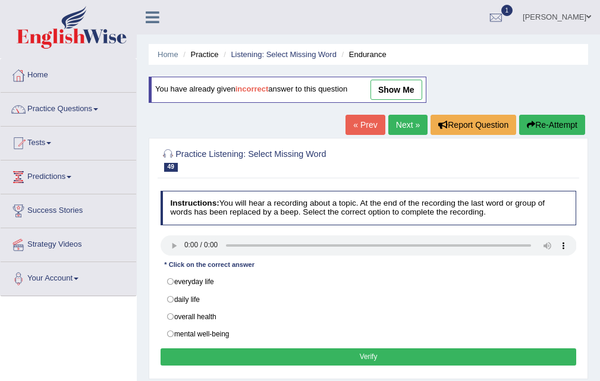
click at [236, 286] on label "everyday life" at bounding box center [369, 282] width 416 height 18
radio input "true"
click at [363, 356] on button "Verify" at bounding box center [369, 357] width 416 height 17
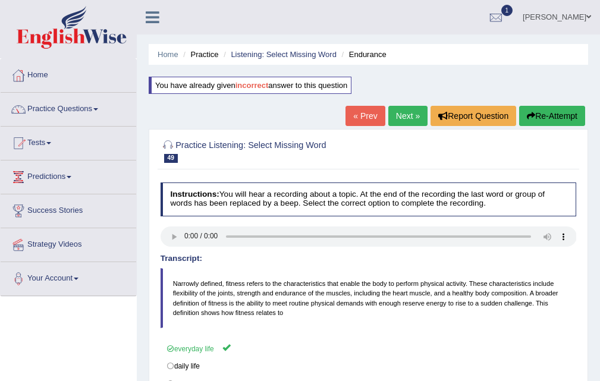
click at [407, 118] on link "Next »" at bounding box center [407, 116] width 39 height 20
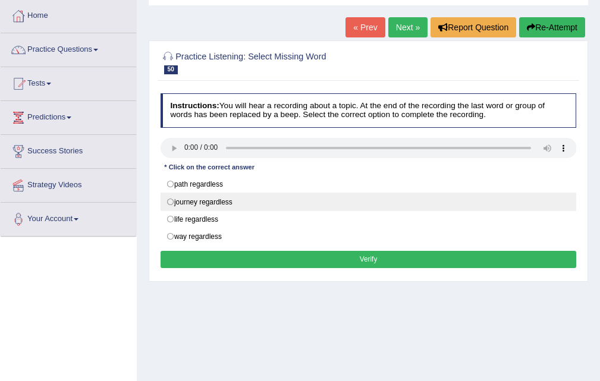
scroll to position [59, 0]
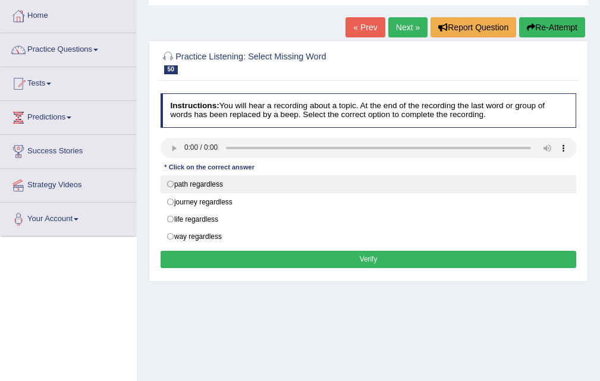
click at [243, 190] on label "path regardless" at bounding box center [369, 184] width 416 height 18
radio input "true"
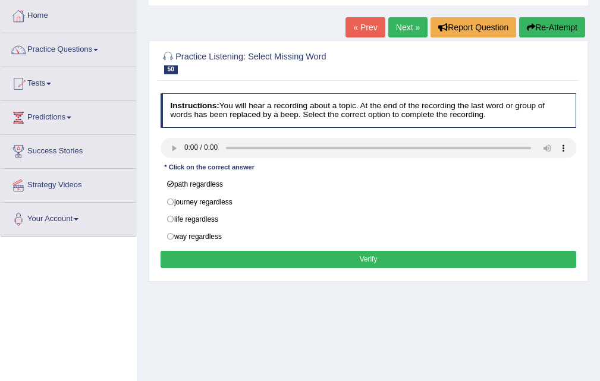
click at [362, 256] on button "Verify" at bounding box center [369, 259] width 416 height 17
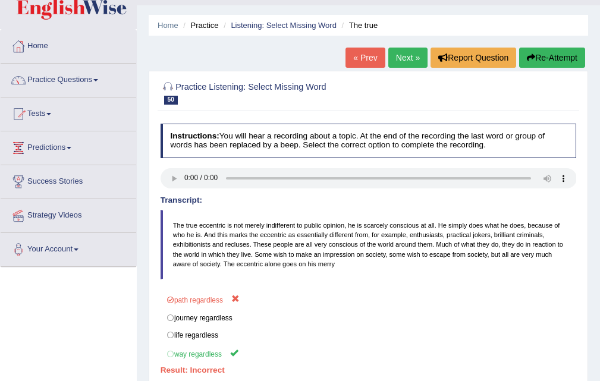
scroll to position [0, 0]
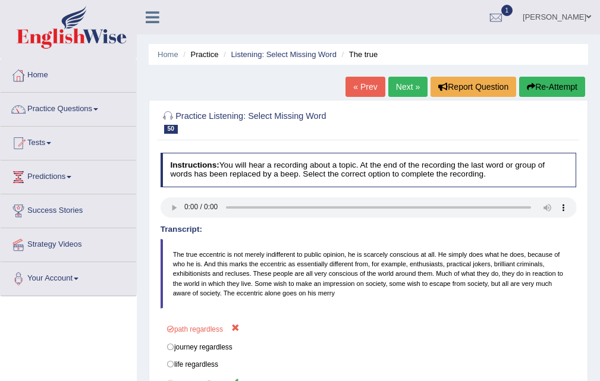
click at [404, 85] on link "Next »" at bounding box center [407, 87] width 39 height 20
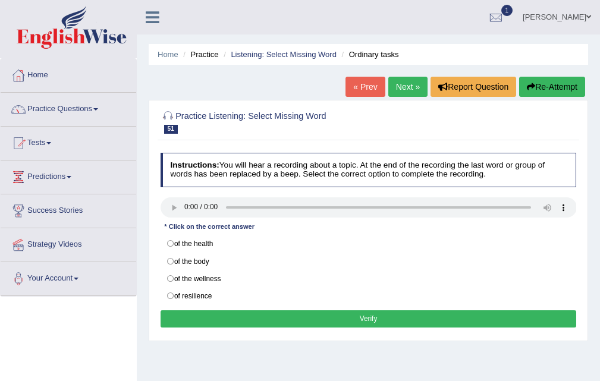
click at [359, 83] on link "« Prev" at bounding box center [365, 87] width 39 height 20
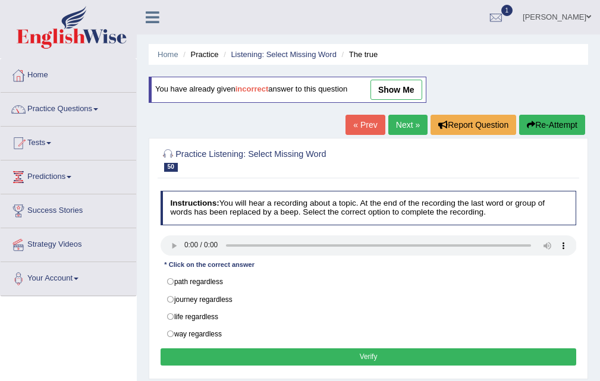
click at [414, 86] on link "show me" at bounding box center [397, 90] width 52 height 20
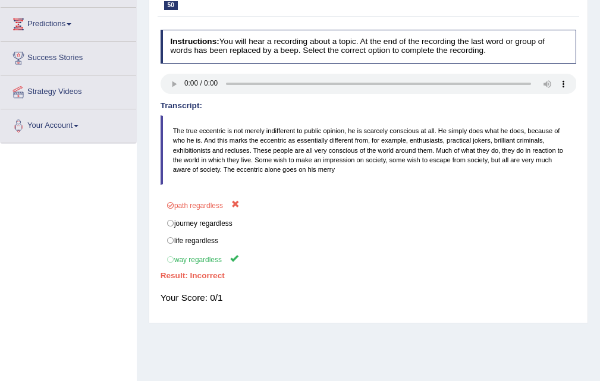
scroll to position [5, 0]
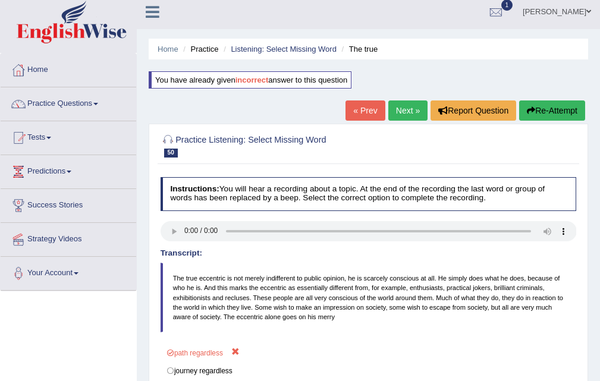
click at [383, 109] on div "« Prev Next » Report Question Re-Attempt" at bounding box center [467, 112] width 243 height 23
click at [400, 110] on link "Next »" at bounding box center [407, 111] width 39 height 20
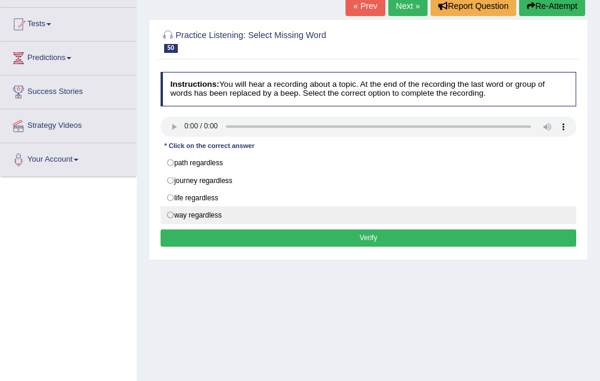
click at [256, 215] on label "way regardless" at bounding box center [369, 215] width 416 height 18
radio input "true"
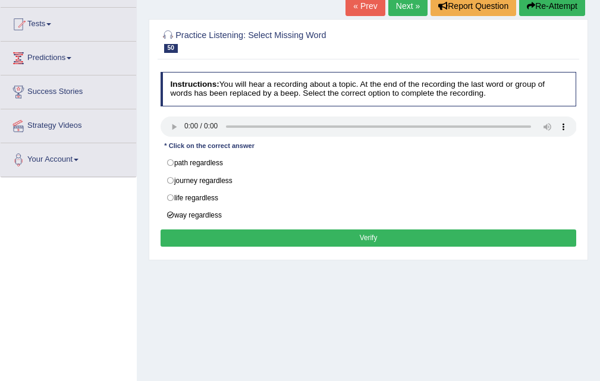
click at [357, 228] on div "Instructions: You will hear a recording about a topic. At the end of the record…" at bounding box center [368, 161] width 421 height 188
click at [375, 237] on button "Verify" at bounding box center [369, 238] width 416 height 17
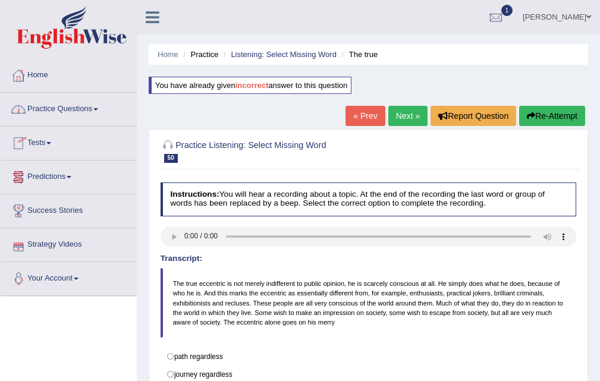
click at [63, 104] on link "Practice Questions" at bounding box center [69, 108] width 136 height 30
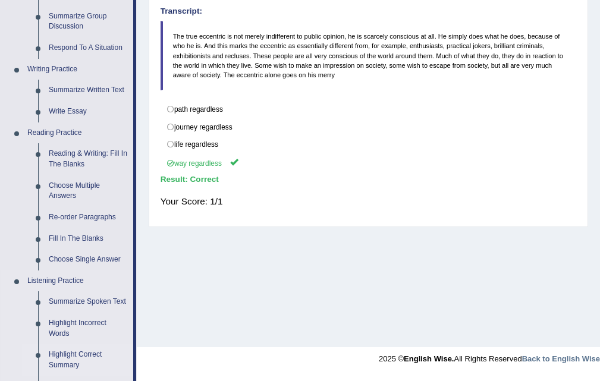
scroll to position [357, 0]
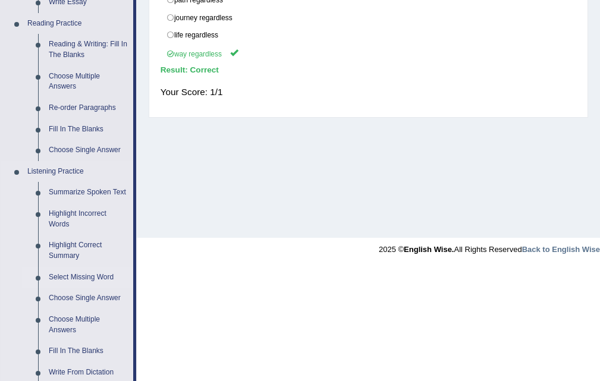
click at [92, 268] on link "Select Missing Word" at bounding box center [88, 277] width 90 height 21
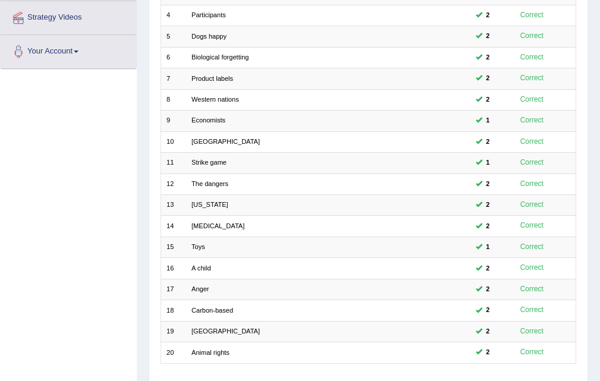
scroll to position [306, 0]
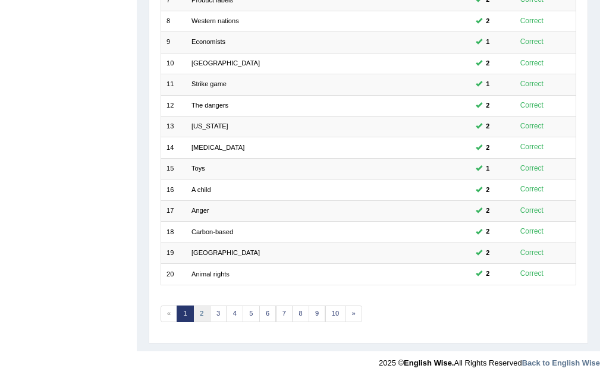
click at [208, 314] on link "2" at bounding box center [201, 314] width 17 height 17
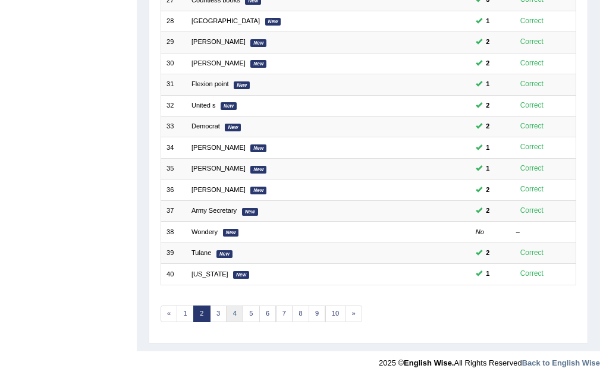
scroll to position [306, 0]
click at [220, 314] on link "3" at bounding box center [218, 314] width 17 height 17
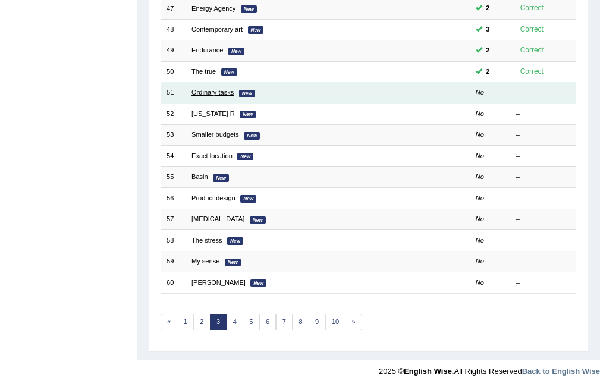
click at [200, 92] on link "Ordinary tasks" at bounding box center [213, 92] width 42 height 7
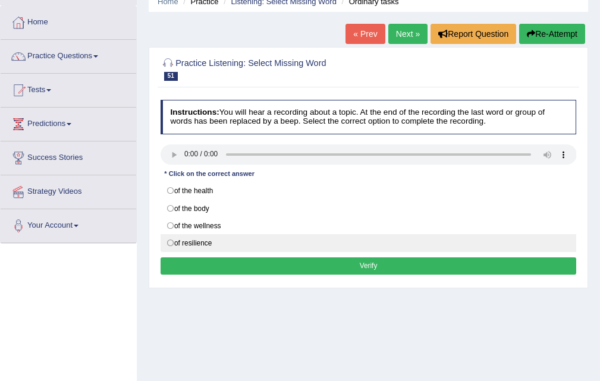
scroll to position [119, 0]
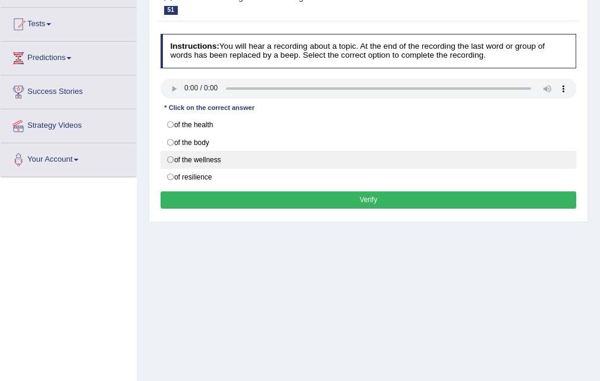
click at [200, 158] on label "of the wellness" at bounding box center [369, 160] width 416 height 18
radio input "true"
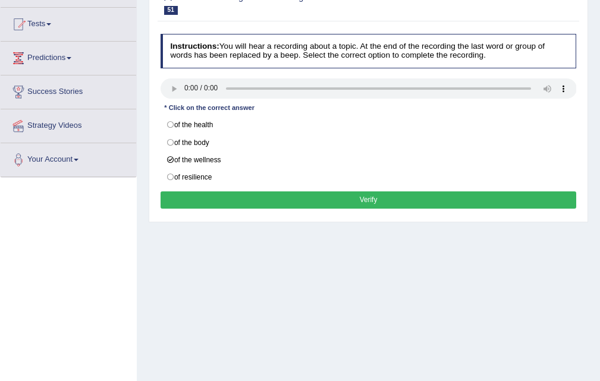
click at [383, 194] on button "Verify" at bounding box center [369, 200] width 416 height 17
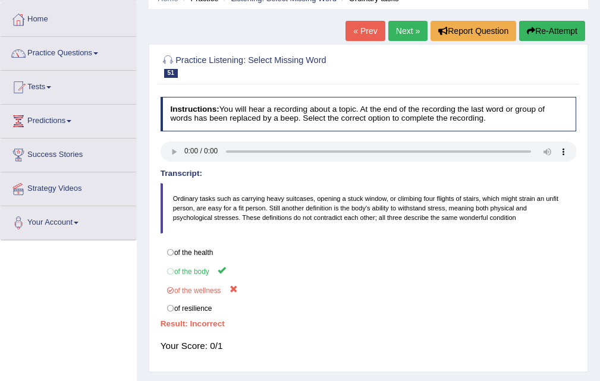
scroll to position [0, 0]
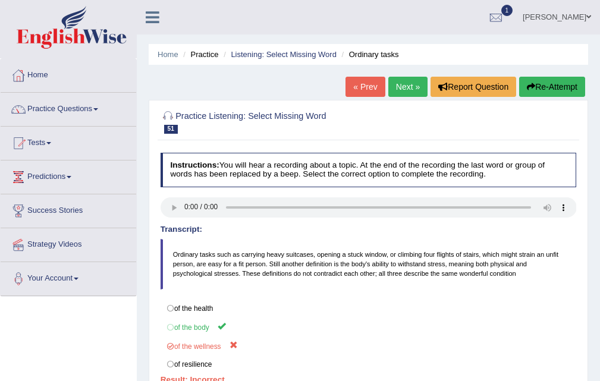
click at [370, 92] on link "« Prev" at bounding box center [365, 87] width 39 height 20
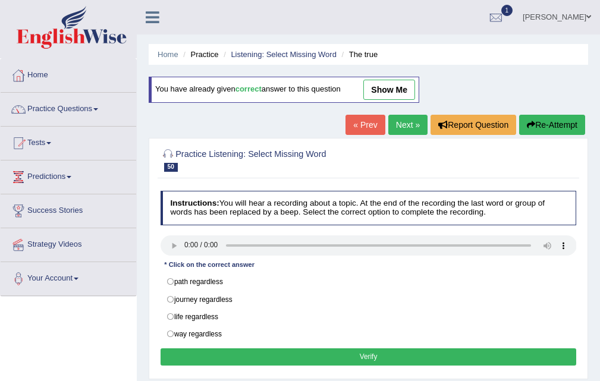
click at [407, 128] on link "Next »" at bounding box center [407, 125] width 39 height 20
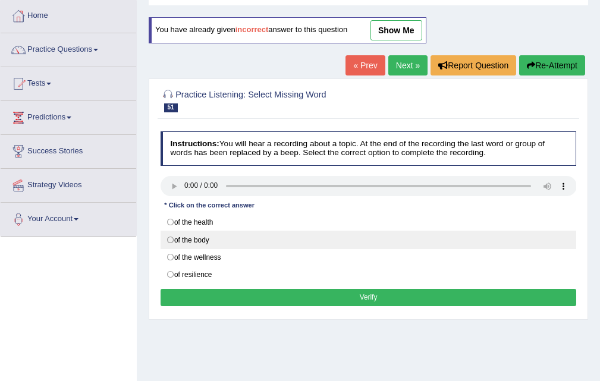
click at [211, 244] on label "of the body" at bounding box center [369, 240] width 416 height 18
radio input "true"
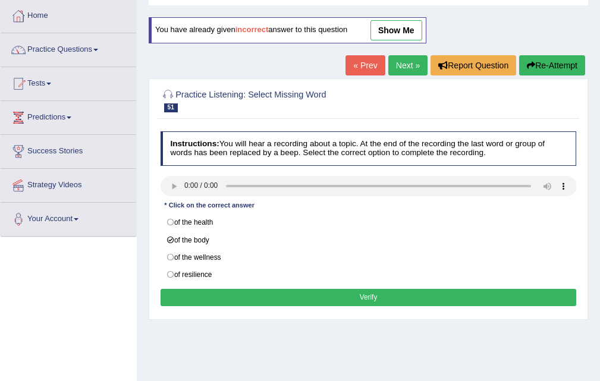
click at [365, 287] on div "Instructions: You will hear a recording about a topic. At the end of the record…" at bounding box center [368, 221] width 421 height 188
click at [367, 291] on button "Verify" at bounding box center [369, 297] width 416 height 17
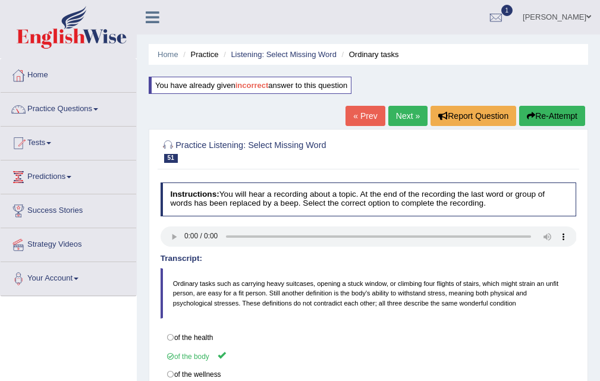
click at [394, 122] on link "Next »" at bounding box center [407, 116] width 39 height 20
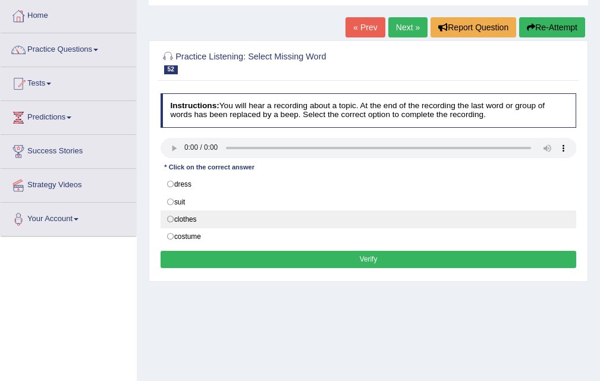
click at [205, 212] on label "clothes" at bounding box center [369, 220] width 416 height 18
radio input "true"
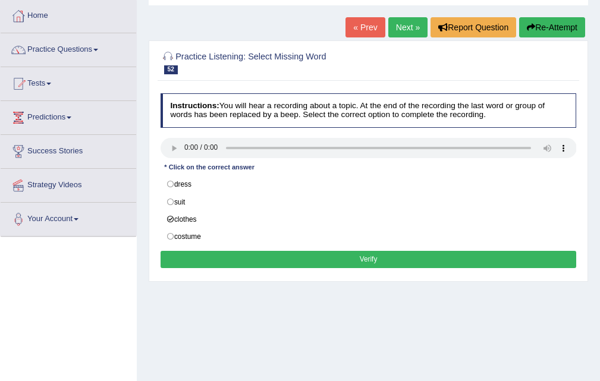
click at [360, 255] on button "Verify" at bounding box center [369, 259] width 416 height 17
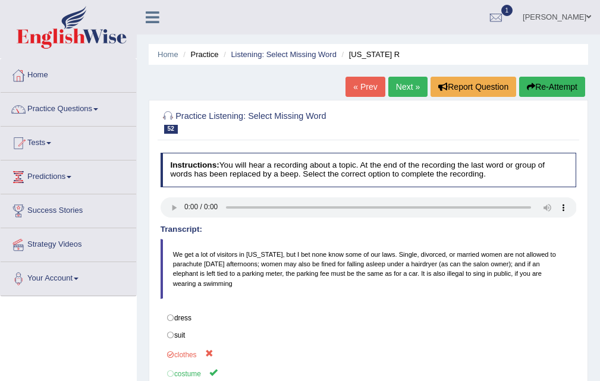
click at [408, 92] on link "Next »" at bounding box center [407, 87] width 39 height 20
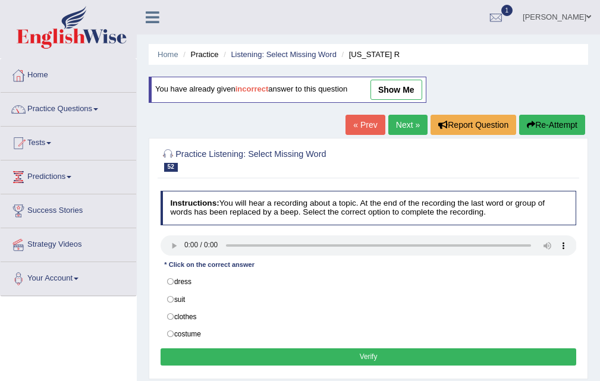
click at [200, 325] on label "costume" at bounding box center [369, 334] width 416 height 18
radio input "true"
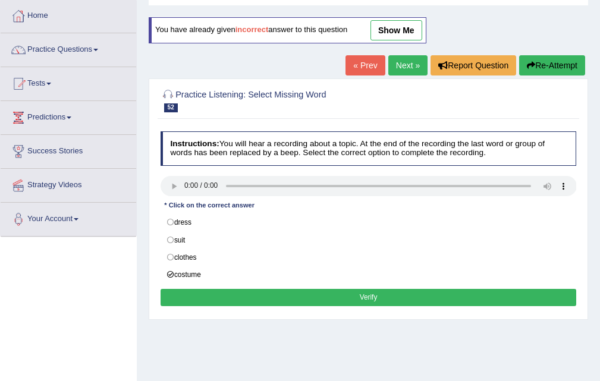
click at [373, 297] on button "Verify" at bounding box center [369, 297] width 416 height 17
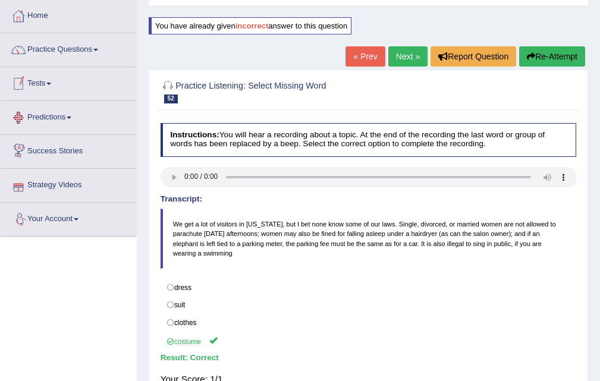
click at [396, 58] on link "Next »" at bounding box center [407, 56] width 39 height 20
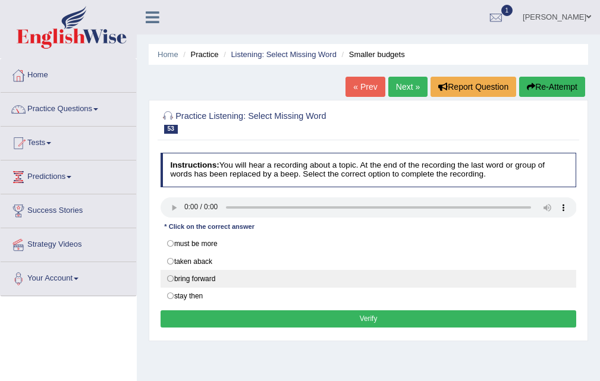
click at [204, 283] on label "bring forward" at bounding box center [369, 279] width 416 height 18
radio input "true"
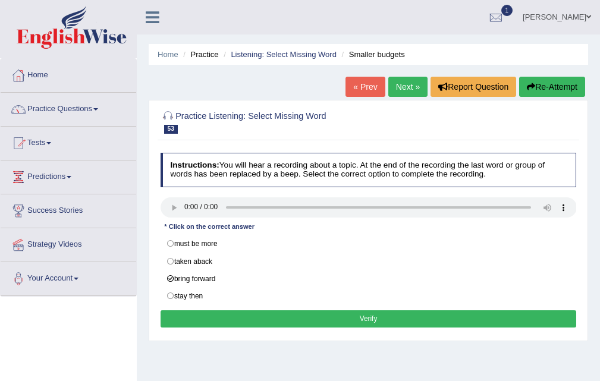
click at [368, 309] on div "Instructions: You will hear a recording about a topic. At the end of the record…" at bounding box center [368, 242] width 421 height 188
click at [362, 316] on button "Verify" at bounding box center [369, 318] width 416 height 17
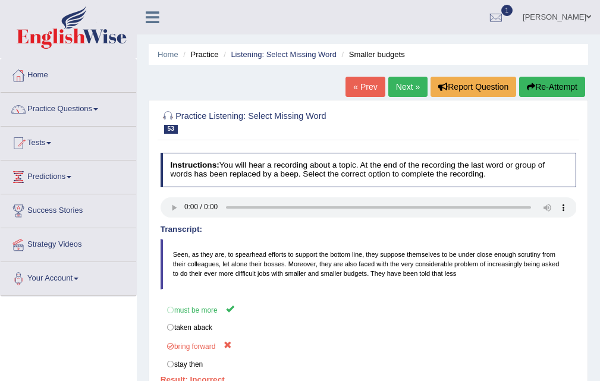
click at [406, 81] on link "Next »" at bounding box center [407, 87] width 39 height 20
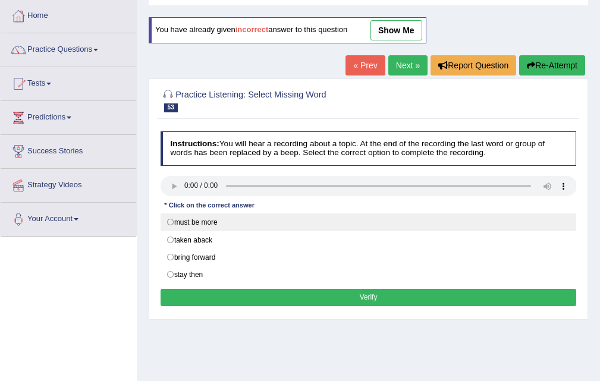
click at [199, 222] on label "must be more" at bounding box center [369, 223] width 416 height 18
radio input "true"
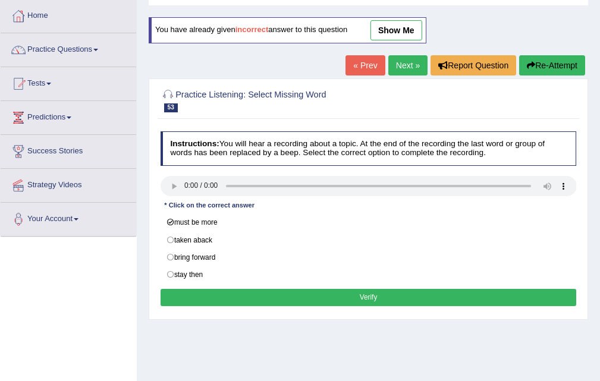
click at [368, 290] on button "Verify" at bounding box center [369, 297] width 416 height 17
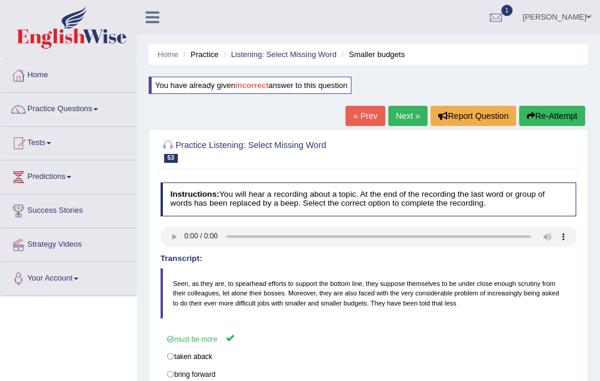
click at [404, 108] on link "Next »" at bounding box center [407, 116] width 39 height 20
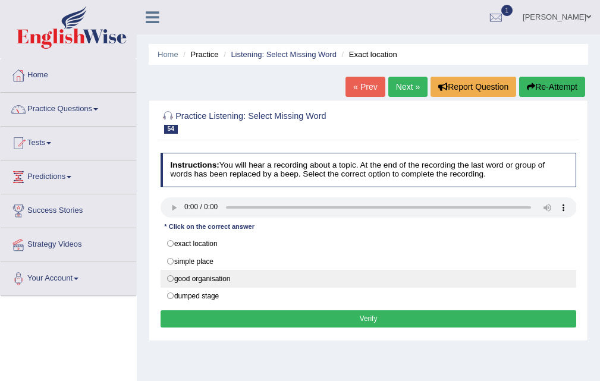
drag, startPoint x: 0, startPoint y: 0, endPoint x: 237, endPoint y: 277, distance: 364.5
click at [235, 272] on div "exact location simple place good organisation dumped stage" at bounding box center [369, 270] width 416 height 70
click at [237, 277] on label "good organisation" at bounding box center [369, 279] width 416 height 18
radio input "true"
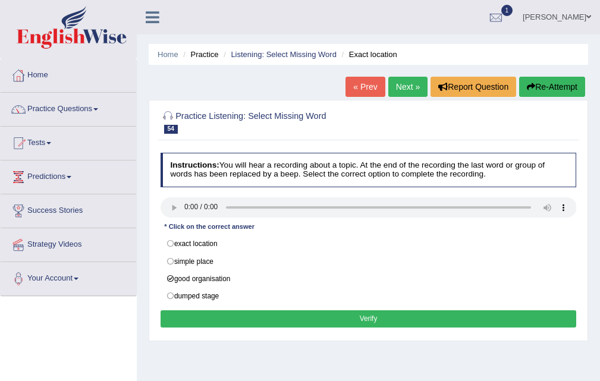
click at [363, 319] on button "Verify" at bounding box center [369, 318] width 416 height 17
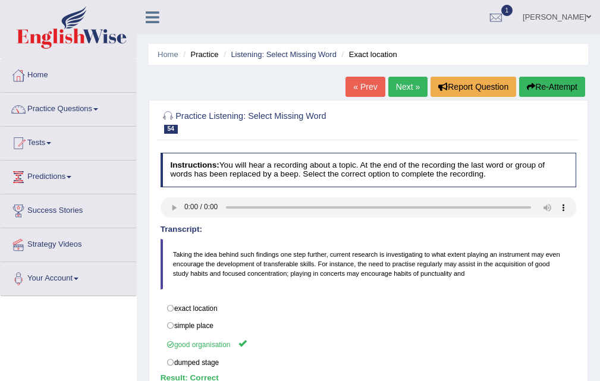
click at [417, 79] on link "Next »" at bounding box center [407, 87] width 39 height 20
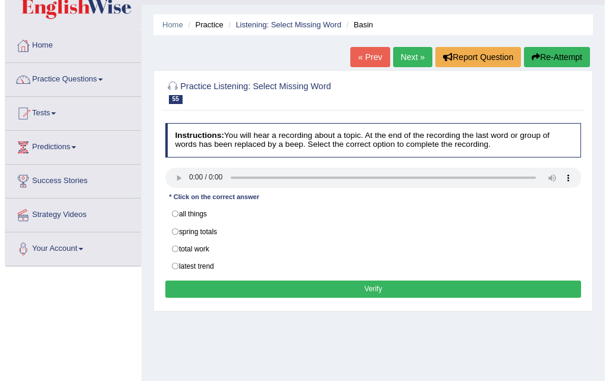
scroll to position [59, 0]
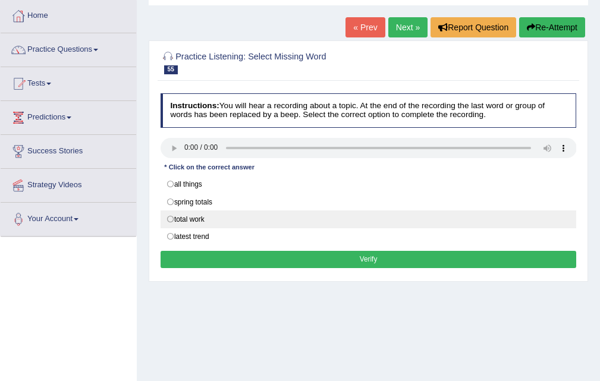
click at [231, 222] on label "total work" at bounding box center [369, 220] width 416 height 18
radio input "true"
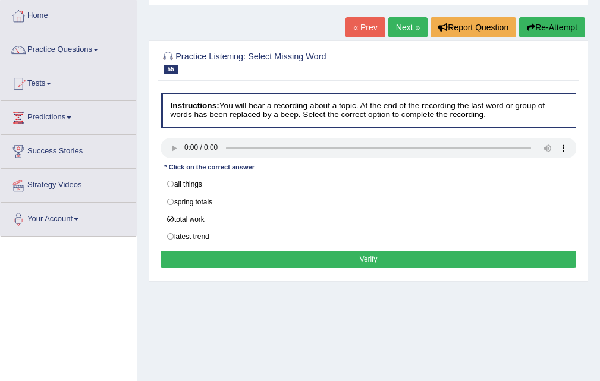
click at [370, 261] on button "Verify" at bounding box center [369, 259] width 416 height 17
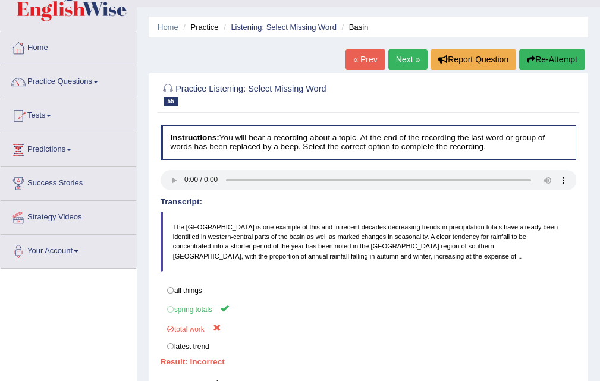
scroll to position [0, 0]
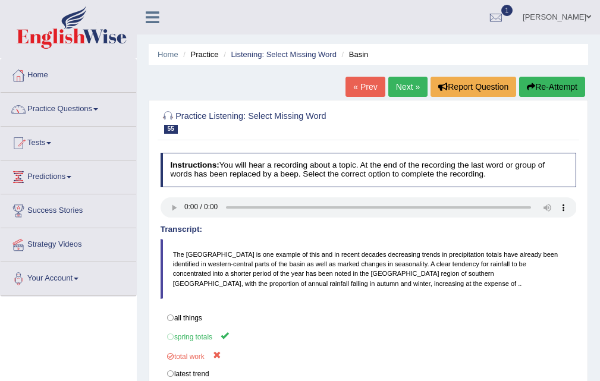
click at [360, 94] on link "« Prev" at bounding box center [365, 87] width 39 height 20
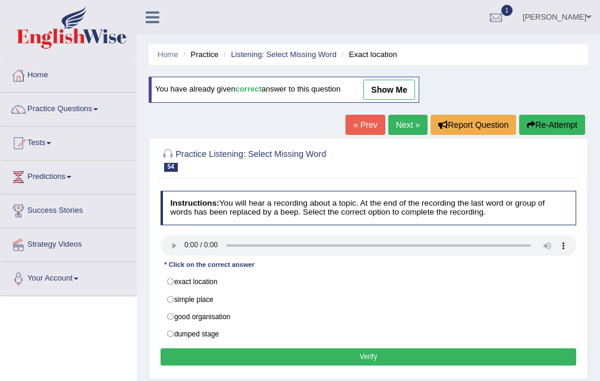
click at [405, 120] on link "Next »" at bounding box center [407, 125] width 39 height 20
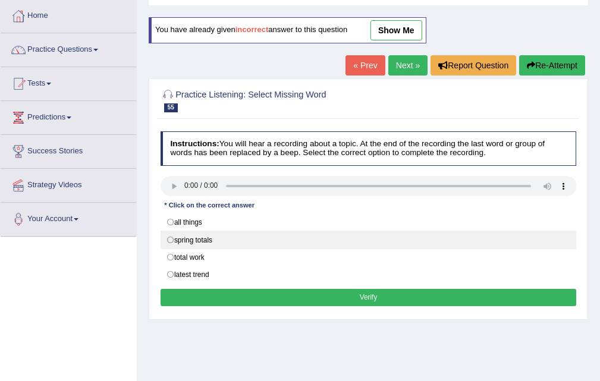
click at [234, 237] on label "spring totals" at bounding box center [369, 240] width 416 height 18
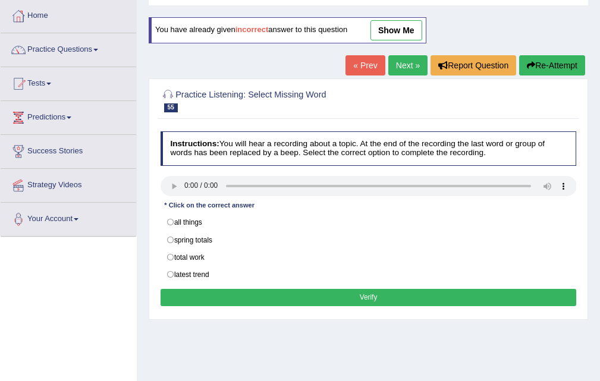
radio input "true"
click at [378, 297] on button "Verify" at bounding box center [369, 297] width 416 height 17
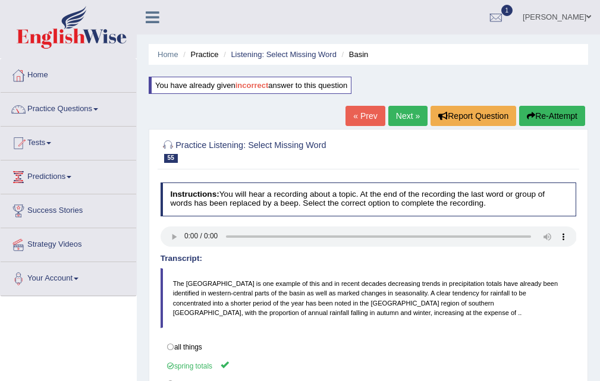
click at [394, 121] on link "Next »" at bounding box center [407, 116] width 39 height 20
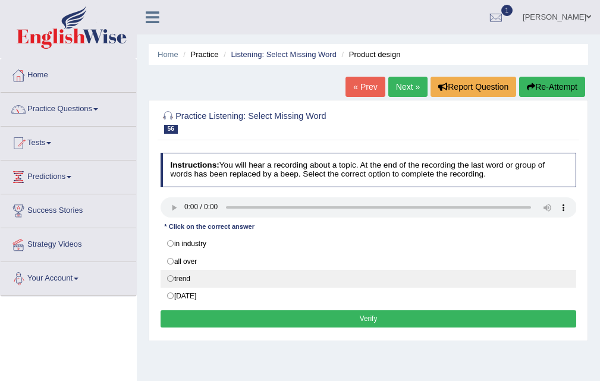
click at [193, 277] on label "trend" at bounding box center [369, 279] width 416 height 18
radio input "true"
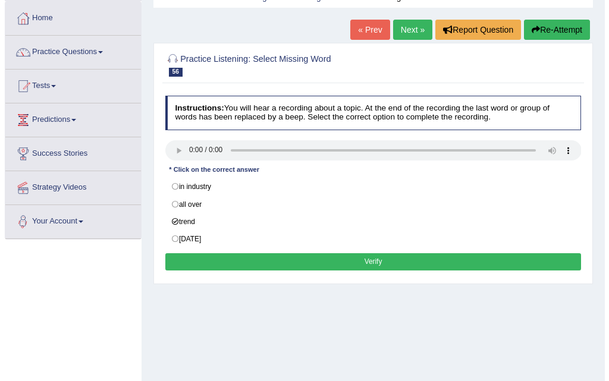
scroll to position [119, 0]
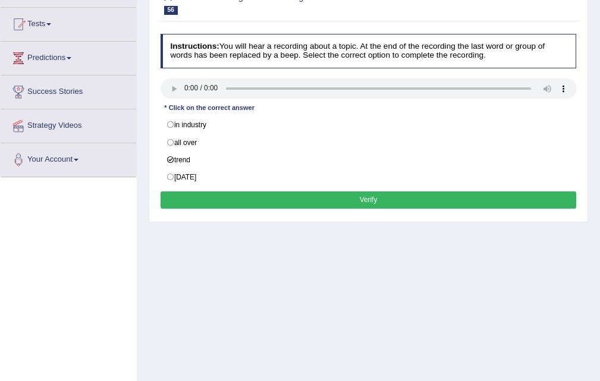
click at [372, 210] on div "Instructions: You will hear a recording about a topic. At the end of the record…" at bounding box center [368, 123] width 421 height 188
click at [372, 206] on button "Verify" at bounding box center [369, 200] width 416 height 17
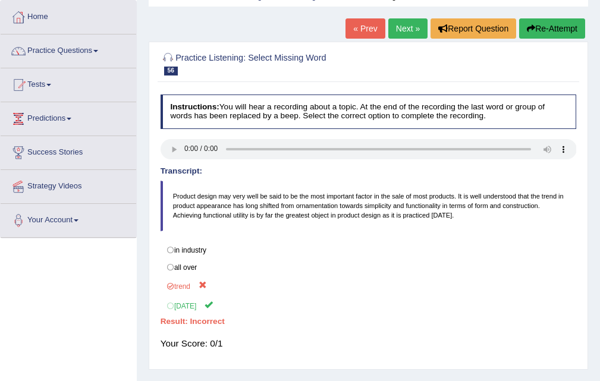
scroll to position [0, 0]
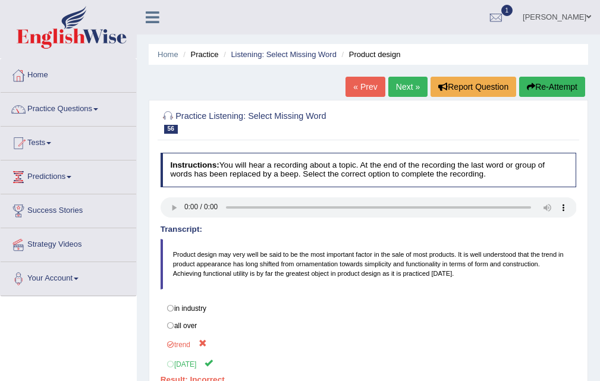
click at [405, 87] on link "Next »" at bounding box center [407, 87] width 39 height 20
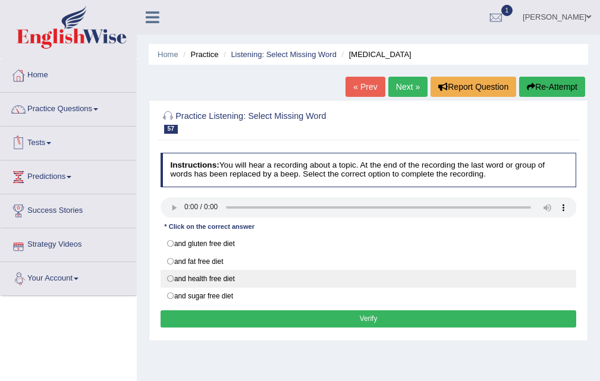
click at [265, 273] on label "and health free diet" at bounding box center [369, 279] width 416 height 18
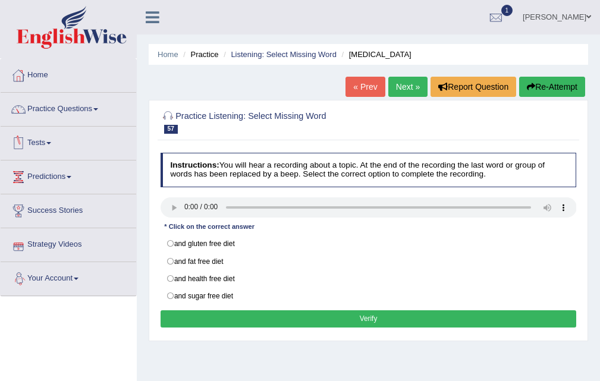
radio input "true"
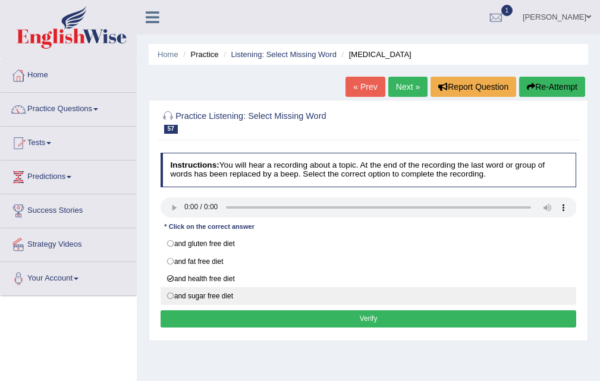
drag, startPoint x: 363, startPoint y: 319, endPoint x: 369, endPoint y: 313, distance: 8.4
click at [365, 317] on button "Verify" at bounding box center [369, 318] width 416 height 17
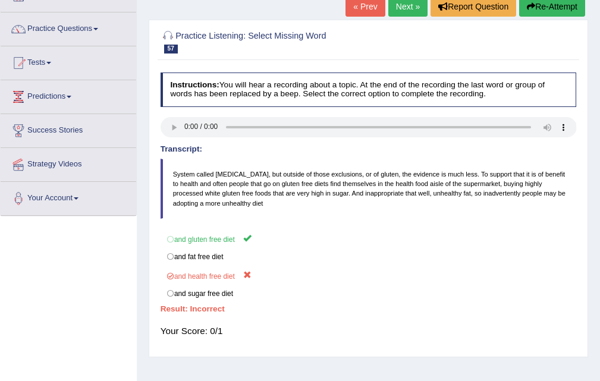
scroll to position [59, 0]
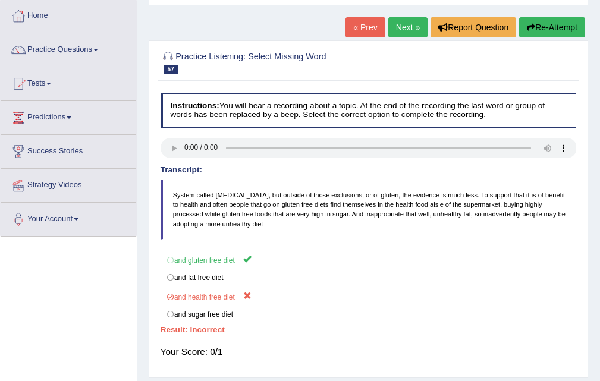
click at [398, 23] on link "Next »" at bounding box center [407, 27] width 39 height 20
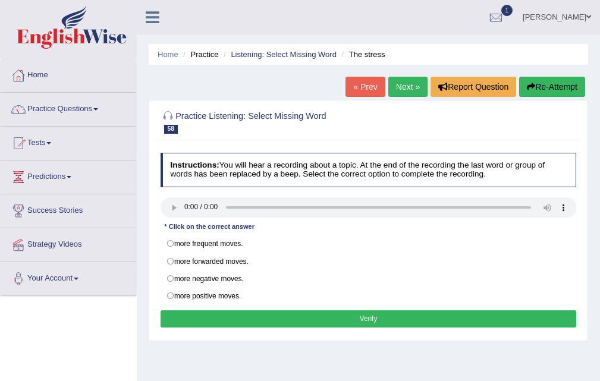
click at [351, 86] on link "« Prev" at bounding box center [365, 87] width 39 height 20
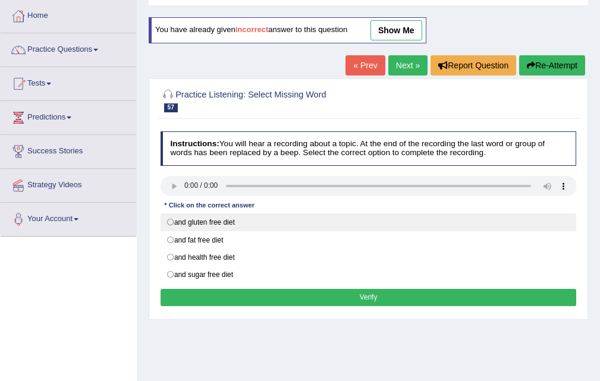
click at [245, 227] on label "and gluten free diet" at bounding box center [369, 223] width 416 height 18
radio input "true"
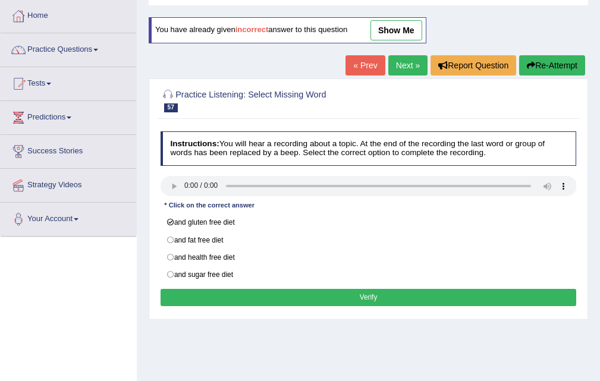
click at [382, 297] on button "Verify" at bounding box center [369, 297] width 416 height 17
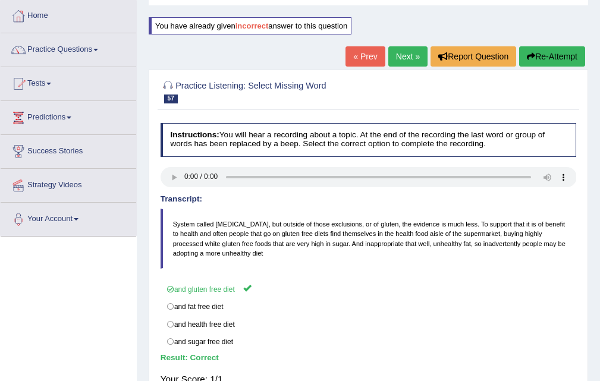
click at [403, 58] on link "Next »" at bounding box center [407, 56] width 39 height 20
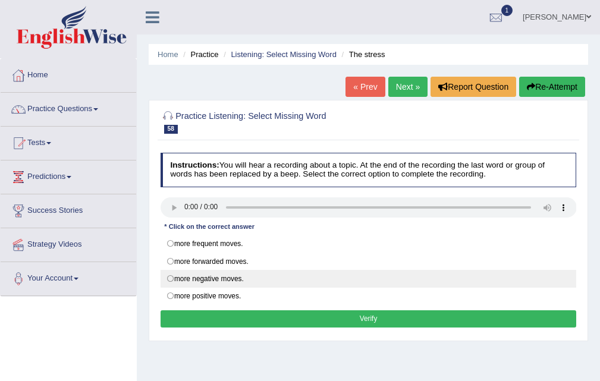
click at [246, 274] on label "more negative moves." at bounding box center [369, 279] width 416 height 18
radio input "true"
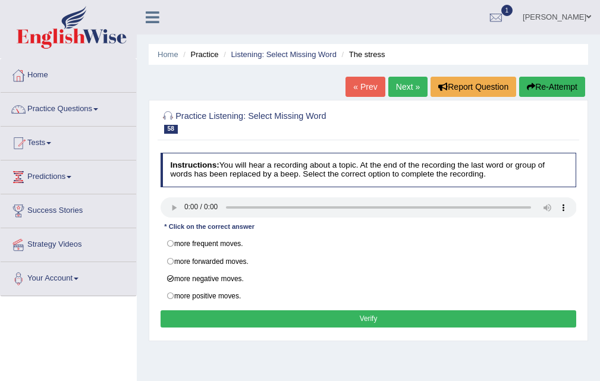
click at [357, 321] on button "Verify" at bounding box center [369, 318] width 416 height 17
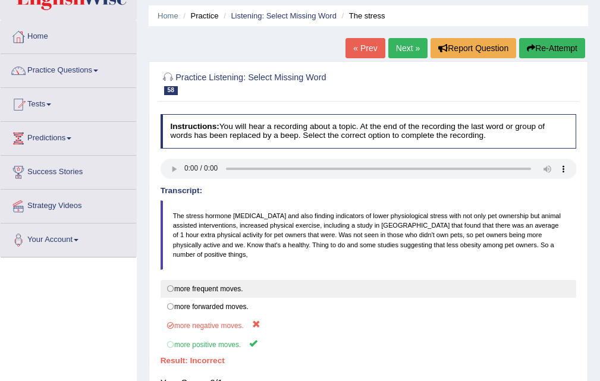
scroll to position [59, 0]
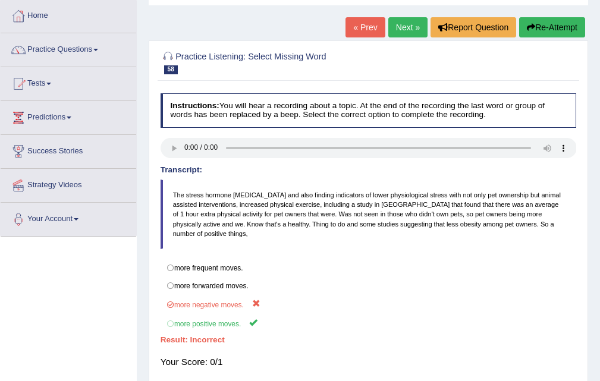
click at [406, 27] on link "Next »" at bounding box center [407, 27] width 39 height 20
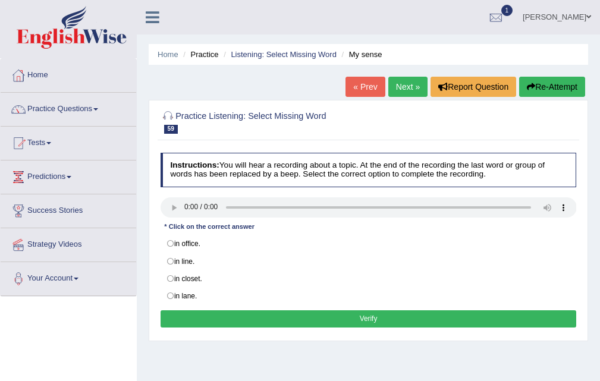
click at [362, 102] on div "Practice Listening: Select Missing Word 59 My sense Instructions: You will hear…" at bounding box center [369, 220] width 440 height 241
click at [363, 89] on link "« Prev" at bounding box center [365, 87] width 39 height 20
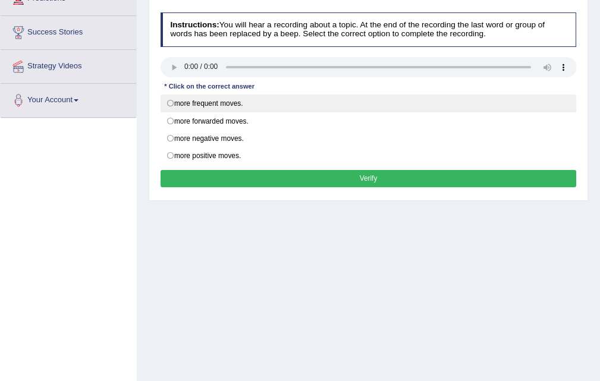
scroll to position [178, 0]
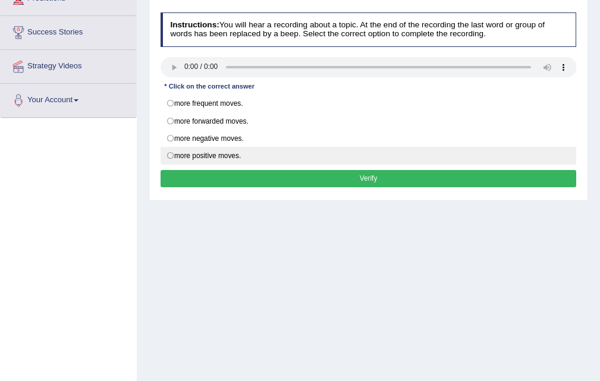
drag, startPoint x: 225, startPoint y: 153, endPoint x: 241, endPoint y: 156, distance: 15.7
click at [225, 153] on label "more positive moves." at bounding box center [369, 156] width 416 height 18
radio input "true"
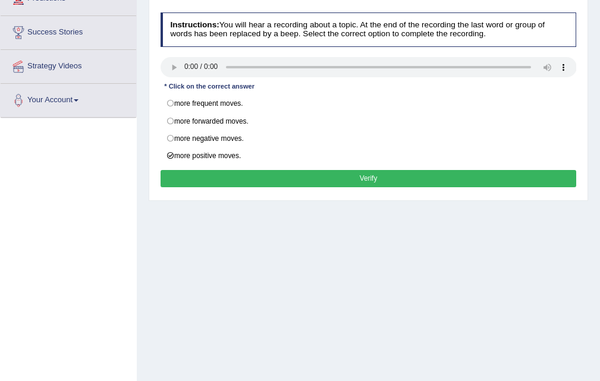
click at [353, 180] on button "Verify" at bounding box center [369, 178] width 416 height 17
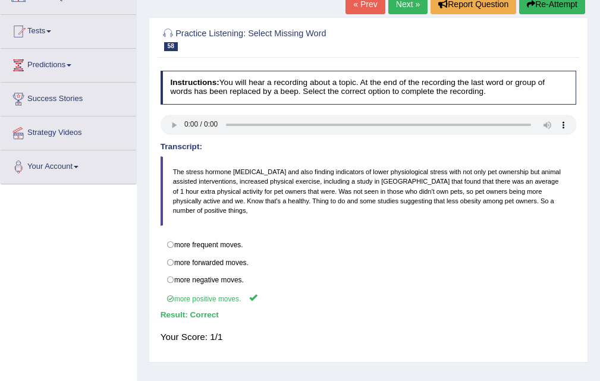
scroll to position [0, 0]
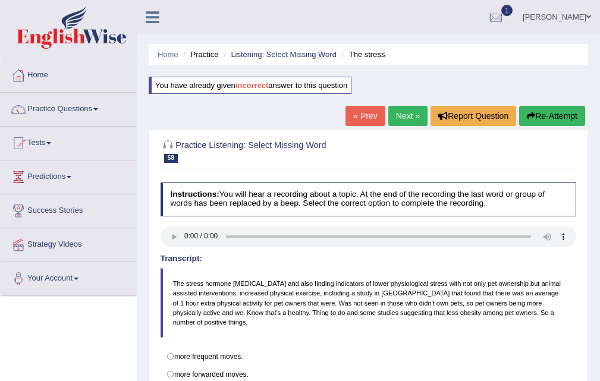
click at [409, 124] on link "Next »" at bounding box center [407, 116] width 39 height 20
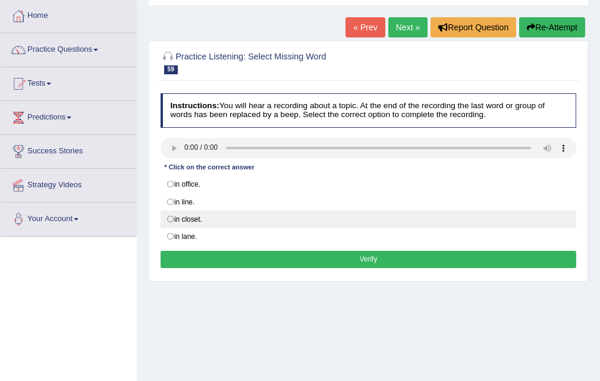
click at [240, 219] on label "in closet." at bounding box center [369, 220] width 416 height 18
radio input "true"
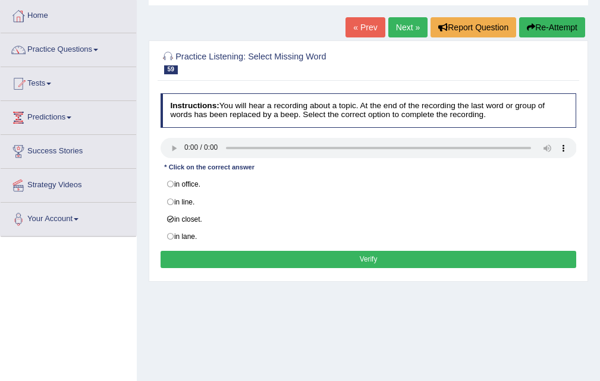
click at [382, 256] on button "Verify" at bounding box center [369, 259] width 416 height 17
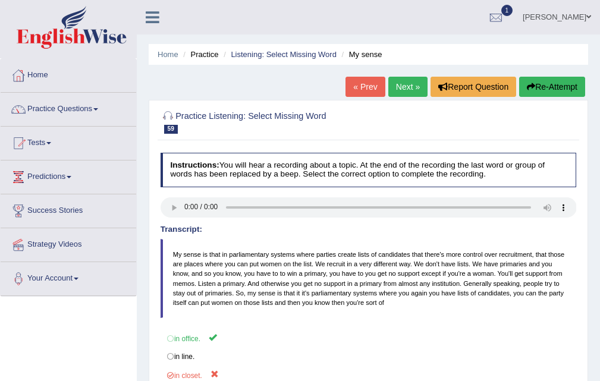
click at [359, 89] on link "« Prev" at bounding box center [365, 87] width 39 height 20
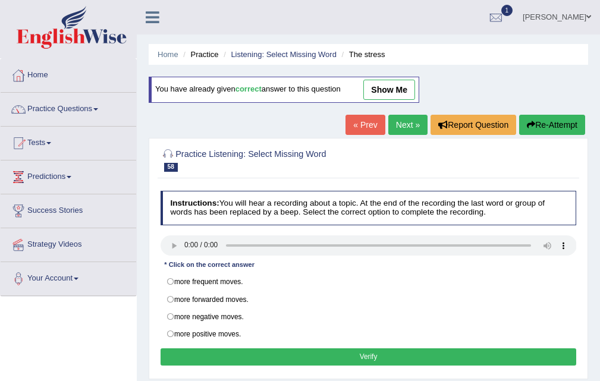
click at [404, 120] on link "Next »" at bounding box center [407, 125] width 39 height 20
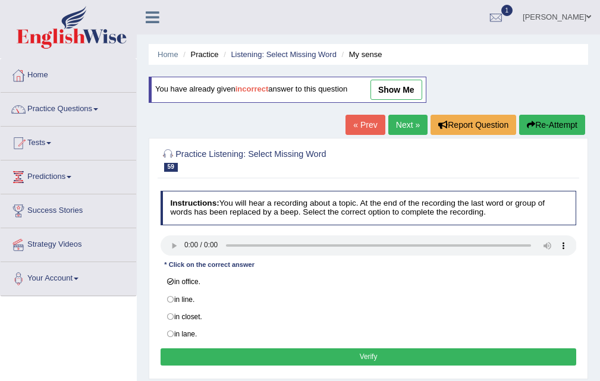
click at [366, 353] on button "Verify" at bounding box center [369, 357] width 416 height 17
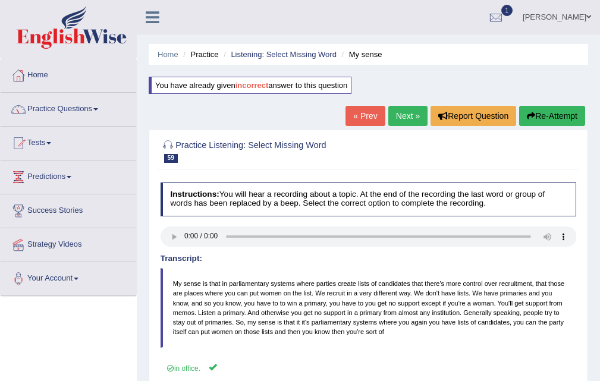
click at [403, 112] on link "Next »" at bounding box center [407, 116] width 39 height 20
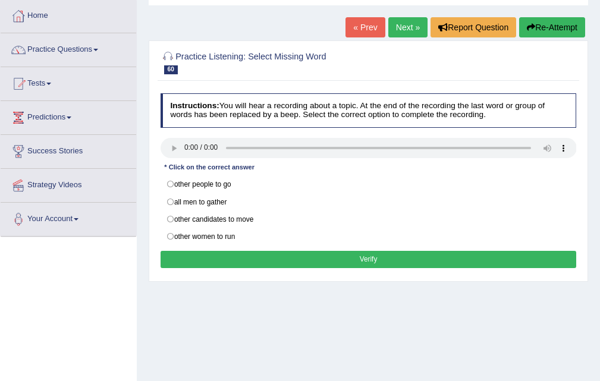
click at [287, 214] on label "other candidates to move" at bounding box center [369, 220] width 416 height 18
radio input "true"
click at [357, 258] on button "Verify" at bounding box center [369, 259] width 416 height 17
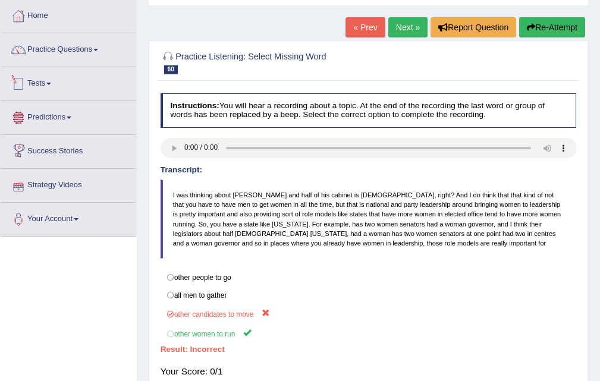
click at [52, 71] on link "Tests" at bounding box center [69, 82] width 136 height 30
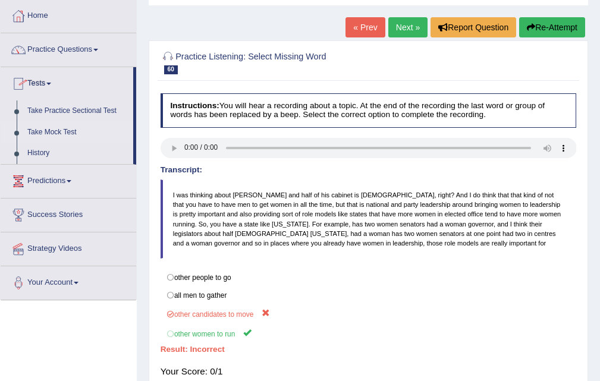
click at [71, 123] on link "Take Mock Test" at bounding box center [77, 132] width 111 height 21
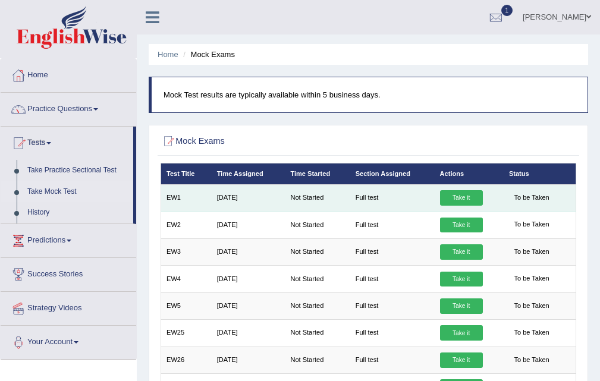
click at [463, 200] on link "Take it" at bounding box center [461, 197] width 43 height 15
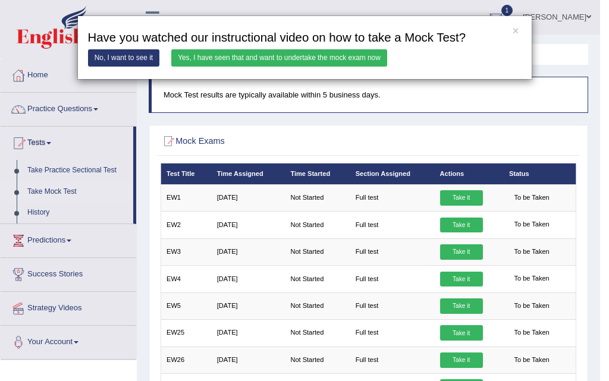
click at [288, 55] on link "Yes, I have seen that and want to undertake the mock exam now" at bounding box center [279, 57] width 216 height 17
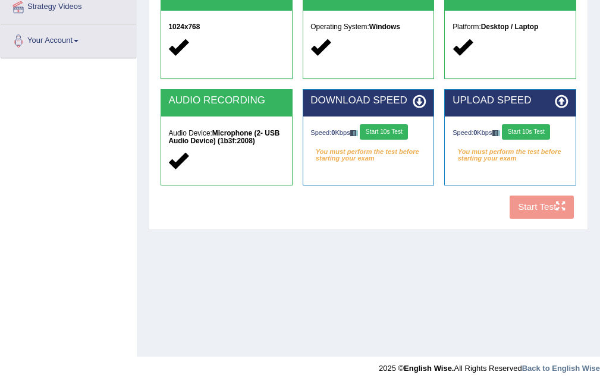
scroll to position [238, 0]
click at [368, 134] on button "Start 10s Test" at bounding box center [384, 131] width 48 height 15
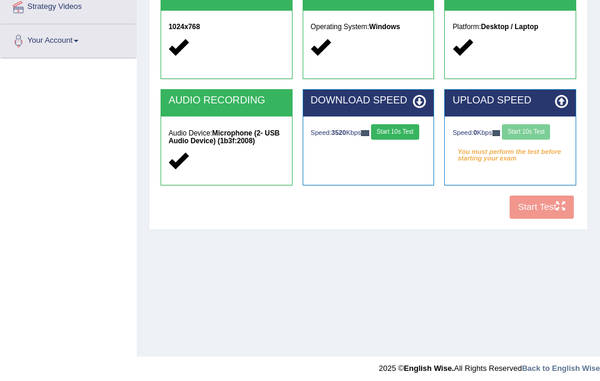
click at [530, 131] on div "Speed: 0 Kbps Start 10s Test" at bounding box center [510, 133] width 115 height 18
click at [530, 130] on div "Speed: 0 Kbps Start 10s Test" at bounding box center [510, 133] width 115 height 18
click at [530, 130] on button "Start 10s Test" at bounding box center [526, 131] width 48 height 15
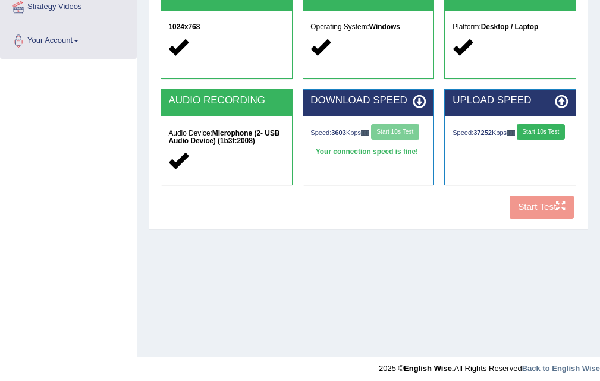
click at [517, 139] on button "Start 10s Test" at bounding box center [541, 131] width 48 height 15
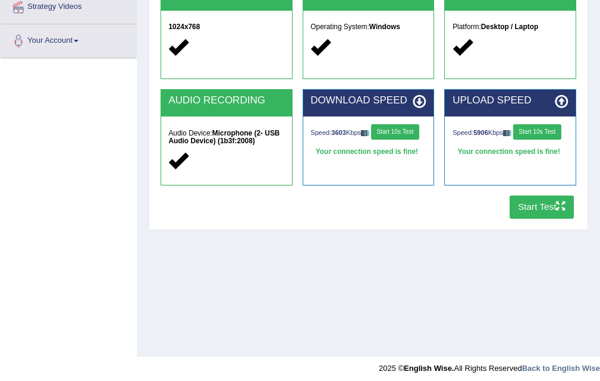
click at [526, 211] on button "Start Test" at bounding box center [542, 207] width 65 height 23
click at [547, 203] on button "Start Test" at bounding box center [542, 207] width 65 height 23
click at [532, 203] on button "Start Test" at bounding box center [542, 207] width 65 height 23
click at [544, 211] on button "Start Test" at bounding box center [542, 207] width 65 height 23
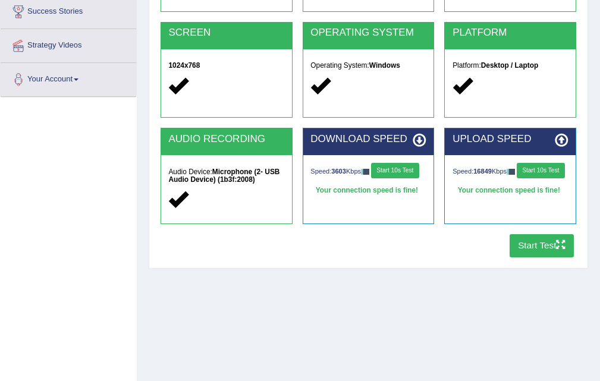
scroll to position [178, 0]
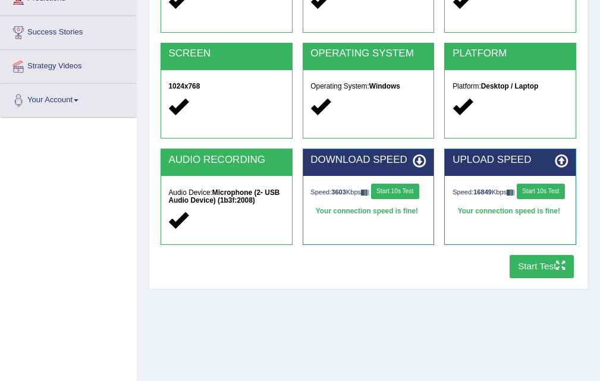
click at [516, 258] on button "Start Test" at bounding box center [542, 266] width 65 height 23
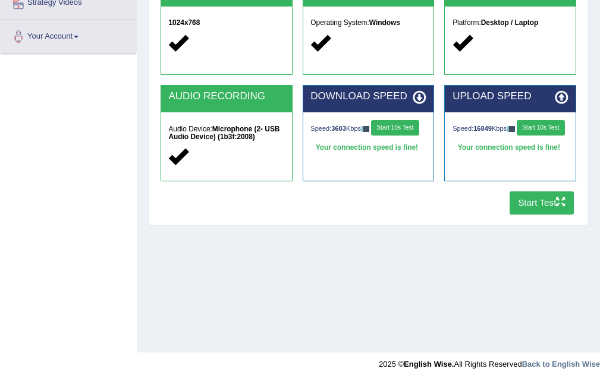
scroll to position [243, 0]
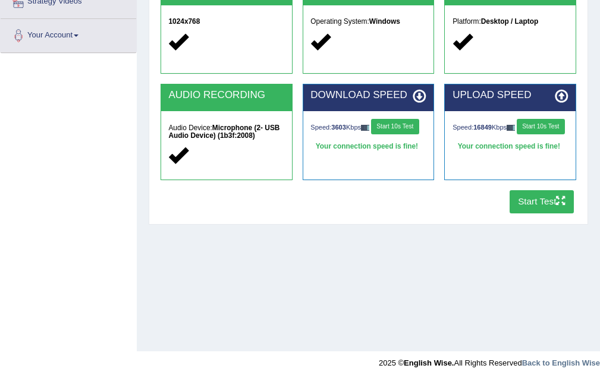
click at [530, 197] on button "Start Test" at bounding box center [542, 201] width 65 height 23
click at [524, 192] on button "Start Test" at bounding box center [542, 201] width 65 height 23
click at [542, 196] on button "Start Test" at bounding box center [542, 201] width 65 height 23
click at [528, 195] on button "Start Test" at bounding box center [542, 201] width 65 height 23
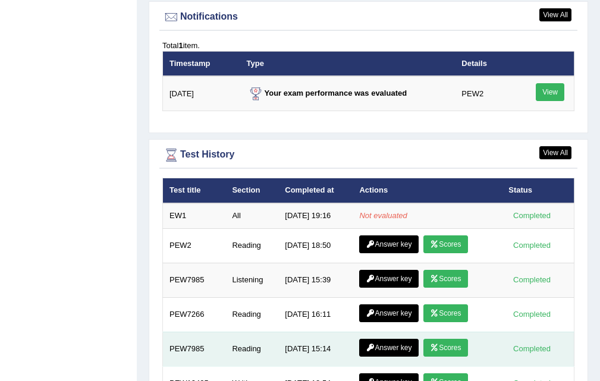
scroll to position [1601, 0]
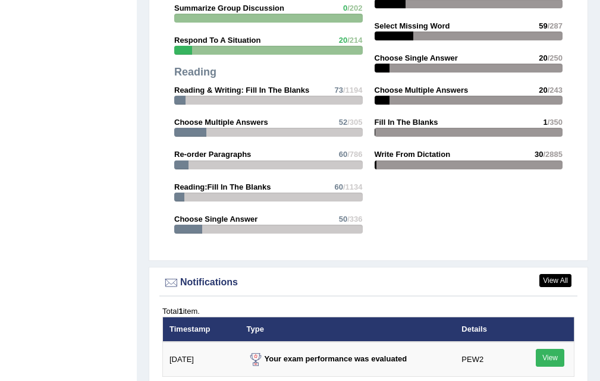
scroll to position [1184, 0]
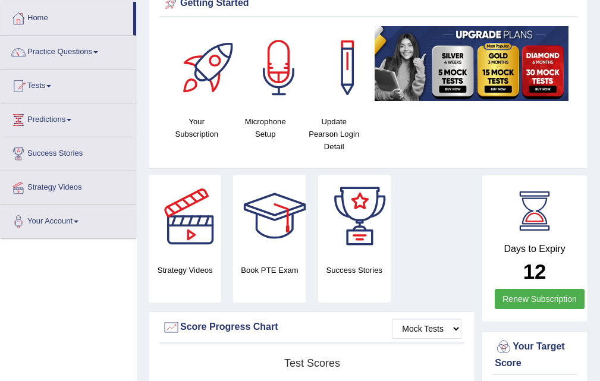
scroll to position [0, 0]
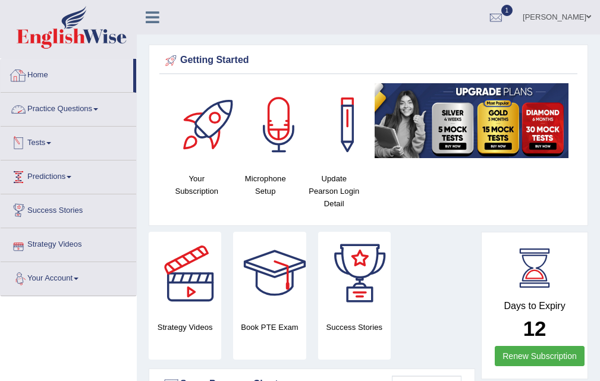
click at [28, 68] on link "Home" at bounding box center [67, 74] width 133 height 30
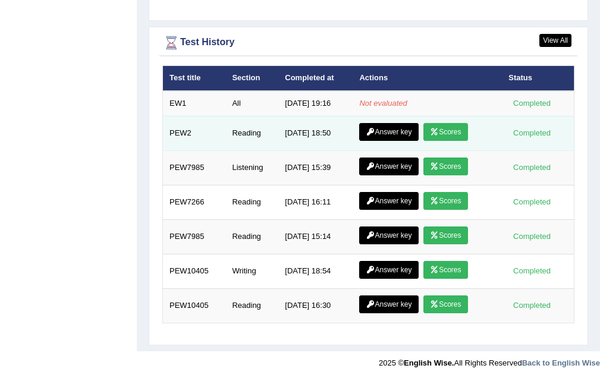
click at [448, 130] on link "Scores" at bounding box center [446, 132] width 44 height 18
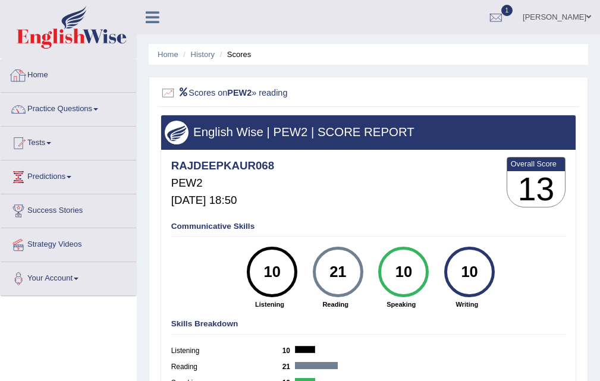
click at [39, 68] on link "Home" at bounding box center [69, 74] width 136 height 30
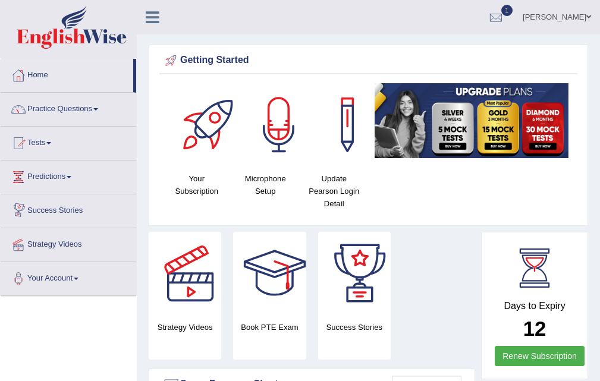
click at [562, 357] on link "Renew Subscription" at bounding box center [540, 356] width 90 height 20
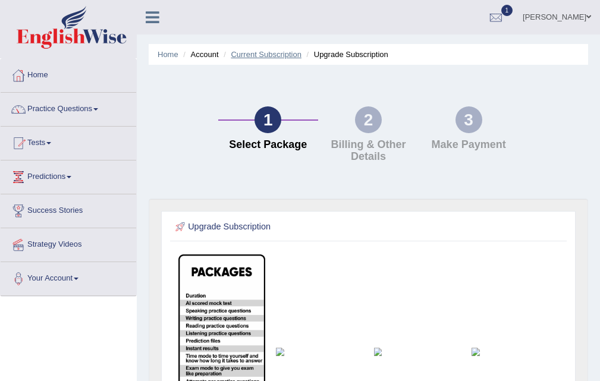
click at [249, 55] on link "Current Subscription" at bounding box center [266, 54] width 71 height 9
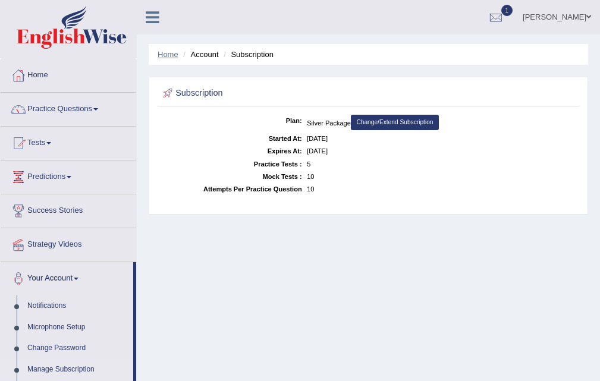
click at [159, 50] on link "Home" at bounding box center [168, 54] width 21 height 9
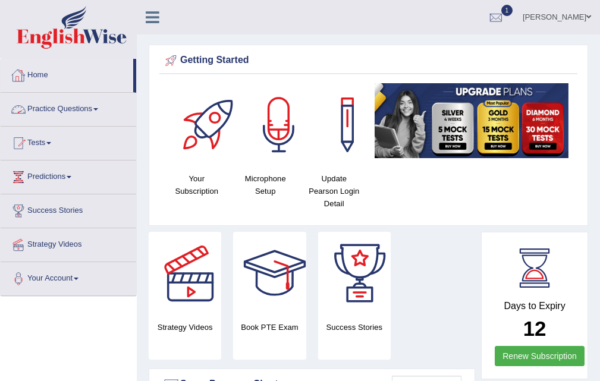
click at [38, 73] on link "Home" at bounding box center [67, 74] width 133 height 30
click at [54, 73] on link "Home" at bounding box center [67, 74] width 133 height 30
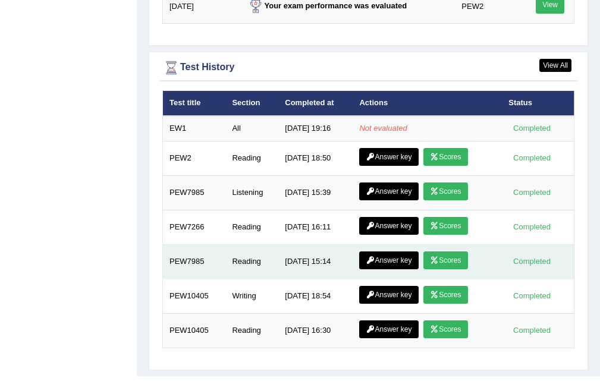
scroll to position [1601, 0]
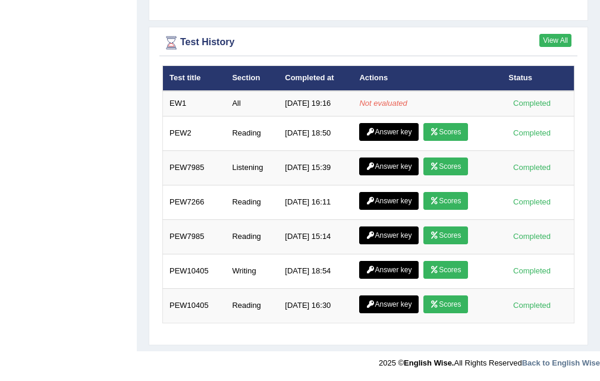
click at [549, 36] on link "View All" at bounding box center [556, 40] width 32 height 13
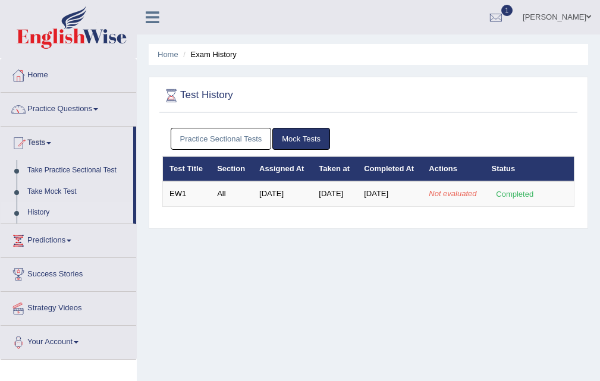
click at [258, 140] on link "Practice Sectional Tests" at bounding box center [221, 139] width 101 height 22
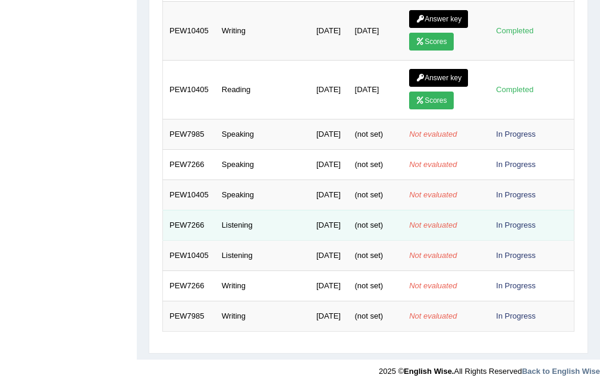
scroll to position [473, 0]
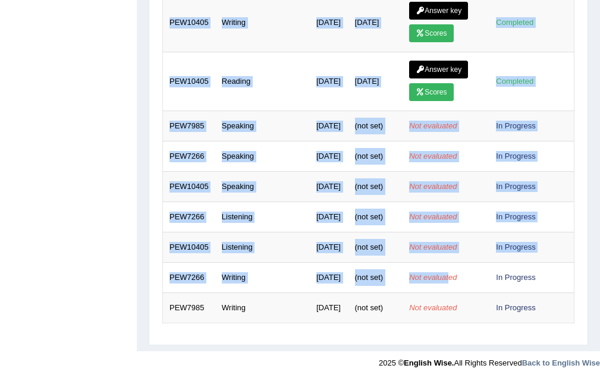
drag, startPoint x: 448, startPoint y: 261, endPoint x: 0, endPoint y: 297, distance: 449.3
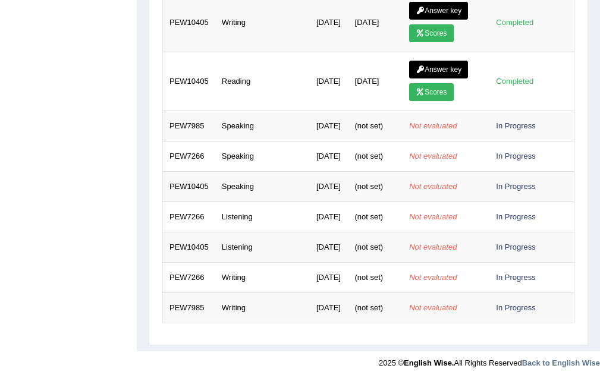
drag, startPoint x: 0, startPoint y: 267, endPoint x: 14, endPoint y: 261, distance: 14.9
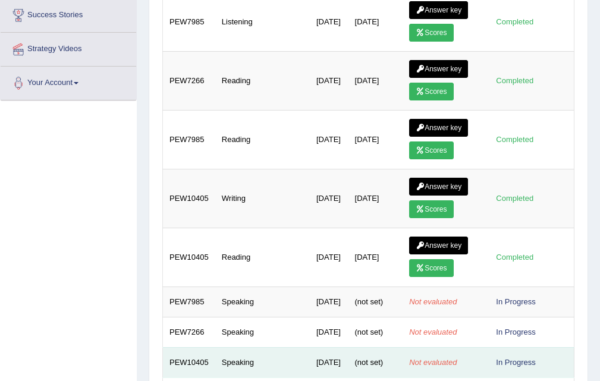
scroll to position [57, 0]
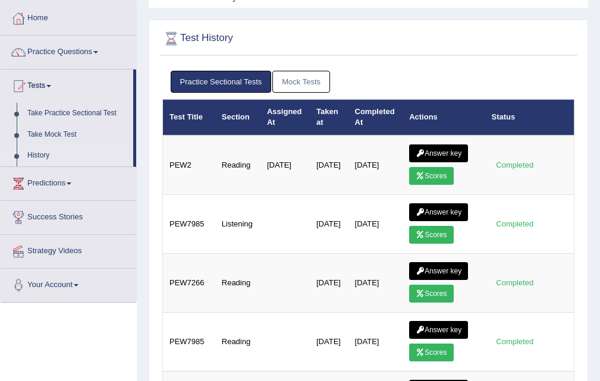
click at [313, 72] on link "Mock Tests" at bounding box center [301, 82] width 58 height 22
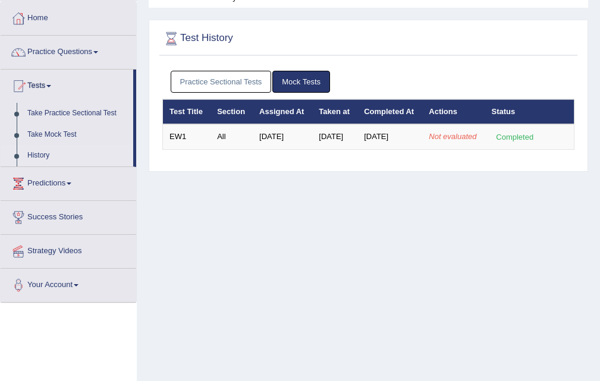
click at [219, 77] on link "Practice Sectional Tests" at bounding box center [221, 82] width 101 height 22
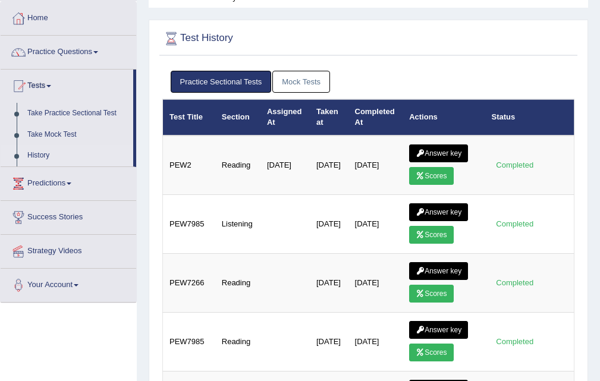
click at [287, 80] on link "Mock Tests" at bounding box center [301, 82] width 58 height 22
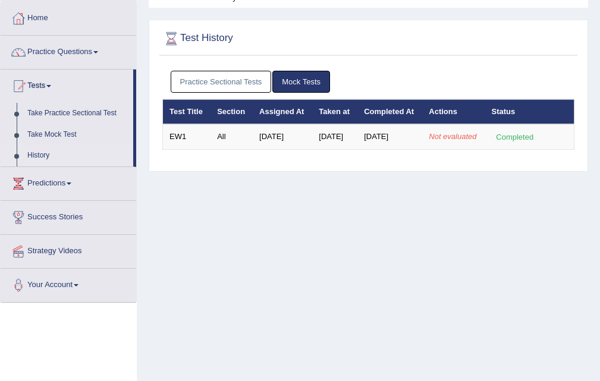
click at [255, 81] on link "Practice Sectional Tests" at bounding box center [221, 82] width 101 height 22
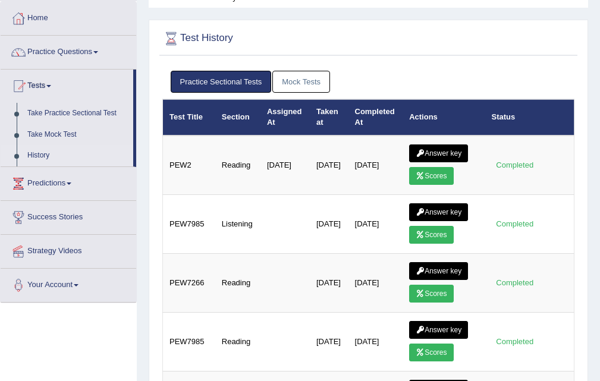
click at [308, 75] on link "Mock Tests" at bounding box center [301, 82] width 58 height 22
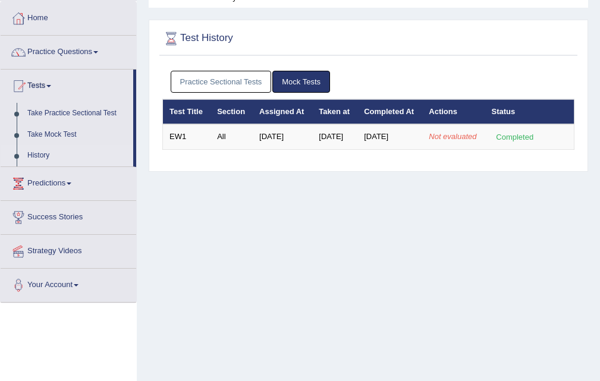
click at [221, 74] on link "Practice Sectional Tests" at bounding box center [221, 82] width 101 height 22
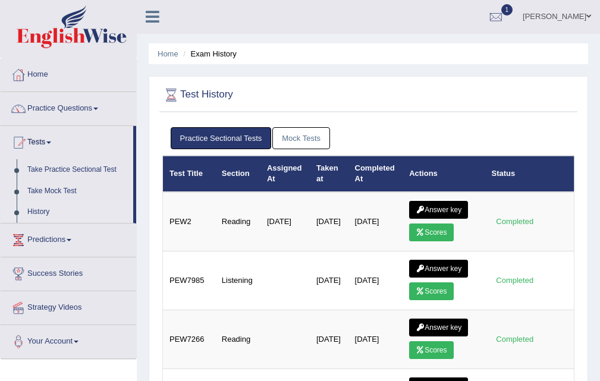
scroll to position [0, 0]
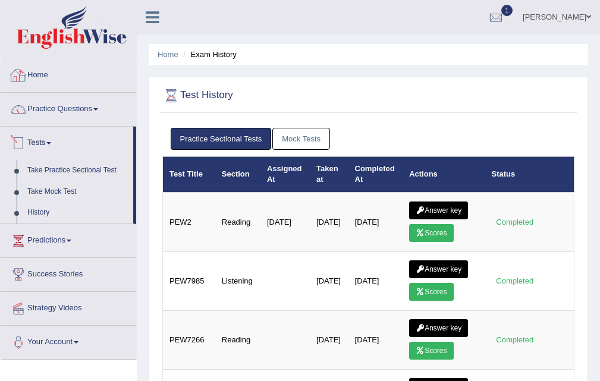
click at [48, 73] on link "Home" at bounding box center [69, 74] width 136 height 30
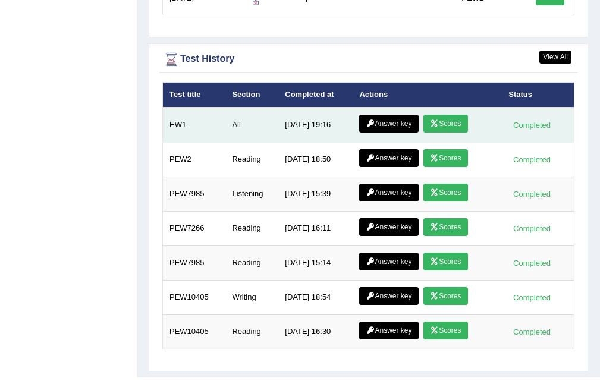
click at [449, 127] on link "Scores" at bounding box center [446, 124] width 44 height 18
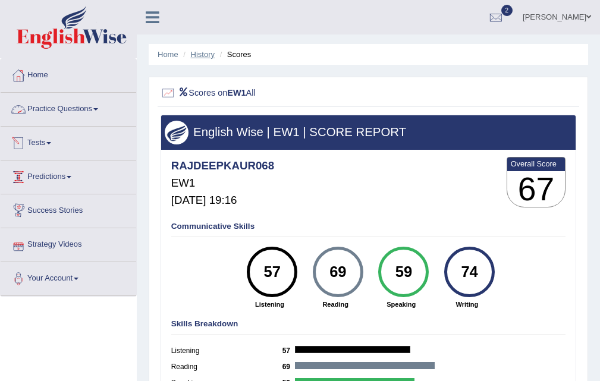
click at [197, 52] on link "History" at bounding box center [203, 54] width 24 height 9
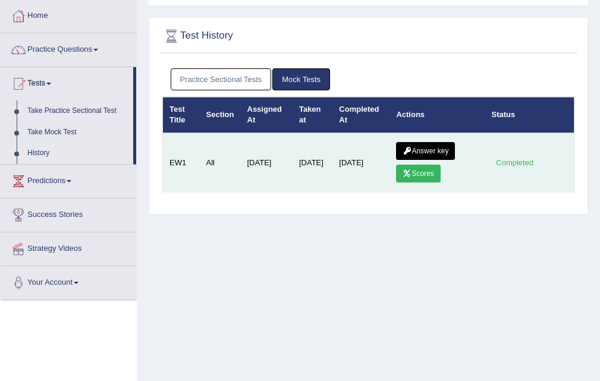
click at [428, 147] on link "Answer key" at bounding box center [425, 151] width 59 height 18
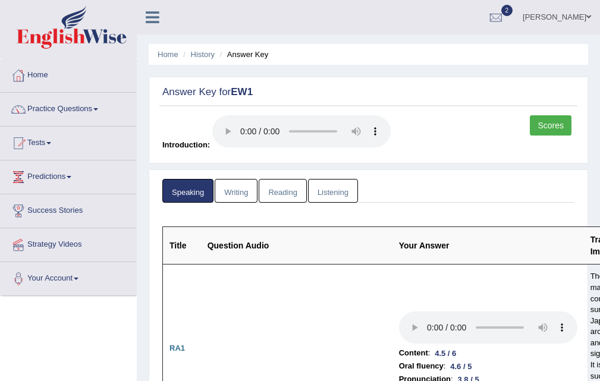
click at [244, 190] on link "Writing" at bounding box center [236, 191] width 43 height 24
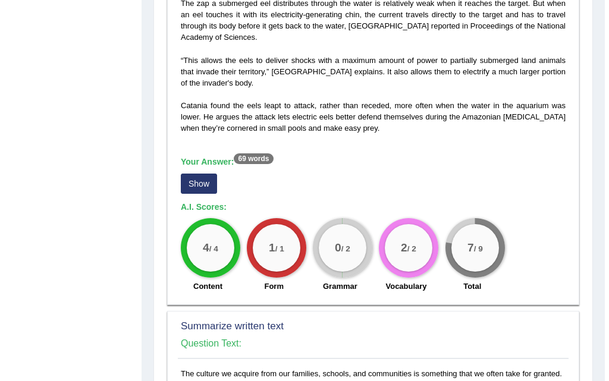
scroll to position [595, 0]
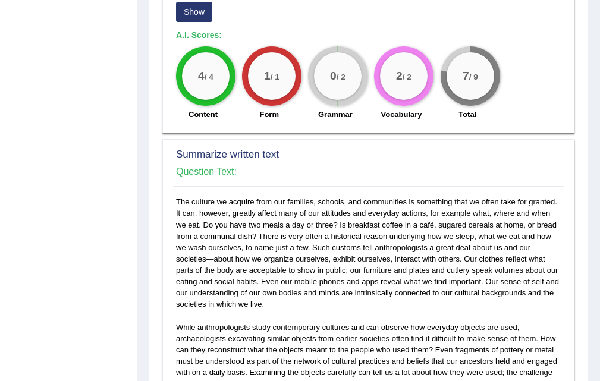
click at [185, 11] on button "Show" at bounding box center [194, 12] width 36 height 20
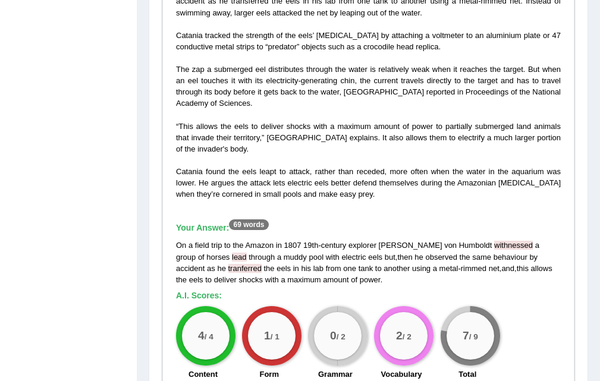
scroll to position [0, 0]
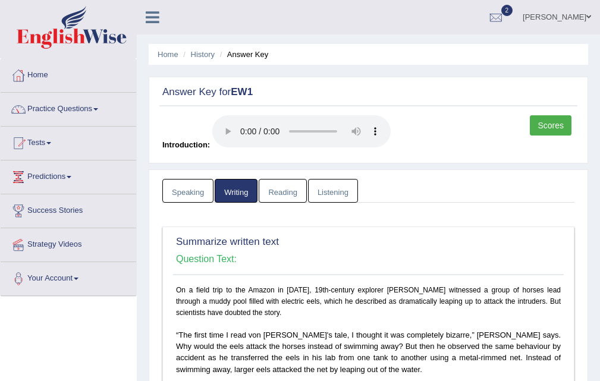
click at [283, 194] on link "Reading" at bounding box center [283, 191] width 48 height 24
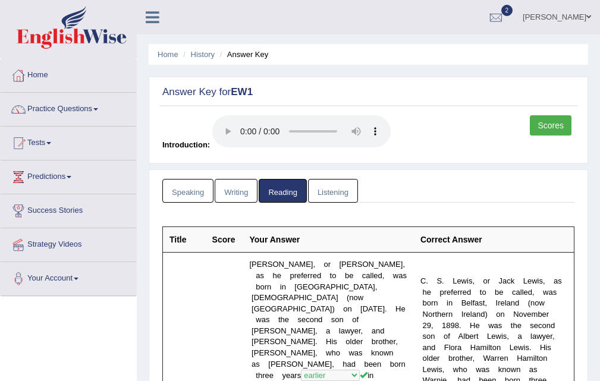
click at [347, 186] on link "Listening" at bounding box center [333, 191] width 50 height 24
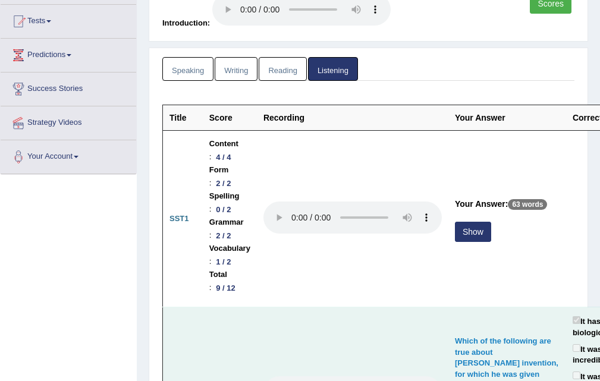
scroll to position [238, 0]
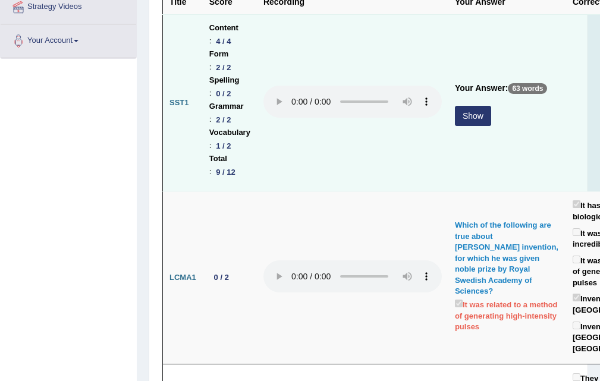
click at [466, 117] on button "Show" at bounding box center [473, 116] width 36 height 20
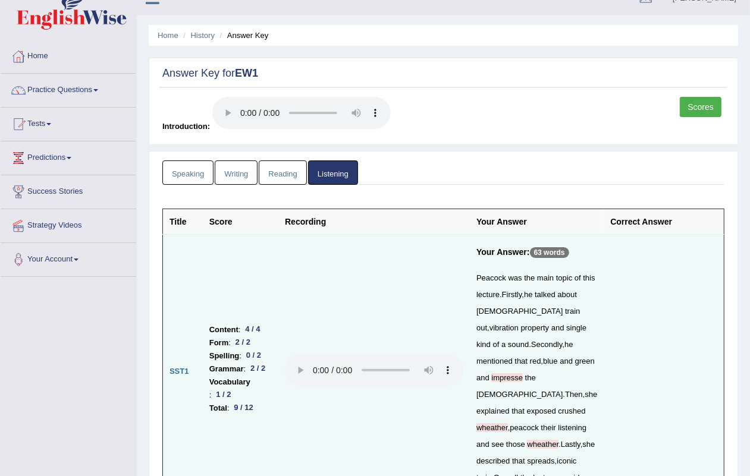
scroll to position [0, 0]
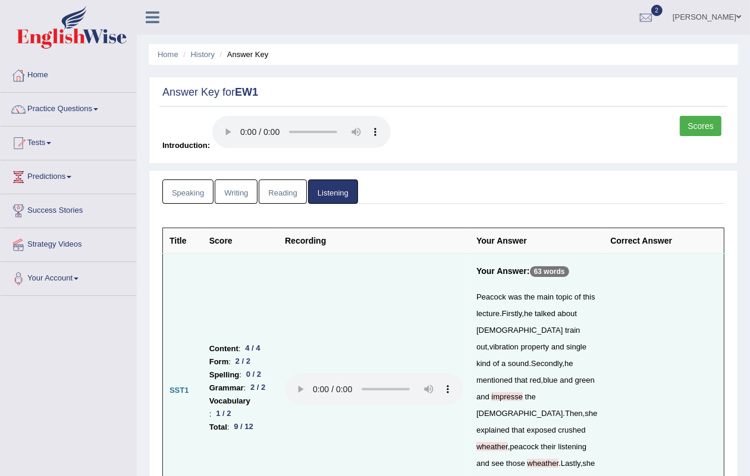
click at [600, 125] on link "Scores" at bounding box center [701, 126] width 42 height 20
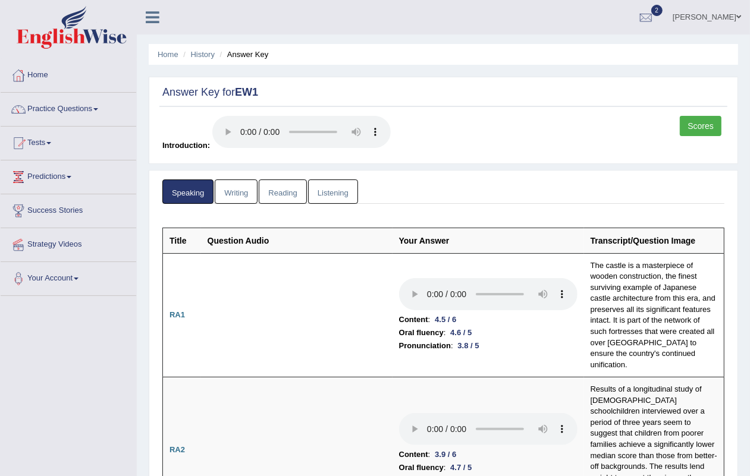
click at [235, 200] on link "Writing" at bounding box center [236, 192] width 43 height 24
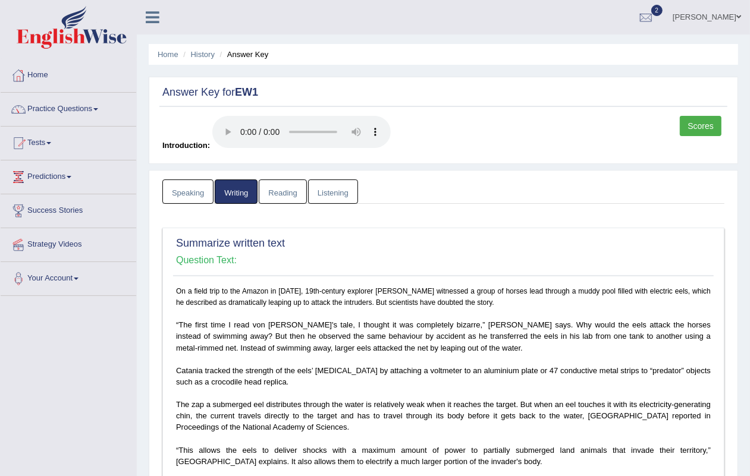
click at [284, 185] on link "Reading" at bounding box center [283, 192] width 48 height 24
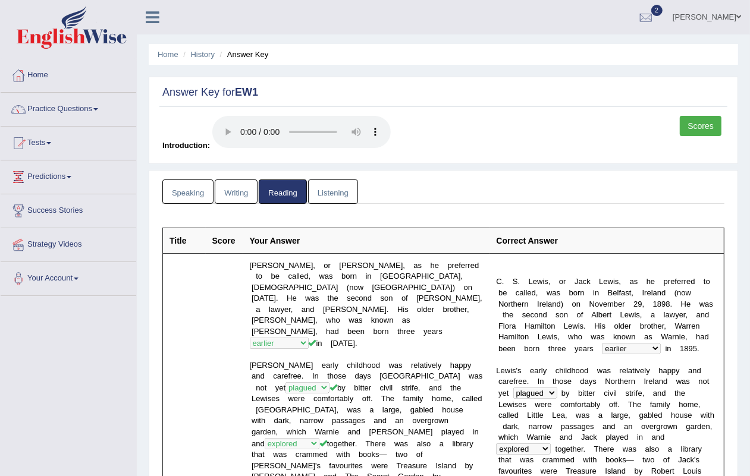
click at [346, 188] on link "Listening" at bounding box center [333, 192] width 50 height 24
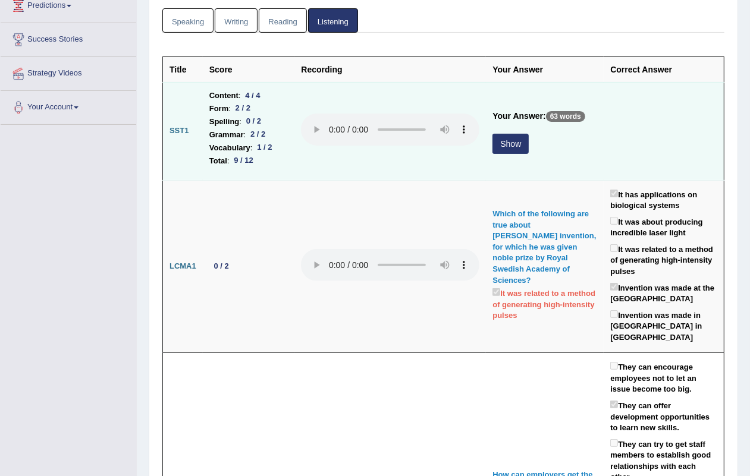
scroll to position [149, 0]
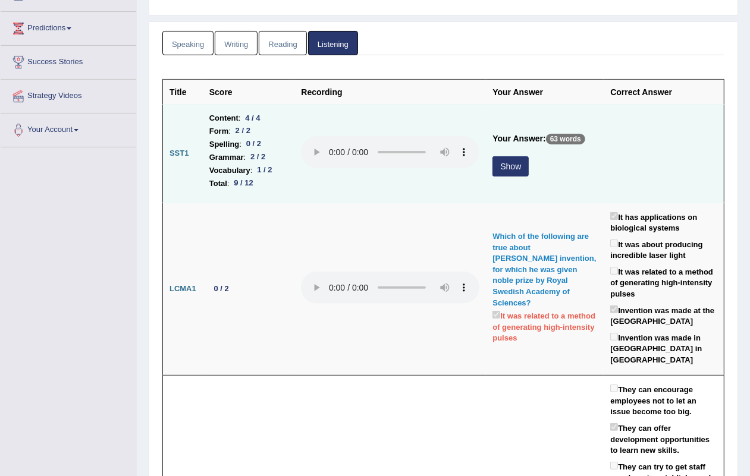
click at [509, 168] on button "Show" at bounding box center [511, 166] width 36 height 20
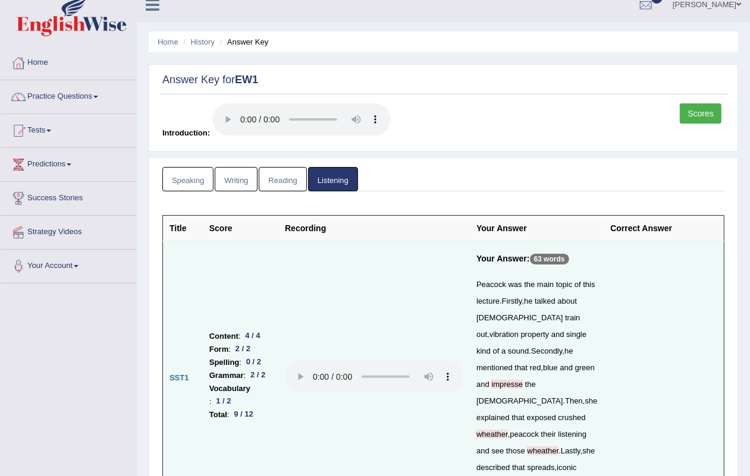
scroll to position [0, 0]
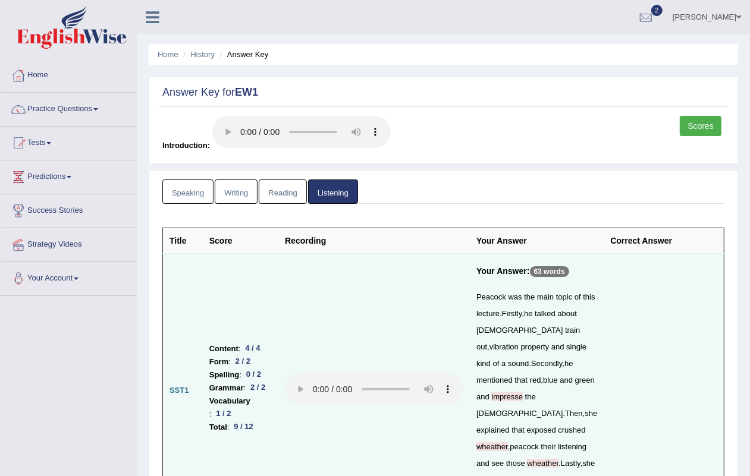
click at [417, 123] on div "Scores Introduction:" at bounding box center [443, 137] width 568 height 42
click at [489, 134] on div "Scores Introduction:" at bounding box center [443, 137] width 568 height 42
click at [206, 57] on link "History" at bounding box center [203, 54] width 24 height 9
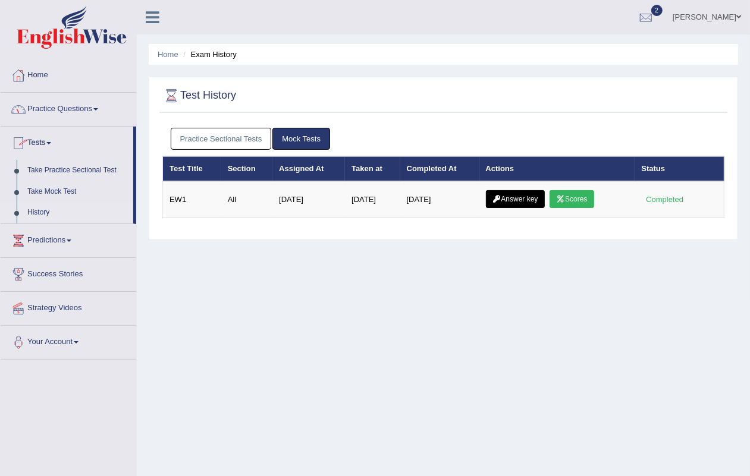
click at [28, 70] on link "Home" at bounding box center [69, 74] width 136 height 30
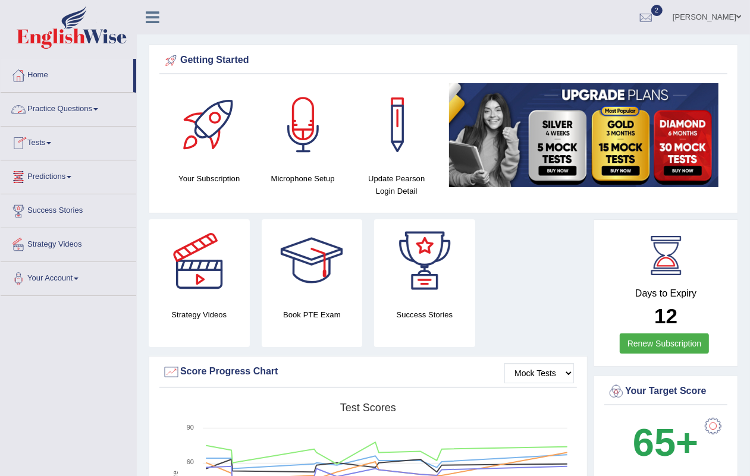
click at [51, 112] on link "Practice Questions" at bounding box center [69, 108] width 136 height 30
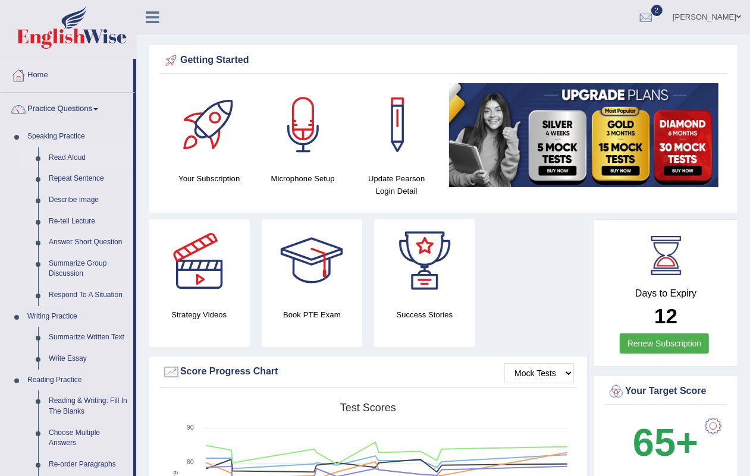
click at [55, 155] on link "Read Aloud" at bounding box center [88, 158] width 90 height 21
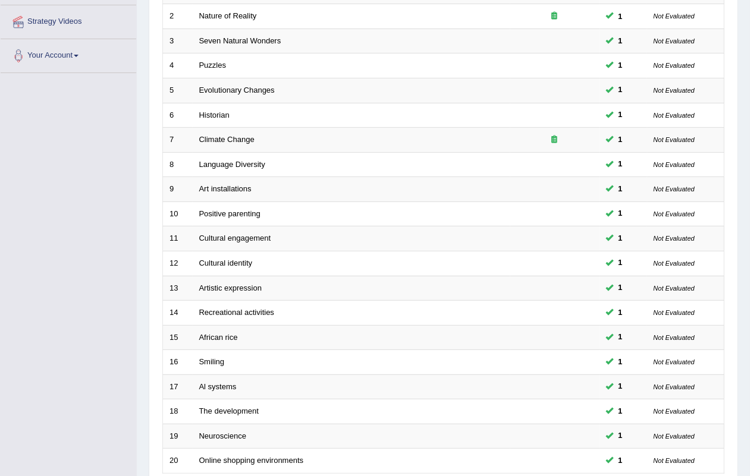
scroll to position [314, 0]
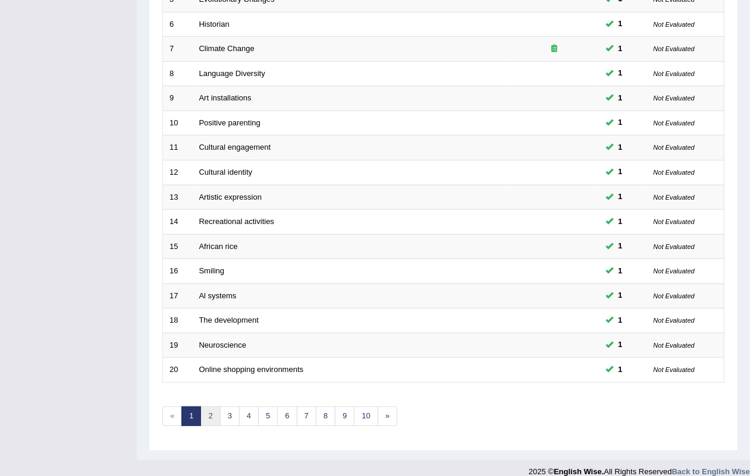
click at [209, 407] on link "2" at bounding box center [210, 417] width 20 height 20
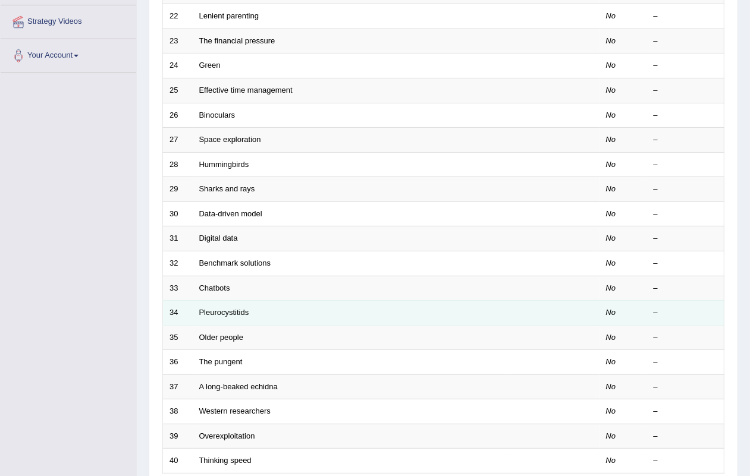
scroll to position [74, 0]
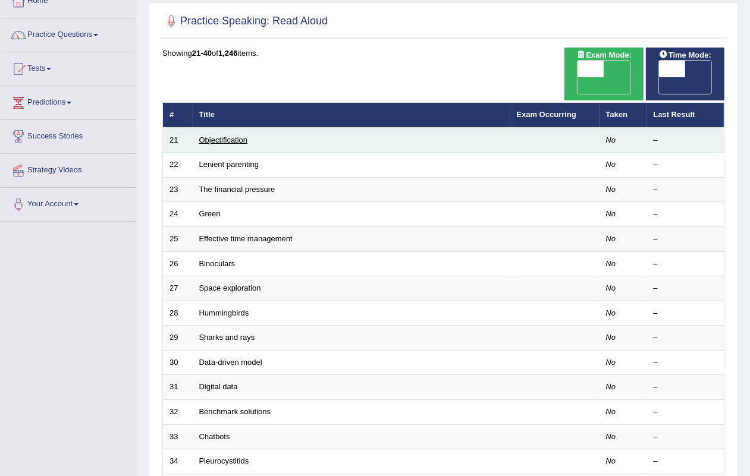
click at [242, 136] on link "Objectification" at bounding box center [223, 140] width 49 height 9
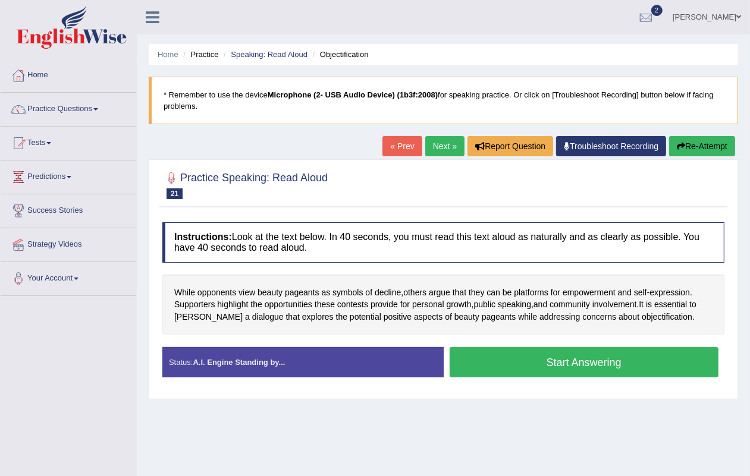
click at [428, 146] on link "Next »" at bounding box center [444, 146] width 39 height 20
click at [562, 362] on button "Start Answering" at bounding box center [584, 362] width 269 height 30
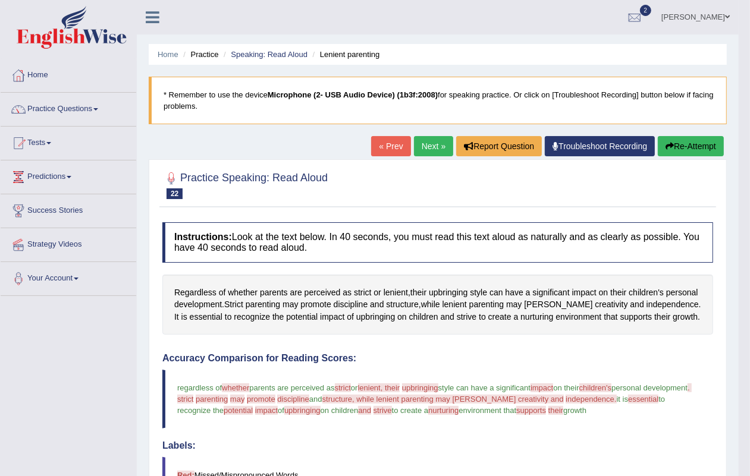
click at [384, 142] on link "« Prev" at bounding box center [390, 146] width 39 height 20
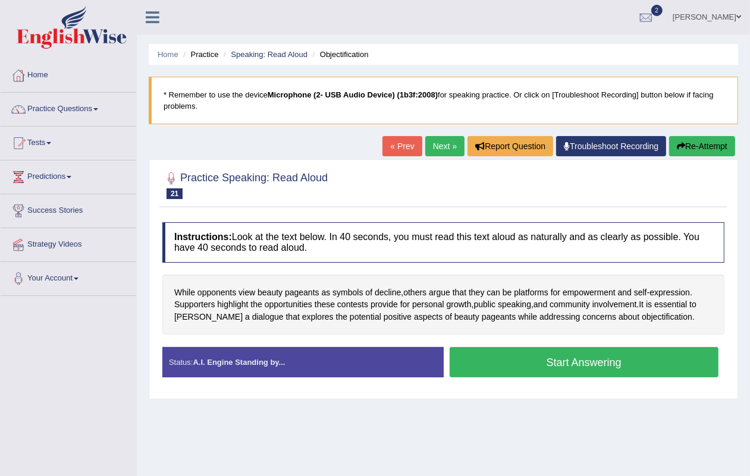
click at [581, 352] on button "Start Answering" at bounding box center [584, 362] width 269 height 30
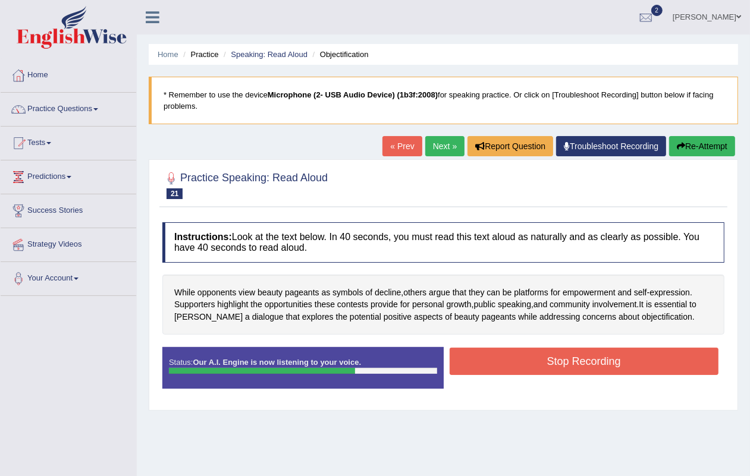
click at [586, 352] on button "Stop Recording" at bounding box center [584, 361] width 269 height 27
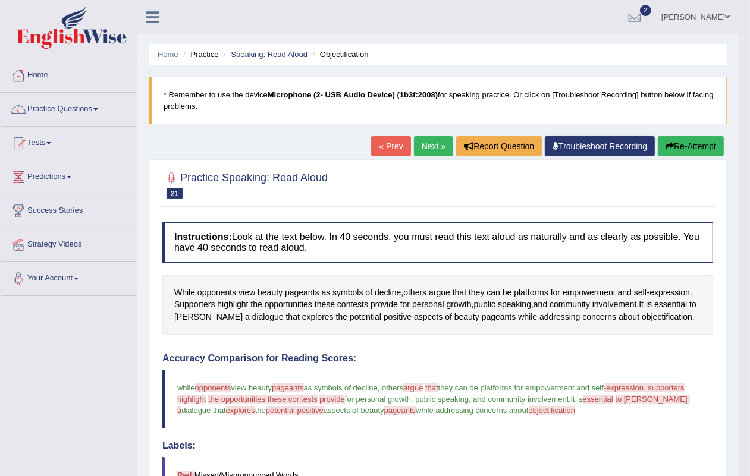
click at [428, 150] on link "Next »" at bounding box center [433, 146] width 39 height 20
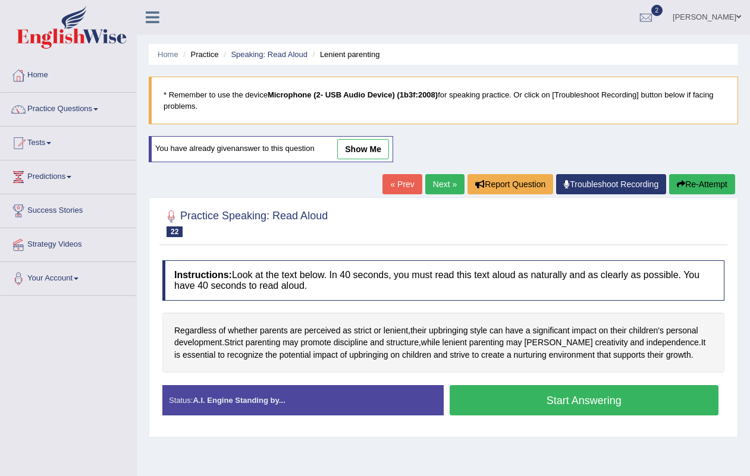
click at [446, 188] on link "Next »" at bounding box center [444, 184] width 39 height 20
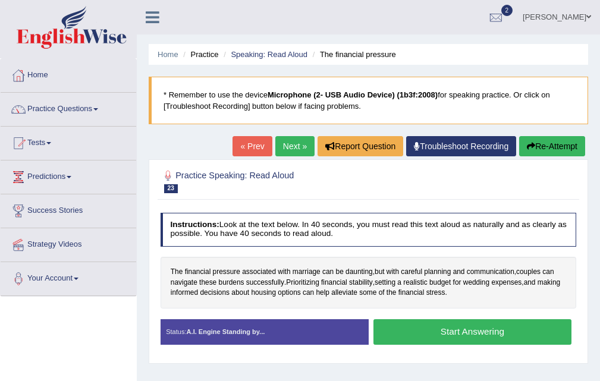
drag, startPoint x: 716, startPoint y: 1, endPoint x: 138, endPoint y: 332, distance: 665.6
click at [139, 334] on div "Home Practice Speaking: Read Aloud The financial pressure * Remember to use the…" at bounding box center [368, 297] width 463 height 595
click at [281, 140] on link "Next »" at bounding box center [294, 146] width 39 height 20
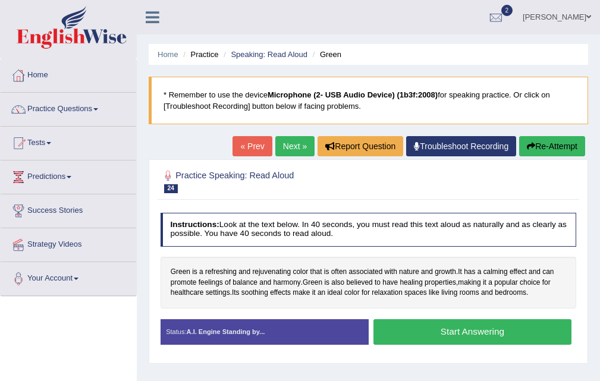
click at [448, 331] on button "Start Answering" at bounding box center [473, 332] width 198 height 26
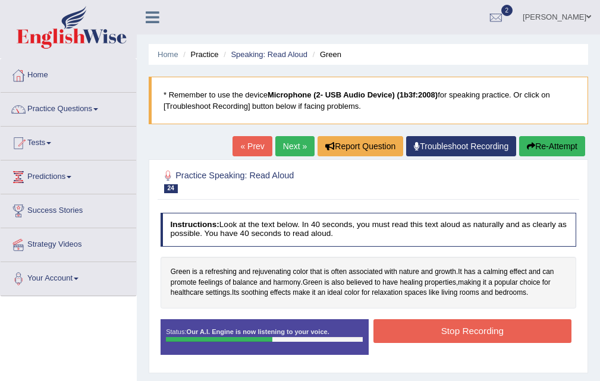
click at [454, 331] on button "Stop Recording" at bounding box center [473, 330] width 198 height 23
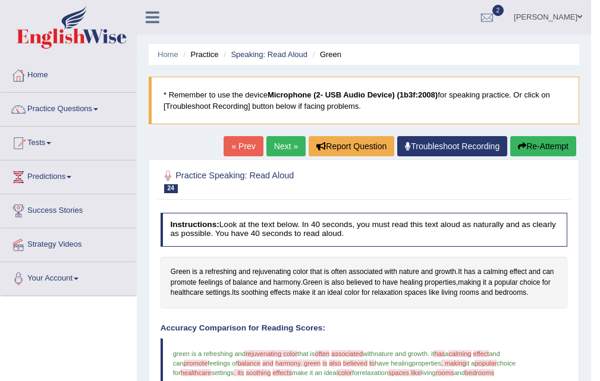
click at [281, 143] on link "Next »" at bounding box center [285, 146] width 39 height 20
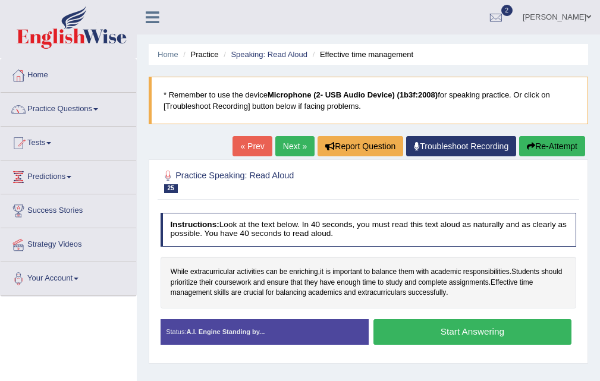
click at [286, 146] on link "Next »" at bounding box center [294, 146] width 39 height 20
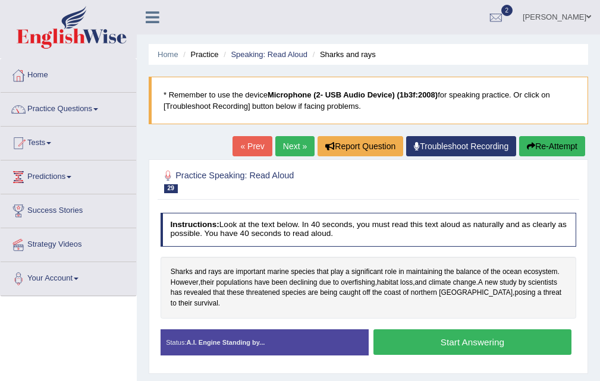
click at [287, 145] on link "Next »" at bounding box center [294, 146] width 39 height 20
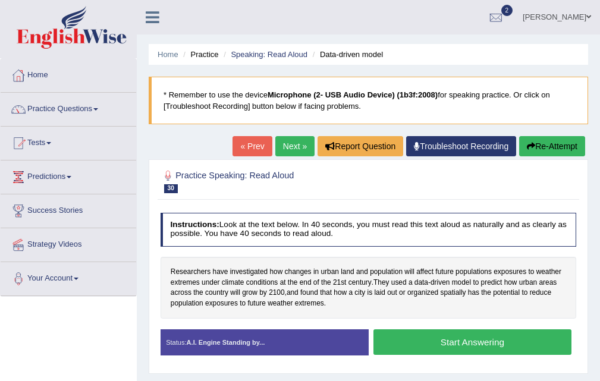
click at [256, 139] on link "« Prev" at bounding box center [252, 146] width 39 height 20
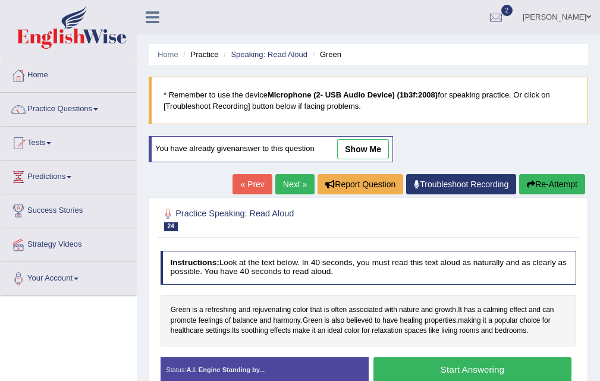
click at [233, 189] on link "« Prev" at bounding box center [252, 184] width 39 height 20
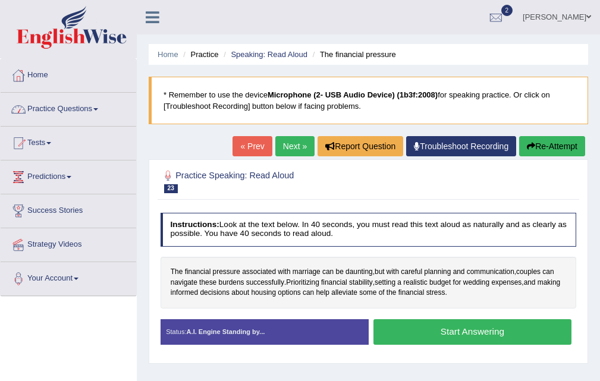
click at [76, 102] on link "Practice Questions" at bounding box center [69, 108] width 136 height 30
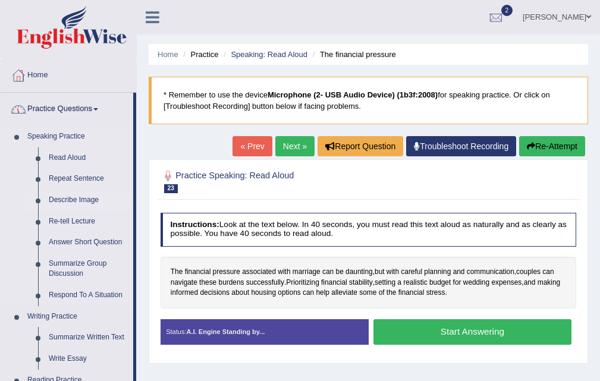
click at [68, 198] on link "Describe Image" at bounding box center [88, 200] width 90 height 21
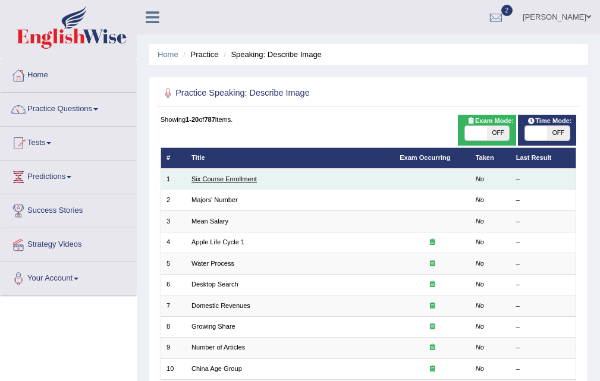
click at [202, 177] on link "Six Course Enrollment" at bounding box center [224, 178] width 65 height 7
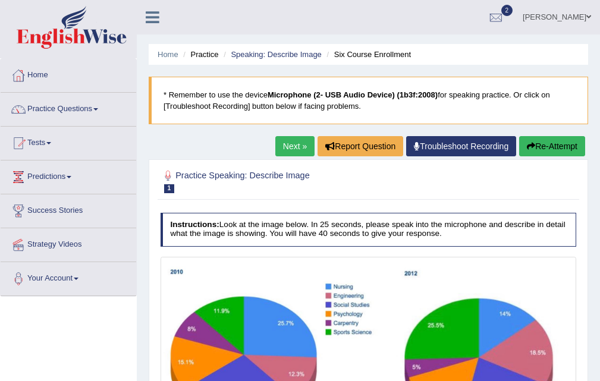
click at [277, 127] on div "Home Practice Speaking: Describe Image Six Course Enrollment * Remember to use …" at bounding box center [368, 297] width 463 height 595
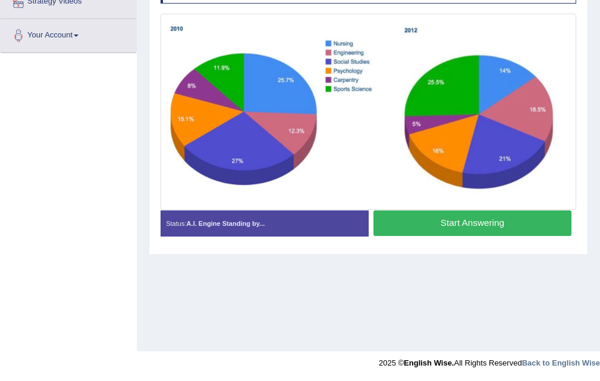
click at [456, 223] on button "Start Answering" at bounding box center [473, 224] width 198 height 26
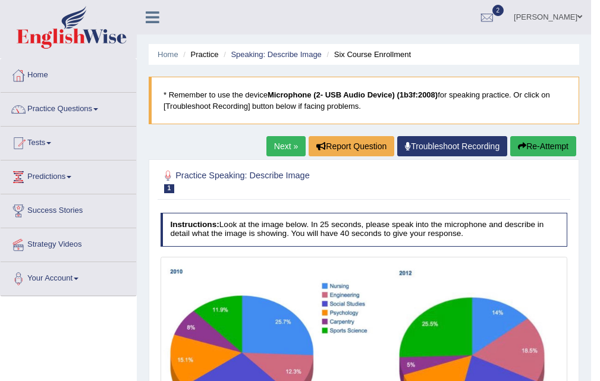
click at [273, 148] on link "Next »" at bounding box center [285, 146] width 39 height 20
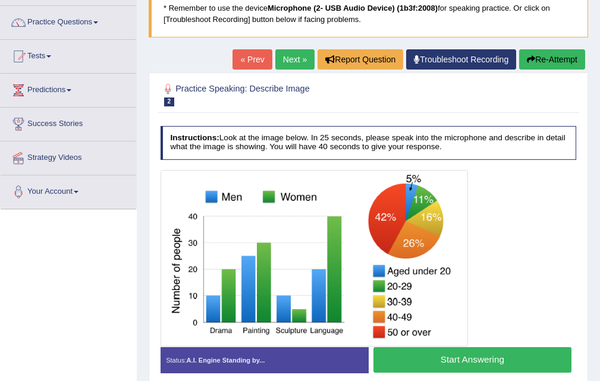
scroll to position [59, 0]
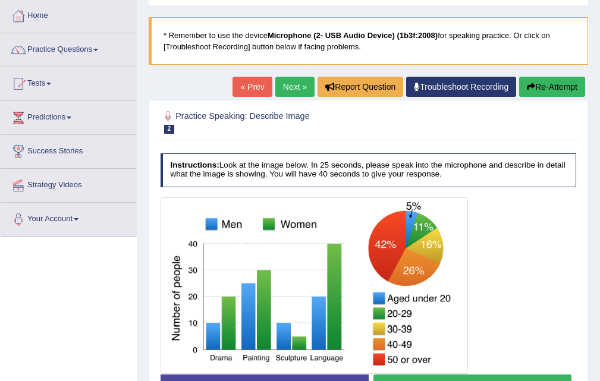
click at [278, 89] on link "Next »" at bounding box center [294, 87] width 39 height 20
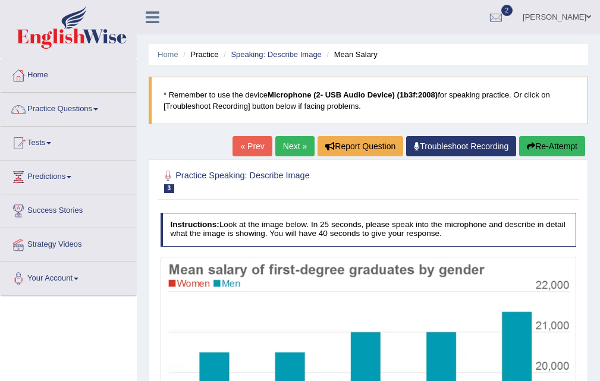
click at [283, 150] on link "Next »" at bounding box center [294, 146] width 39 height 20
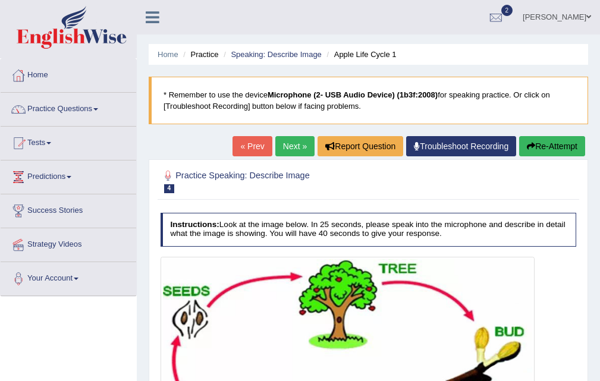
click at [295, 140] on link "Next »" at bounding box center [294, 146] width 39 height 20
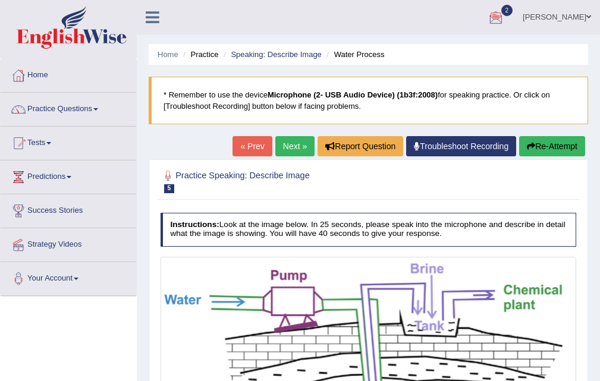
click at [290, 139] on link "Next »" at bounding box center [294, 146] width 39 height 20
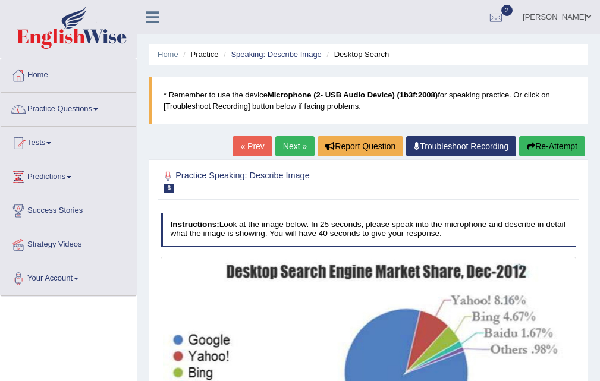
click at [248, 145] on link "« Prev" at bounding box center [252, 146] width 39 height 20
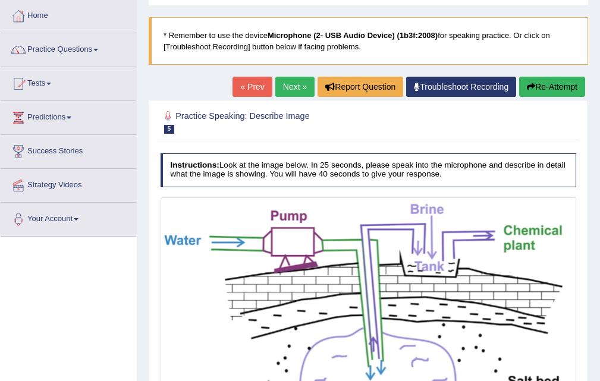
click at [242, 96] on link "« Prev" at bounding box center [252, 87] width 39 height 20
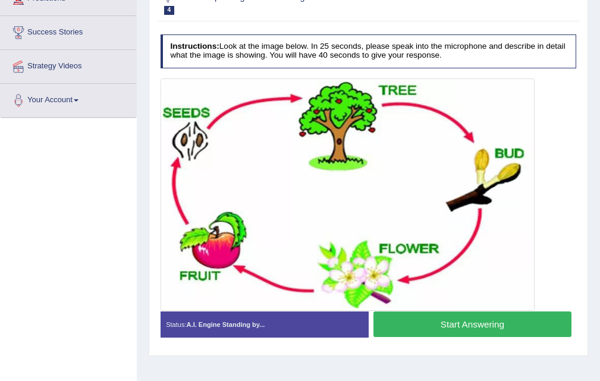
click at [479, 325] on button "Start Answering" at bounding box center [473, 325] width 198 height 26
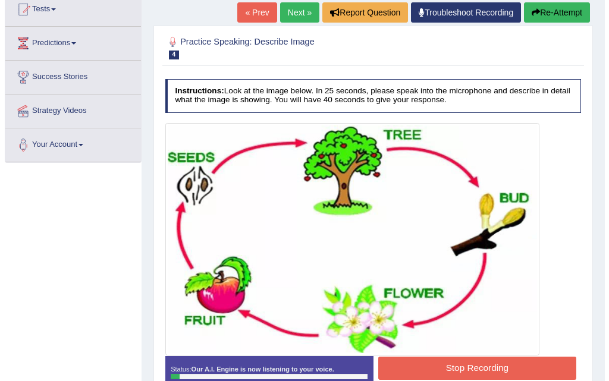
scroll to position [243, 0]
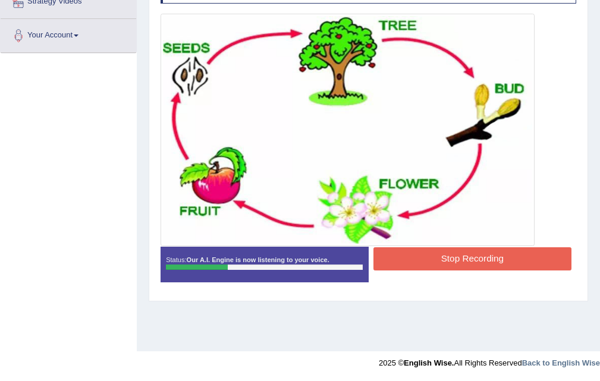
click at [454, 257] on button "Stop Recording" at bounding box center [473, 258] width 198 height 23
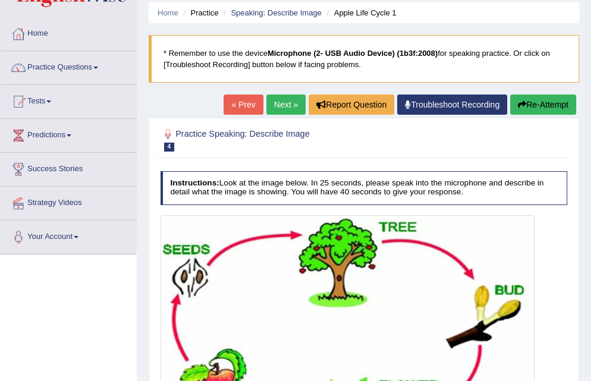
scroll to position [0, 0]
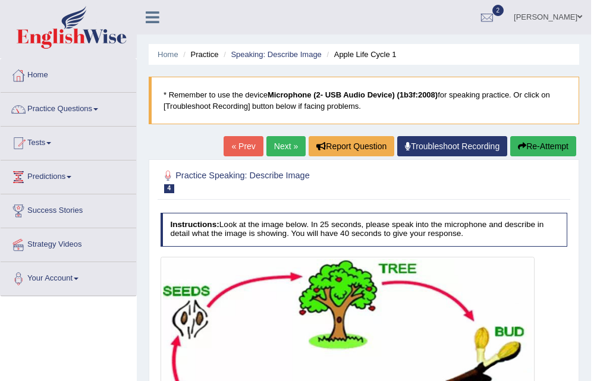
click at [266, 137] on link "Next »" at bounding box center [285, 146] width 39 height 20
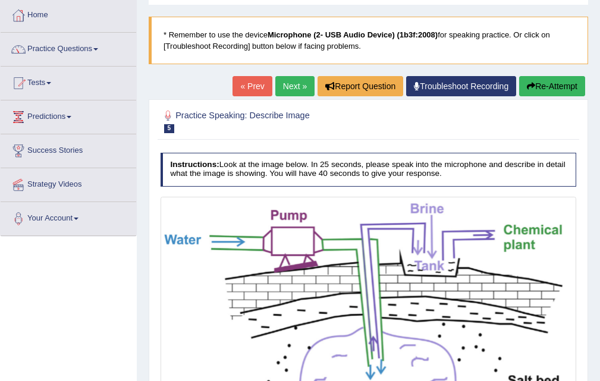
scroll to position [178, 0]
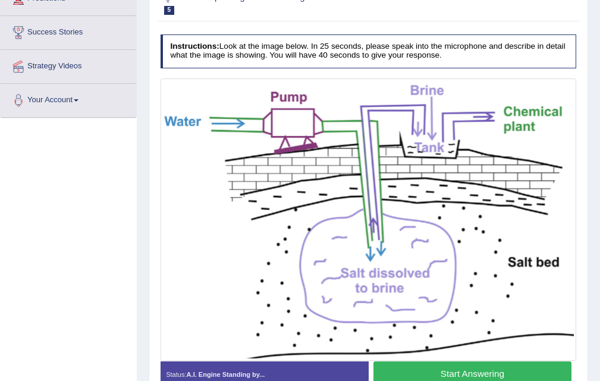
click at [471, 366] on button "Start Answering" at bounding box center [473, 375] width 198 height 26
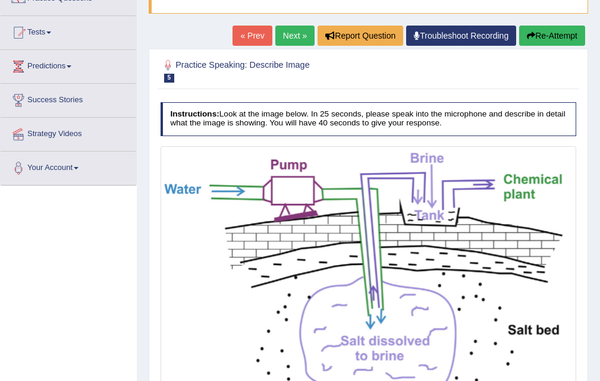
scroll to position [251, 0]
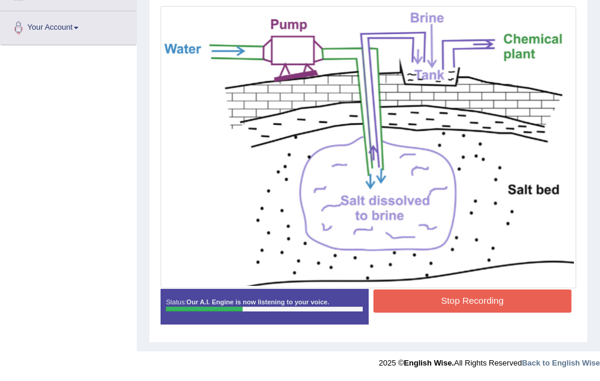
click at [464, 294] on button "Stop Recording" at bounding box center [473, 301] width 198 height 23
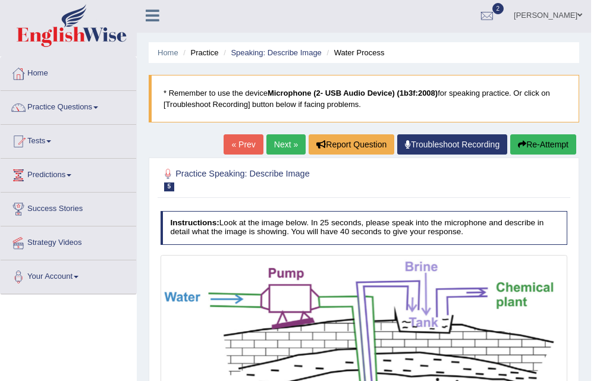
scroll to position [0, 0]
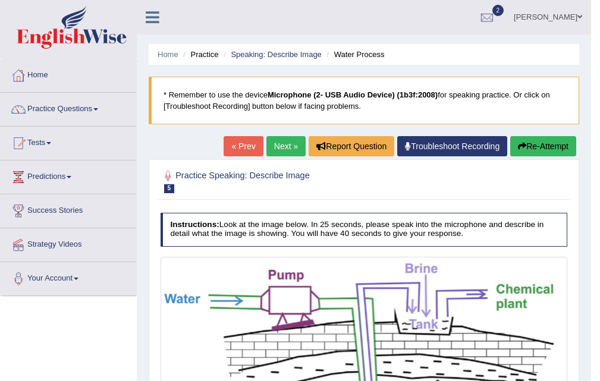
click at [271, 142] on link "Next »" at bounding box center [285, 146] width 39 height 20
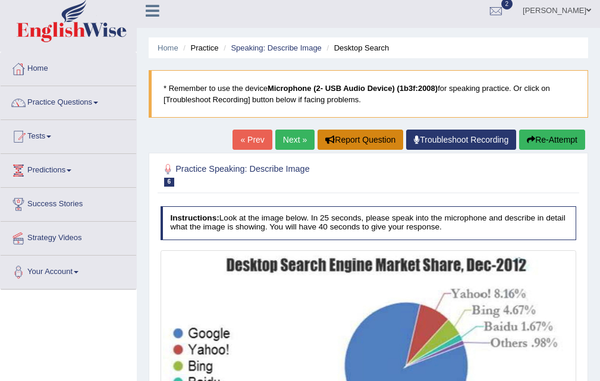
scroll to position [5, 0]
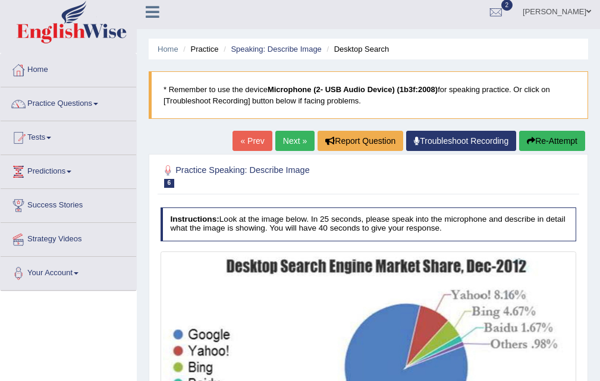
click at [284, 137] on link "Next »" at bounding box center [294, 141] width 39 height 20
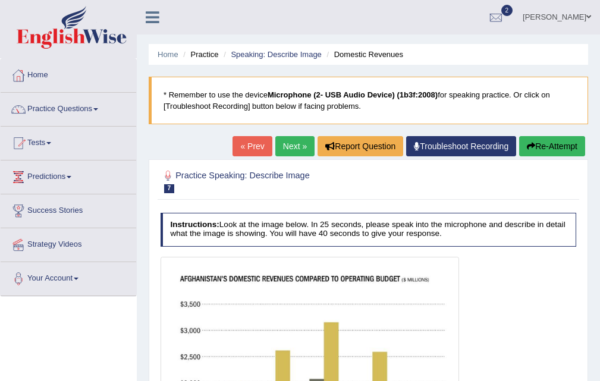
click at [291, 147] on link "Next »" at bounding box center [294, 146] width 39 height 20
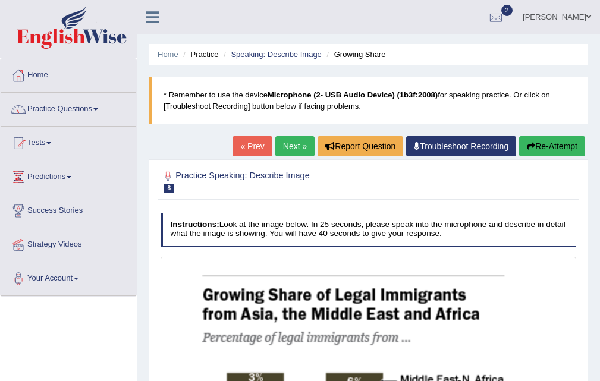
click at [293, 148] on link "Next »" at bounding box center [294, 146] width 39 height 20
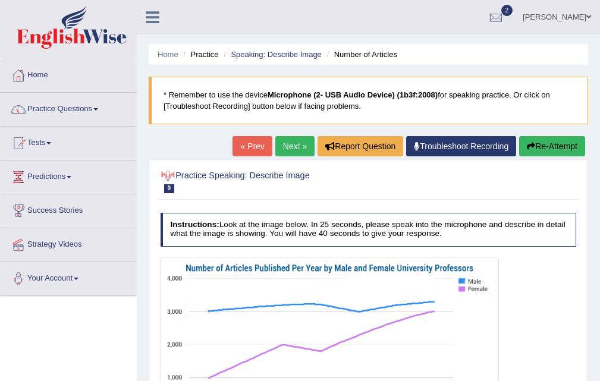
click at [290, 151] on link "Next »" at bounding box center [294, 146] width 39 height 20
